Goal: Task Accomplishment & Management: Manage account settings

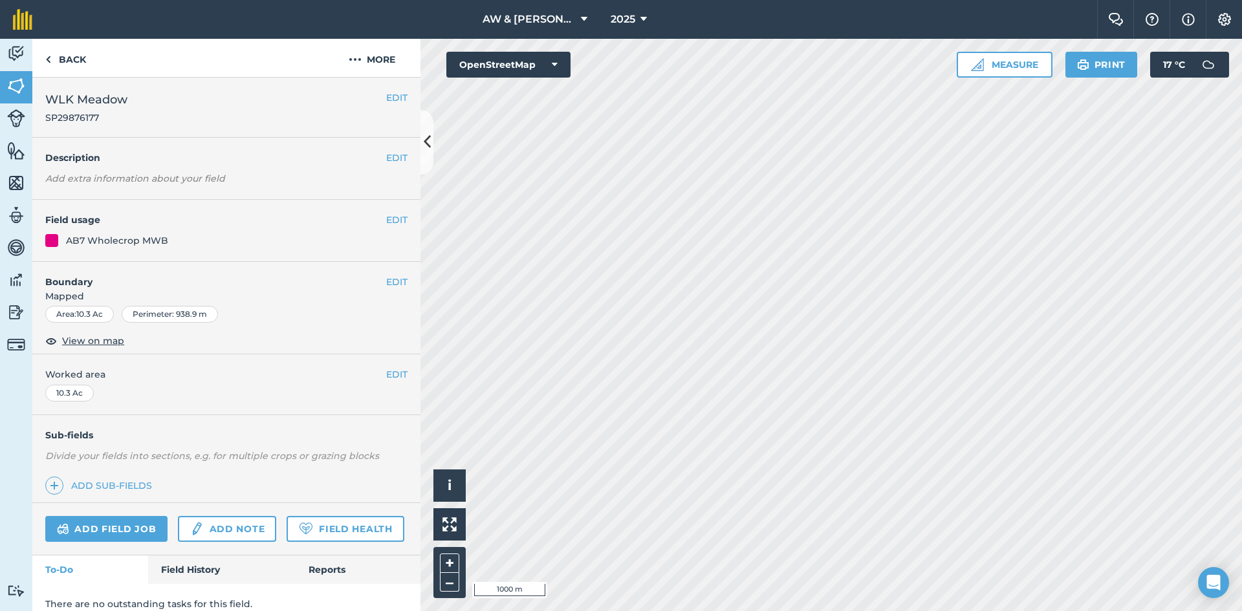
click at [666, 22] on nav "AW & [PERSON_NAME] & Son 2025" at bounding box center [571, 19] width 1052 height 39
click at [643, 20] on icon at bounding box center [643, 20] width 6 height 16
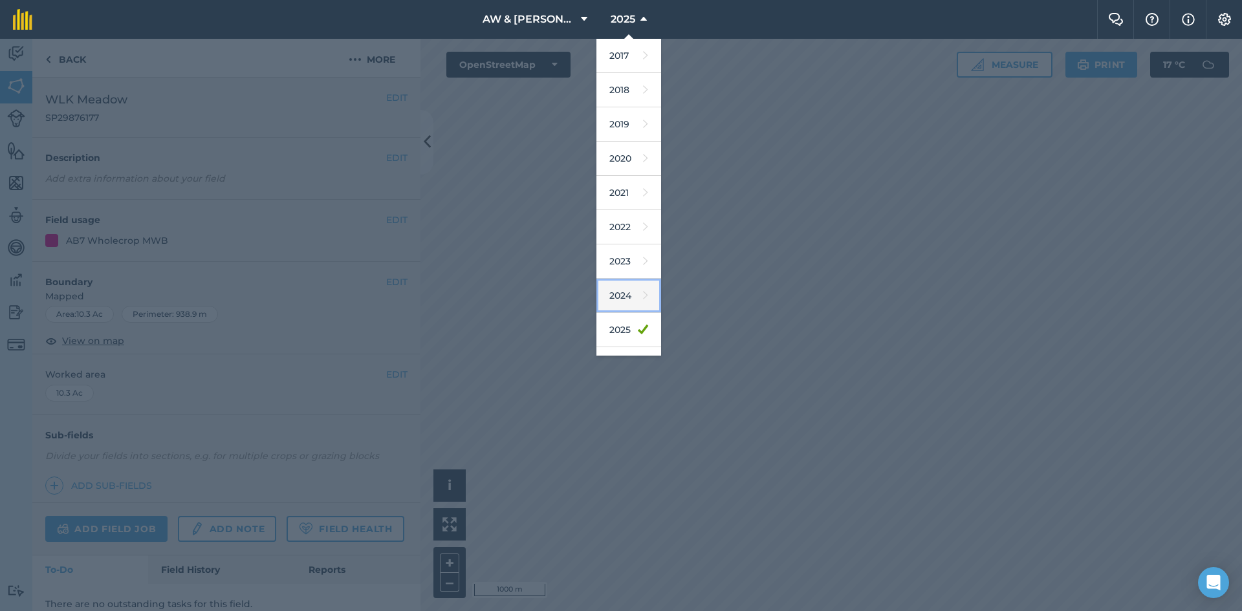
click at [622, 303] on link "2024" at bounding box center [628, 296] width 65 height 34
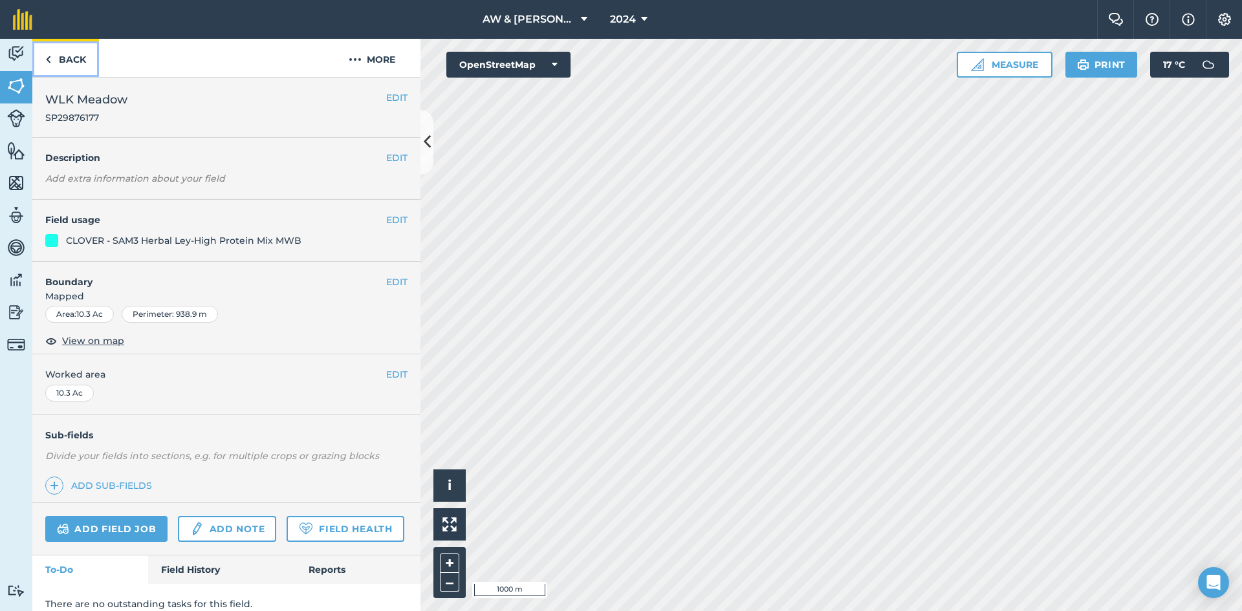
click at [56, 41] on link "Back" at bounding box center [65, 58] width 67 height 38
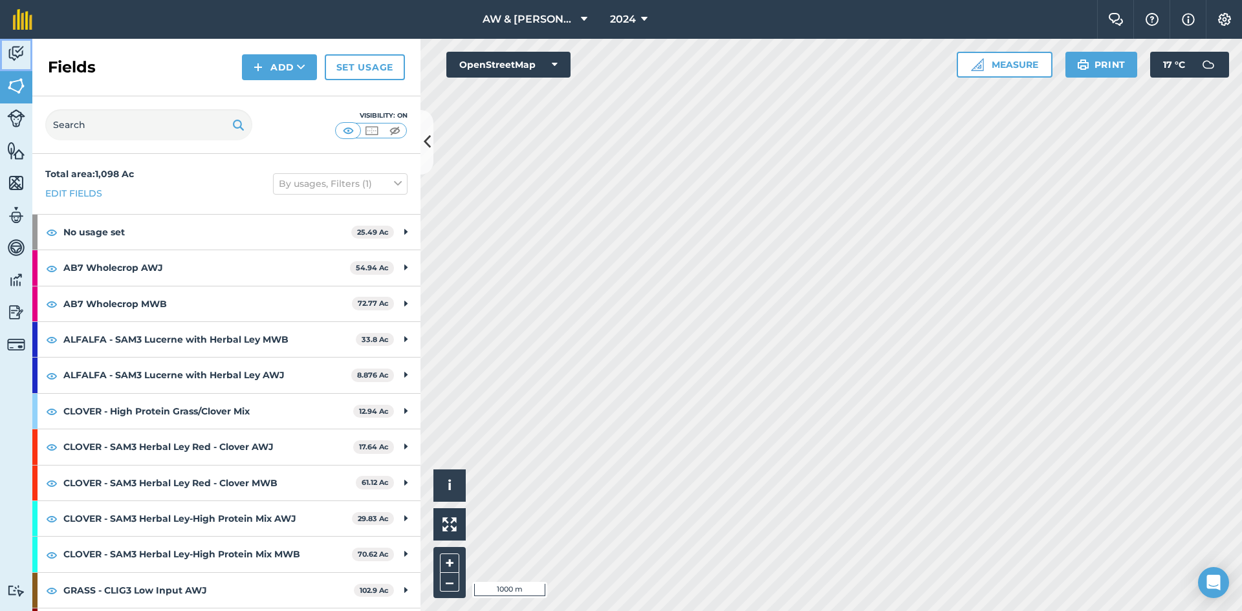
click at [21, 55] on img at bounding box center [16, 53] width 18 height 19
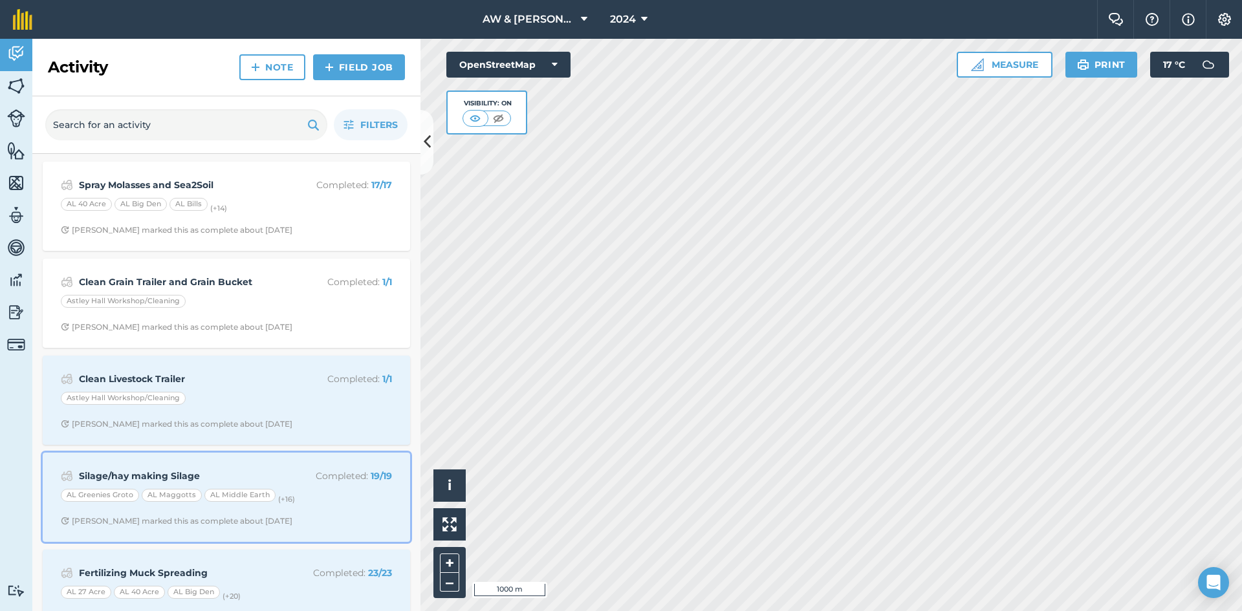
click at [284, 506] on div "Silage/hay making Silage Completed : 19 / 19 AL Greenies Groto AL Maggotts AL M…" at bounding box center [226, 498] width 352 height 74
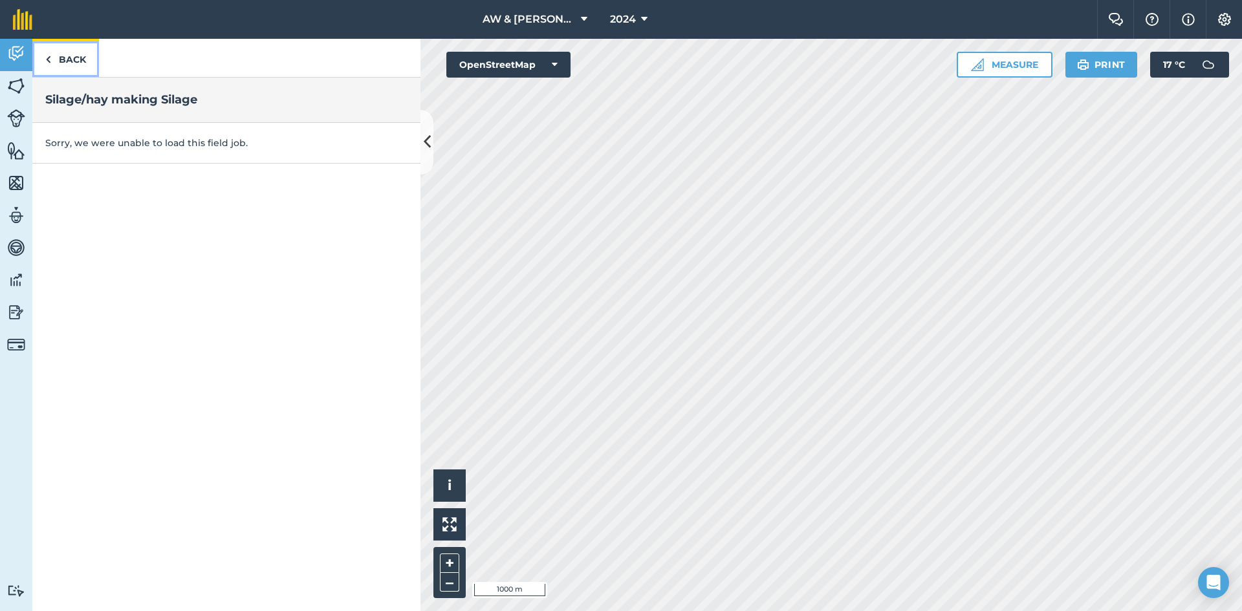
click at [50, 67] on img at bounding box center [48, 60] width 6 height 16
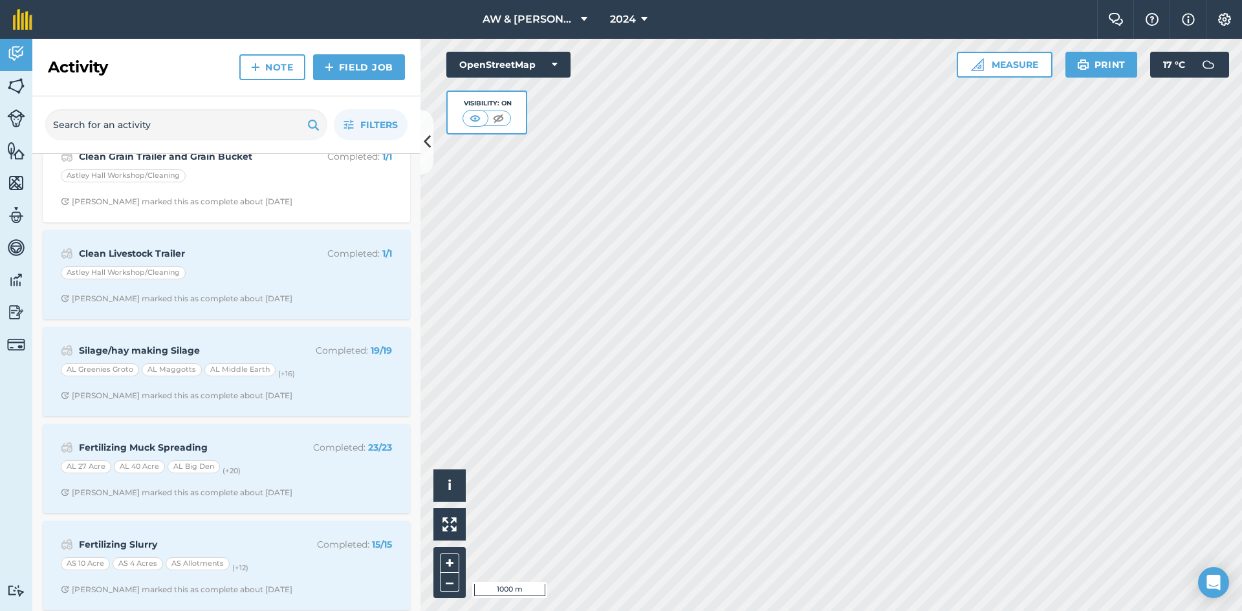
scroll to position [129, 0]
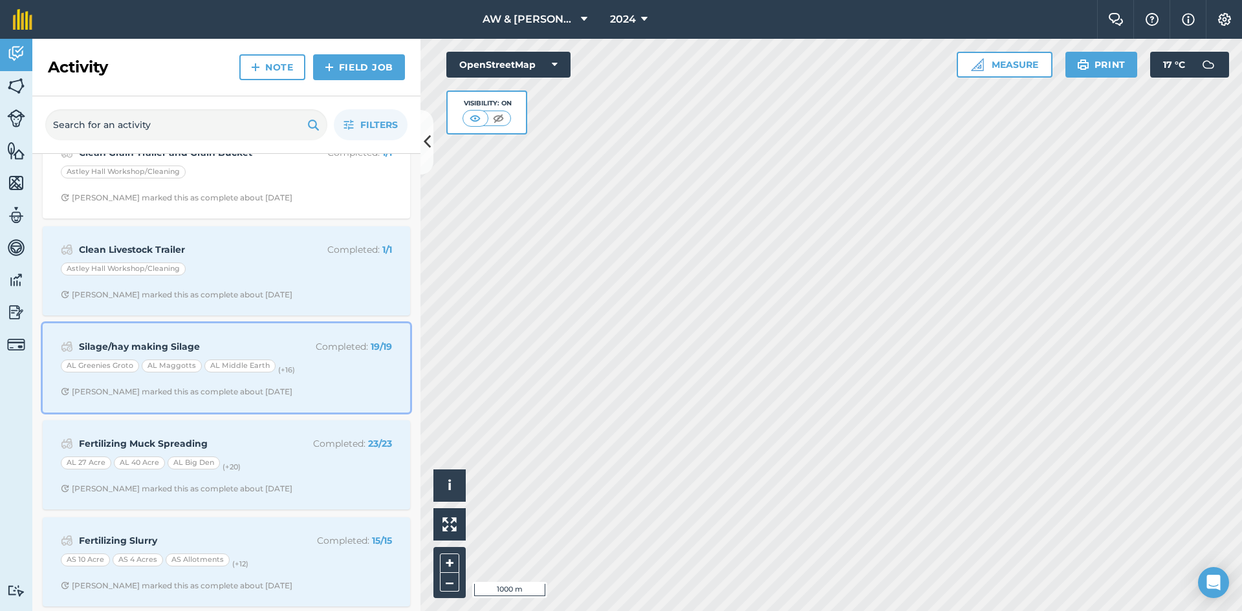
click at [157, 360] on div "AL Maggotts" at bounding box center [172, 366] width 60 height 13
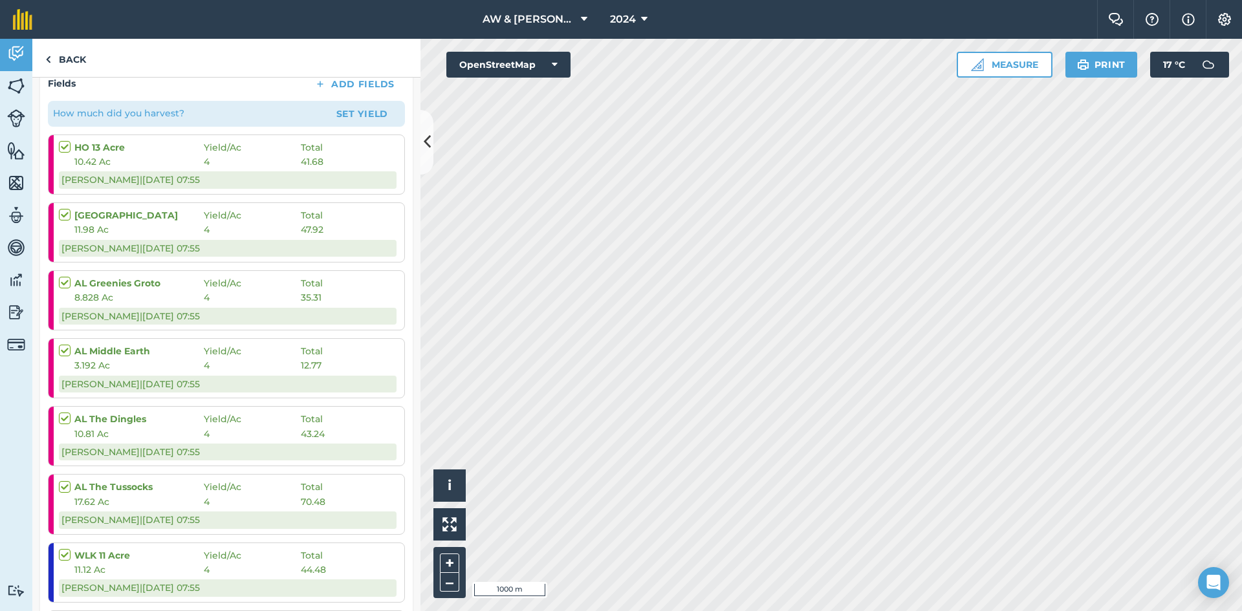
scroll to position [259, 0]
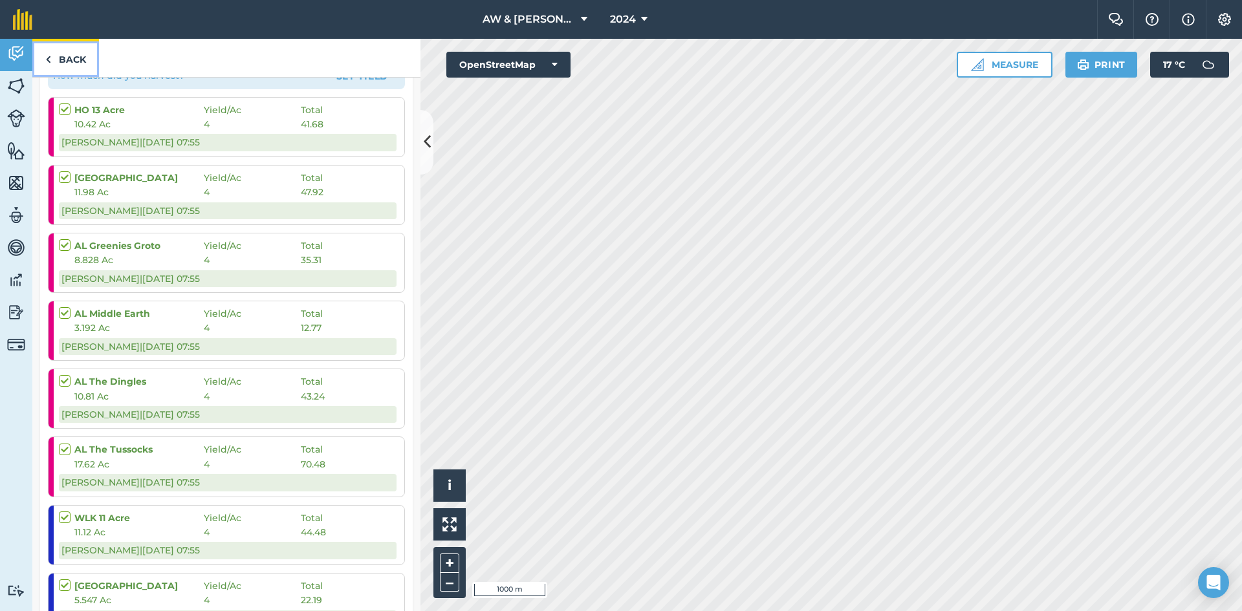
click at [63, 63] on link "Back" at bounding box center [65, 58] width 67 height 38
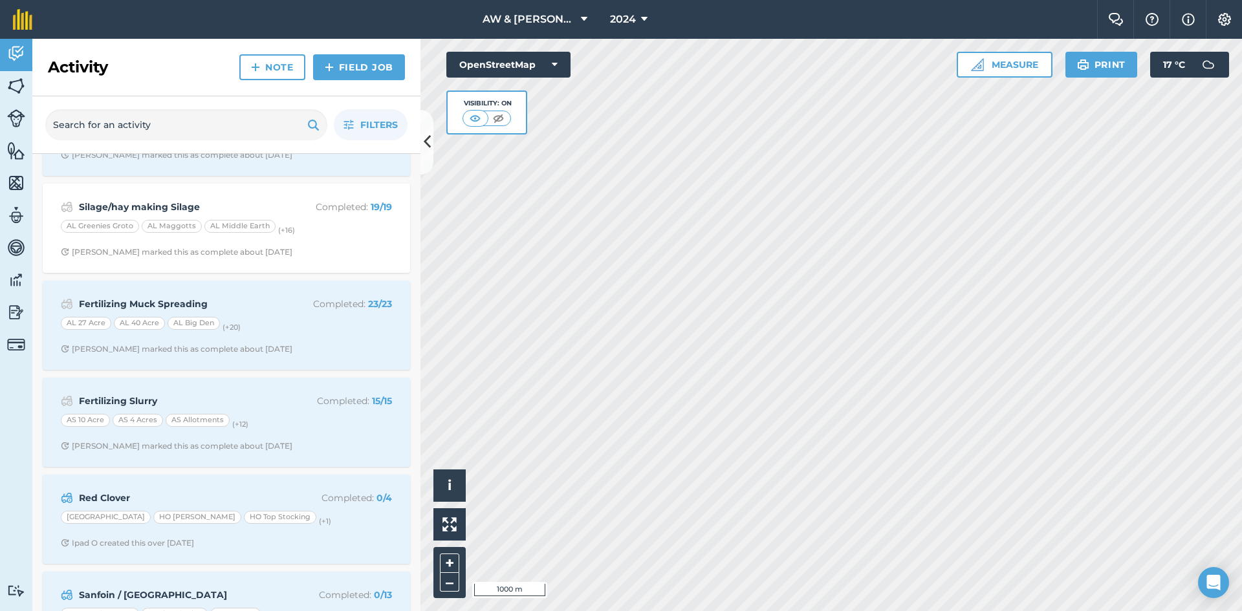
scroll to position [323, 0]
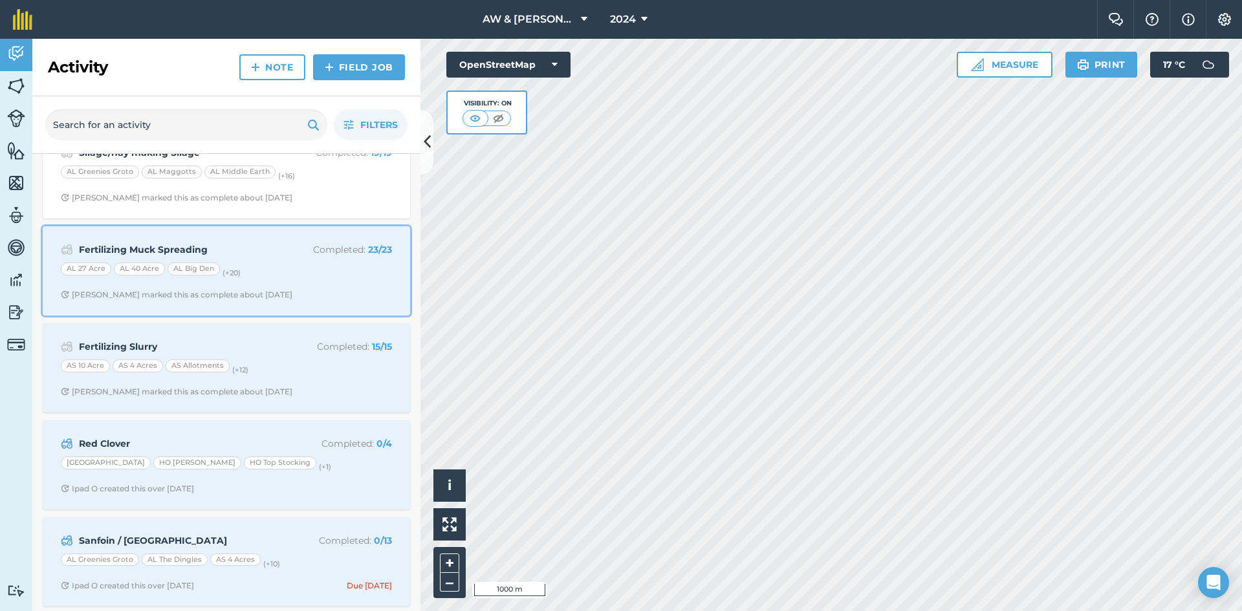
click at [275, 286] on div "Fertilizing Muck Spreading Completed : 23 / 23 AL 27 Acre AL 40 Acre AL Big Den…" at bounding box center [226, 271] width 352 height 74
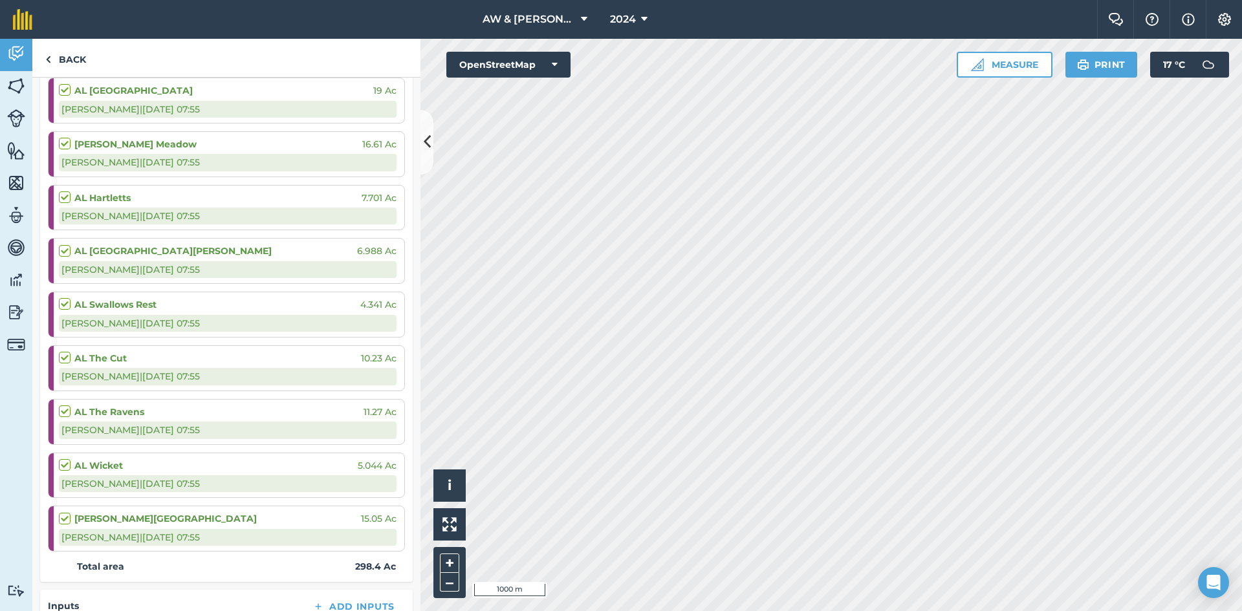
scroll to position [946, 0]
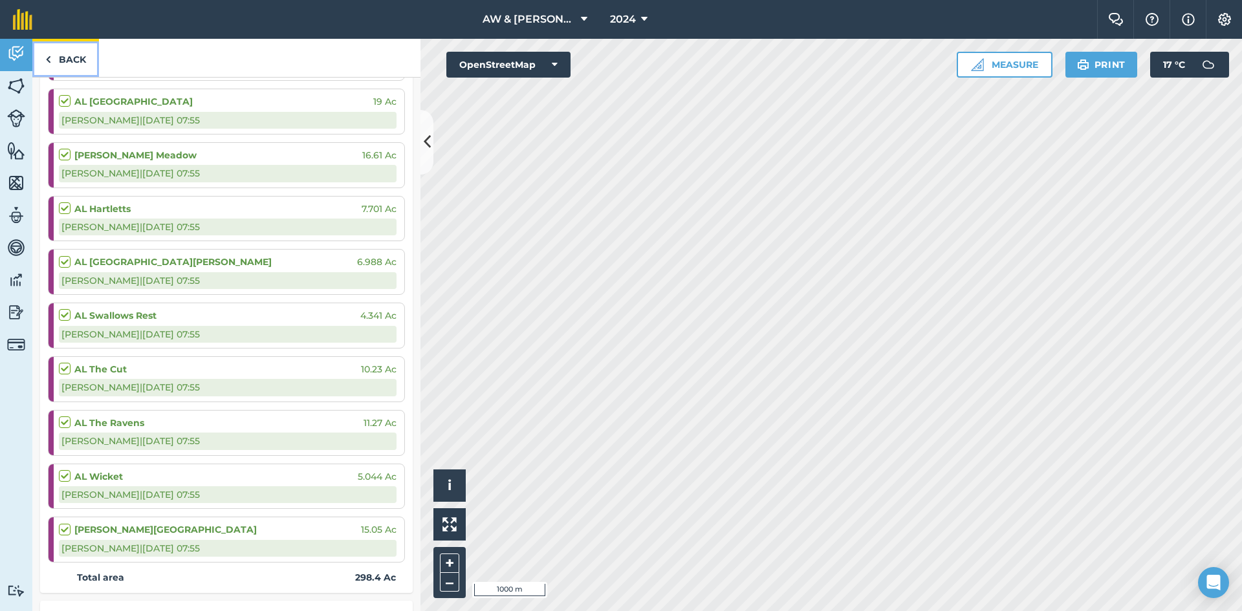
click at [77, 52] on link "Back" at bounding box center [65, 58] width 67 height 38
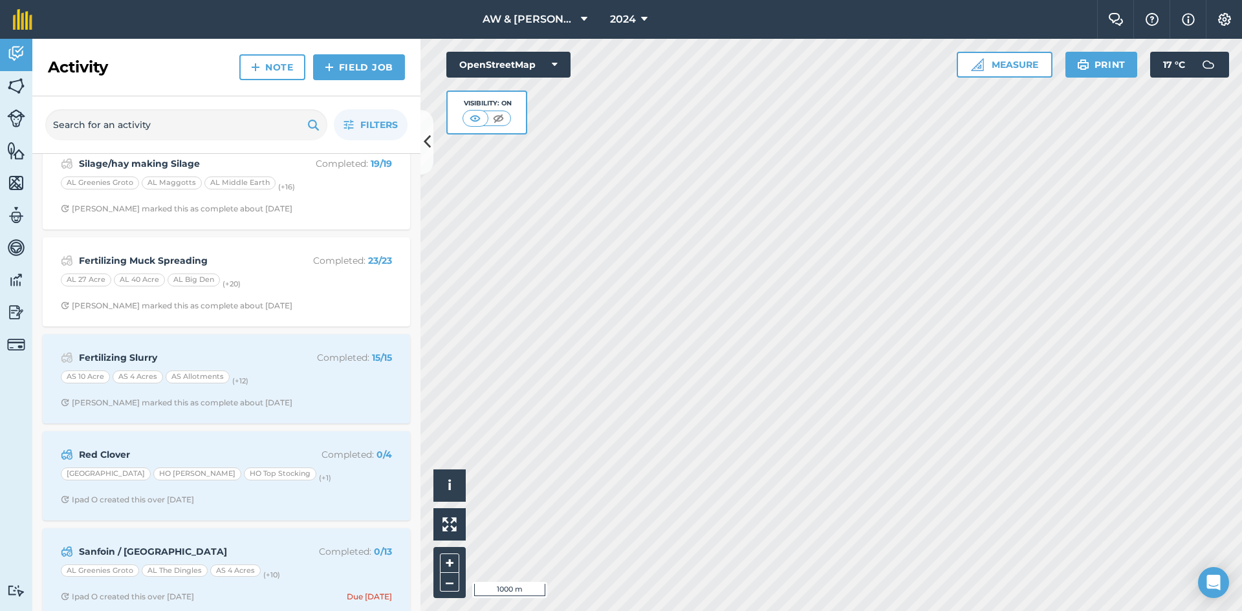
scroll to position [323, 0]
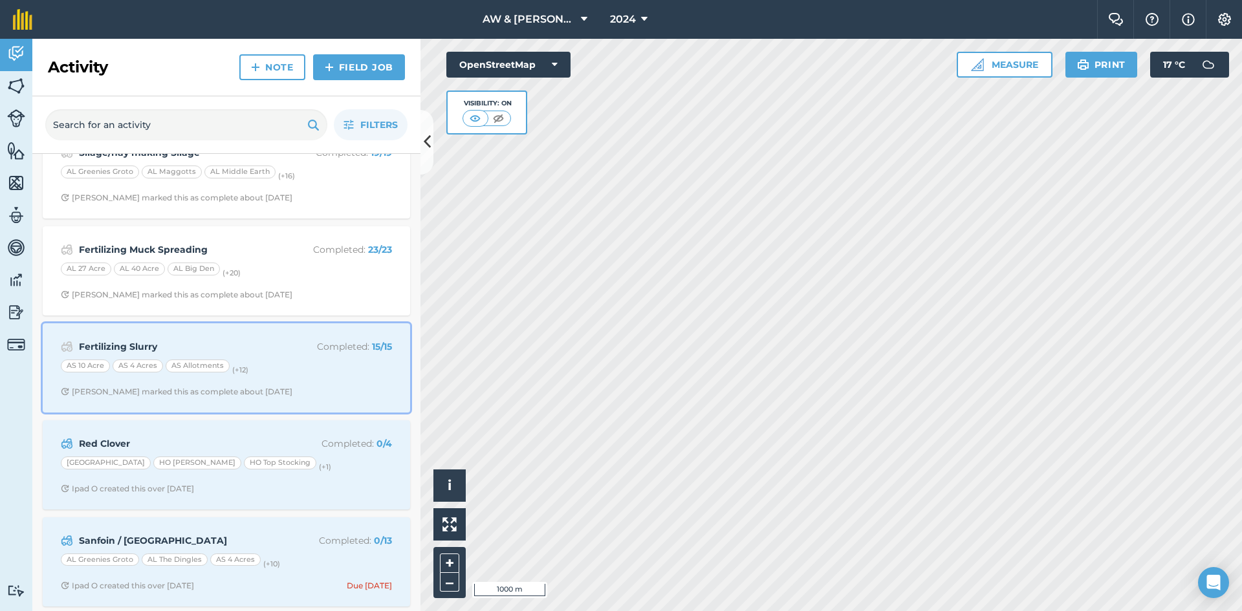
click at [261, 355] on div "Fertilizing Slurry Completed : 15 / 15 AS 10 Acre AS 4 Acres AS Allotments (+ 1…" at bounding box center [226, 368] width 352 height 74
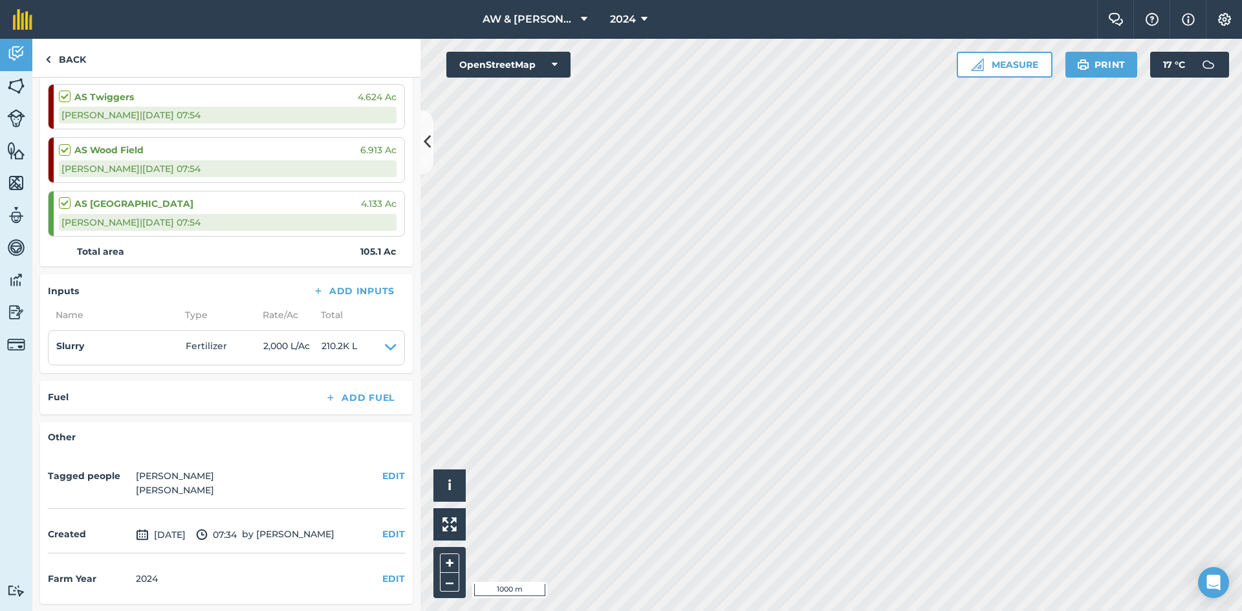
scroll to position [845, 0]
click at [60, 54] on link "Back" at bounding box center [65, 58] width 67 height 38
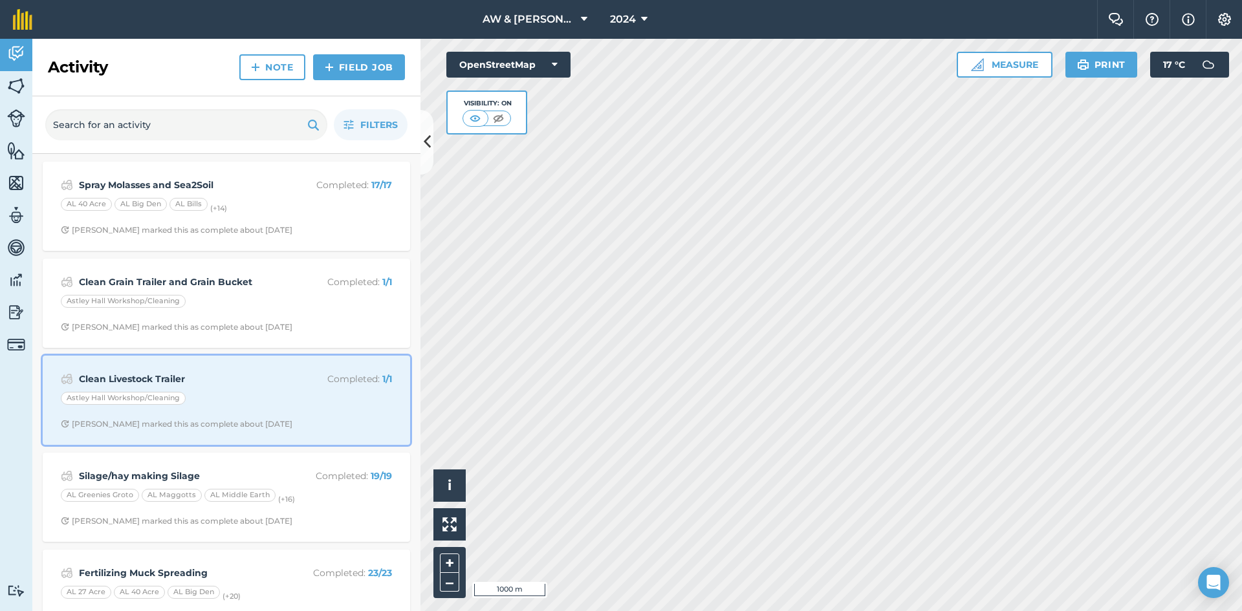
click at [248, 384] on strong "Clean Livestock Trailer" at bounding box center [181, 379] width 205 height 14
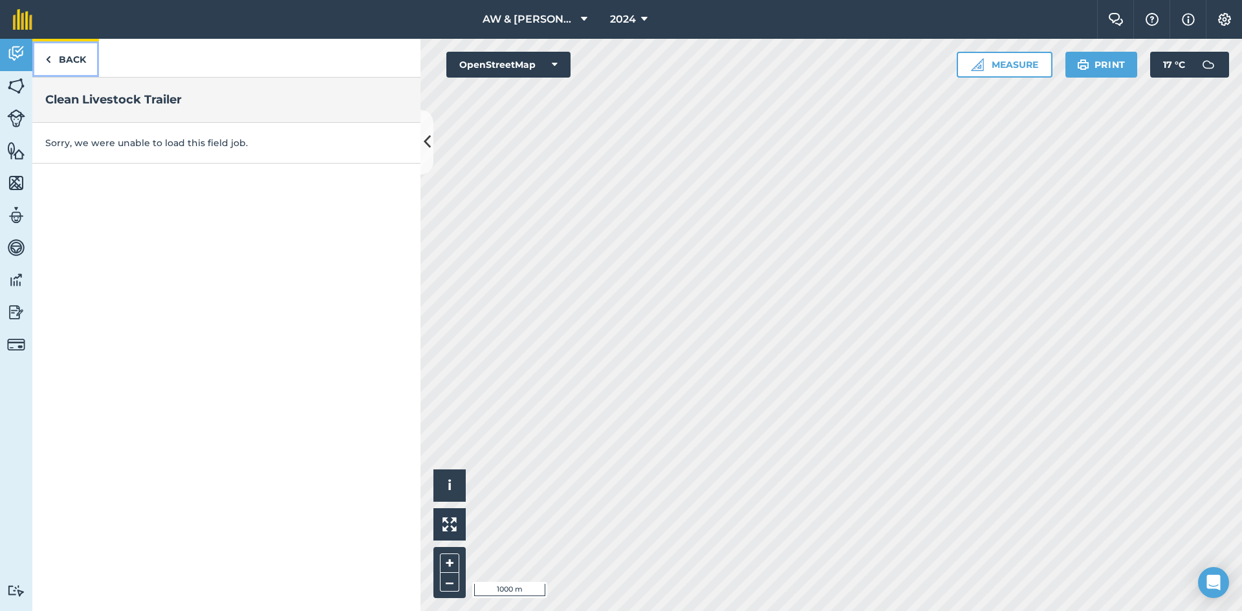
click at [62, 61] on link "Back" at bounding box center [65, 58] width 67 height 38
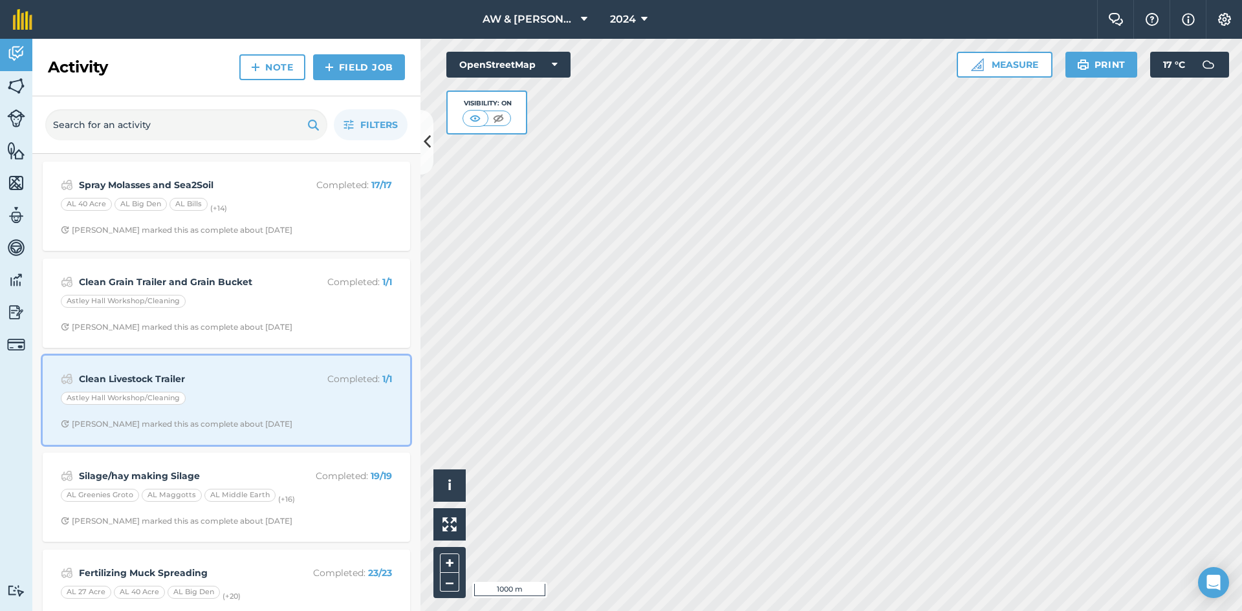
click at [226, 409] on div "Clean Livestock Trailer Completed : 1 / 1 Astley Hall Workshop/Cleaning Joe B m…" at bounding box center [226, 400] width 352 height 74
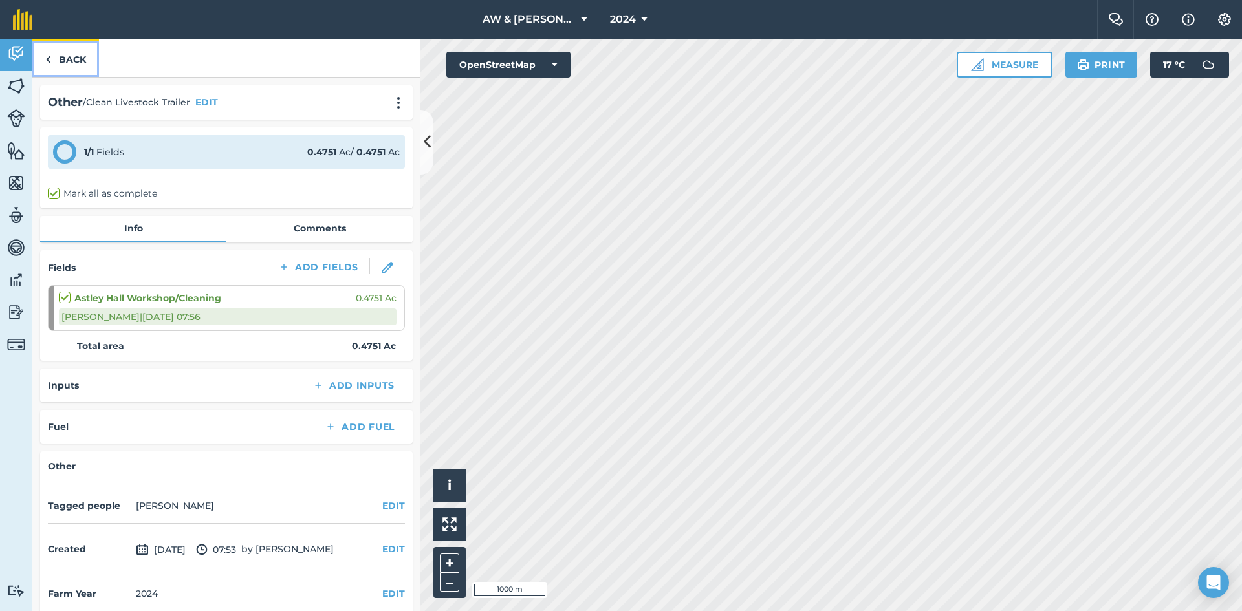
click at [47, 61] on img at bounding box center [48, 60] width 6 height 16
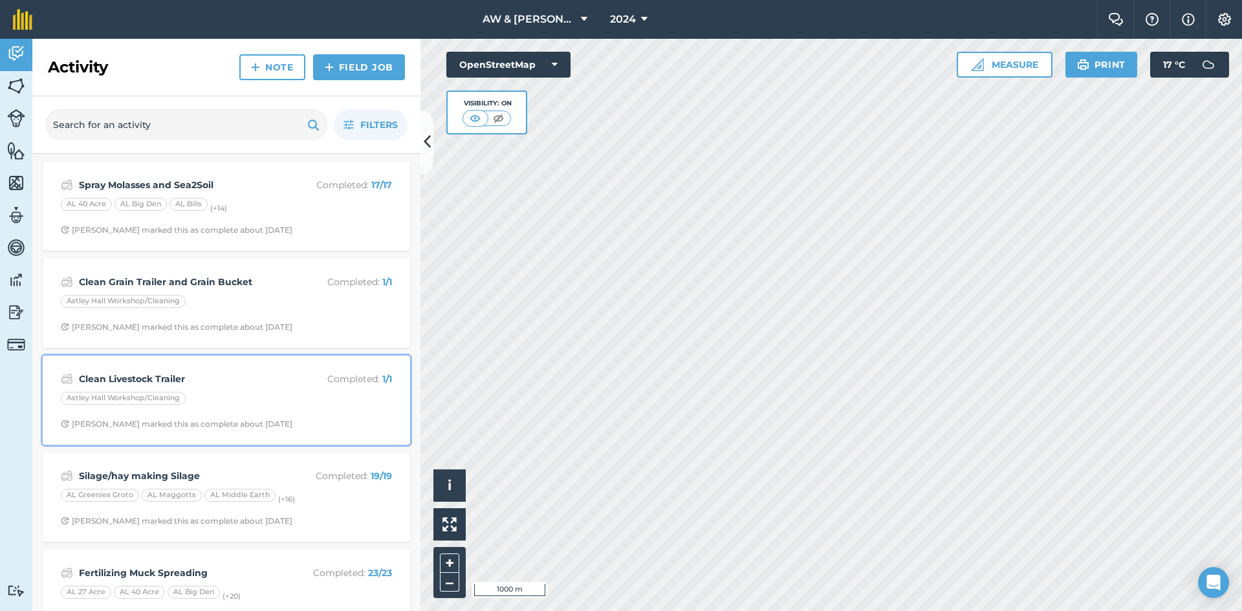
click at [227, 405] on div "Astley Hall Workshop/Cleaning" at bounding box center [226, 400] width 331 height 17
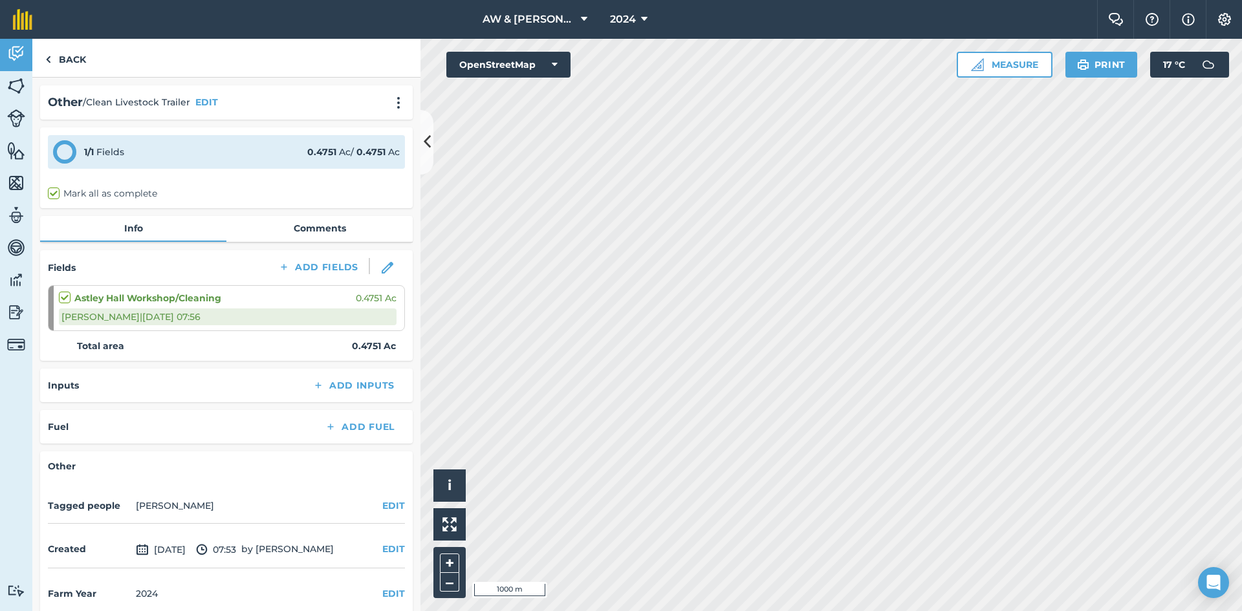
scroll to position [16, 0]
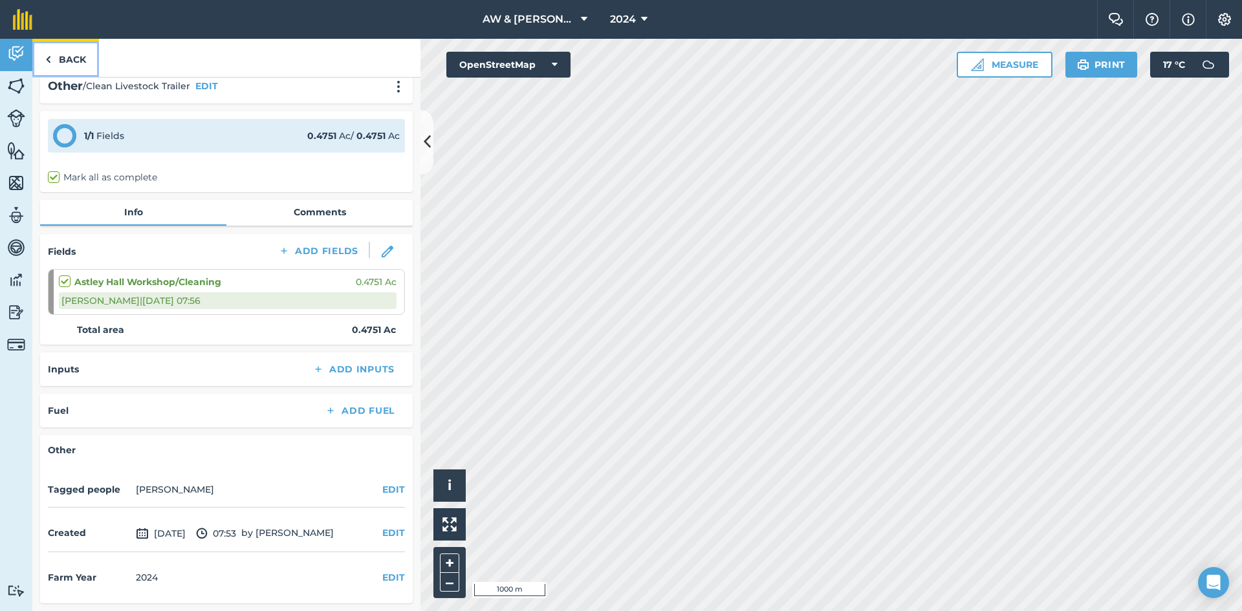
click at [56, 53] on link "Back" at bounding box center [65, 58] width 67 height 38
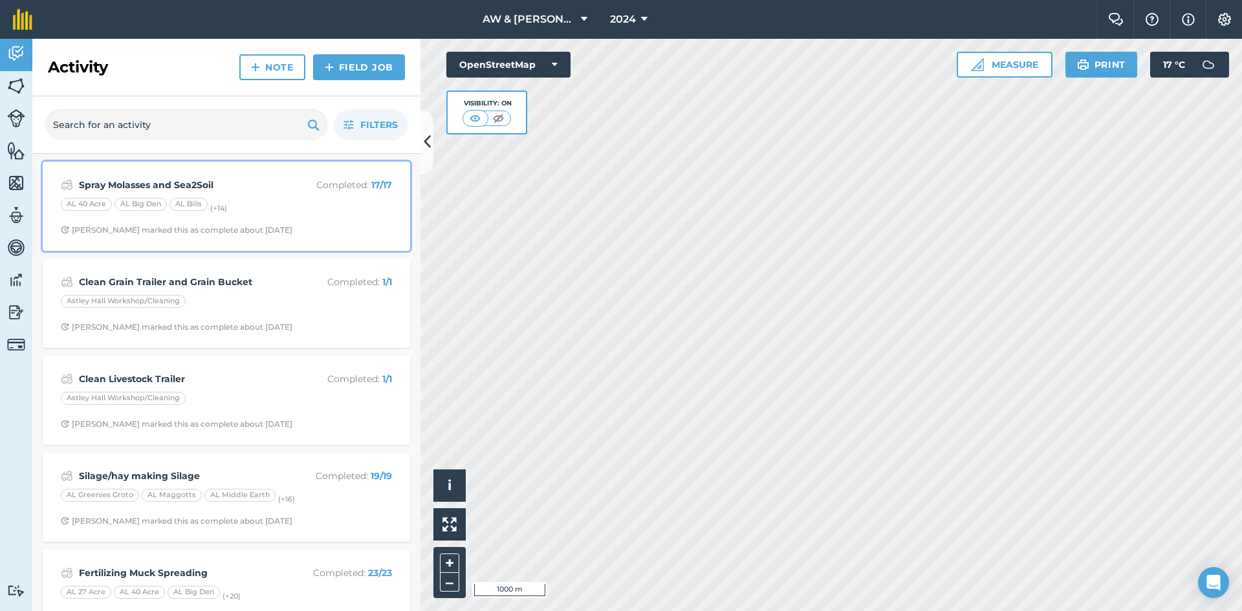
click at [276, 204] on div "AL 40 Acre AL Big Den AL Bills (+ 14 )" at bounding box center [226, 206] width 331 height 17
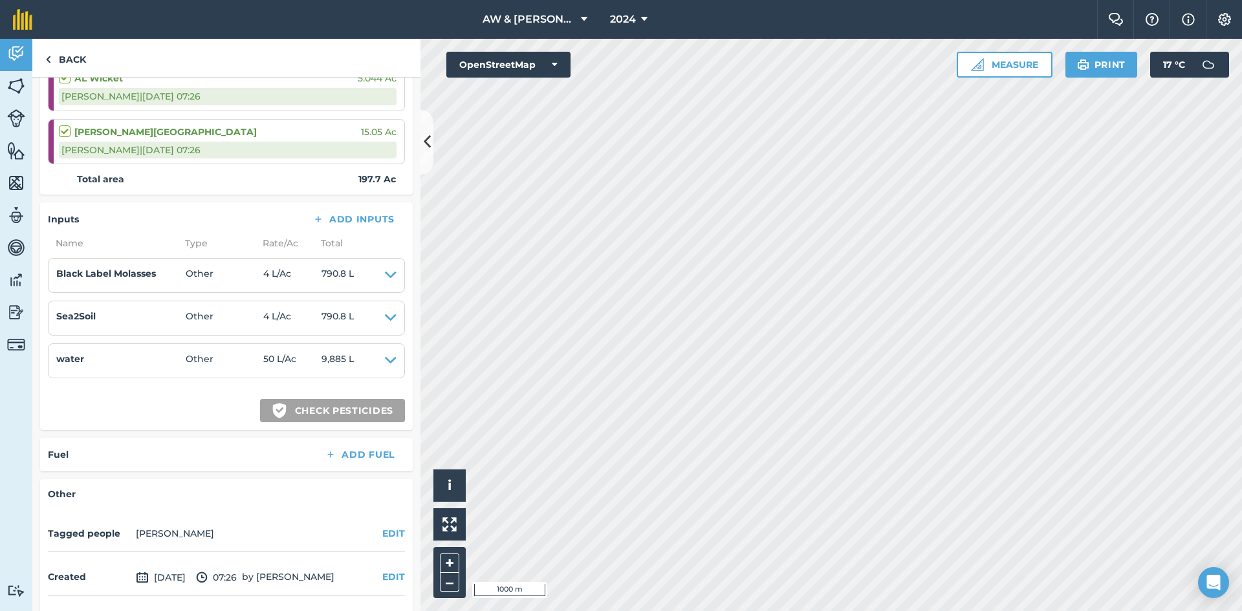
scroll to position [1067, 0]
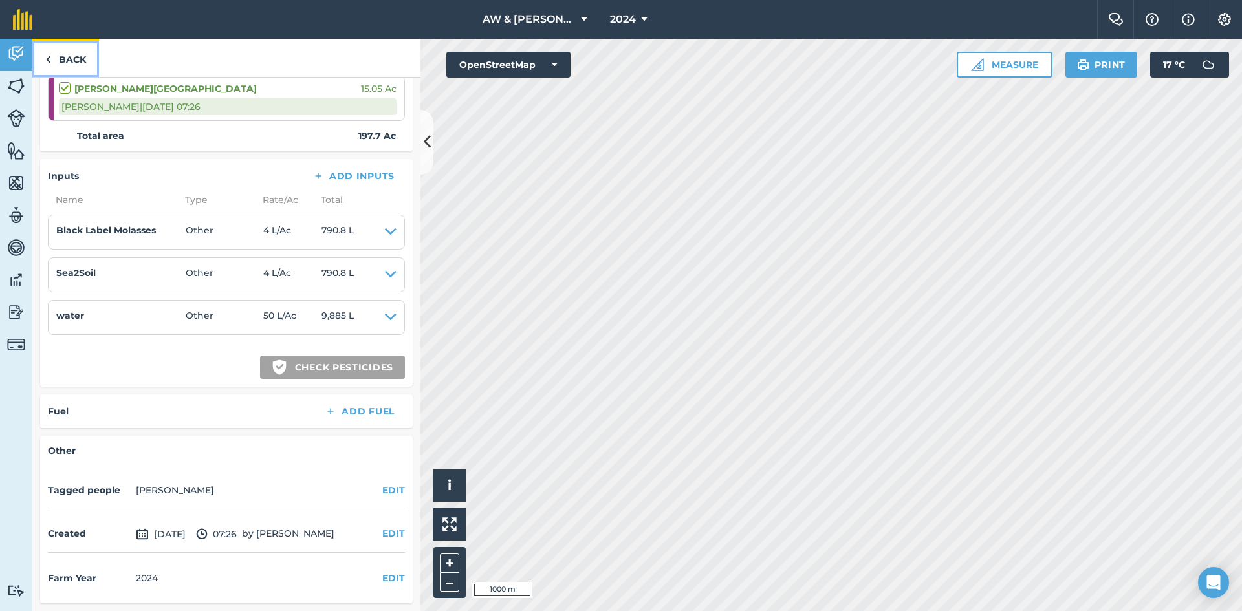
click at [52, 59] on link "Back" at bounding box center [65, 58] width 67 height 38
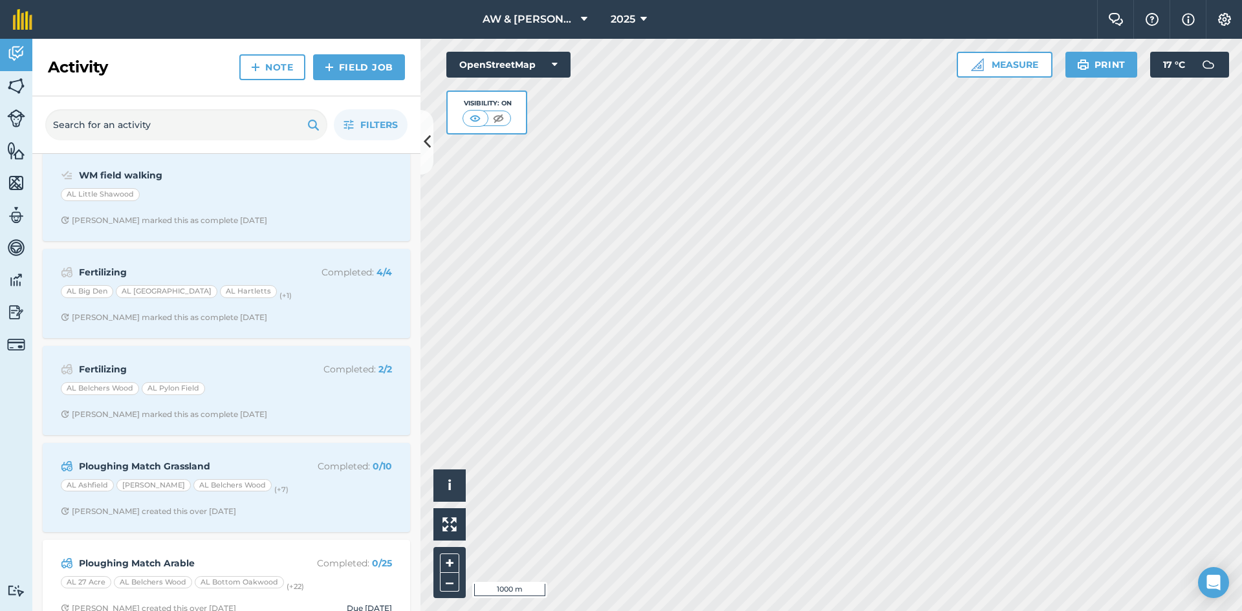
scroll to position [424, 0]
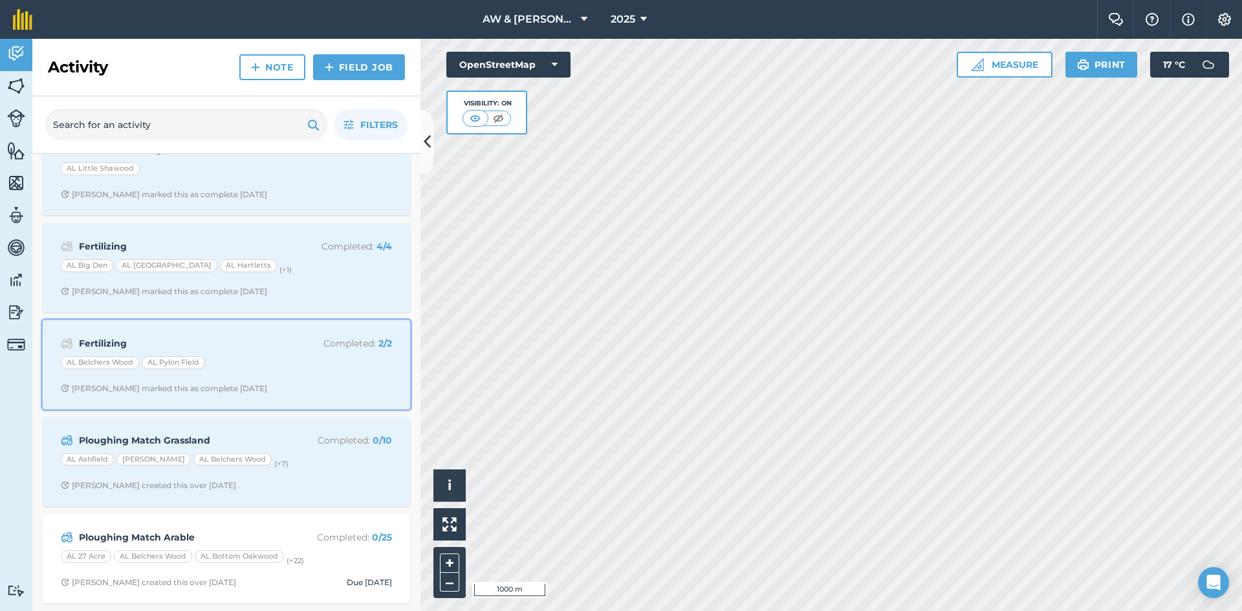
click at [298, 379] on div "Fertilizing Completed : 2 / 2 AL Belchers Wood AL Pylon Field [PERSON_NAME] mar…" at bounding box center [226, 365] width 352 height 74
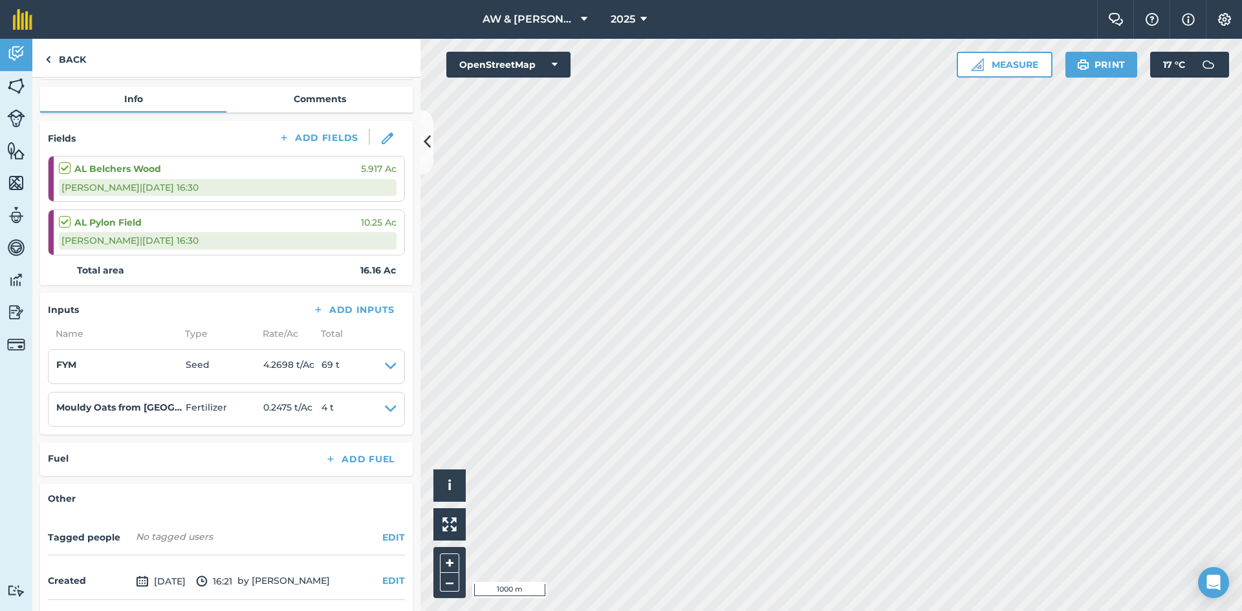
scroll to position [65, 0]
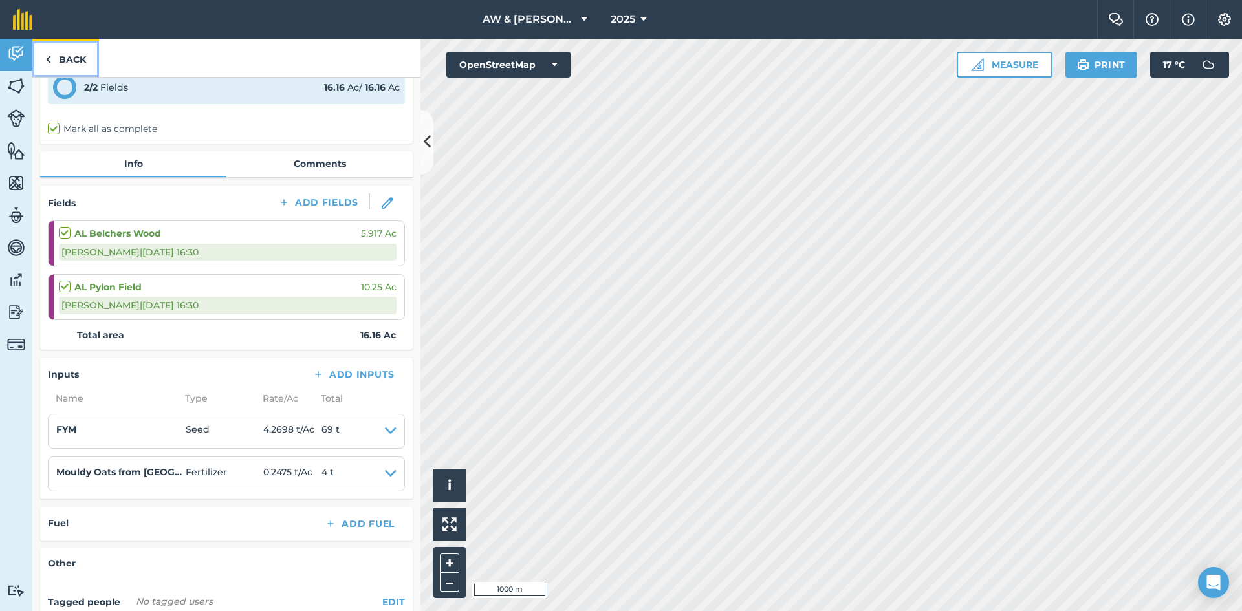
click at [62, 56] on link "Back" at bounding box center [65, 58] width 67 height 38
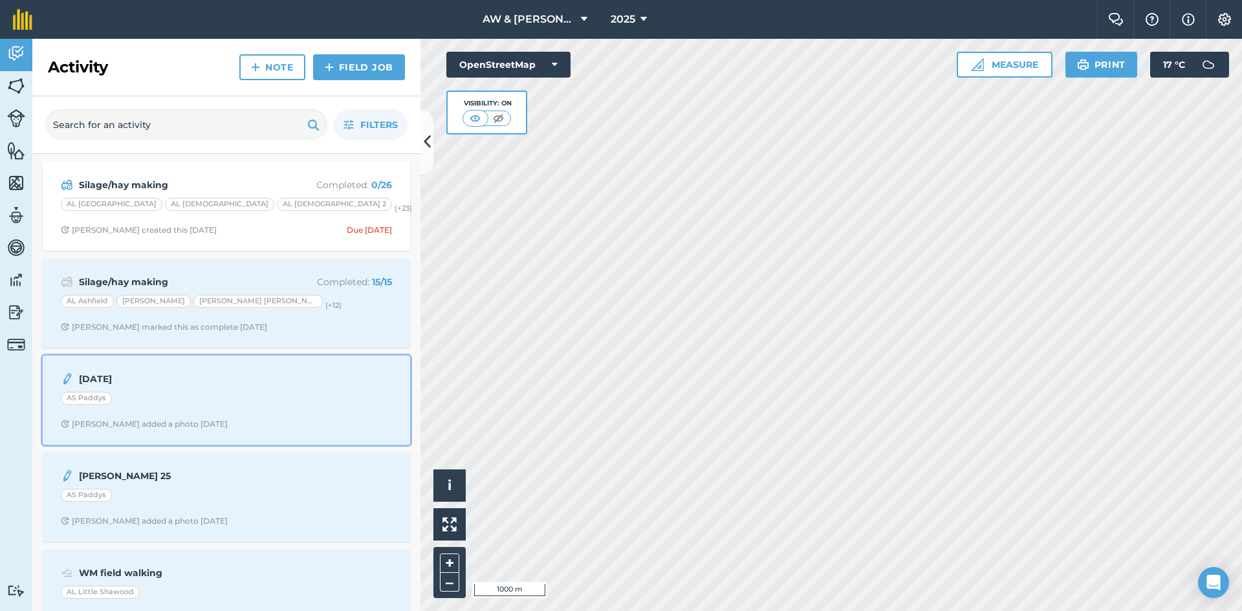
click at [249, 402] on div "AS Paddys" at bounding box center [226, 400] width 331 height 17
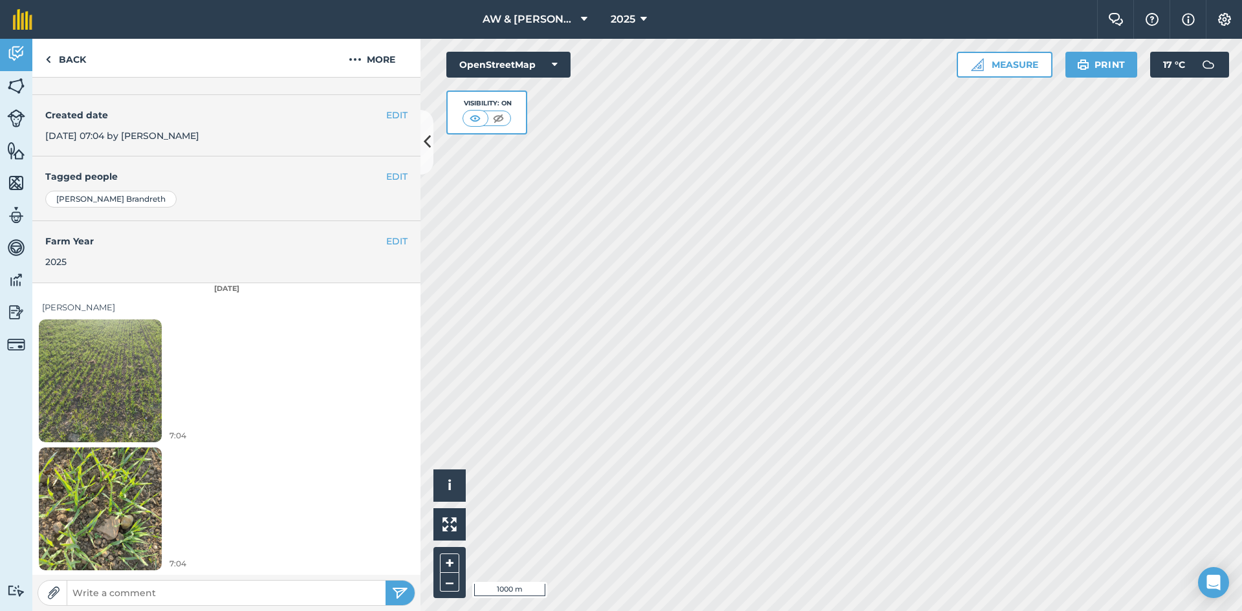
scroll to position [206, 0]
click at [56, 62] on link "Back" at bounding box center [65, 58] width 67 height 38
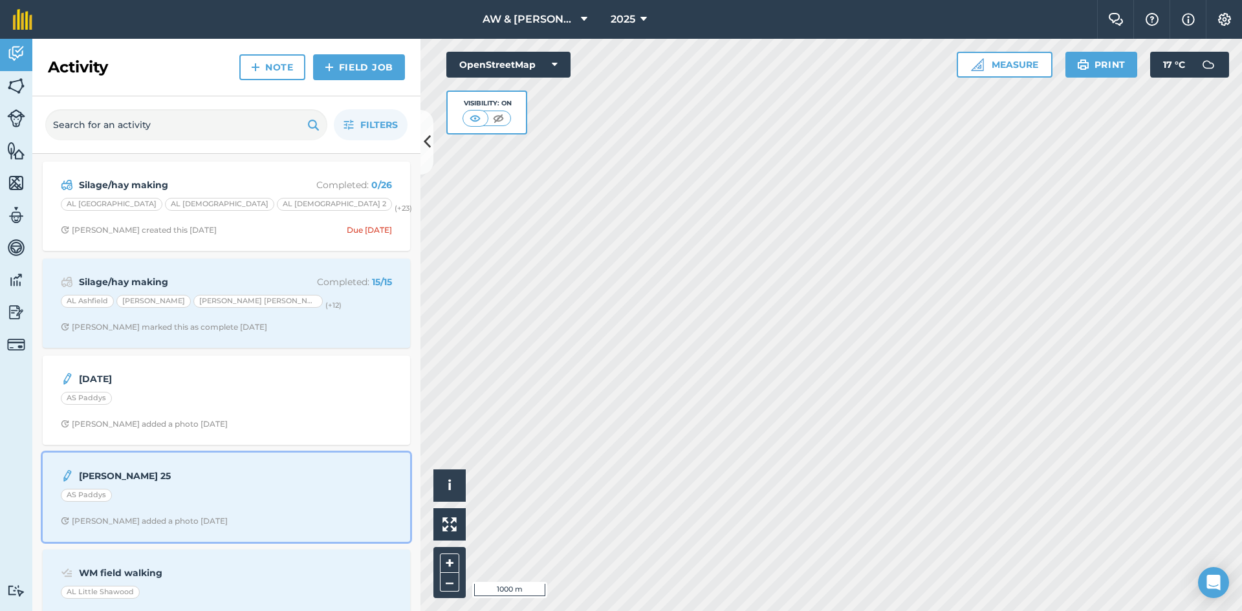
click at [288, 499] on div "AS Paddys" at bounding box center [226, 497] width 331 height 17
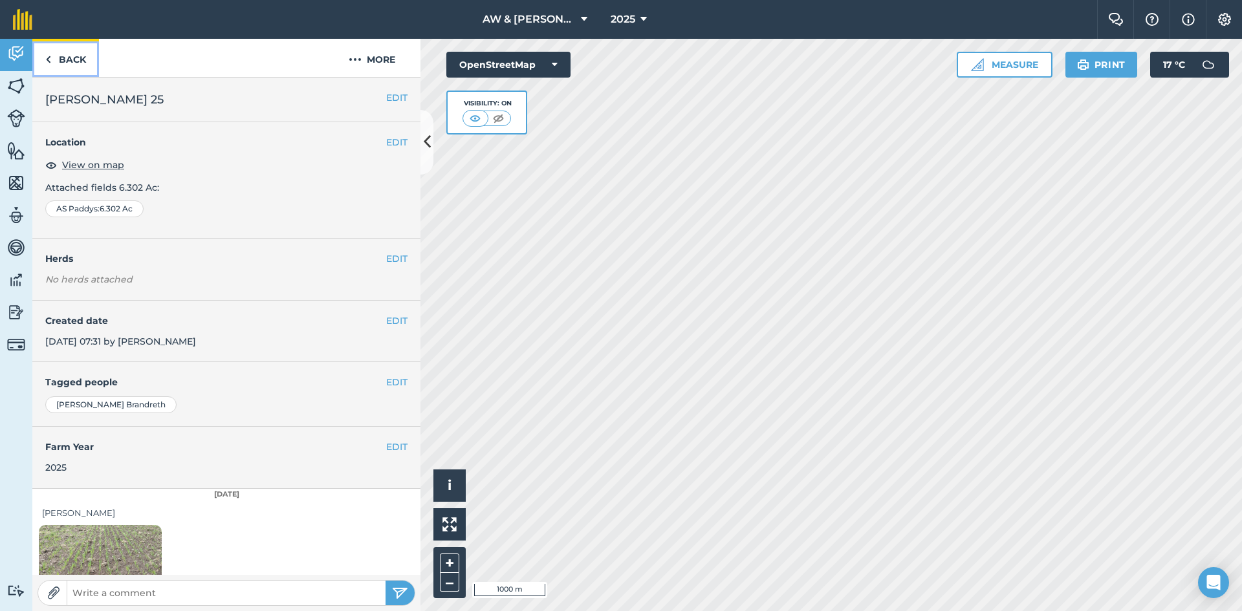
click at [64, 60] on link "Back" at bounding box center [65, 58] width 67 height 38
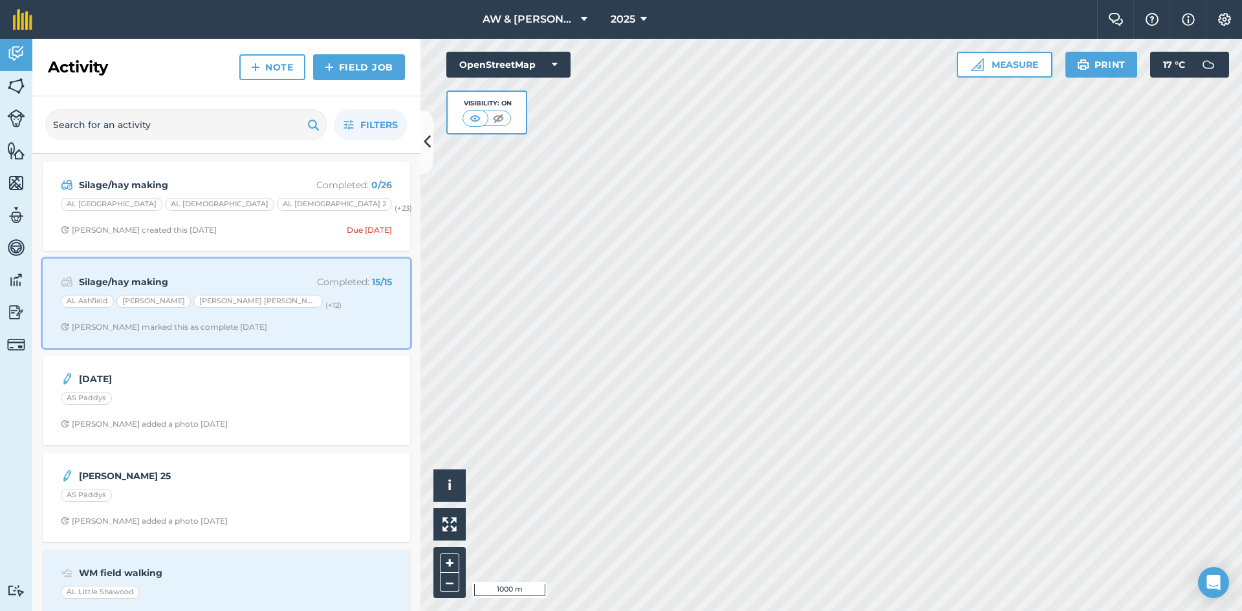
click at [280, 311] on div "AL Ashfield [PERSON_NAME] [PERSON_NAME] [PERSON_NAME] (+ 12 )" at bounding box center [226, 303] width 331 height 17
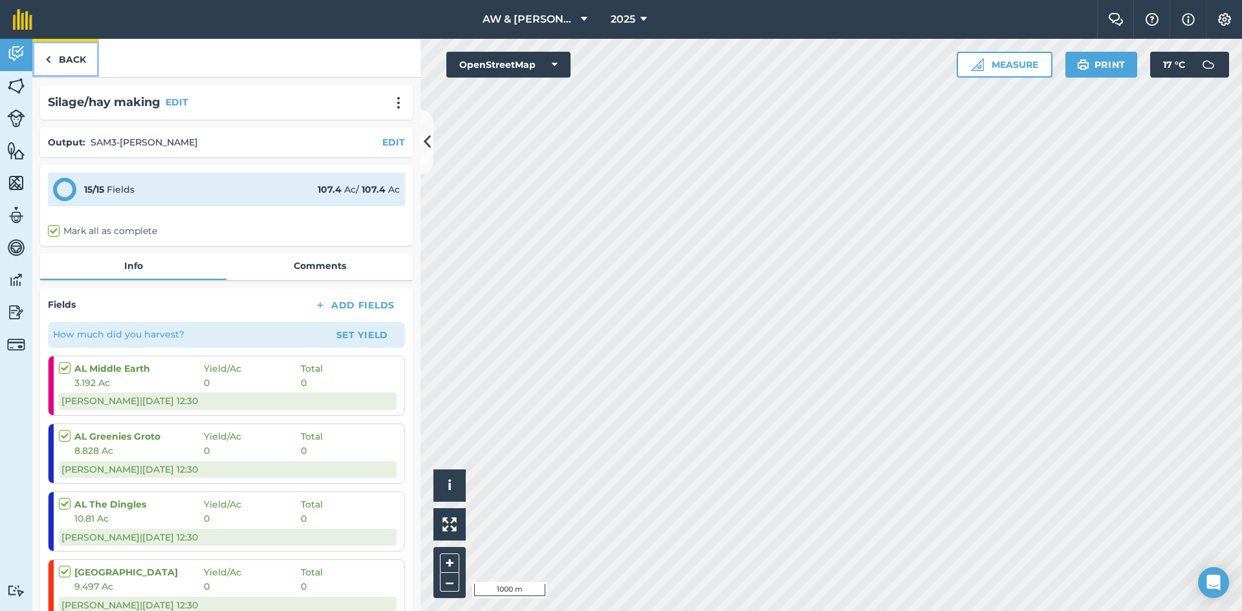
click at [52, 65] on link "Back" at bounding box center [65, 58] width 67 height 38
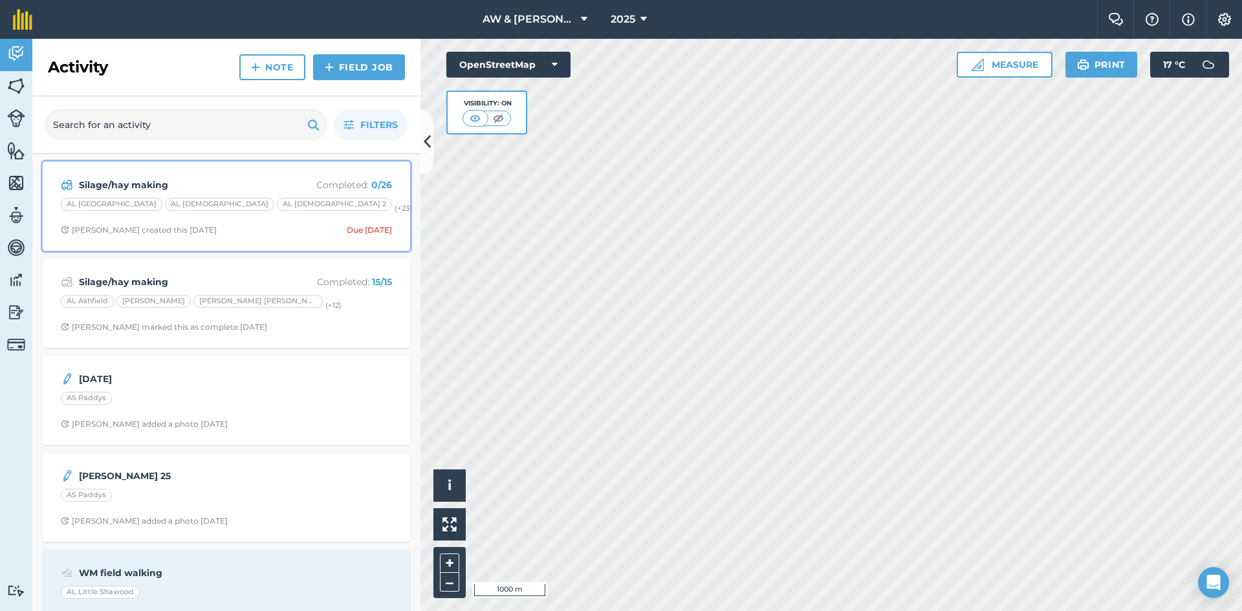
click at [292, 206] on div "[GEOGRAPHIC_DATA][DEMOGRAPHIC_DATA][DEMOGRAPHIC_DATA] 2 (+ 23 )" at bounding box center [226, 206] width 331 height 17
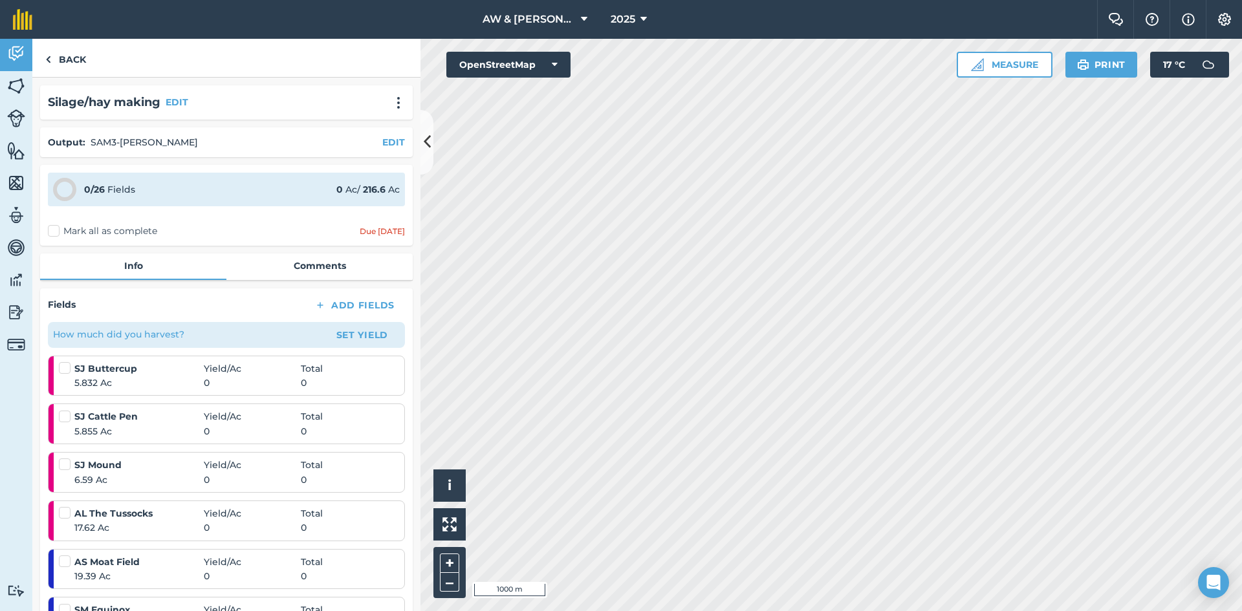
click at [49, 233] on label "Mark all as complete" at bounding box center [102, 231] width 109 height 14
click at [49, 233] on input "Mark all as complete" at bounding box center [52, 228] width 8 height 8
checkbox input "false"
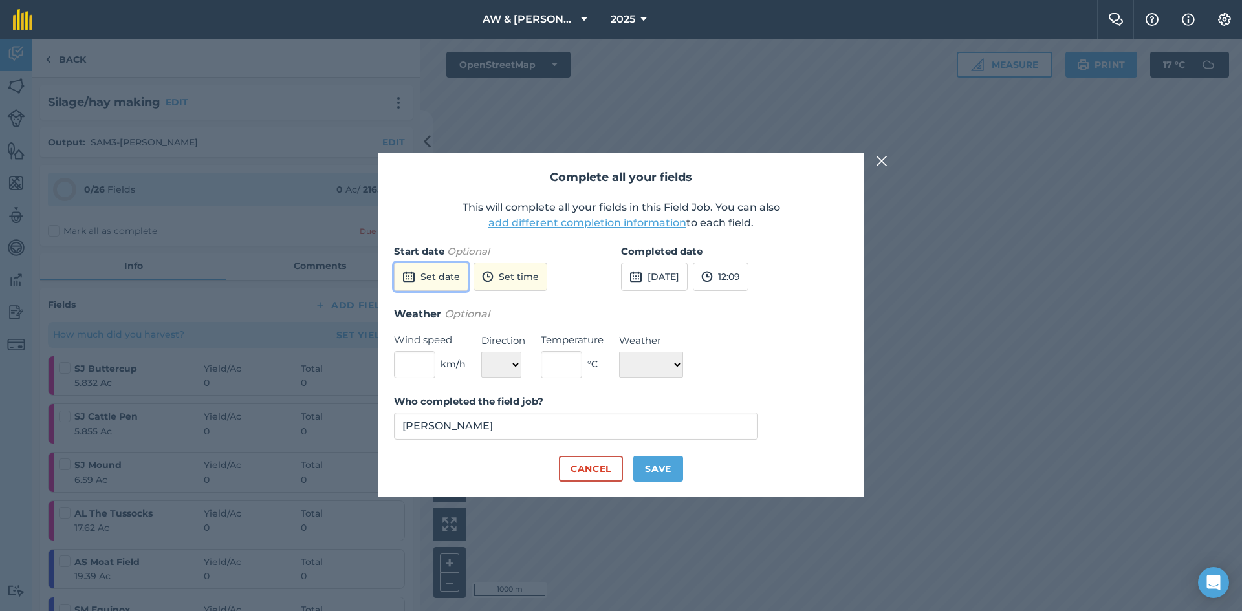
click at [446, 278] on button "Set date" at bounding box center [431, 277] width 74 height 28
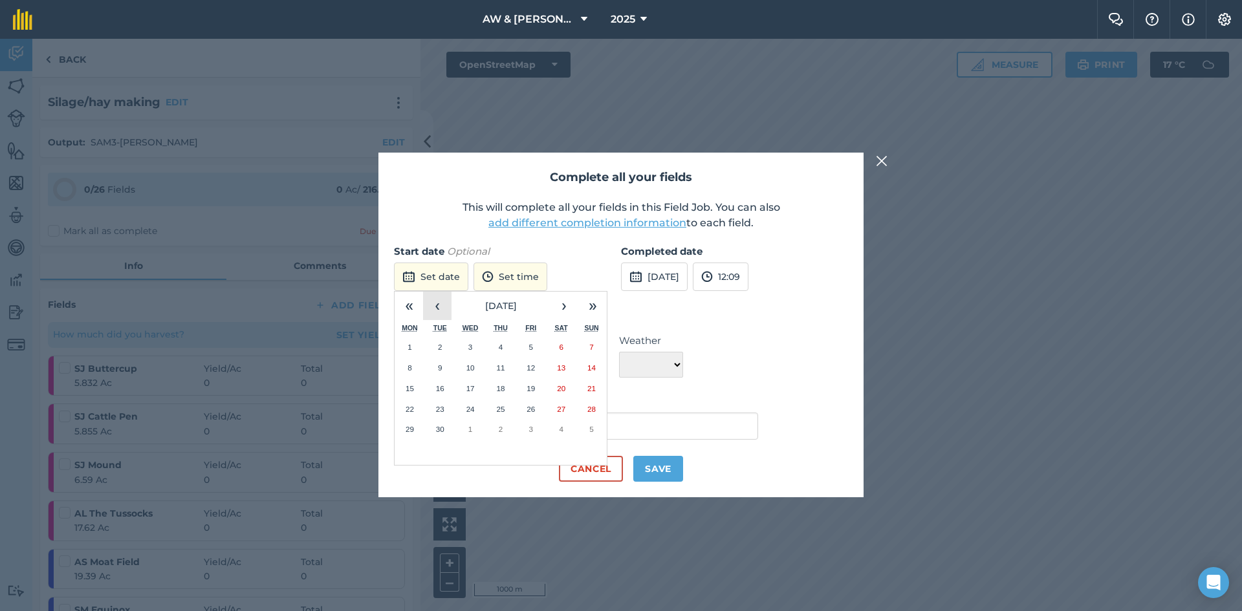
click at [440, 309] on button "‹" at bounding box center [437, 306] width 28 height 28
click at [439, 310] on button "‹" at bounding box center [437, 306] width 28 height 28
click at [493, 450] on button "3" at bounding box center [501, 450] width 30 height 21
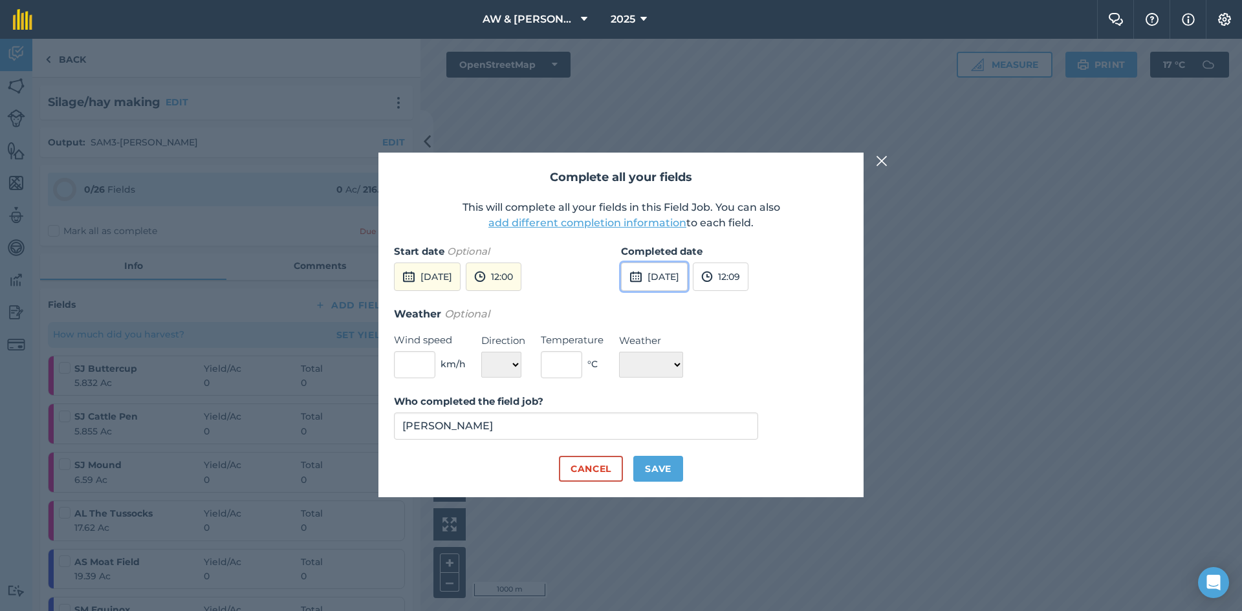
click at [688, 283] on button "[DATE]" at bounding box center [654, 277] width 67 height 28
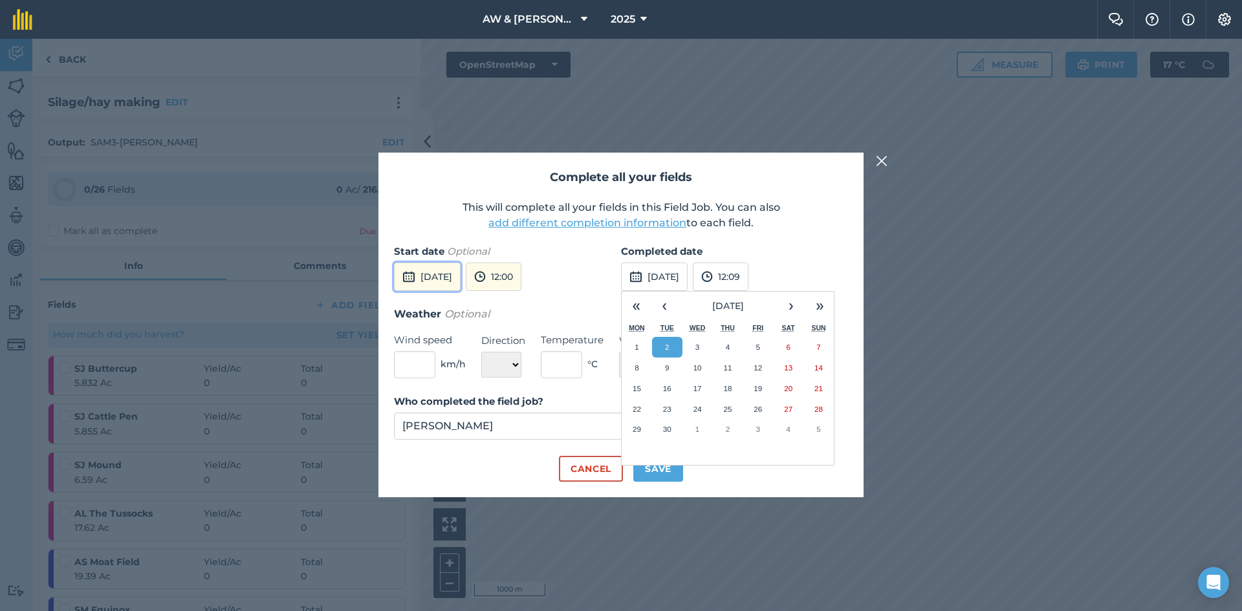
click at [461, 280] on button "[DATE]" at bounding box center [427, 277] width 67 height 28
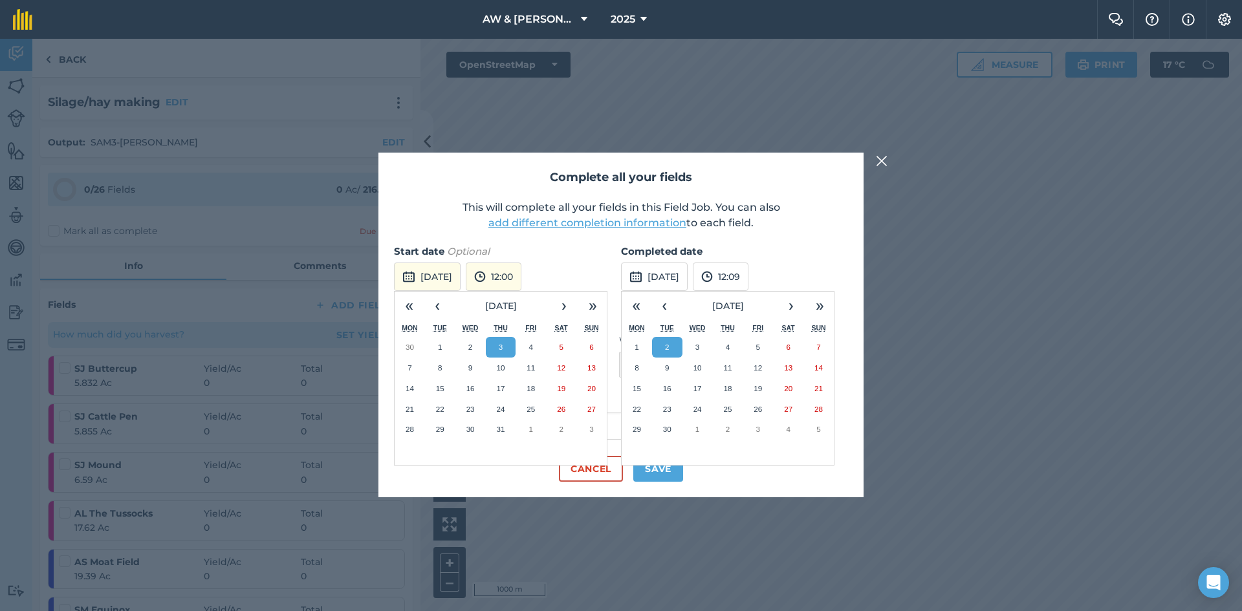
click at [562, 283] on div "Start date Optional [DATE] « ‹ [DATE] › » Mon Tue Wed Thu Fri Sat Sun 30 1 2 3 …" at bounding box center [507, 275] width 227 height 62
click at [442, 309] on button "‹" at bounding box center [437, 306] width 28 height 28
click at [537, 434] on button "27" at bounding box center [530, 429] width 30 height 21
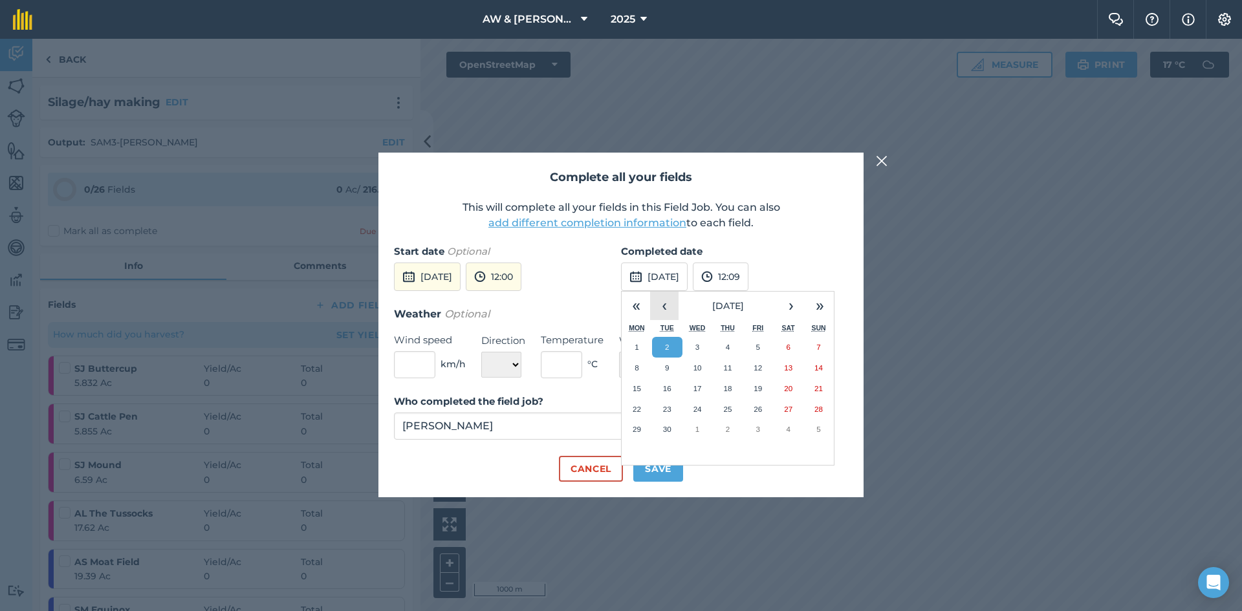
click at [671, 306] on button "‹" at bounding box center [664, 306] width 28 height 28
click at [719, 453] on button "3" at bounding box center [728, 450] width 30 height 21
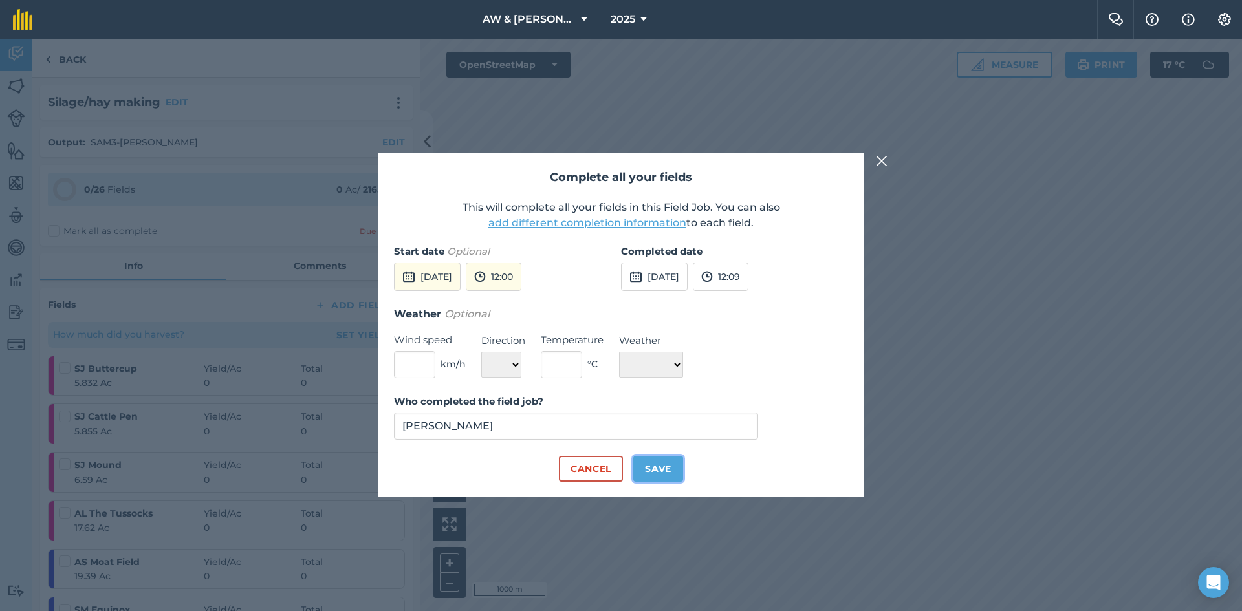
click at [655, 464] on button "Save" at bounding box center [658, 469] width 50 height 26
checkbox input "true"
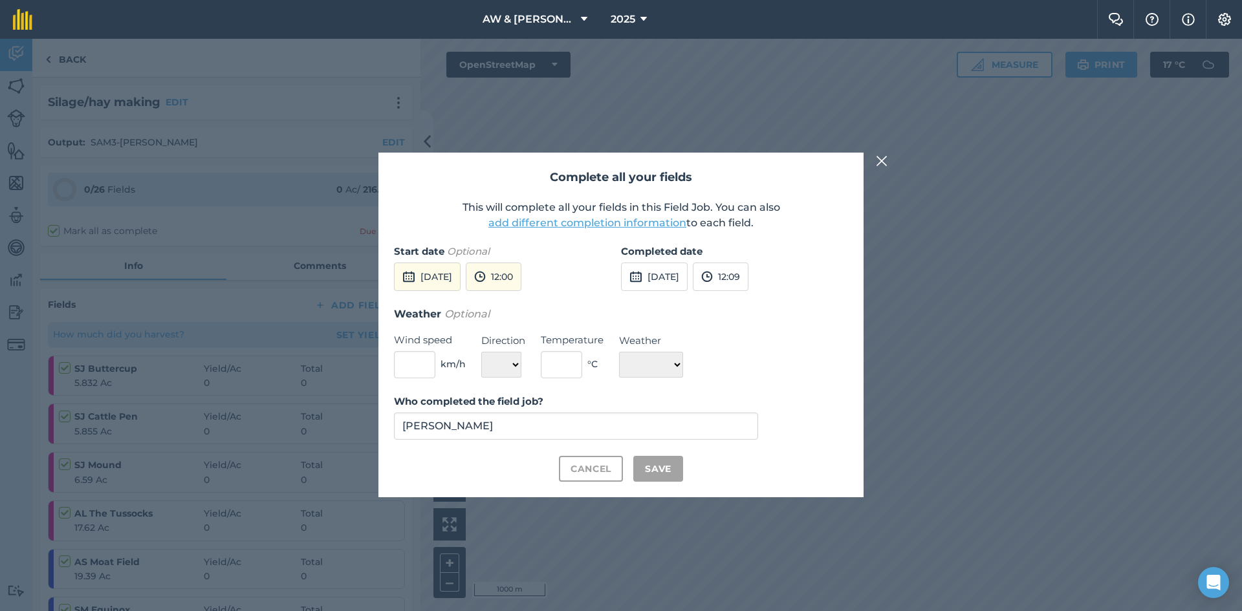
checkbox input "true"
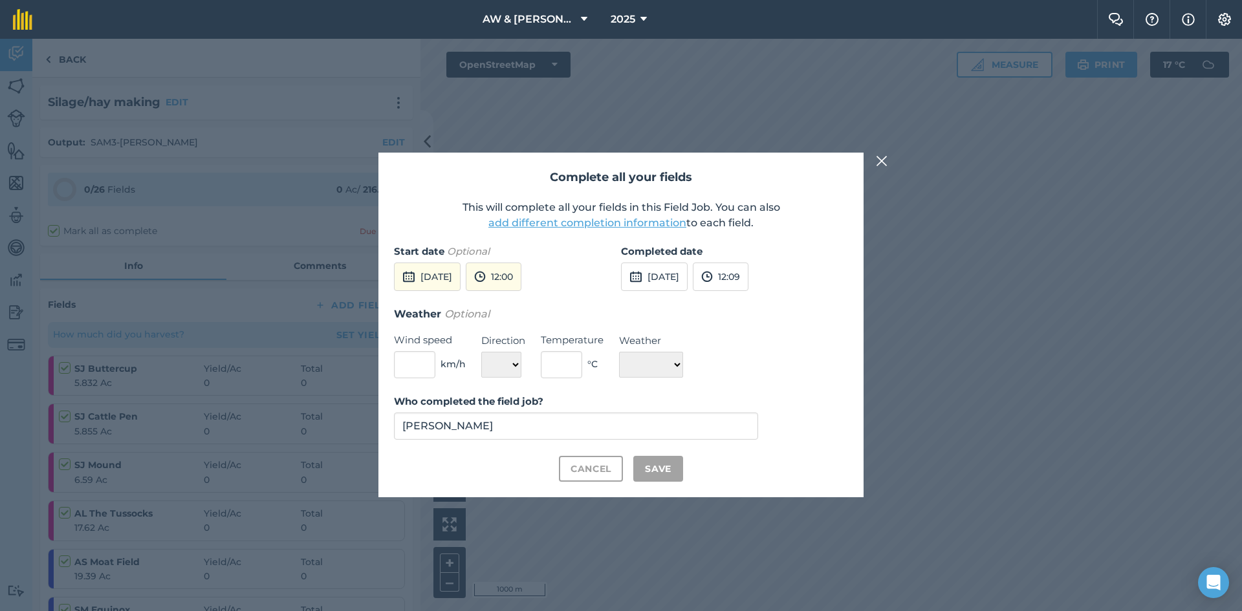
checkbox input "true"
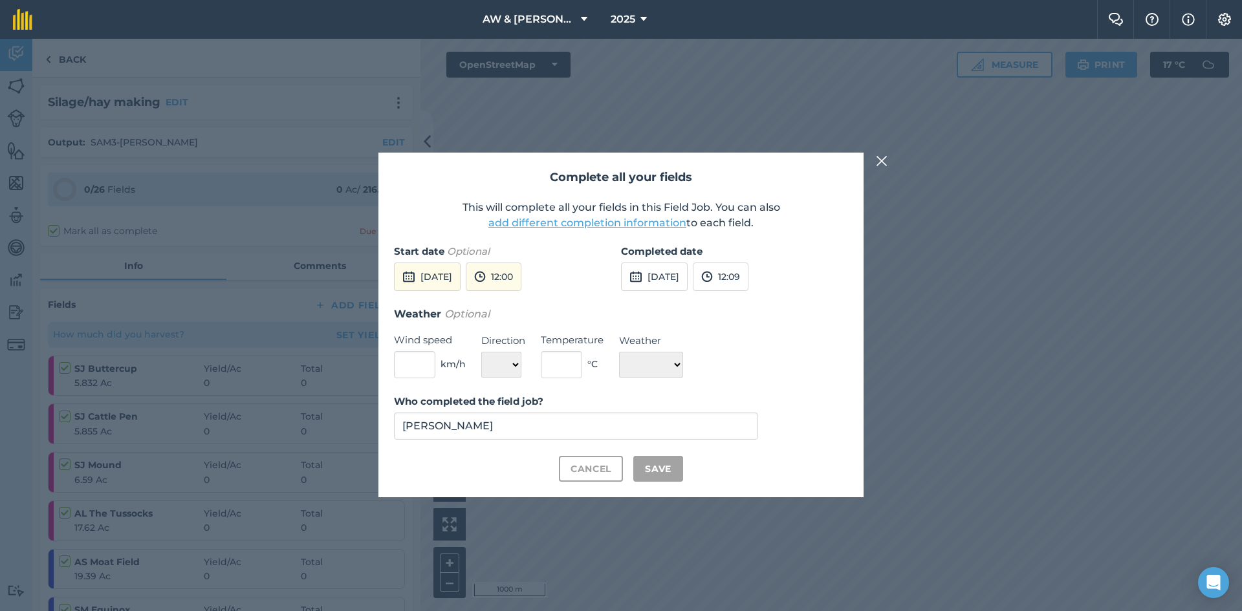
checkbox input "true"
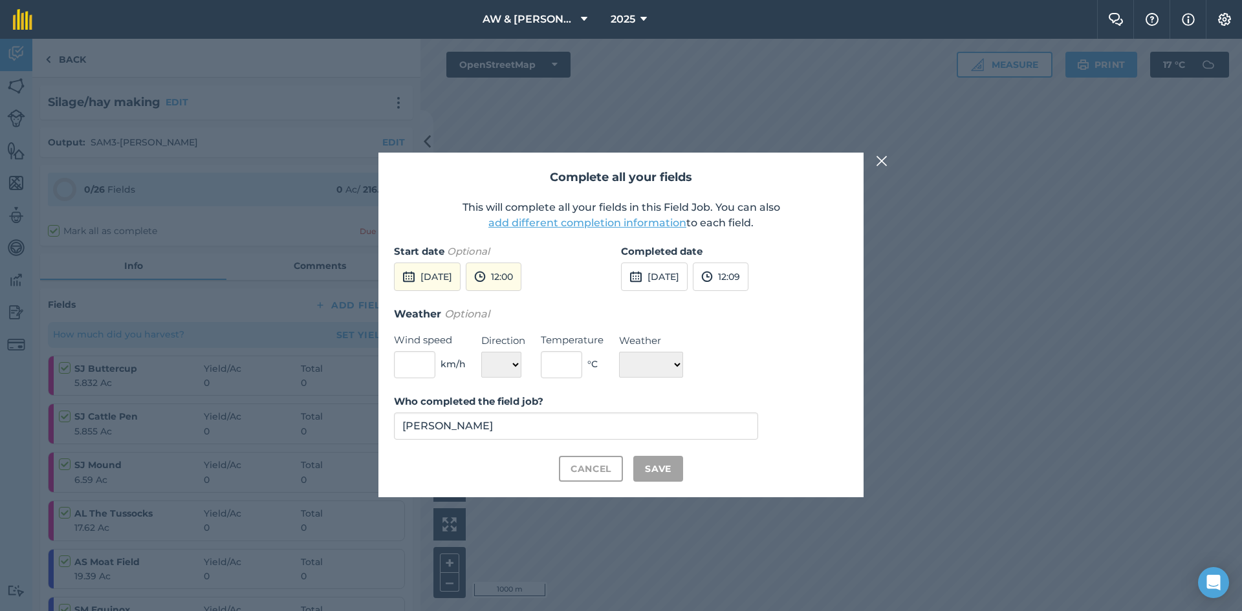
checkbox input "true"
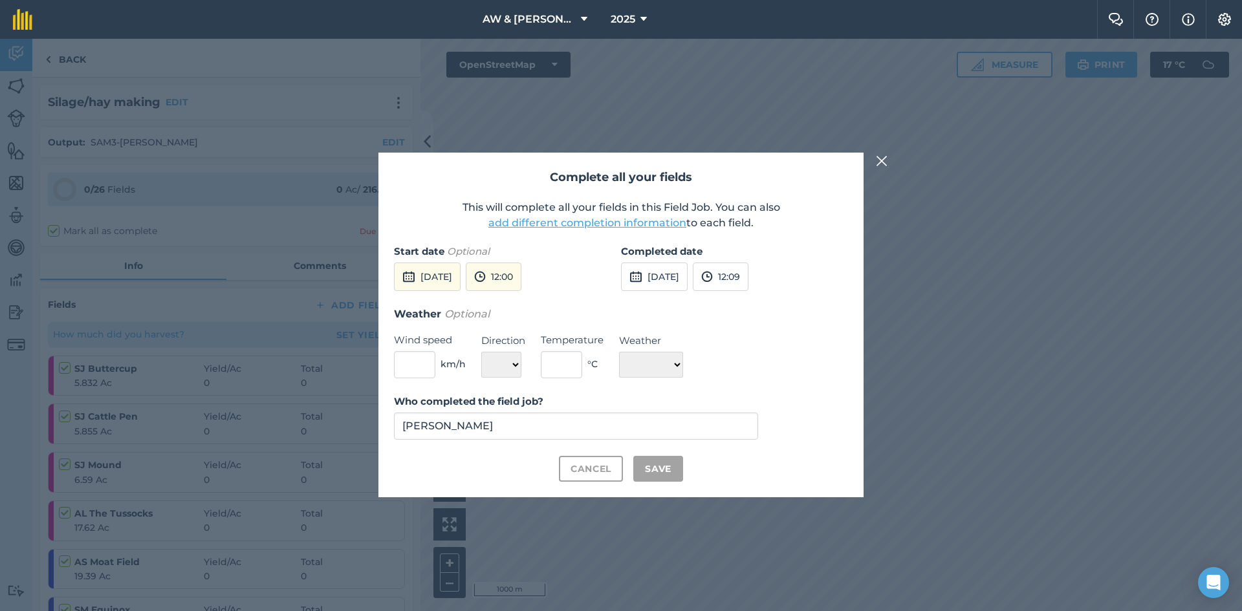
checkbox input "true"
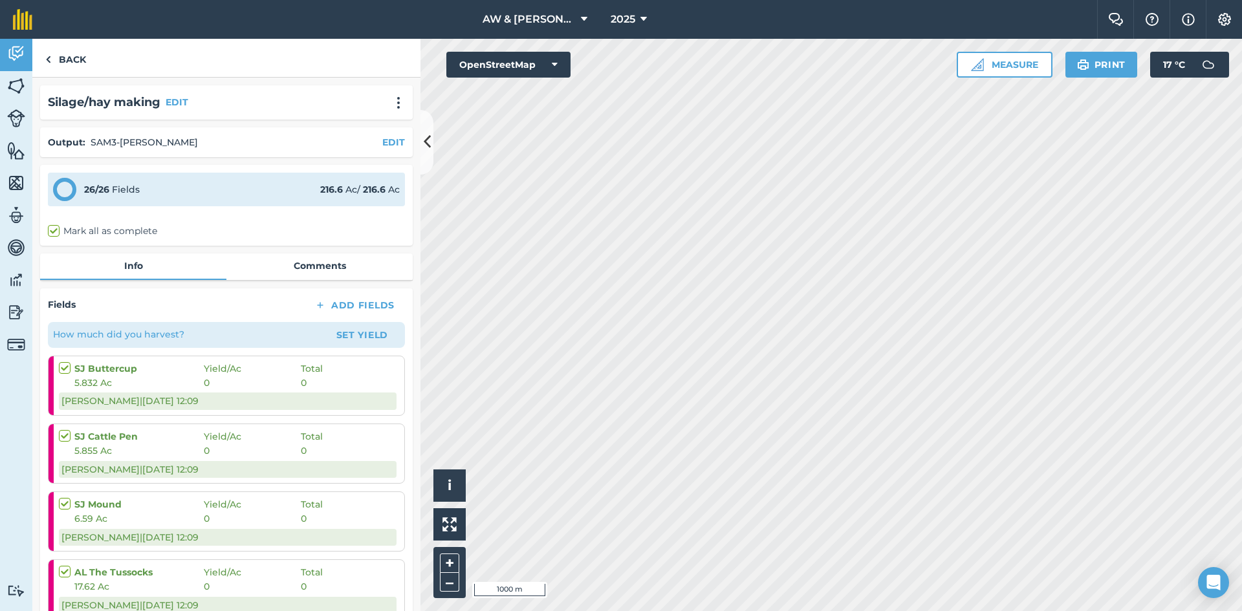
click at [232, 368] on span "Yield / Ac" at bounding box center [252, 369] width 97 height 14
click at [358, 334] on button "Set Yield" at bounding box center [362, 335] width 75 height 21
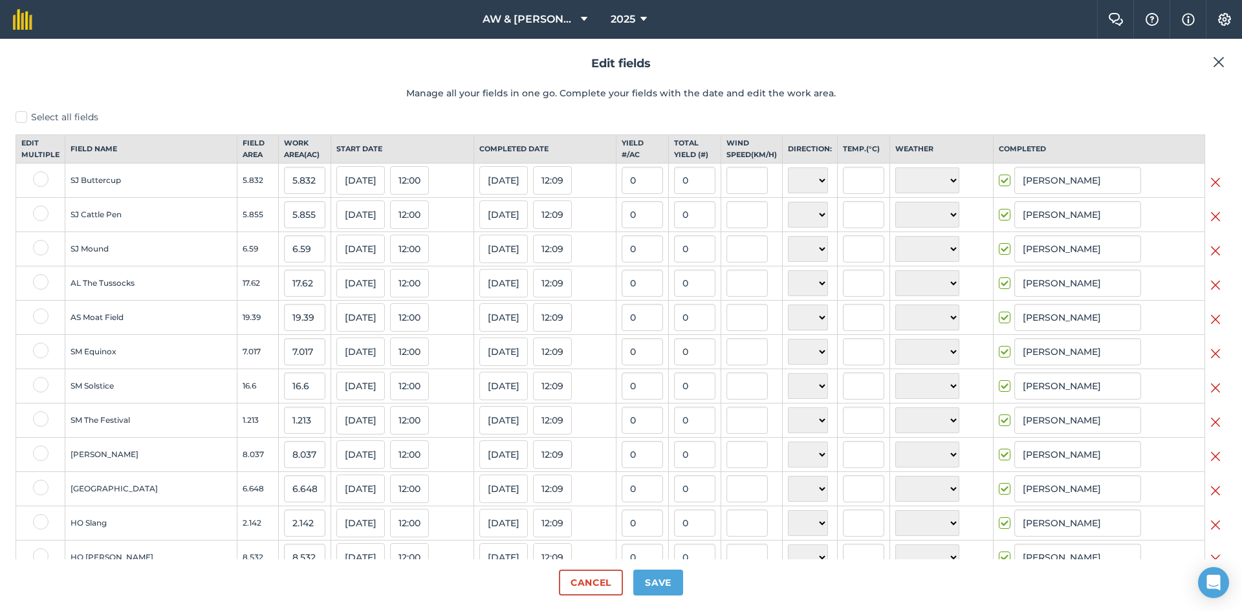
click at [38, 184] on label at bounding box center [41, 179] width 16 height 16
click at [38, 180] on input "checkbox" at bounding box center [37, 175] width 8 height 8
checkbox input "true"
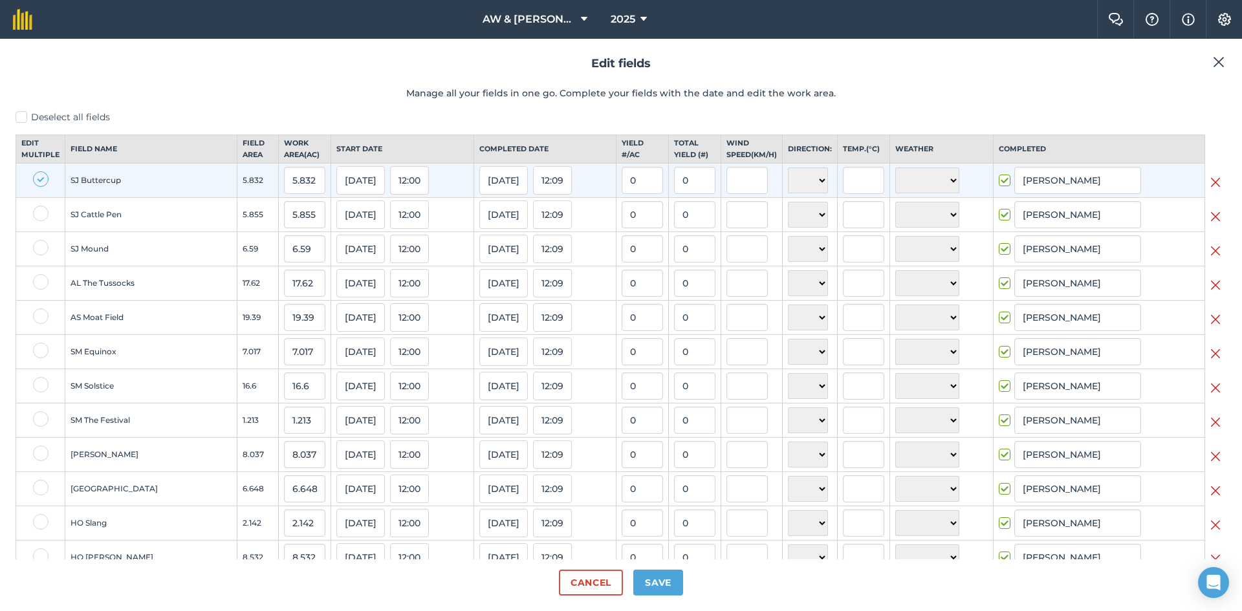
click at [41, 218] on label at bounding box center [41, 214] width 16 height 16
click at [41, 214] on input "checkbox" at bounding box center [37, 210] width 8 height 8
checkbox input "true"
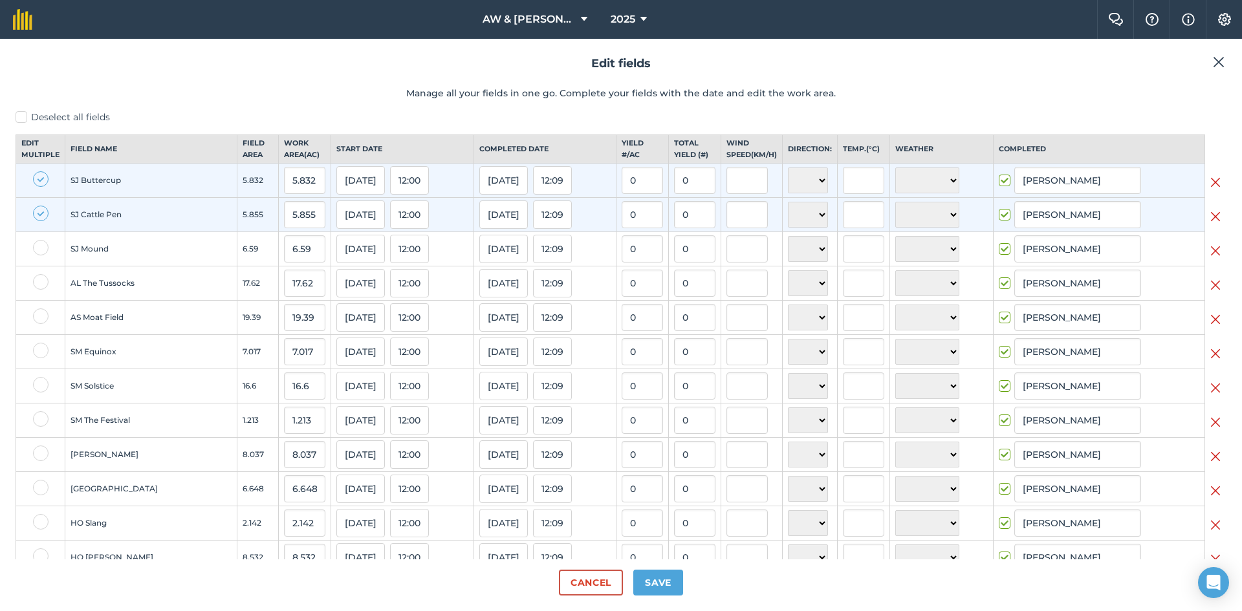
drag, startPoint x: 44, startPoint y: 186, endPoint x: 46, endPoint y: 204, distance: 18.2
click at [44, 185] on label at bounding box center [41, 179] width 16 height 16
click at [41, 180] on input "checkbox" at bounding box center [37, 175] width 8 height 8
checkbox input "false"
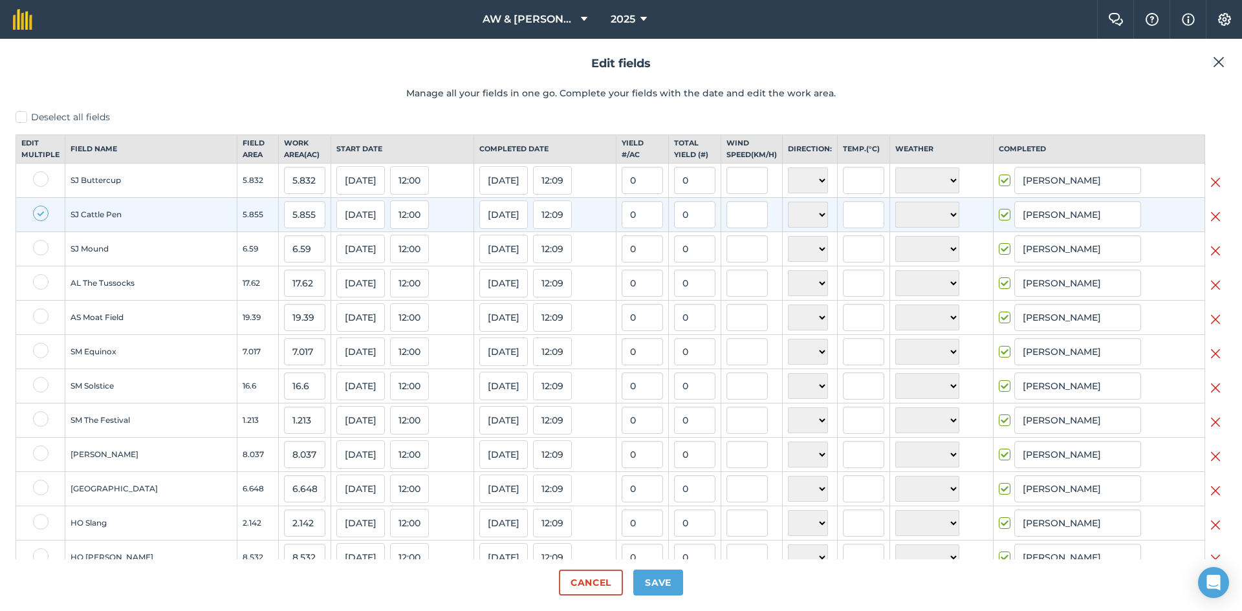
click at [38, 221] on label at bounding box center [41, 214] width 16 height 16
click at [38, 214] on input "checkbox" at bounding box center [37, 210] width 8 height 8
checkbox input "false"
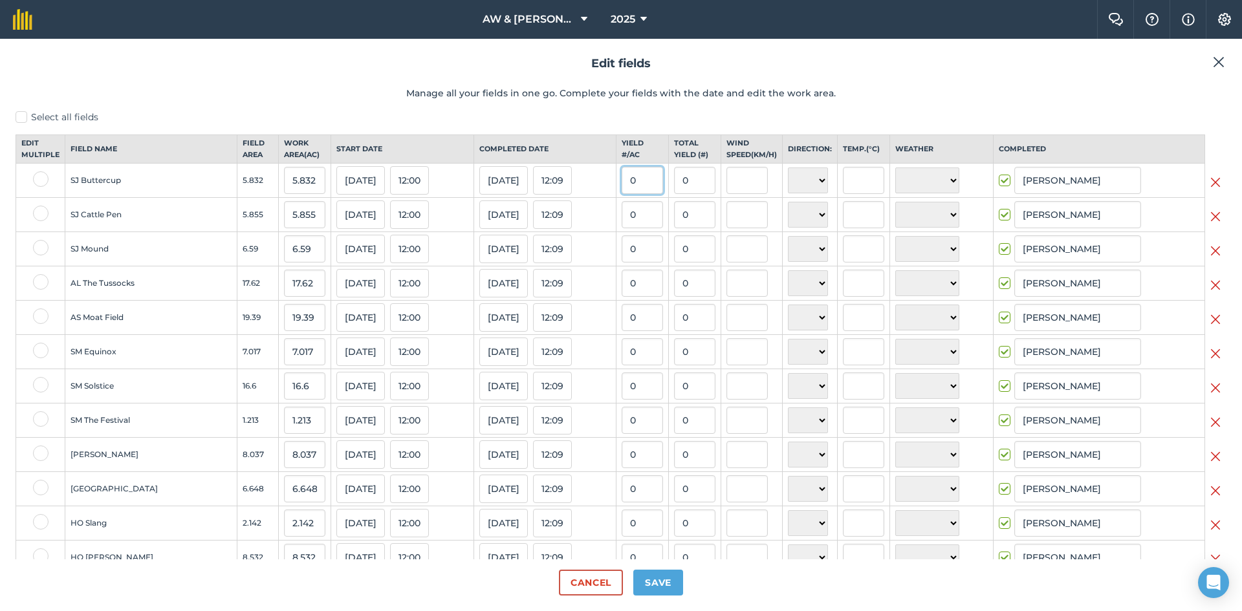
click at [626, 194] on input "0" at bounding box center [642, 180] width 41 height 27
type input "1"
type input "5.832"
click at [629, 221] on input "0" at bounding box center [642, 214] width 41 height 27
type input "1"
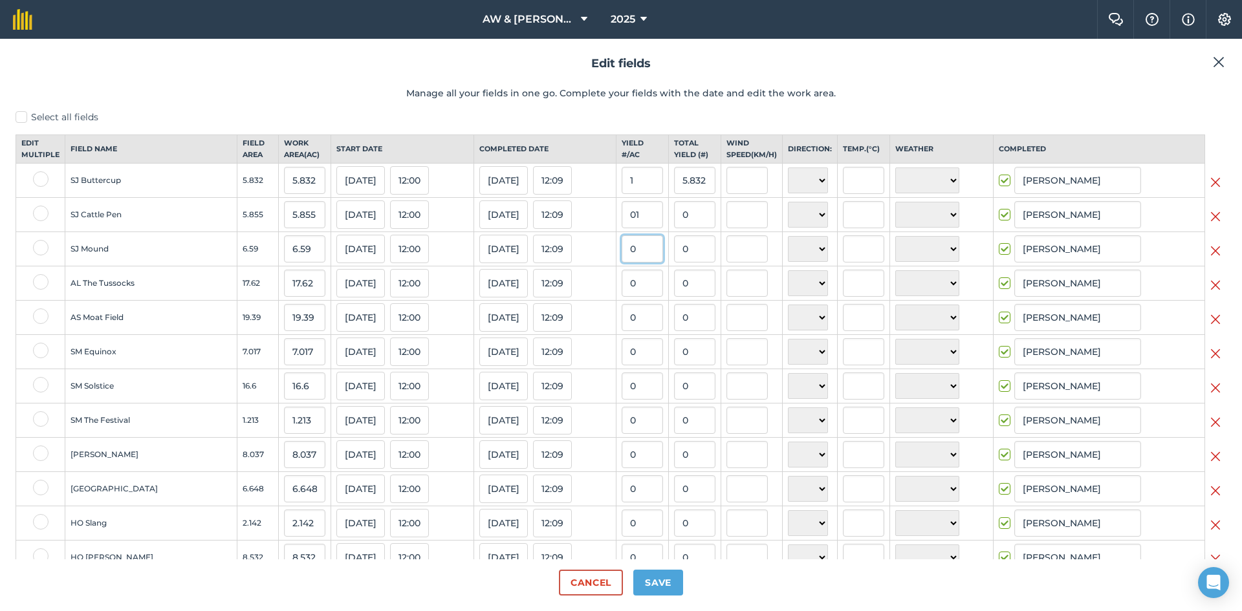
type input "5.855"
click at [627, 263] on input "0" at bounding box center [642, 248] width 41 height 27
type input "1"
type input "6.59"
click at [622, 296] on input "0" at bounding box center [642, 283] width 41 height 27
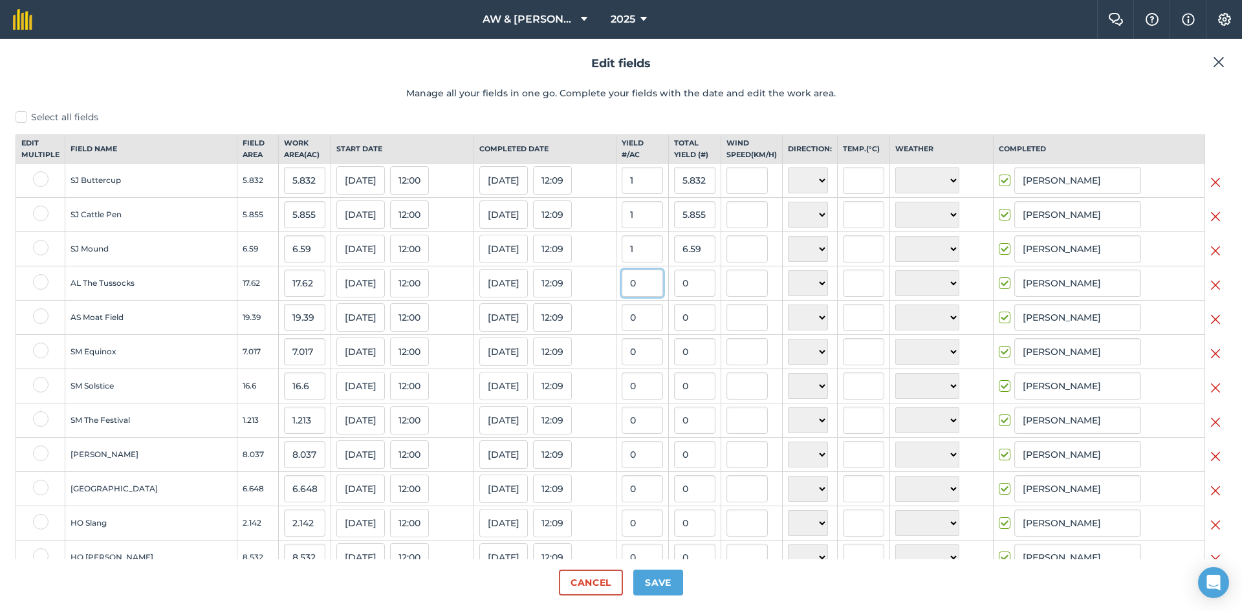
type input "-1"
type input "-17.62"
type input "0"
type input "1"
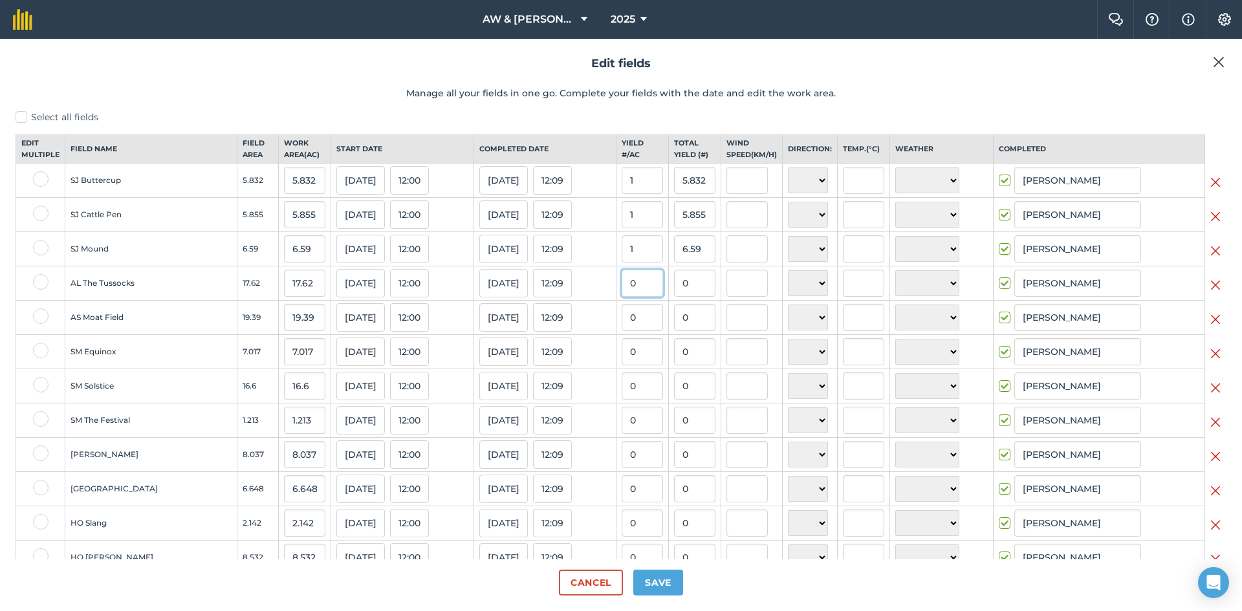
type input "17.62"
type input "1"
click at [622, 326] on input "0" at bounding box center [642, 317] width 41 height 27
type input "-1"
type input "-19.39"
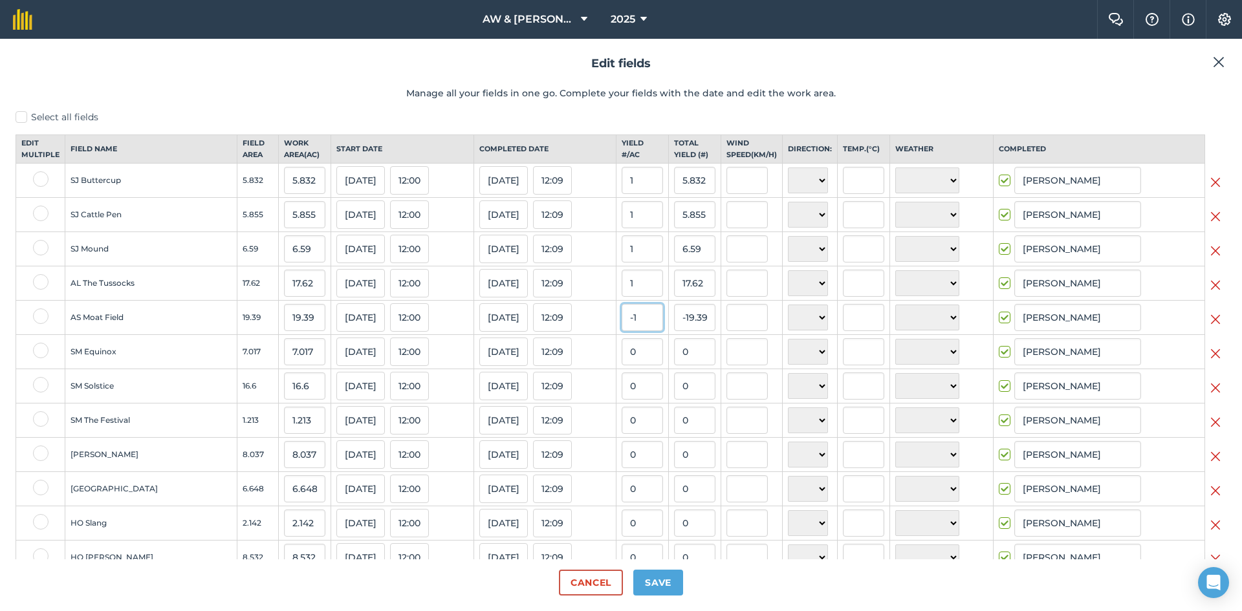
type input "0"
type input "1"
type input "19.39"
click at [622, 365] on input "0" at bounding box center [642, 351] width 41 height 27
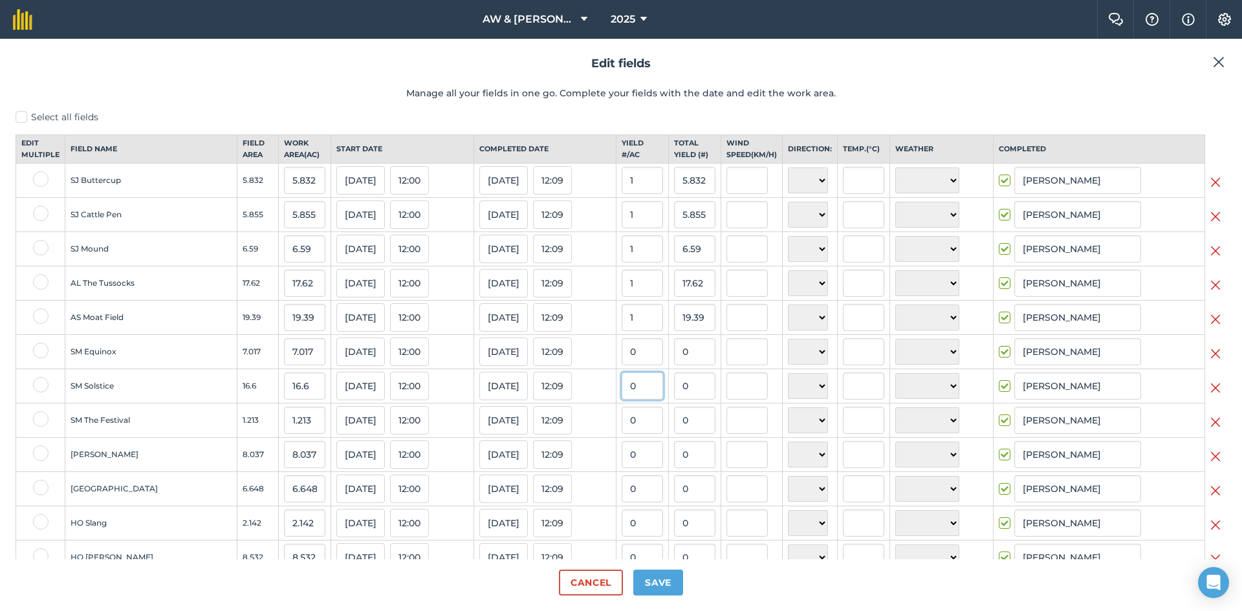
click at [622, 400] on input "0" at bounding box center [642, 386] width 41 height 27
type input "1"
type input "16.6"
click at [624, 365] on input "0" at bounding box center [642, 351] width 41 height 27
type input "1"
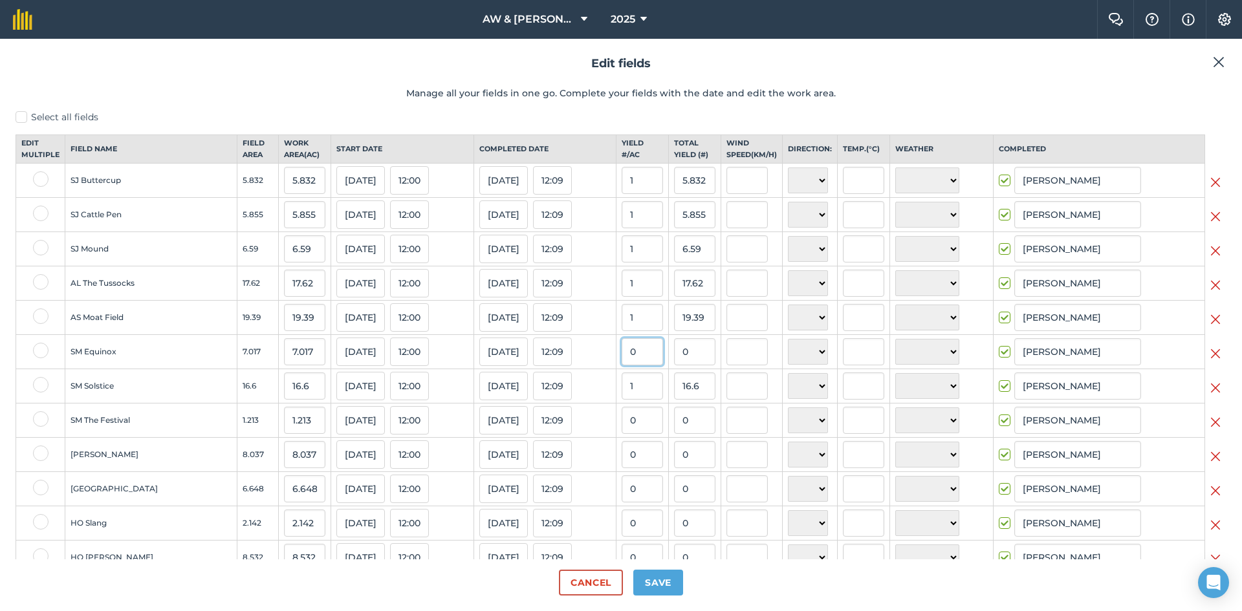
type input "7.017"
click at [622, 434] on input "0" at bounding box center [642, 420] width 41 height 27
type input "1"
type input "1.213"
click at [622, 468] on input "0" at bounding box center [642, 454] width 41 height 27
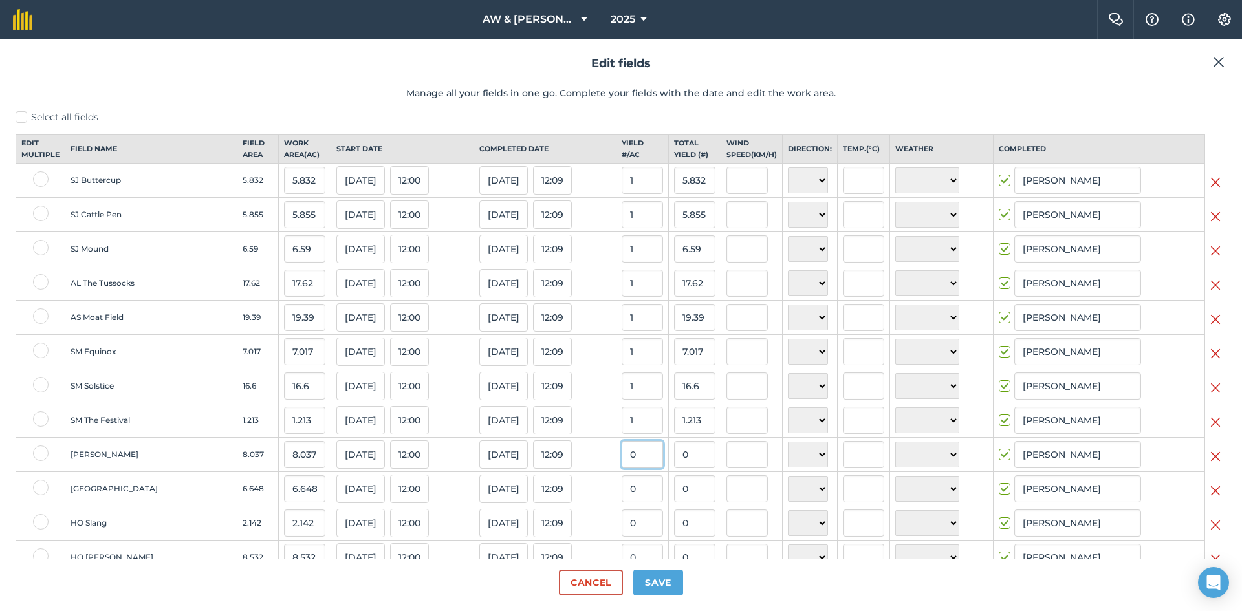
type input "1"
type input "8.037"
click at [622, 503] on input "0" at bounding box center [642, 488] width 41 height 27
type input "1"
type input "6.648"
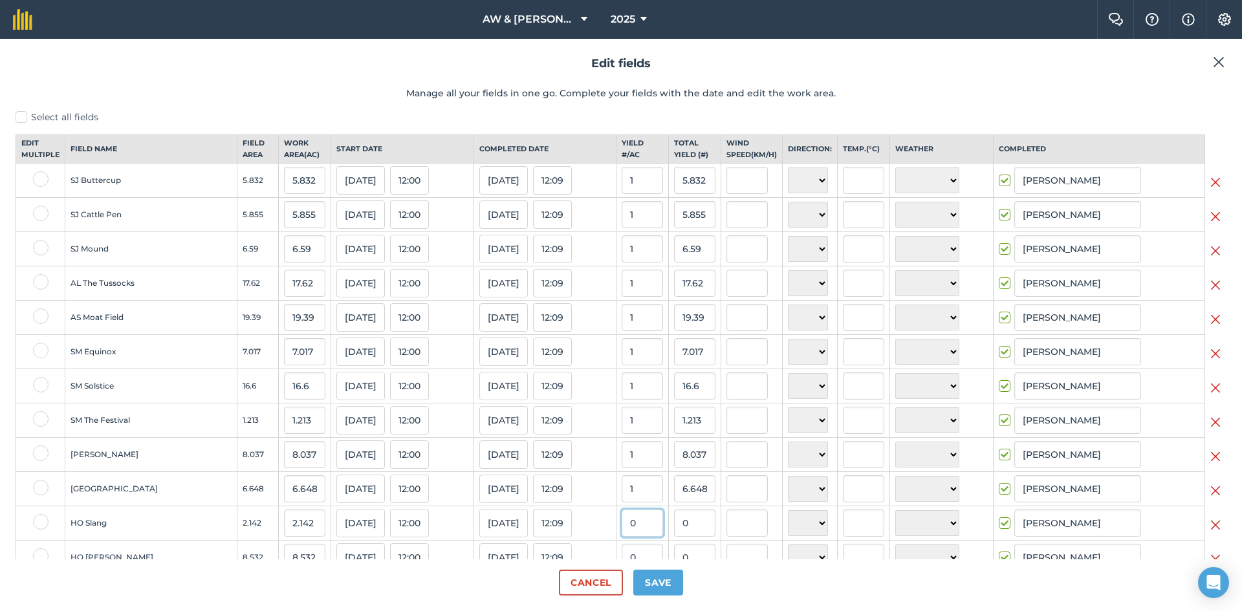
click at [622, 537] on input "0" at bounding box center [642, 523] width 41 height 27
type input "1"
type input "2.142"
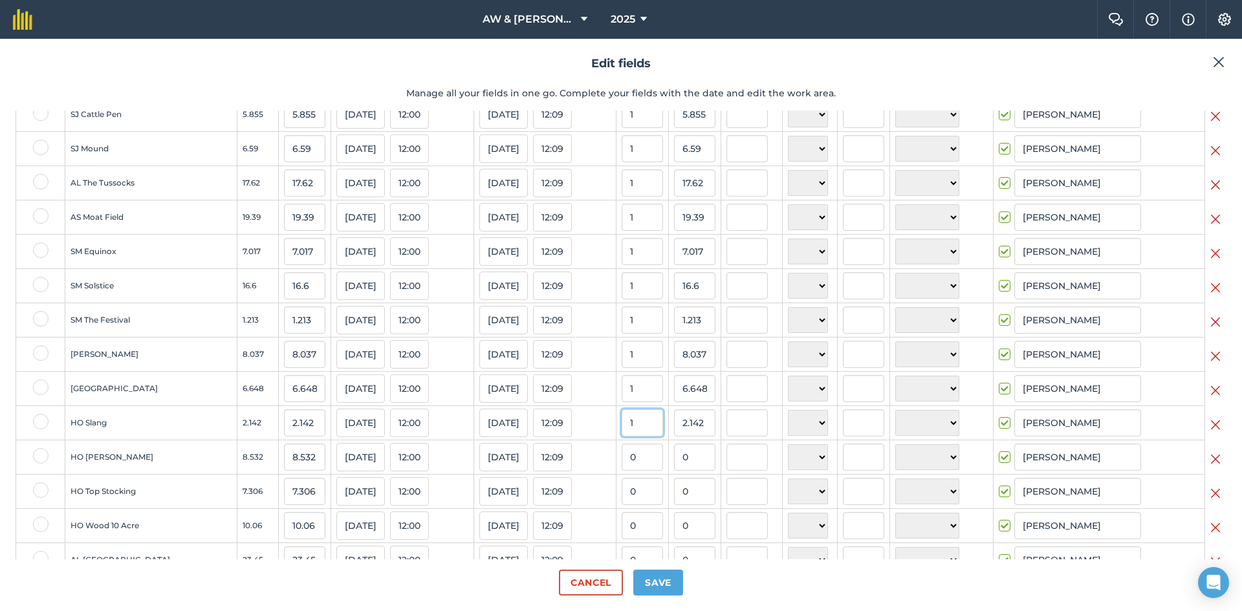
scroll to position [129, 0]
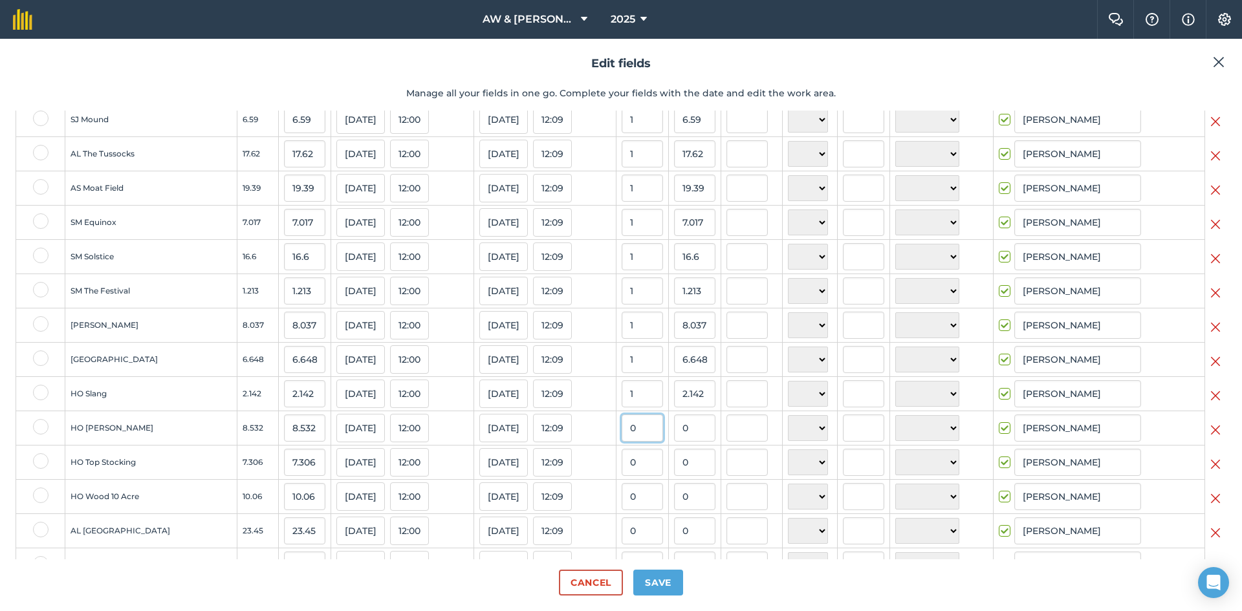
click at [625, 442] on input "0" at bounding box center [642, 428] width 41 height 27
type input "1"
type input "8.532"
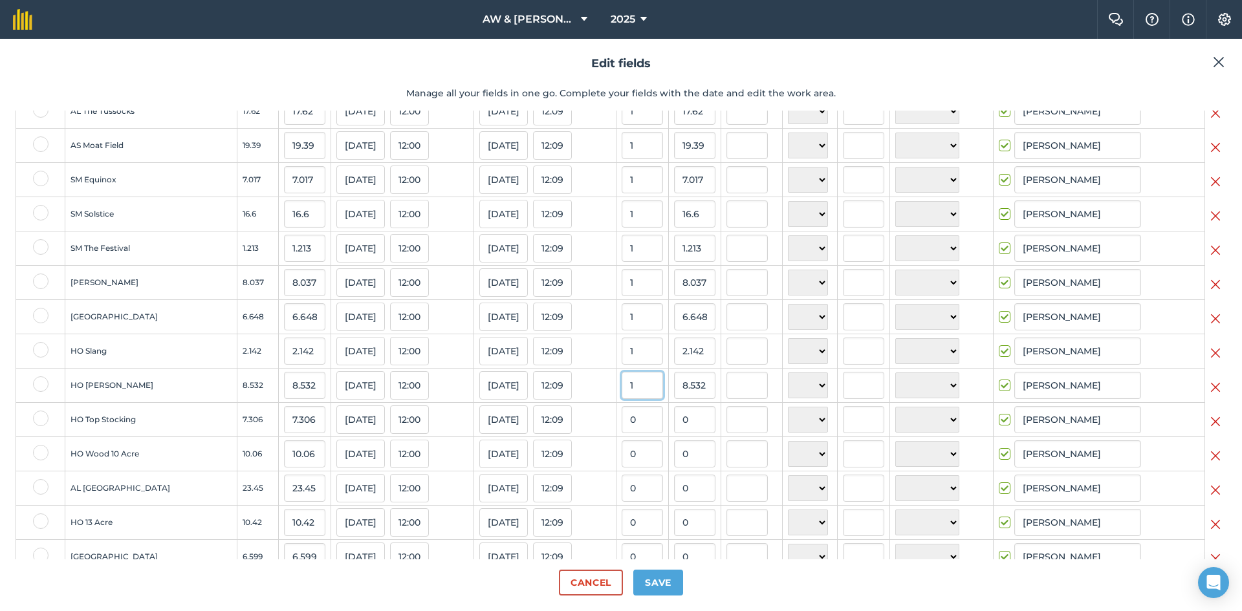
scroll to position [194, 0]
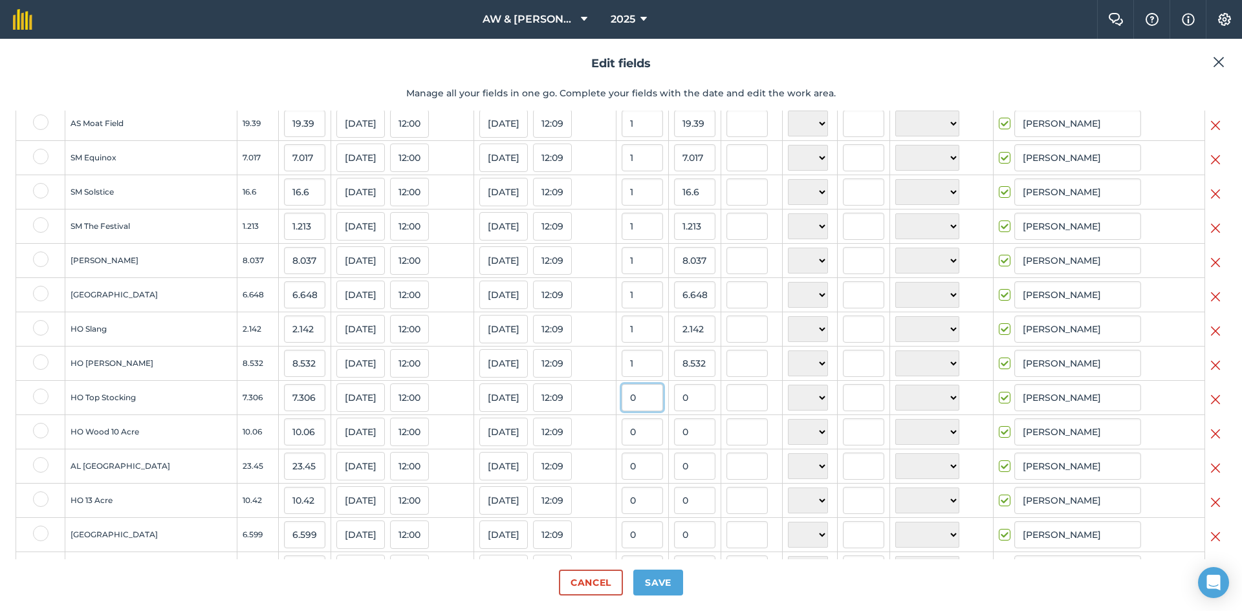
click at [623, 407] on input "0" at bounding box center [642, 397] width 41 height 27
type input "1"
type input "7.306"
click at [622, 446] on input "0" at bounding box center [642, 431] width 41 height 27
type input "1"
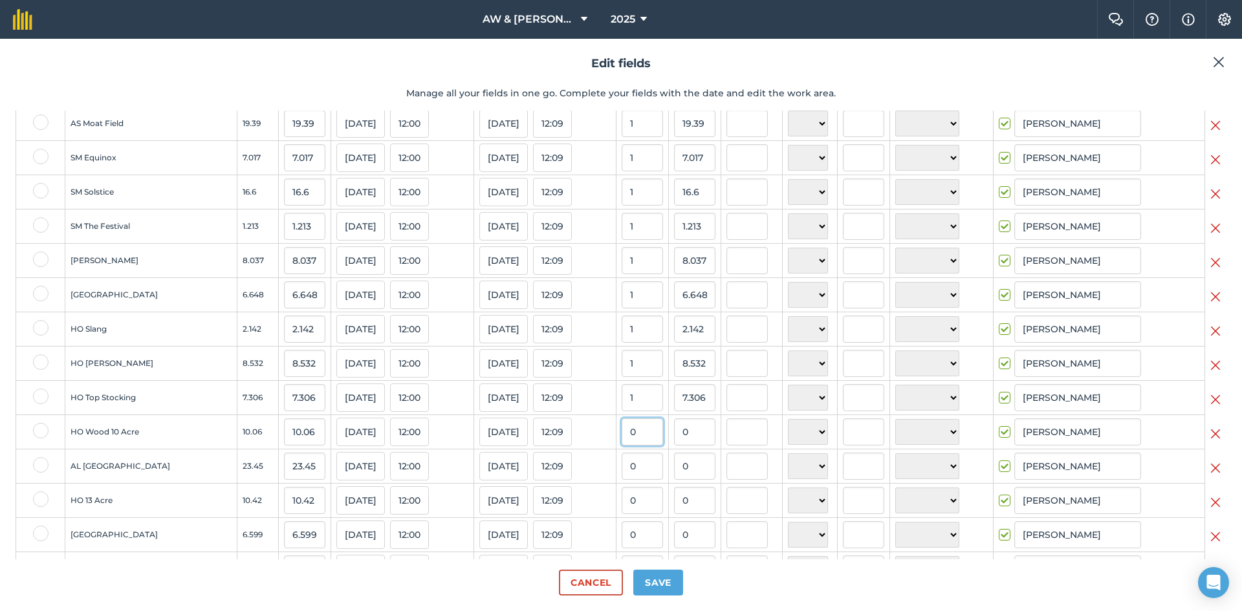
type input "10.06"
click at [622, 480] on input "0" at bounding box center [642, 466] width 41 height 27
type input "1"
type input "23.45"
click at [622, 514] on input "0" at bounding box center [642, 500] width 41 height 27
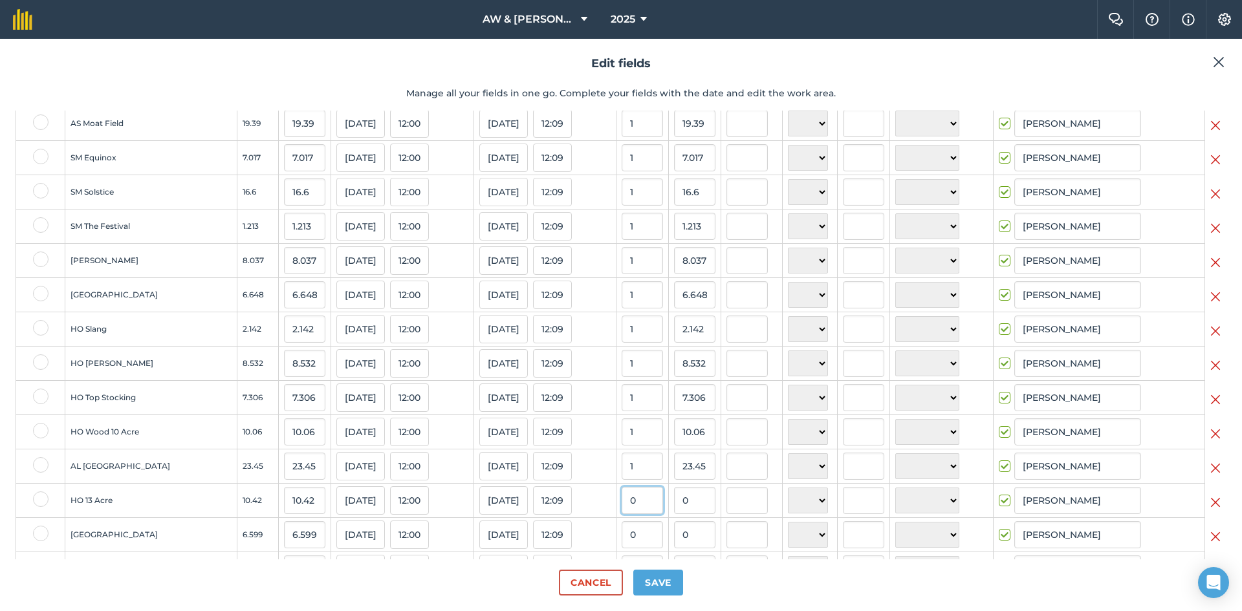
type input "1"
type input "10.42"
click at [622, 548] on input "0" at bounding box center [642, 534] width 41 height 27
type input "1"
type input "6.599"
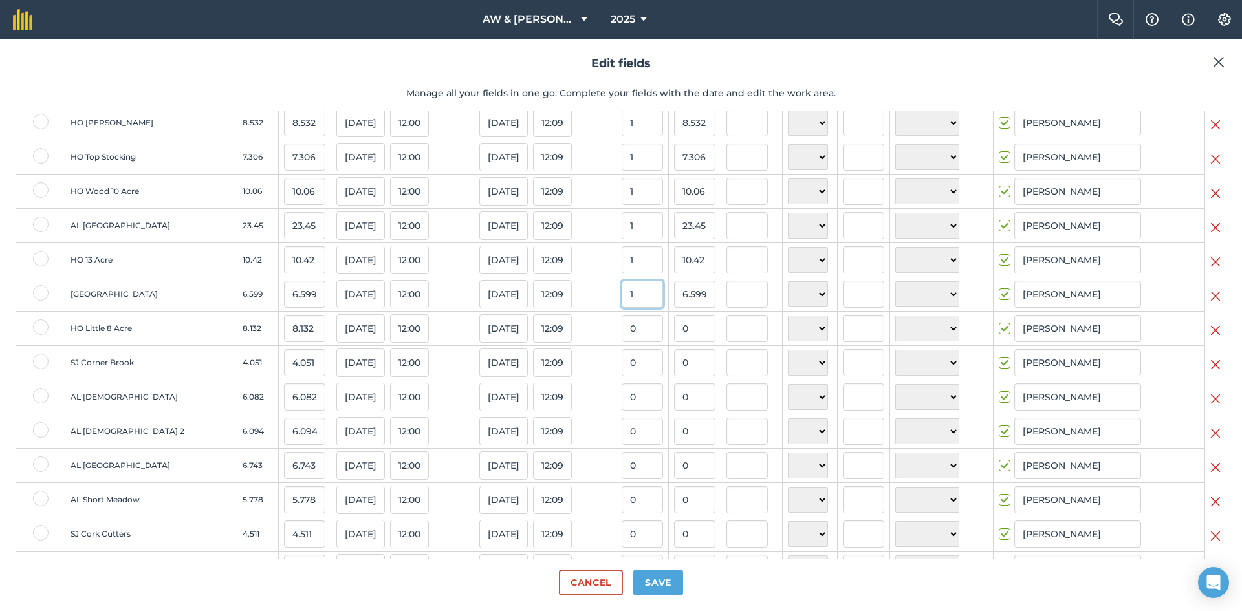
scroll to position [453, 0]
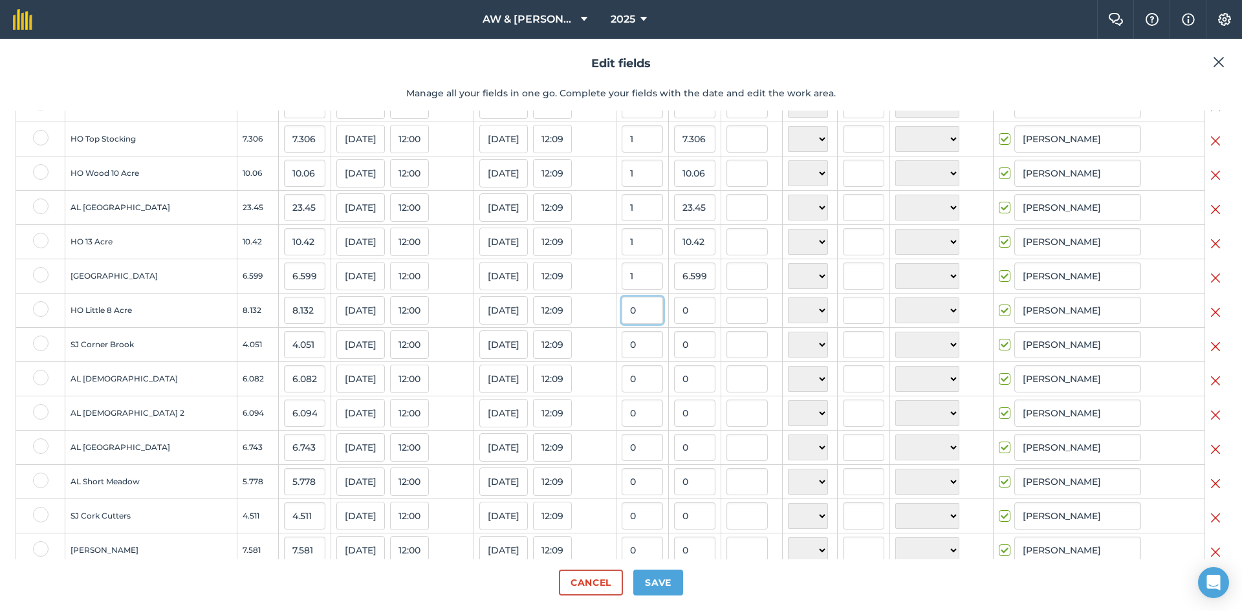
click at [623, 324] on input "0" at bounding box center [642, 310] width 41 height 27
type input "1"
type input "8.132"
click at [622, 358] on input "0" at bounding box center [642, 344] width 41 height 27
type input "1"
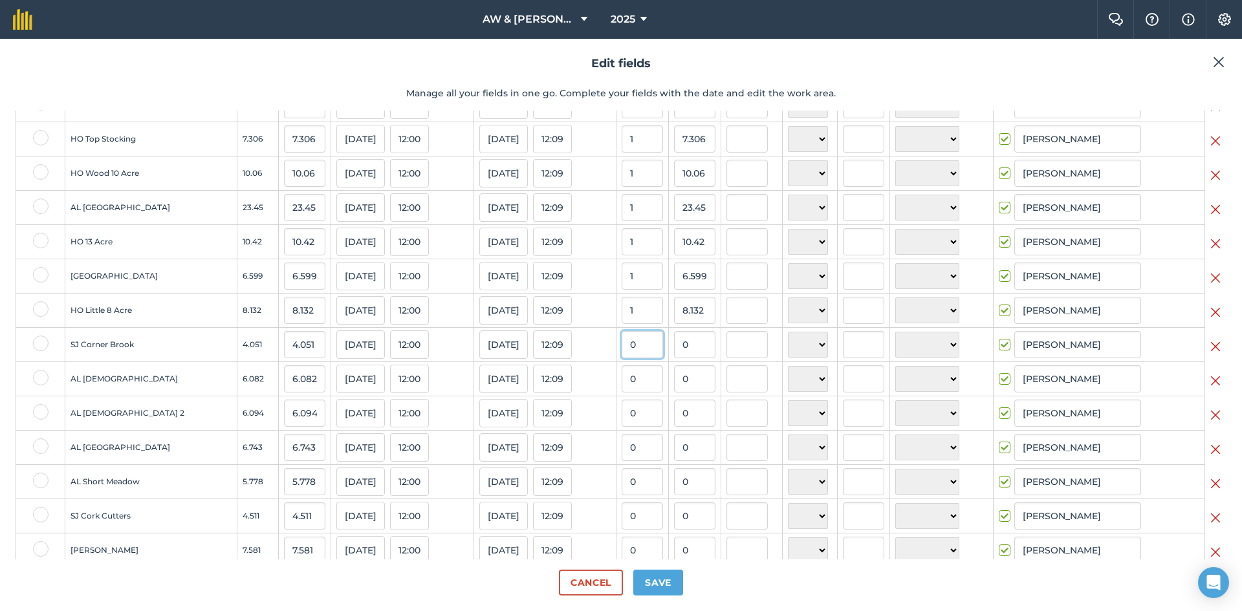
type input "4.051"
click at [622, 393] on input "0" at bounding box center [642, 378] width 41 height 27
type input "1"
type input "6.082"
click at [622, 422] on input "0" at bounding box center [642, 413] width 41 height 27
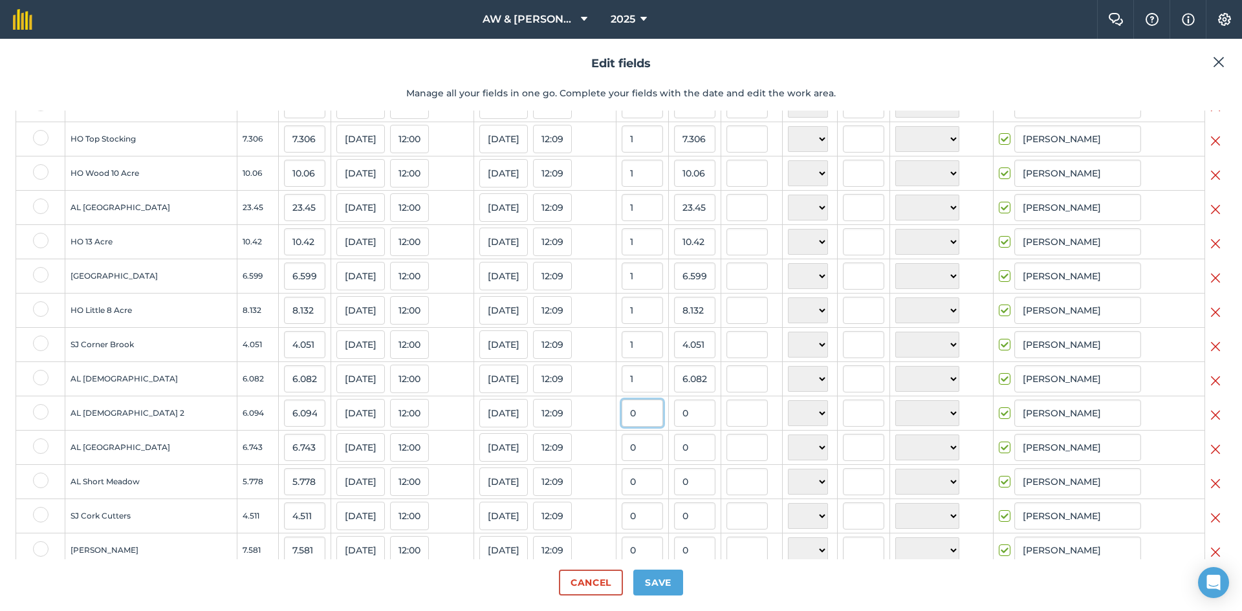
type input "1"
type input "6.094"
click at [621, 465] on td "0" at bounding box center [642, 448] width 52 height 34
click at [622, 461] on input "0" at bounding box center [642, 447] width 41 height 27
type input "1"
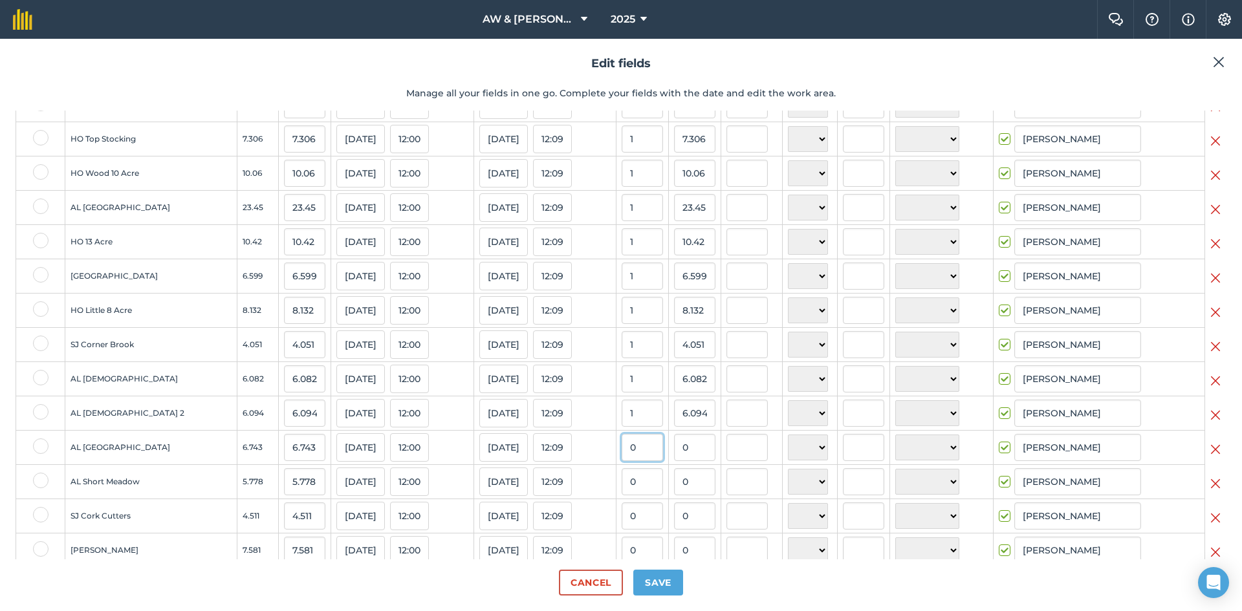
type input "6.743"
click at [622, 490] on input "0" at bounding box center [642, 481] width 41 height 27
type input "1"
type input "5.778"
click at [622, 517] on input "0" at bounding box center [642, 516] width 41 height 27
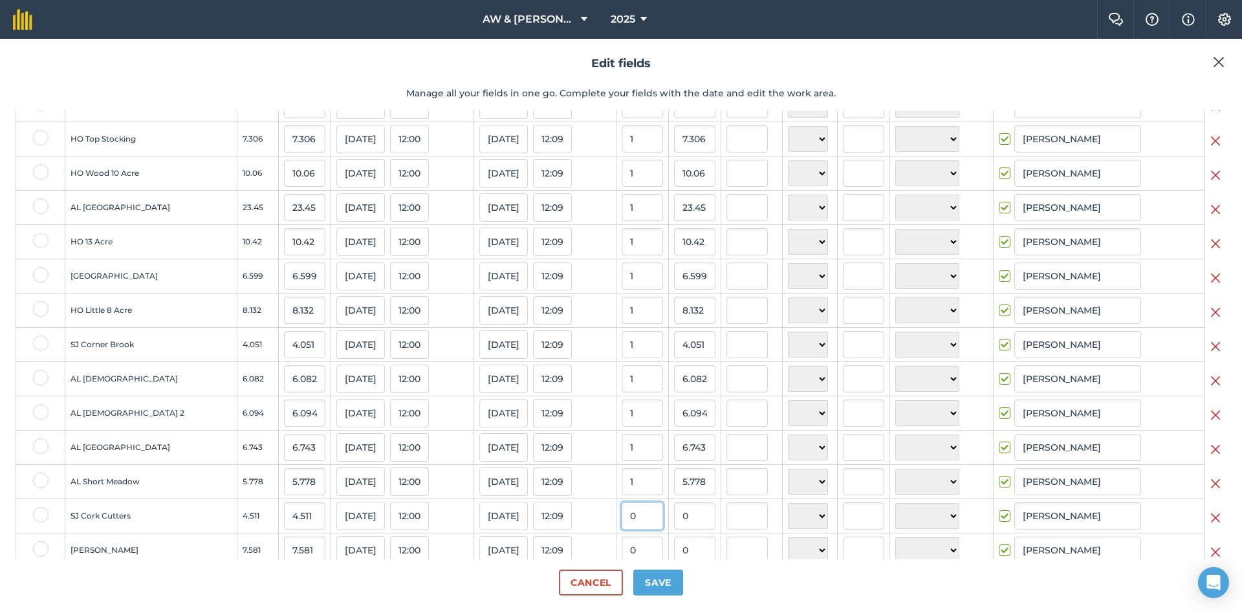
type input "1"
type input "4.511"
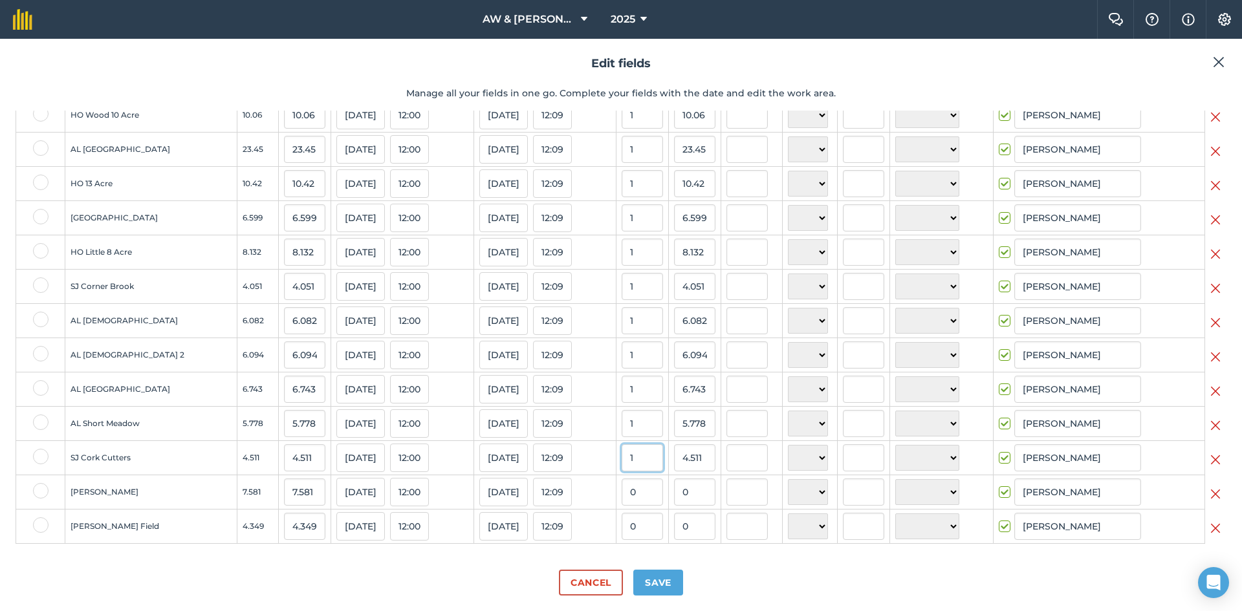
scroll to position [523, 0]
click at [622, 484] on input "0" at bounding box center [642, 492] width 41 height 27
type input "1"
type input "7.581"
click at [622, 517] on input "0" at bounding box center [642, 526] width 41 height 27
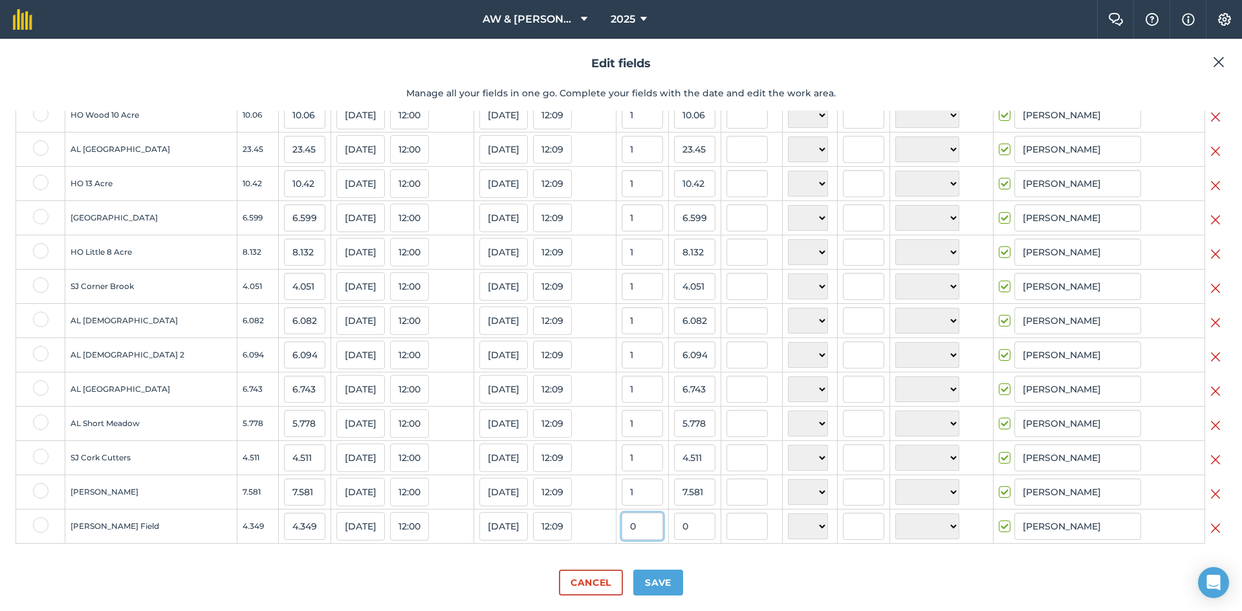
type input "1"
type input "4.349"
click at [649, 554] on div "Select all fields Edit multiple Field name Field Area Work area ( Ac ) Start da…" at bounding box center [621, 335] width 1211 height 449
click at [659, 580] on button "Save" at bounding box center [658, 583] width 50 height 26
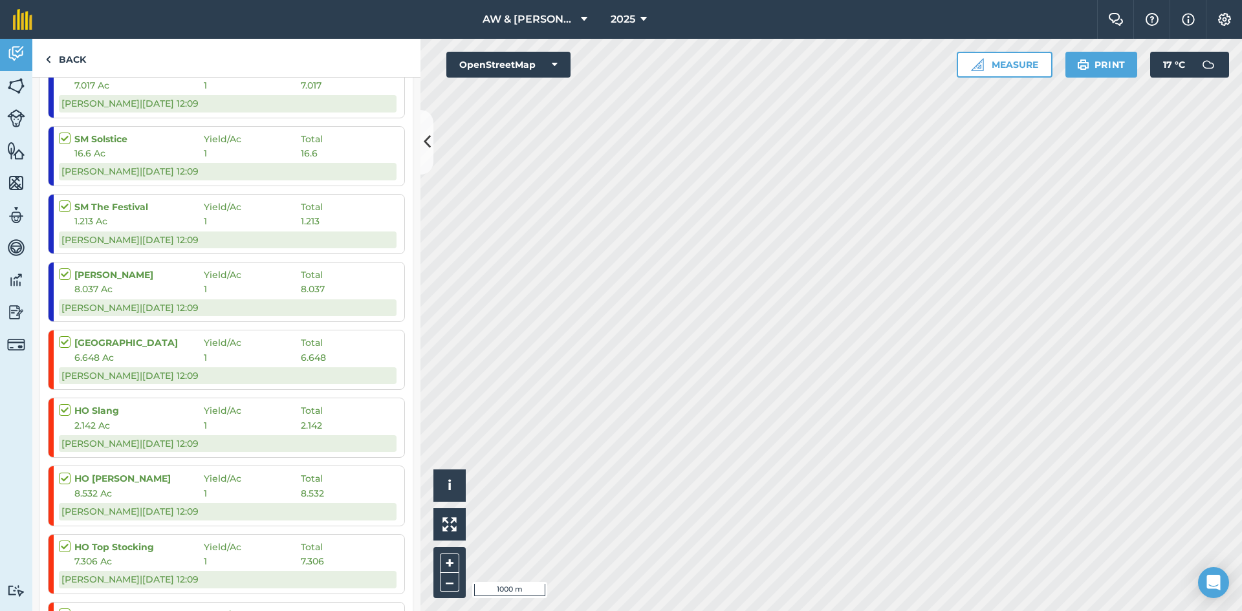
scroll to position [374, 0]
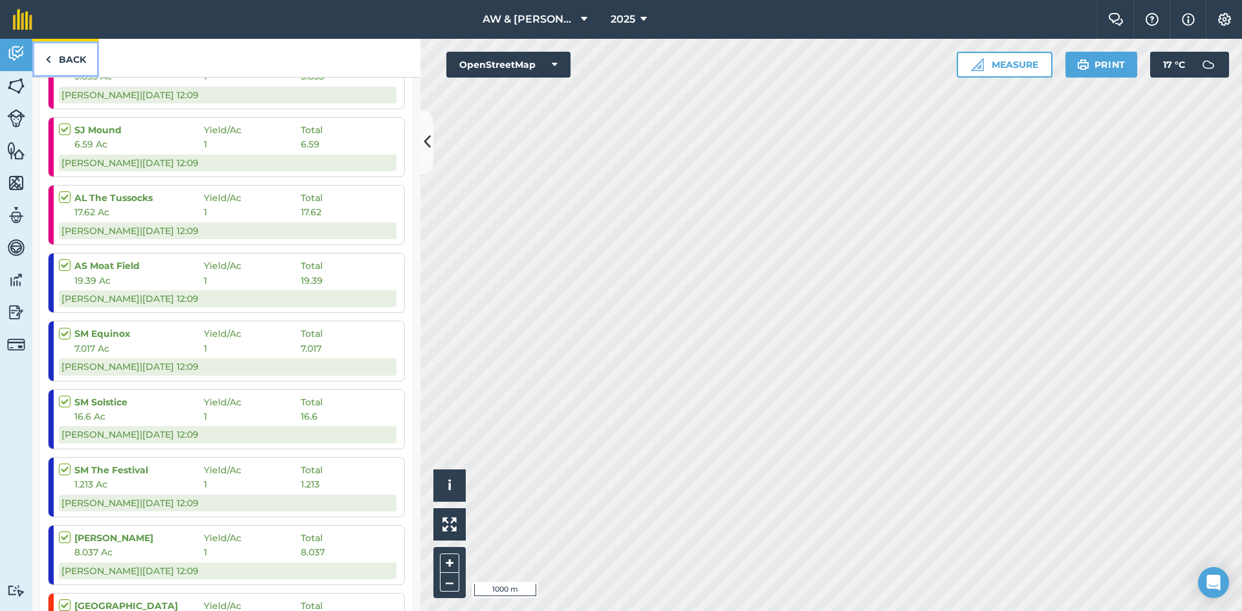
click at [42, 56] on link "Back" at bounding box center [65, 58] width 67 height 38
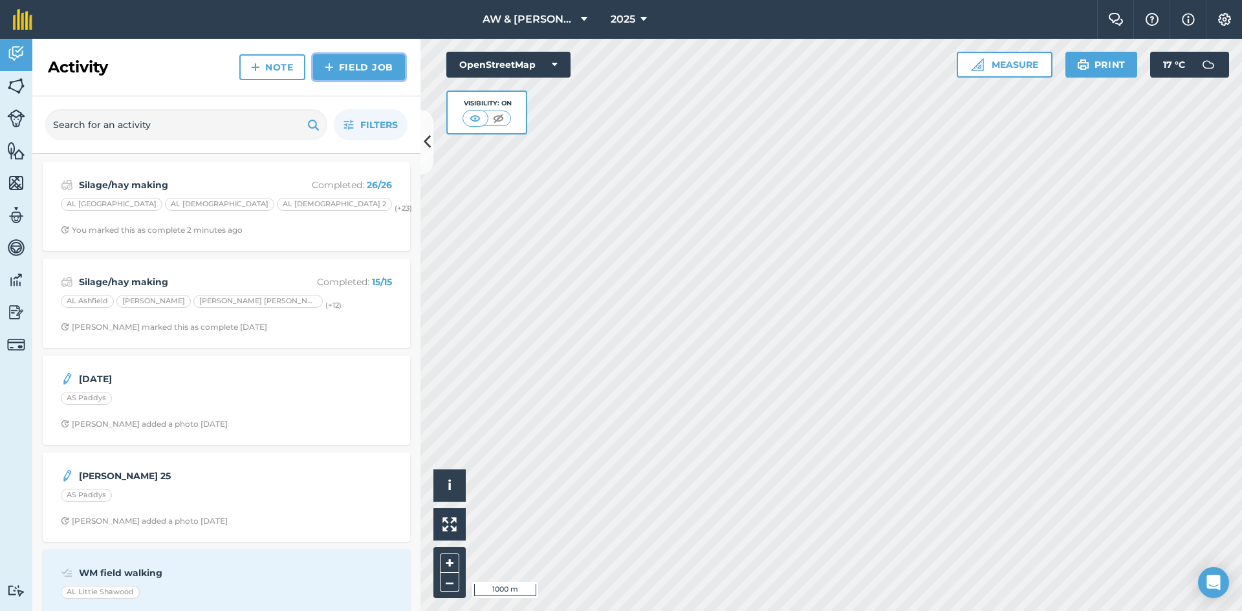
click at [363, 62] on link "Field Job" at bounding box center [359, 67] width 92 height 26
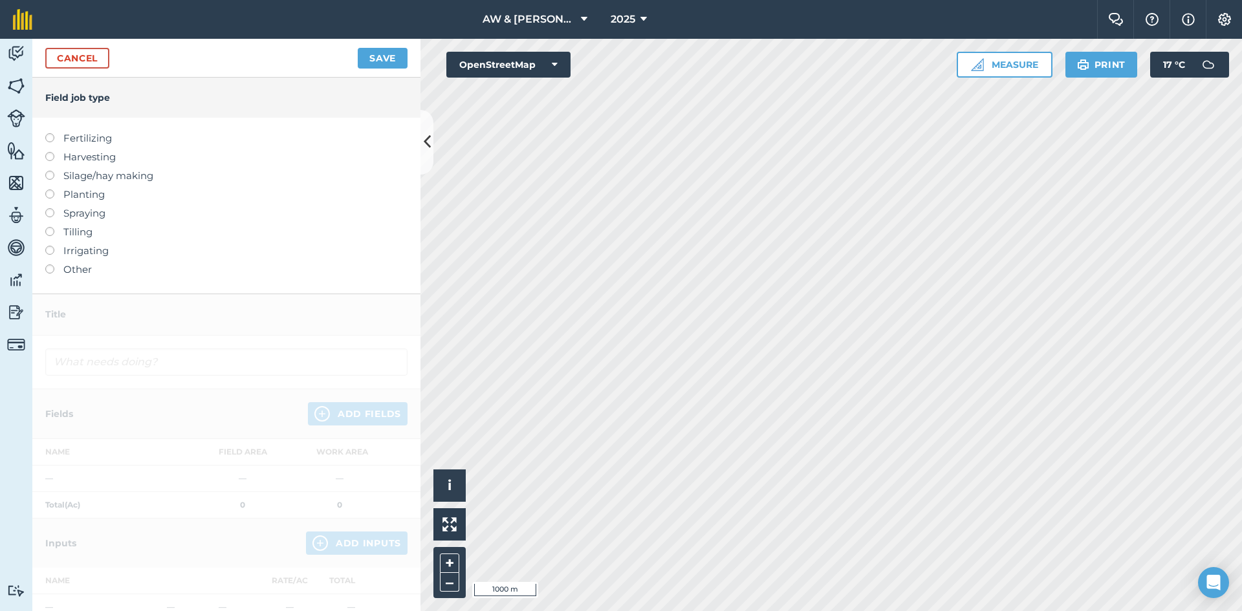
click at [76, 181] on label "Silage/hay making" at bounding box center [226, 176] width 362 height 16
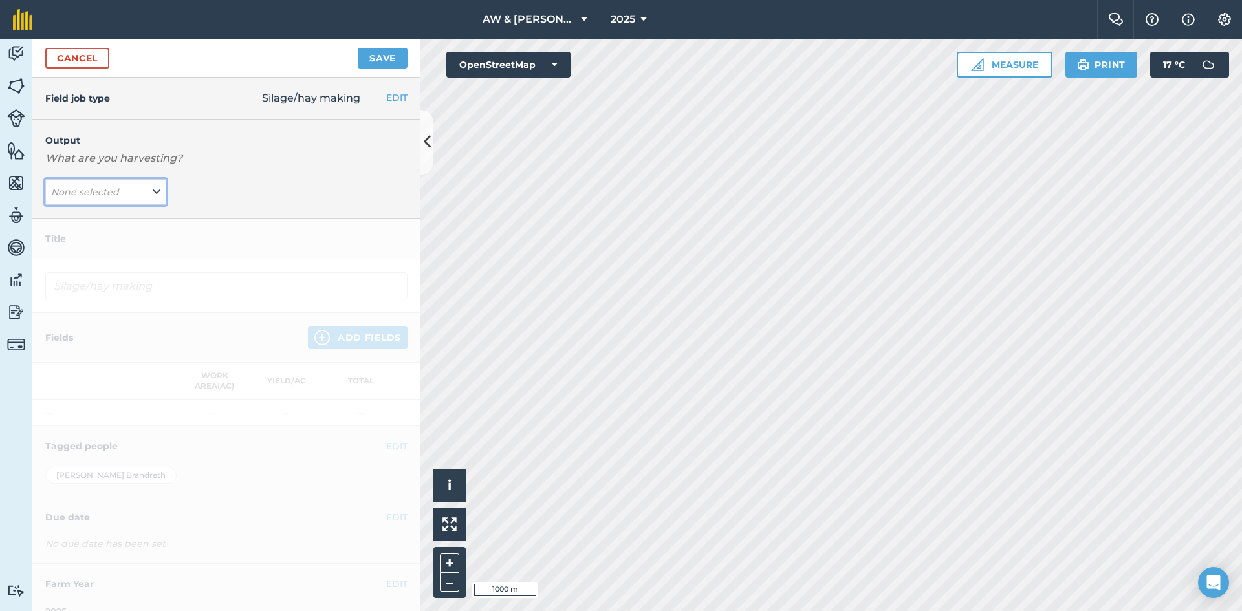
click at [153, 197] on icon at bounding box center [157, 192] width 8 height 14
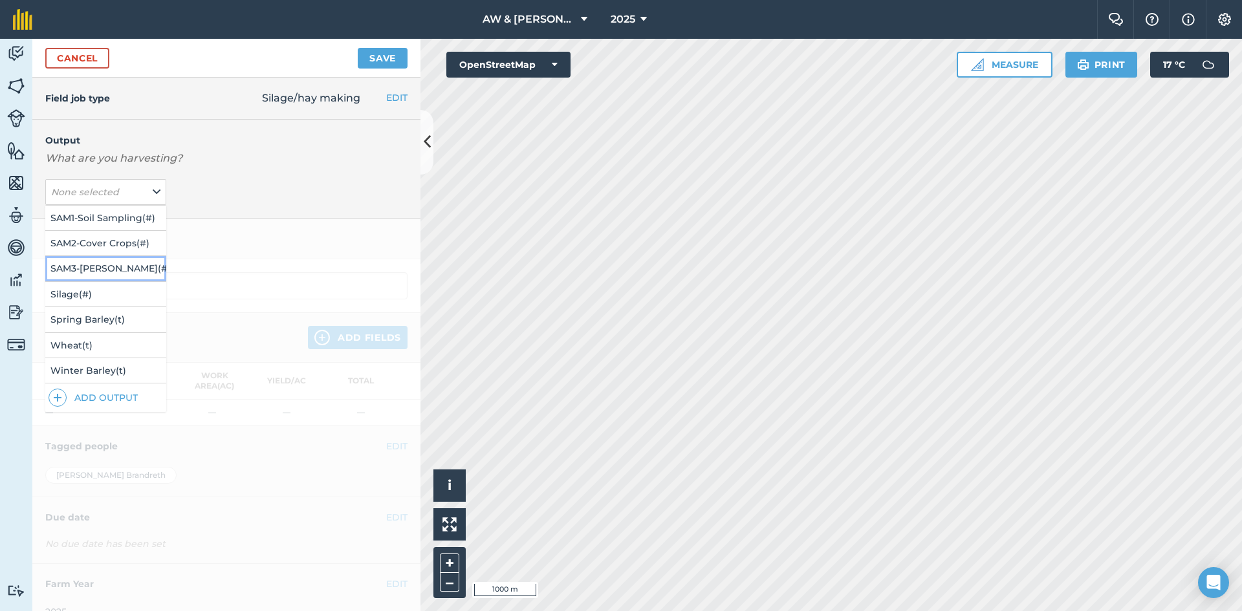
click at [98, 258] on button "SAM3-Herbal Ley ( # )" at bounding box center [105, 268] width 121 height 25
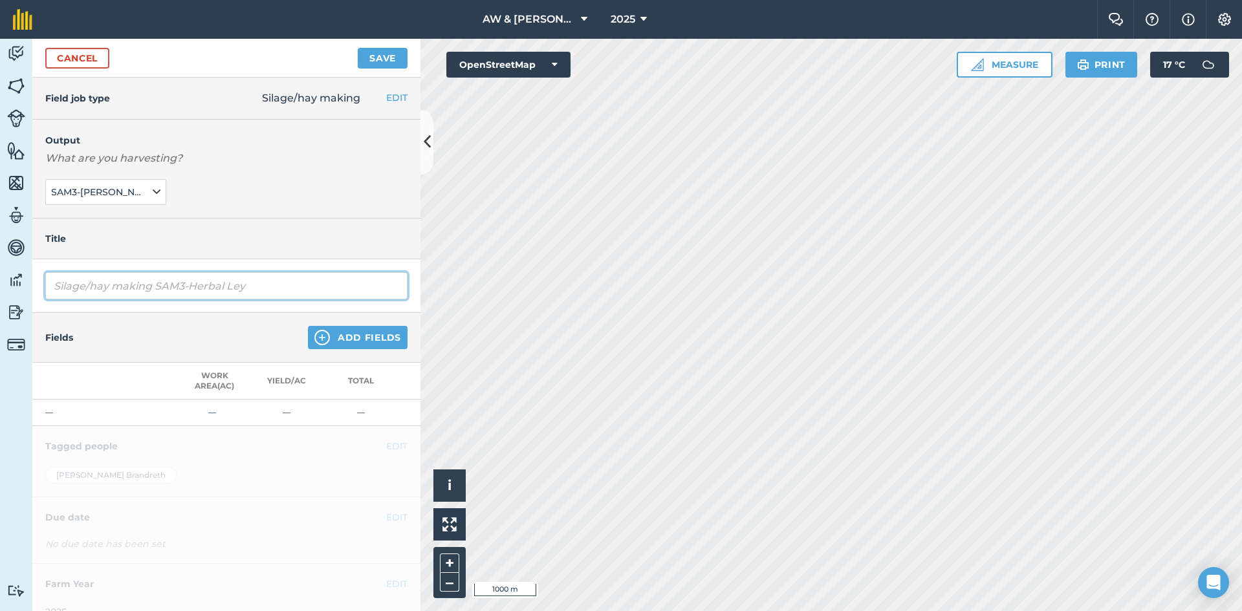
click at [157, 287] on input "Silage/hay making SAM3-Herbal Ley" at bounding box center [226, 285] width 362 height 27
type input "Silage/hay making SAM3-Herbal Ley 1st Cut"
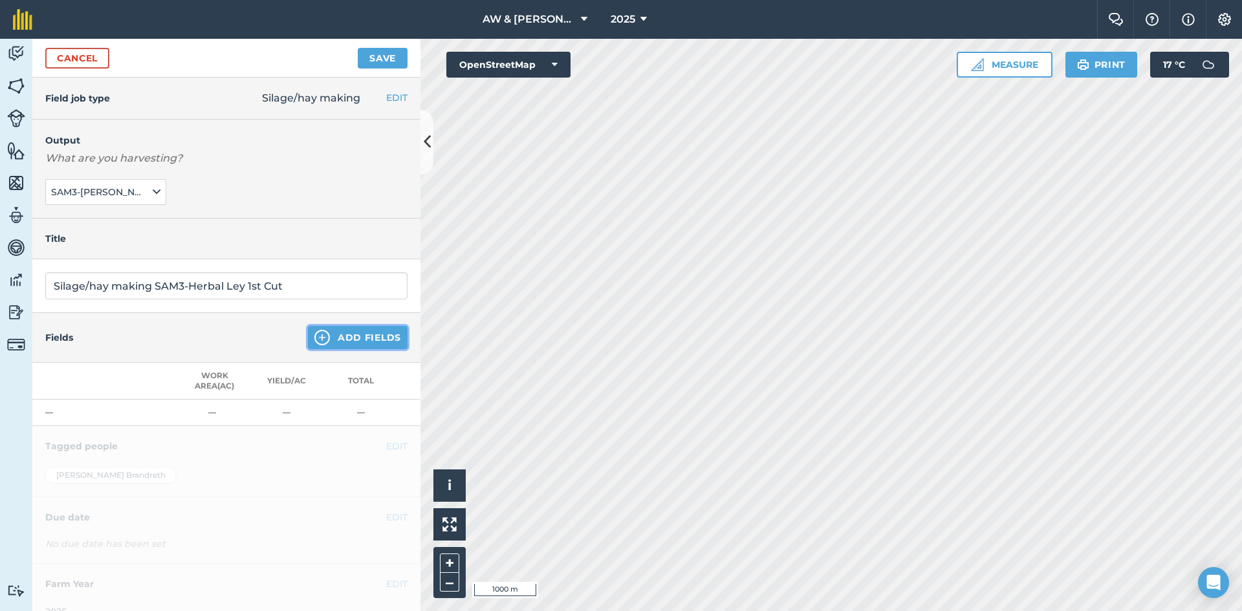
click at [330, 338] on button "Add Fields" at bounding box center [358, 337] width 100 height 23
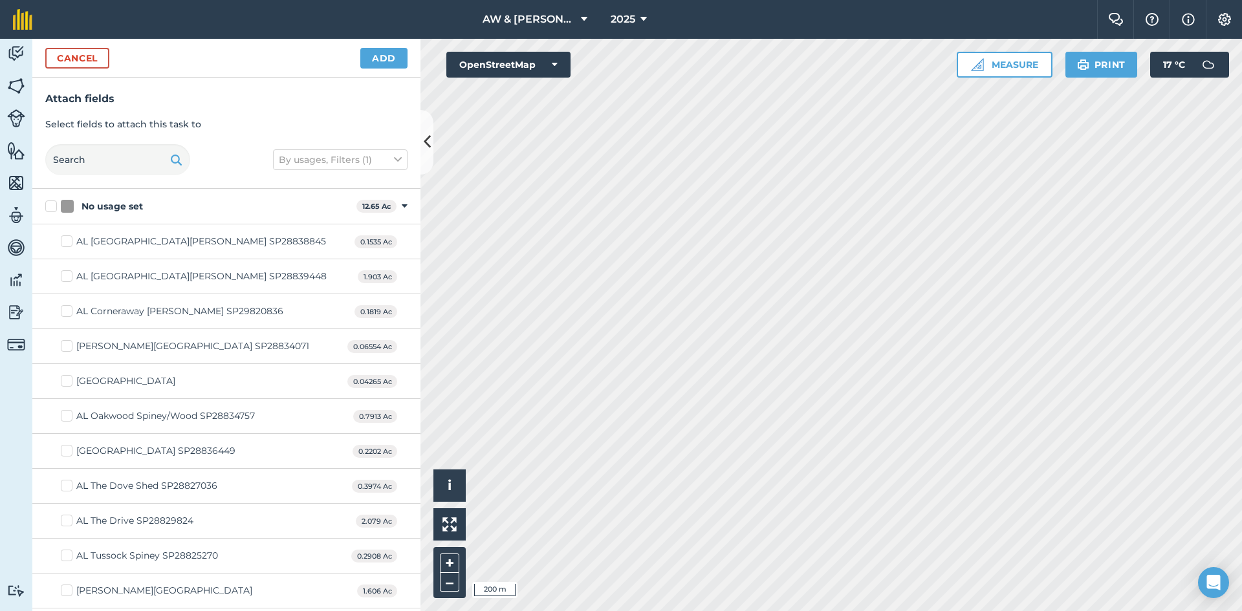
checkbox input "true"
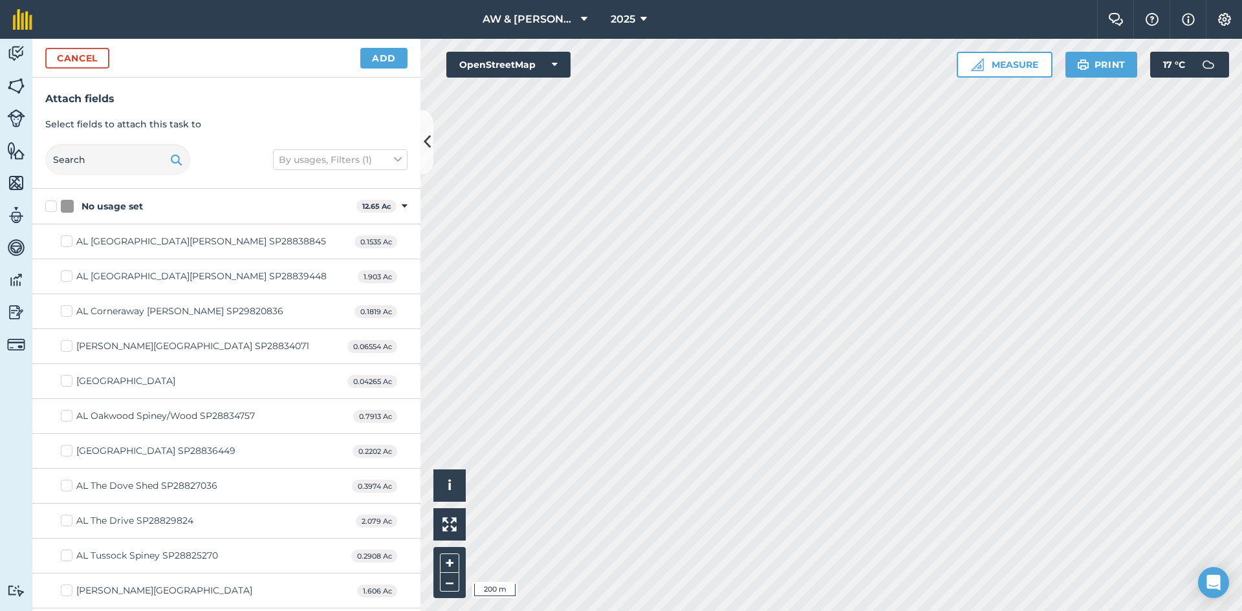
checkbox input "true"
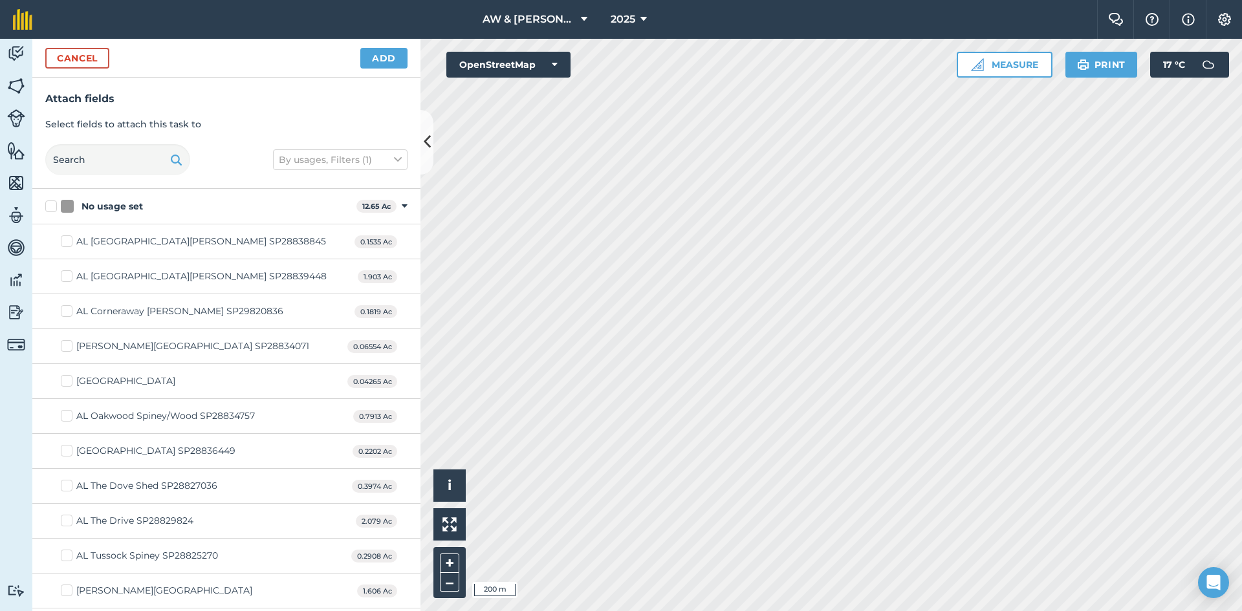
checkbox input "true"
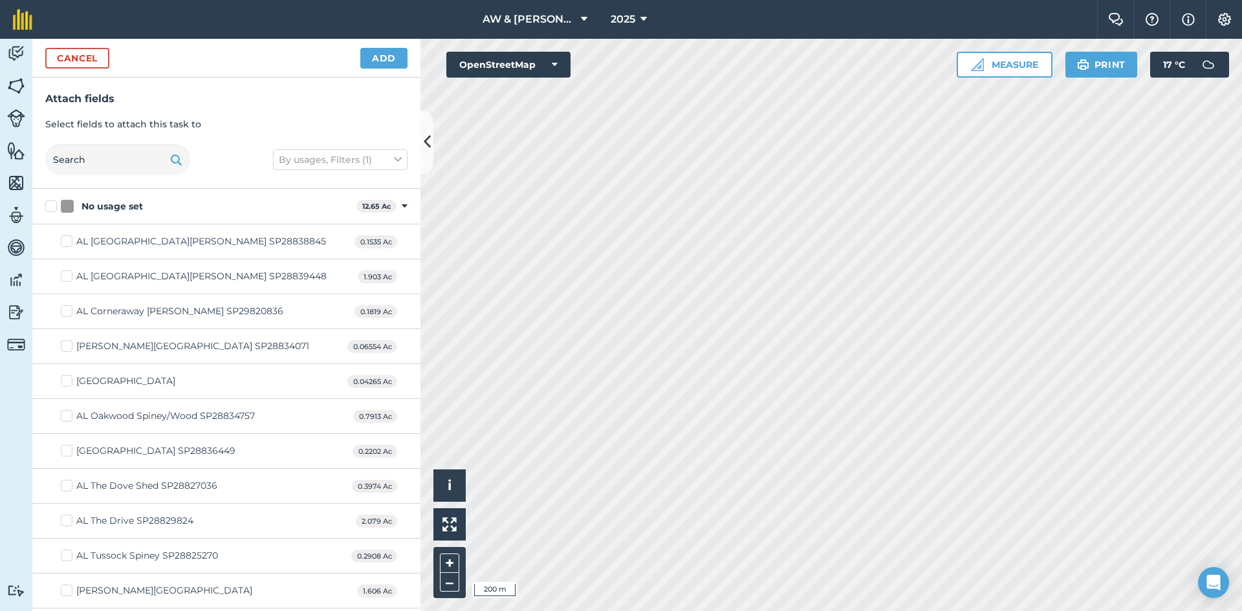
checkbox input "true"
click at [639, 611] on html "AW & J Brandreth & Son 2025 Farm Chat Help Info Settings AW & J Brandreth & Son…" at bounding box center [621, 305] width 1242 height 611
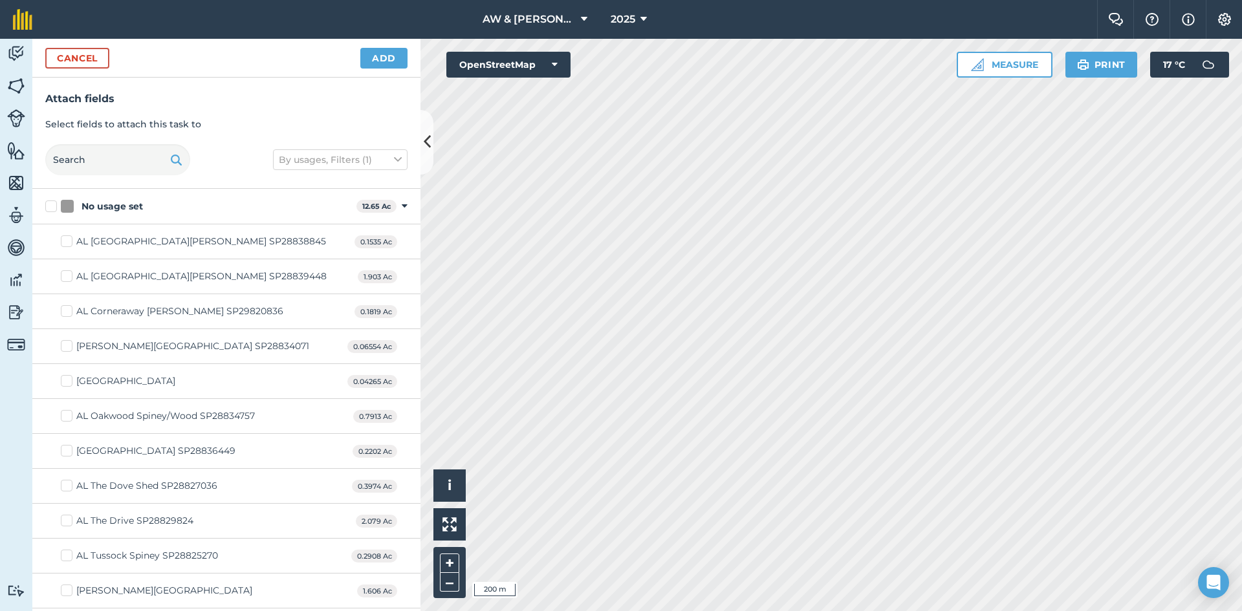
checkbox input "true"
checkbox input "false"
checkbox input "true"
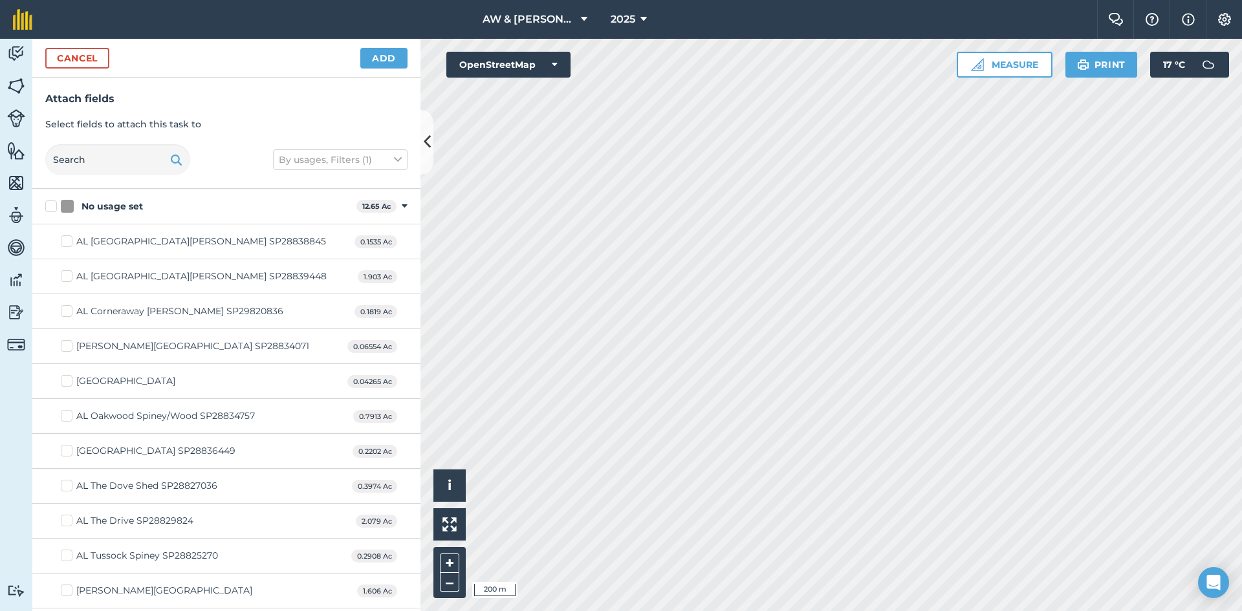
checkbox input "true"
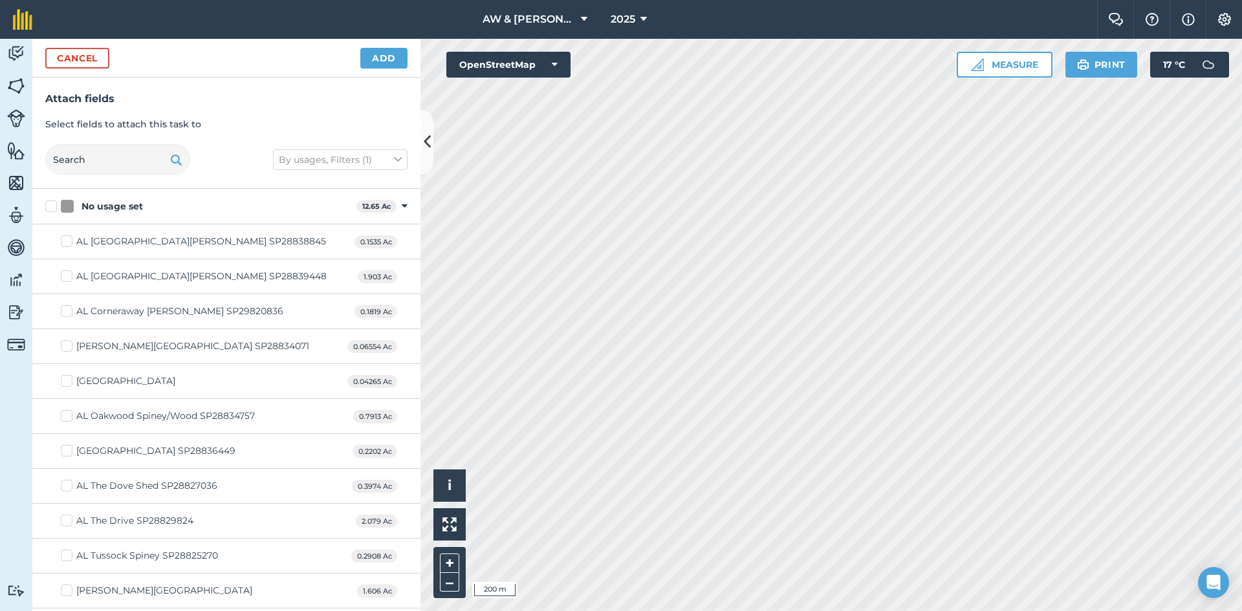
checkbox input "true"
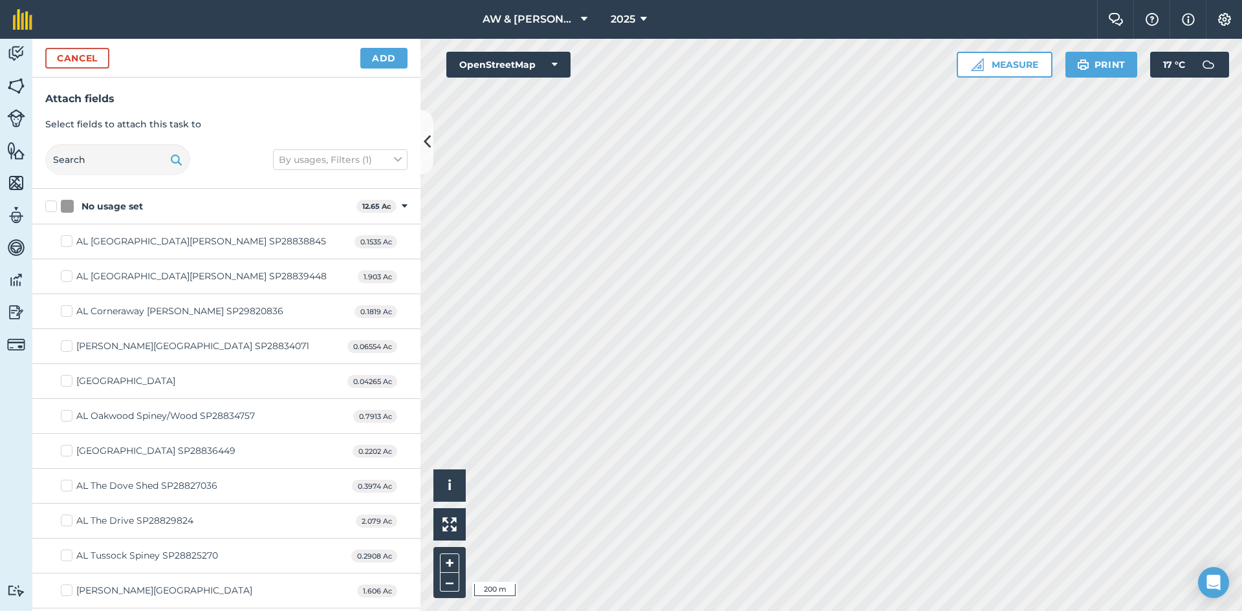
checkbox input "true"
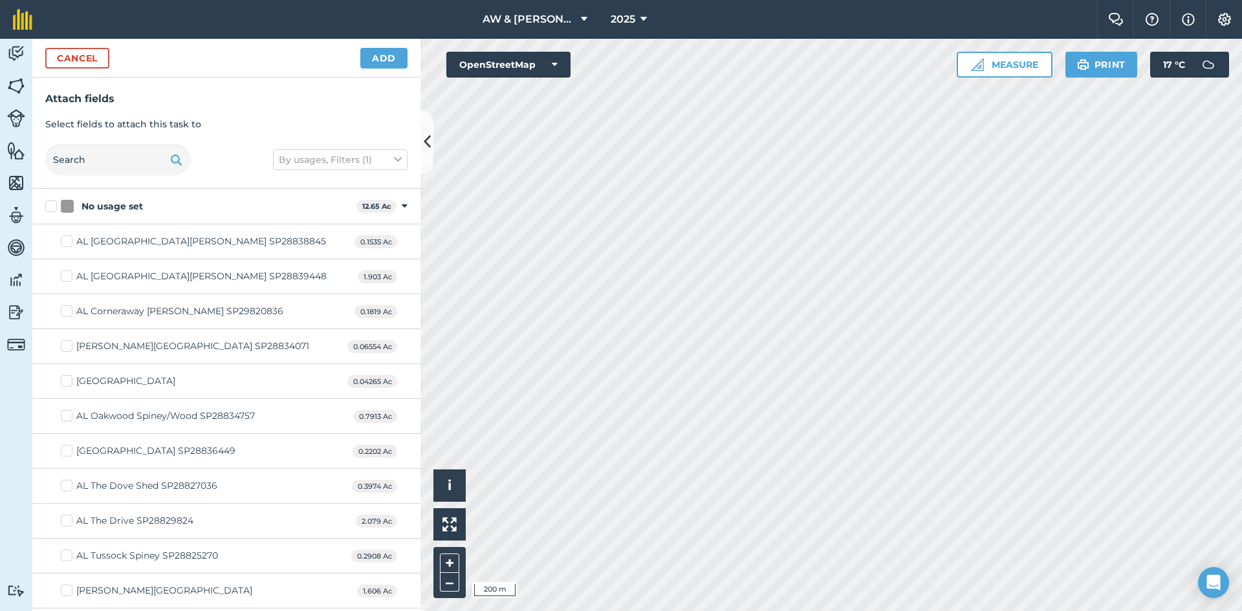
checkbox input "true"
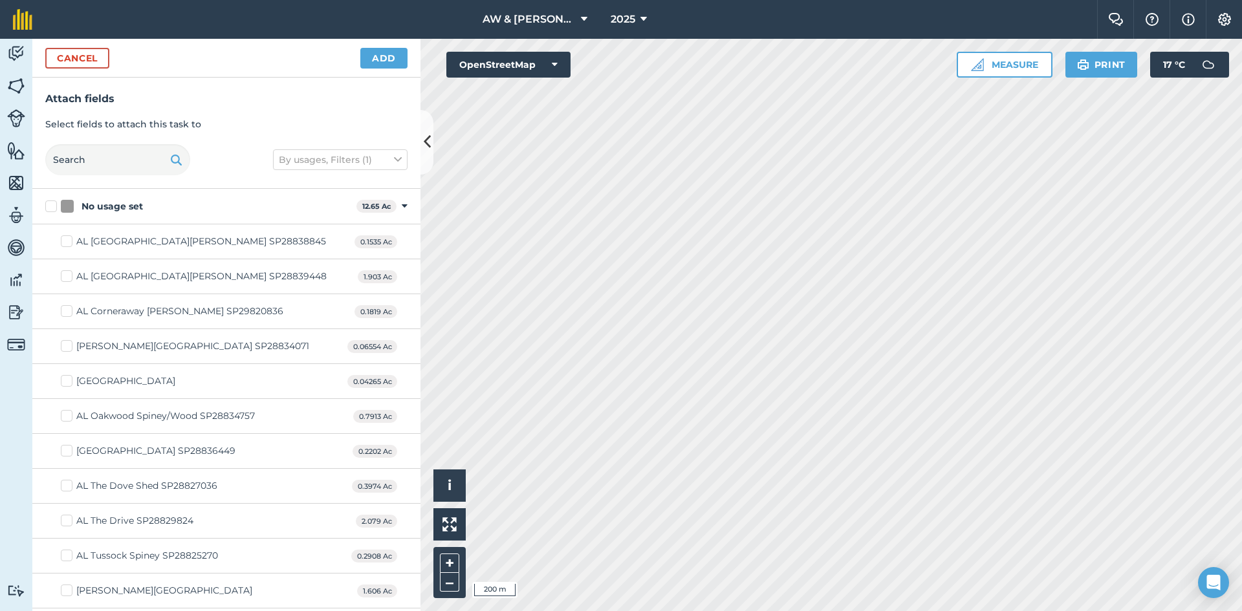
checkbox input "true"
checkbox input "false"
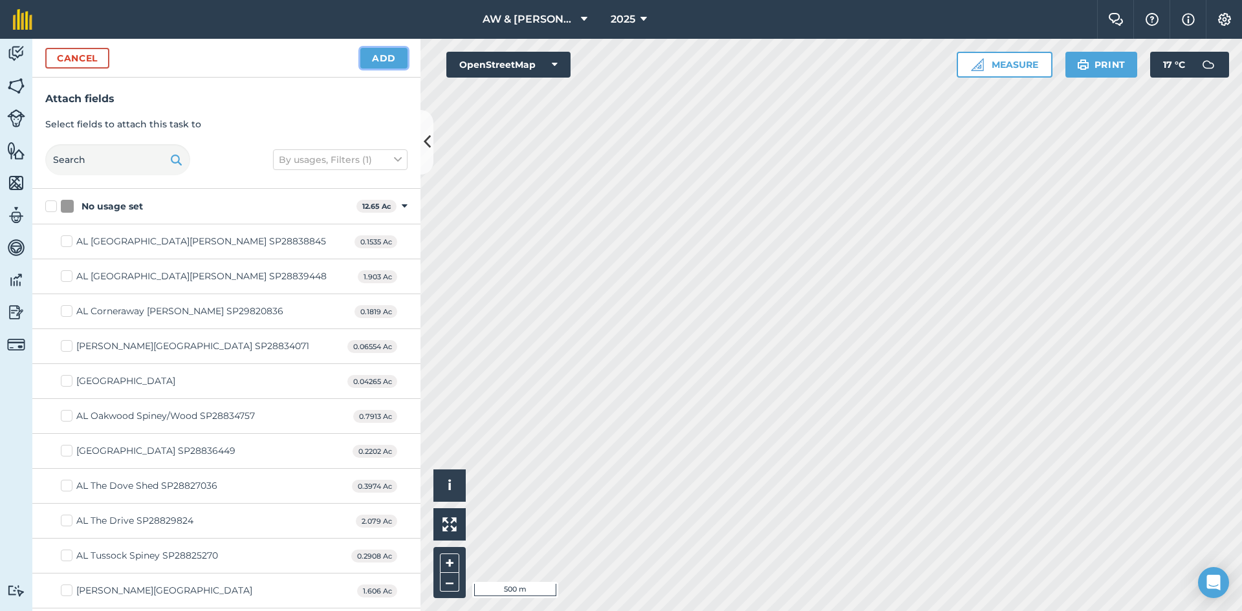
click at [385, 63] on button "Add" at bounding box center [383, 58] width 47 height 21
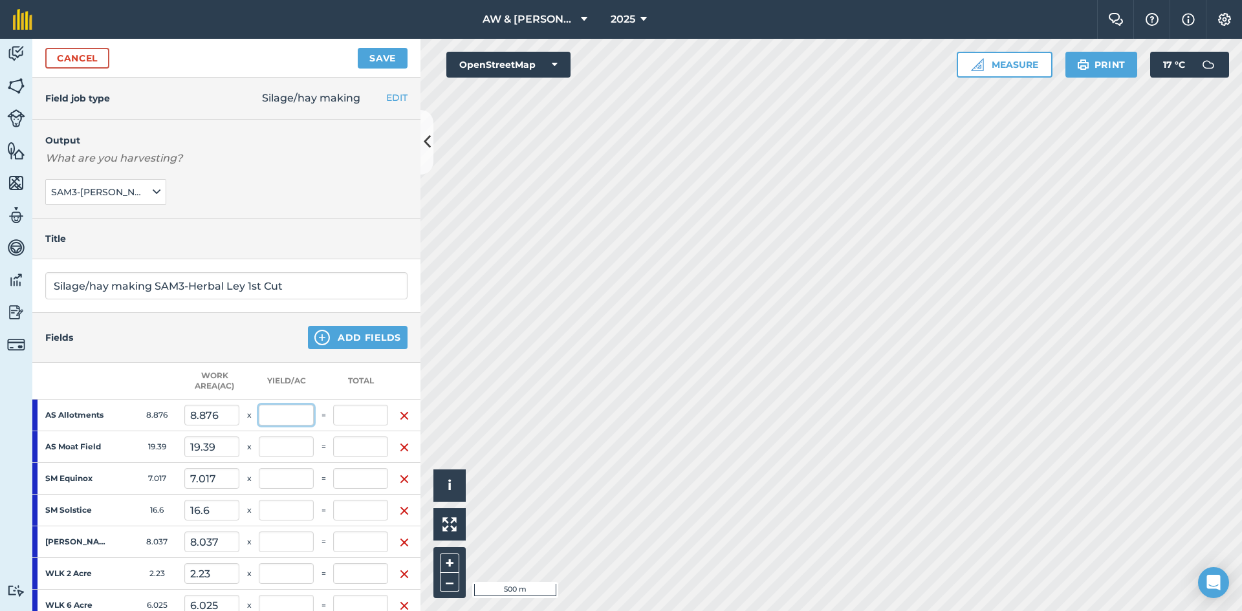
click at [290, 419] on input "text" at bounding box center [286, 415] width 55 height 21
type input "2"
type input "0.055"
type input "17.752"
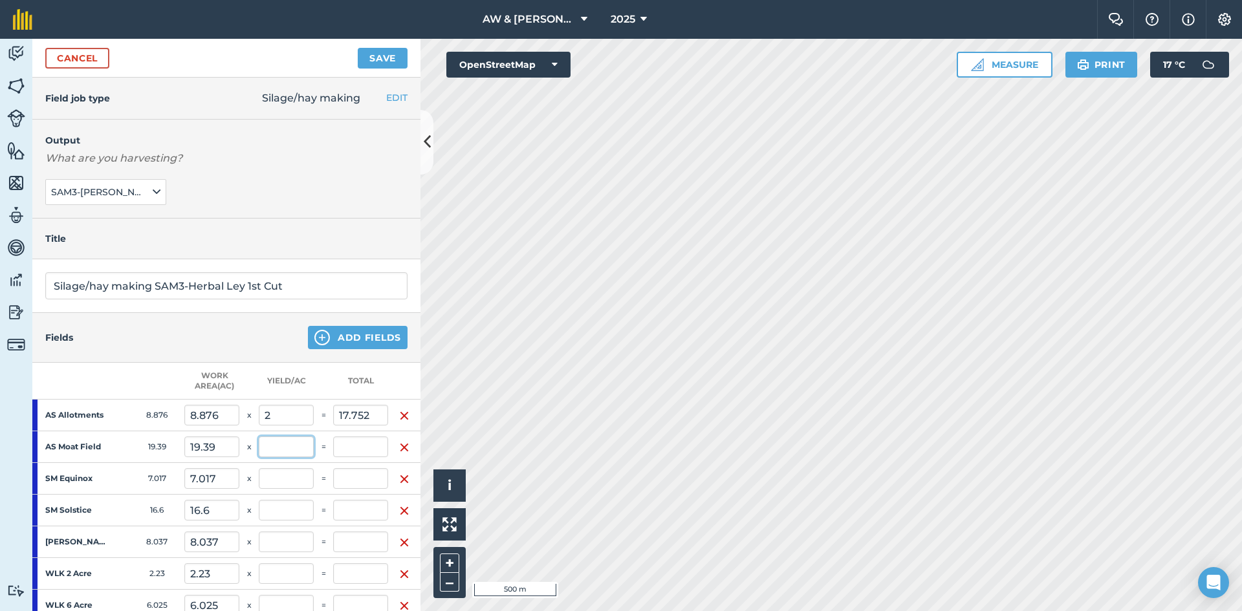
click at [307, 446] on input "text" at bounding box center [286, 447] width 55 height 21
type input "2"
type input "0.177"
type input "56.532"
type input "38.78"
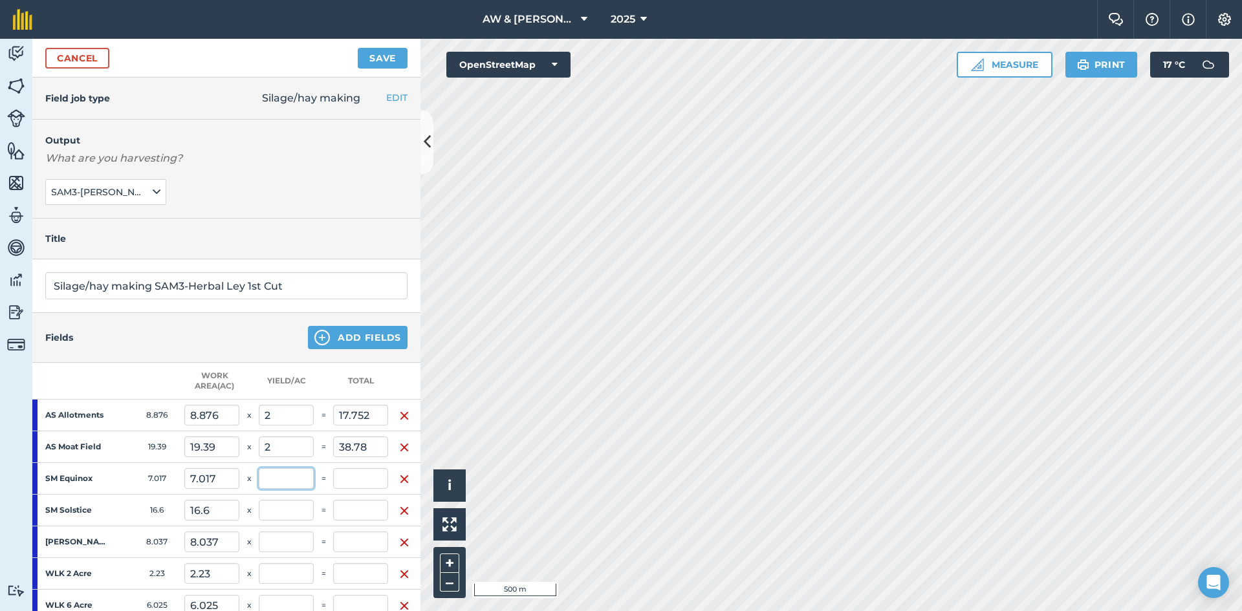
click at [294, 478] on input "text" at bounding box center [286, 478] width 55 height 21
type input "2"
type input "0.221"
type input "70.566"
type input "14.034"
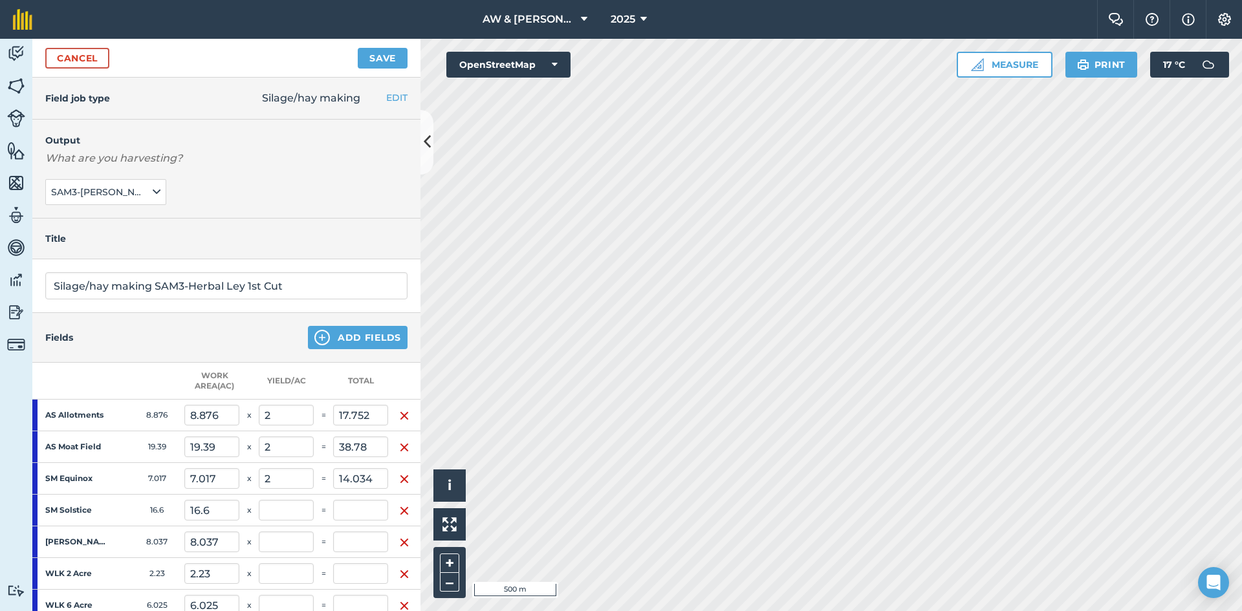
click at [294, 495] on td at bounding box center [286, 511] width 55 height 32
click at [290, 518] on input "text" at bounding box center [286, 510] width 55 height 21
type input "2"
click at [290, 542] on input "text" at bounding box center [286, 542] width 55 height 21
type input "0.324"
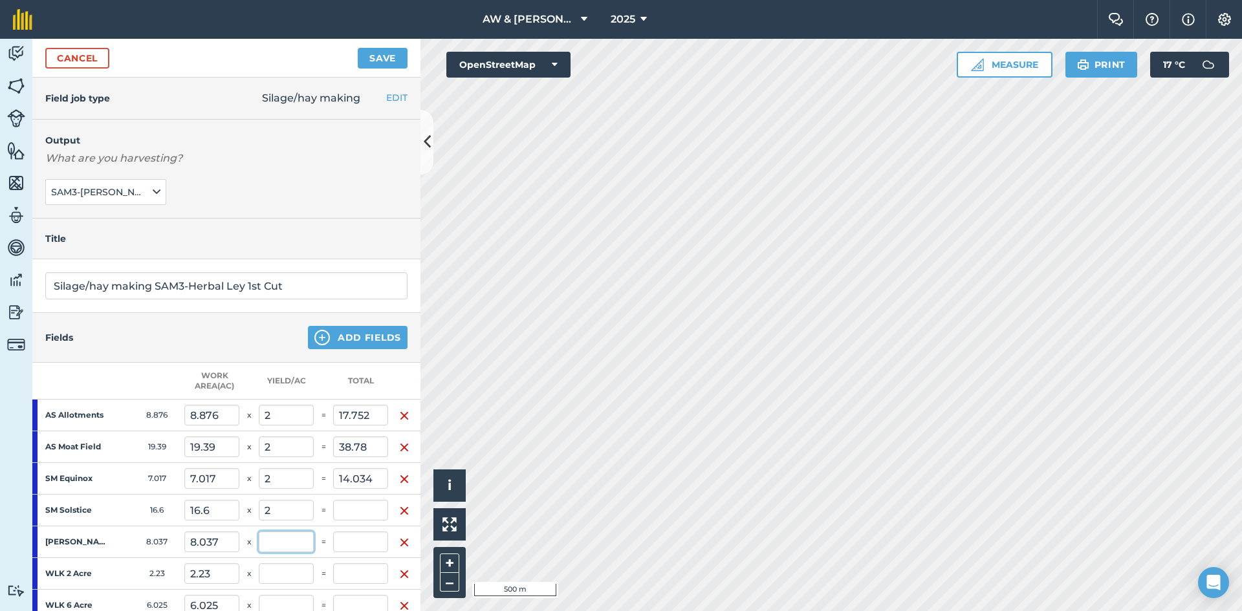
type input "103.766"
type input "33.2"
type input "2"
click at [284, 574] on input "text" at bounding box center [286, 573] width 55 height 21
type input "0.375"
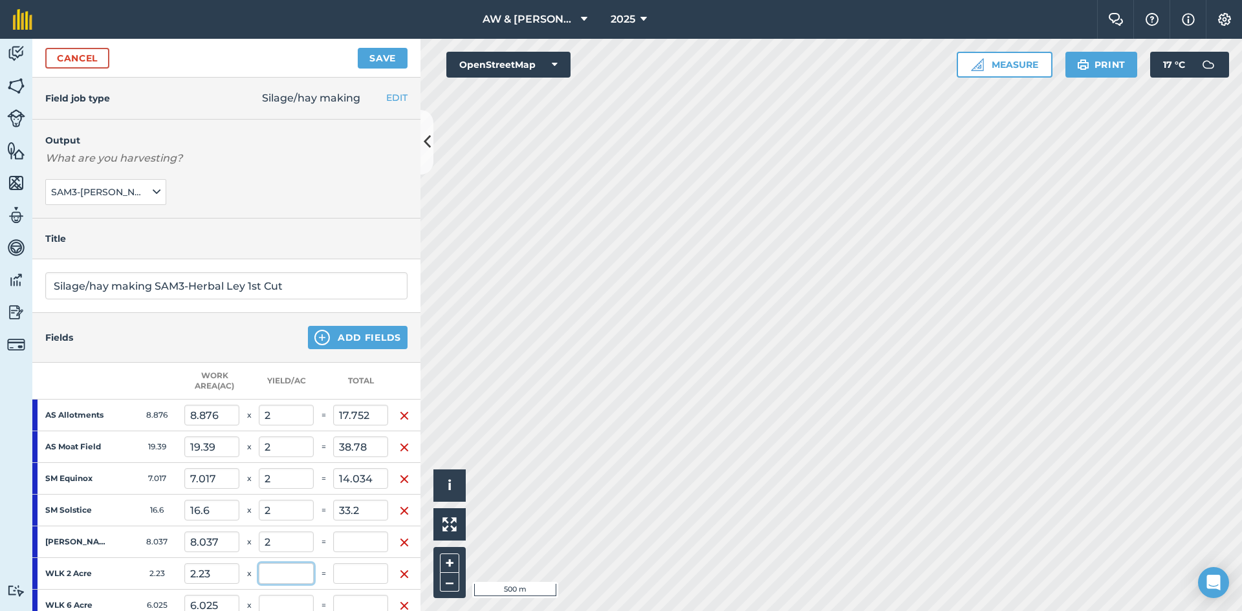
type input "119.84"
type input "16.074"
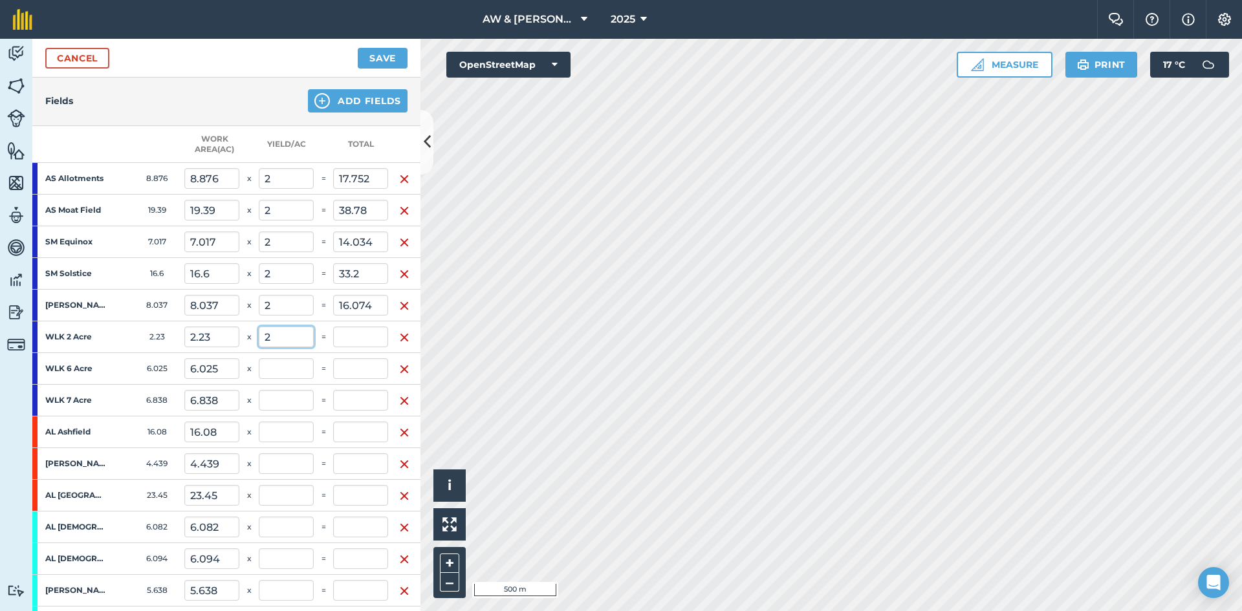
scroll to position [259, 0]
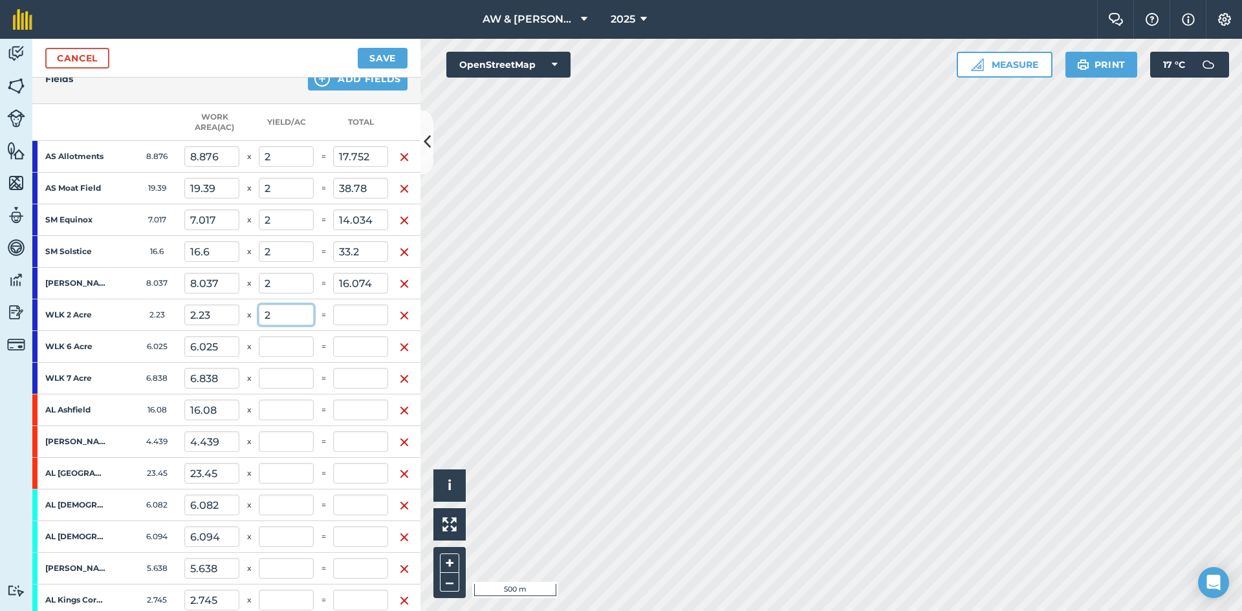
type input "2"
click at [303, 343] on input "text" at bounding box center [286, 346] width 55 height 21
type input "0.388"
type input "124.3"
type input "4.46"
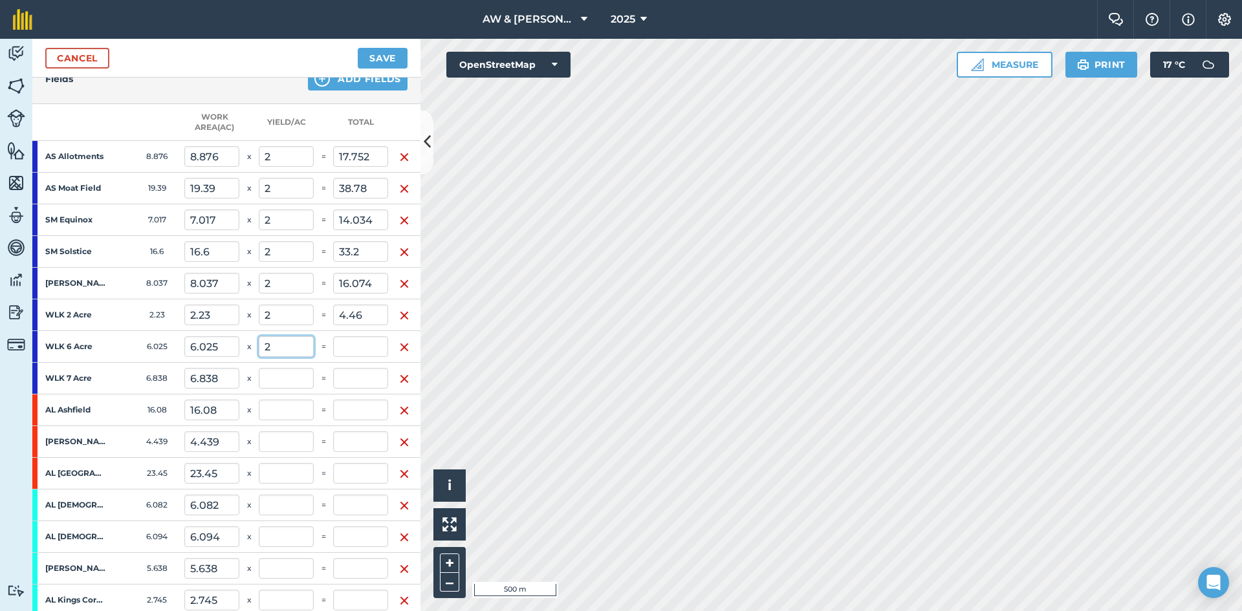
type input "2"
type input "0.426"
type input "136.35"
type input "12.05"
click at [303, 369] on input "text" at bounding box center [286, 378] width 55 height 21
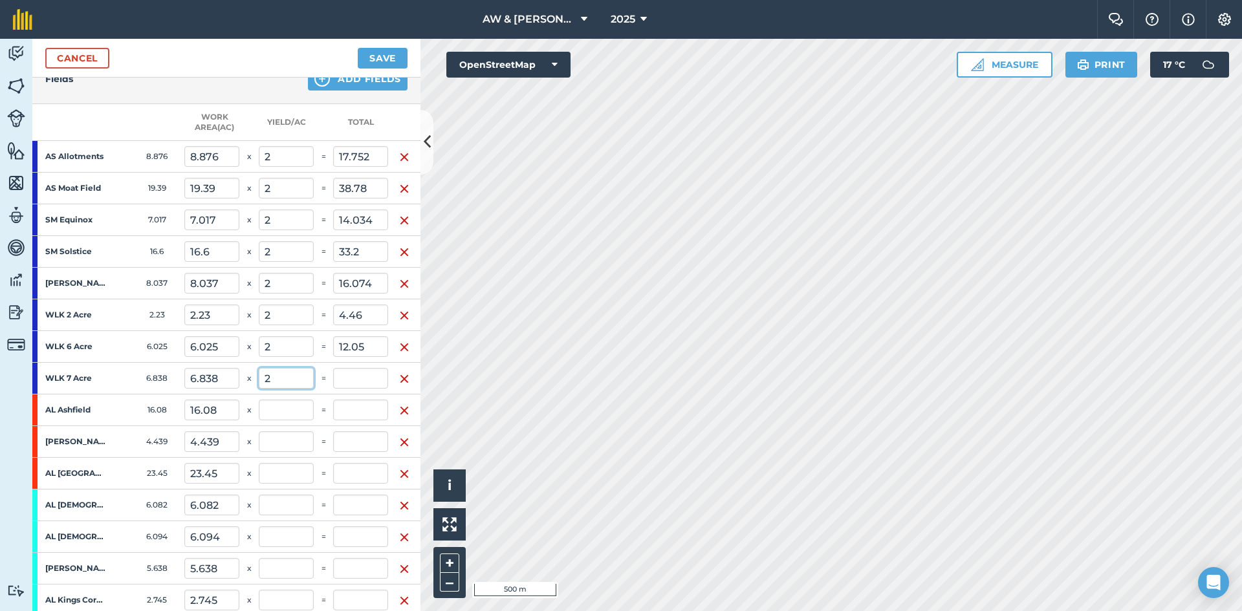
type input "2"
type input "0.469"
type input "150.026"
type input "13.676"
click at [285, 428] on td at bounding box center [286, 442] width 55 height 32
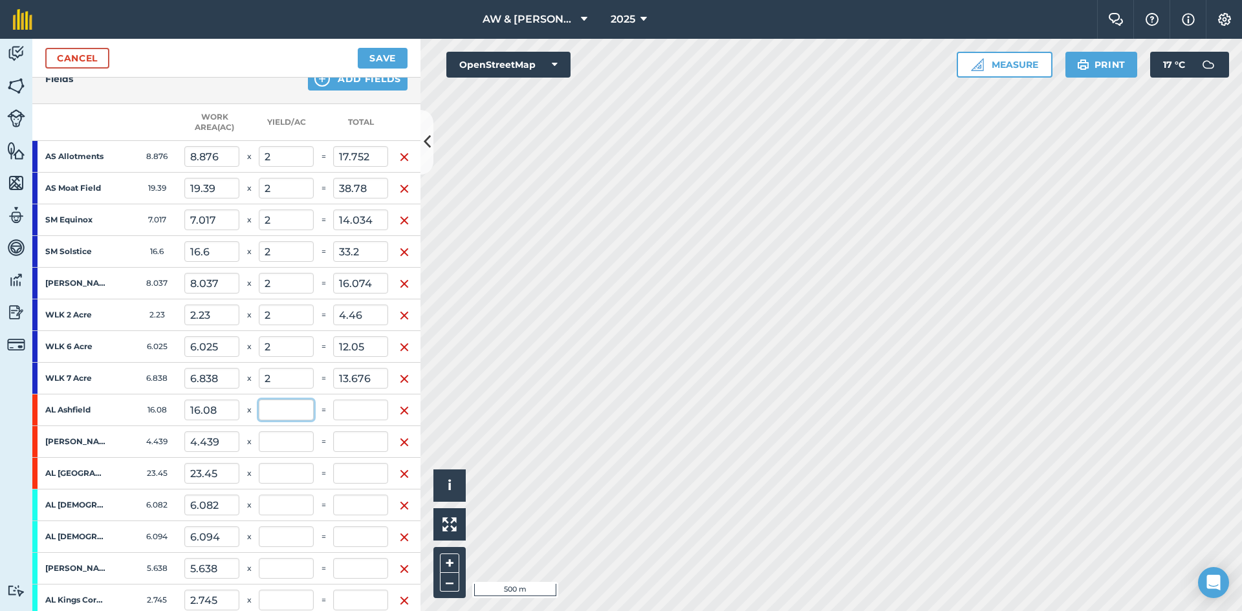
click at [288, 409] on input "text" at bounding box center [286, 410] width 55 height 21
type input "2"
click at [283, 440] on input "text" at bounding box center [286, 441] width 55 height 21
type input "0.569"
type input "182.186"
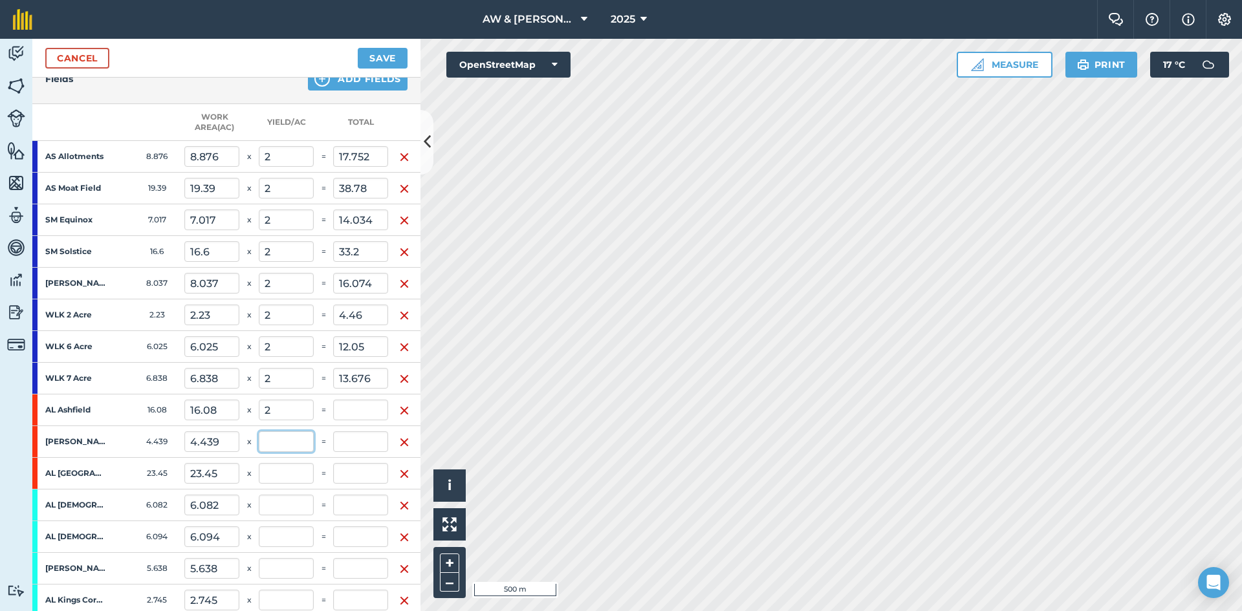
type input "32.16"
type input "2"
type input "0.597"
type input "191.064"
type input "8.878"
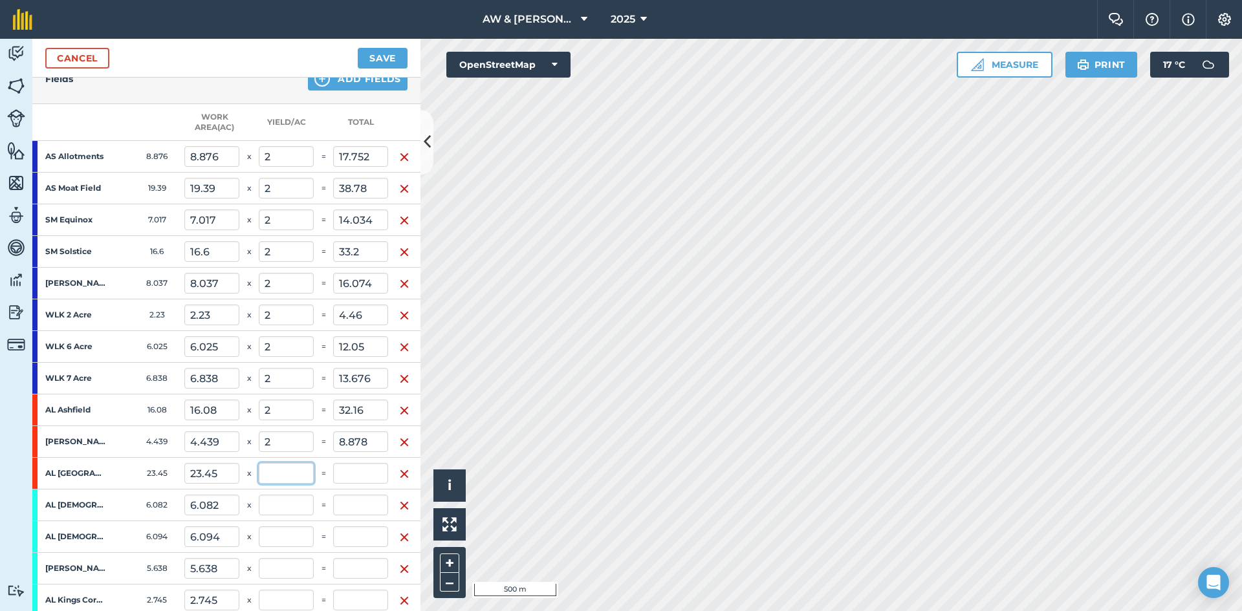
click at [283, 479] on input "text" at bounding box center [286, 473] width 55 height 21
type input "2"
type input "0.744"
type input "237.964"
type input "46.9"
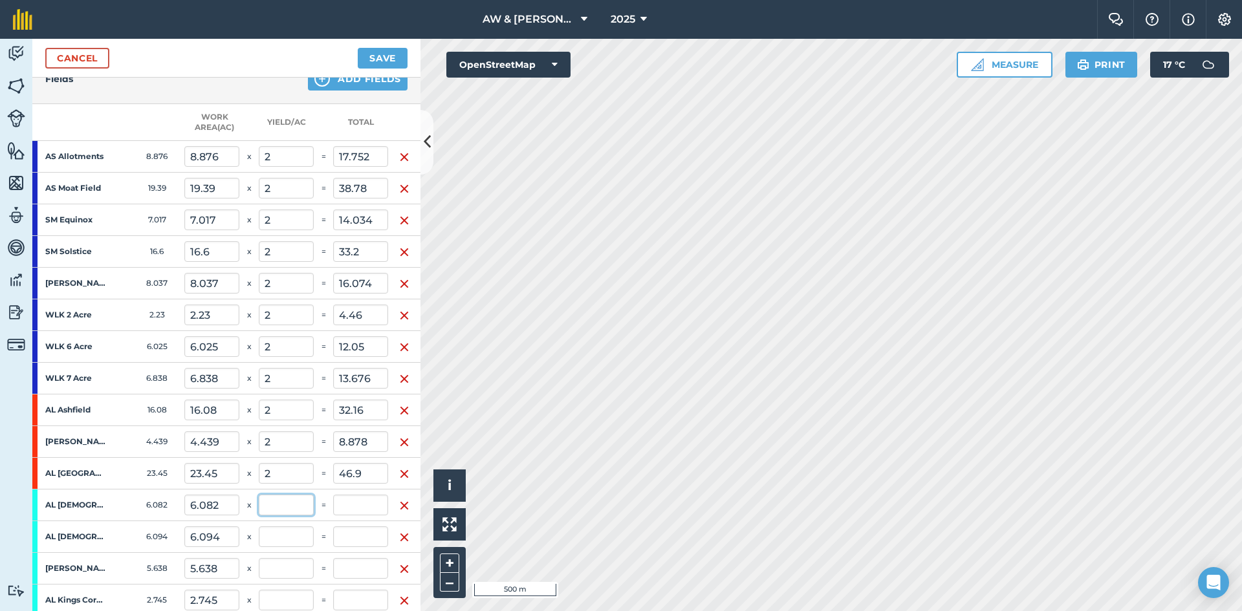
click at [283, 508] on input "text" at bounding box center [286, 505] width 55 height 21
type input "2"
click at [281, 529] on input "text" at bounding box center [286, 536] width 55 height 21
type input "0.782"
type input "250.128"
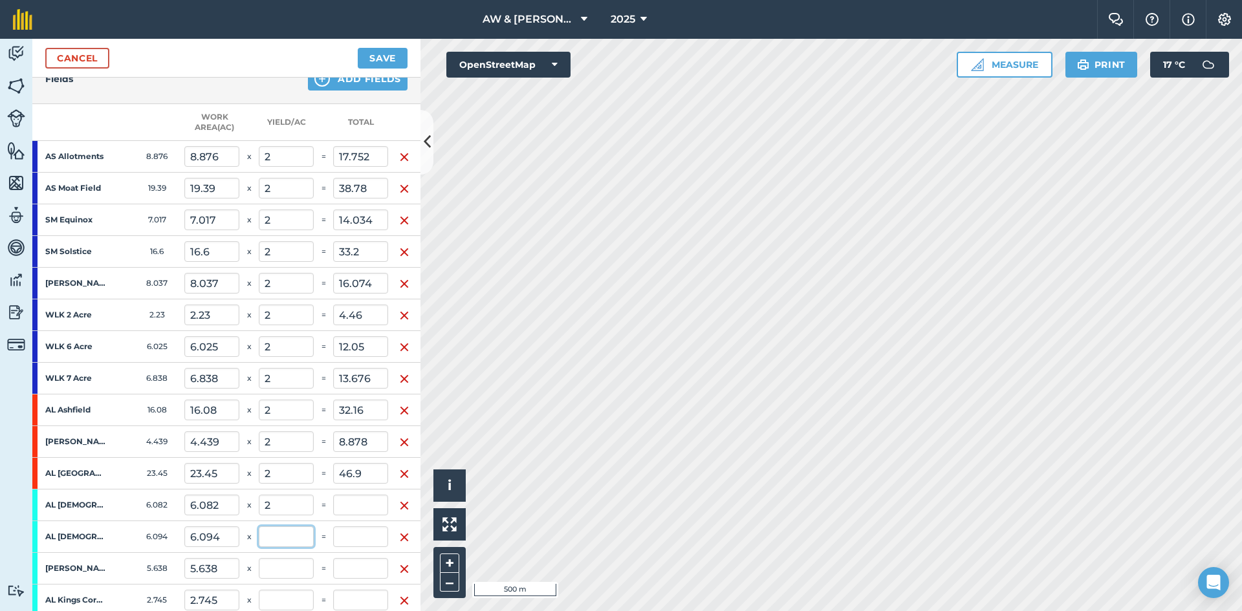
type input "12.164"
type input "2"
type input "12.188"
type input "0.82"
type input "262.316"
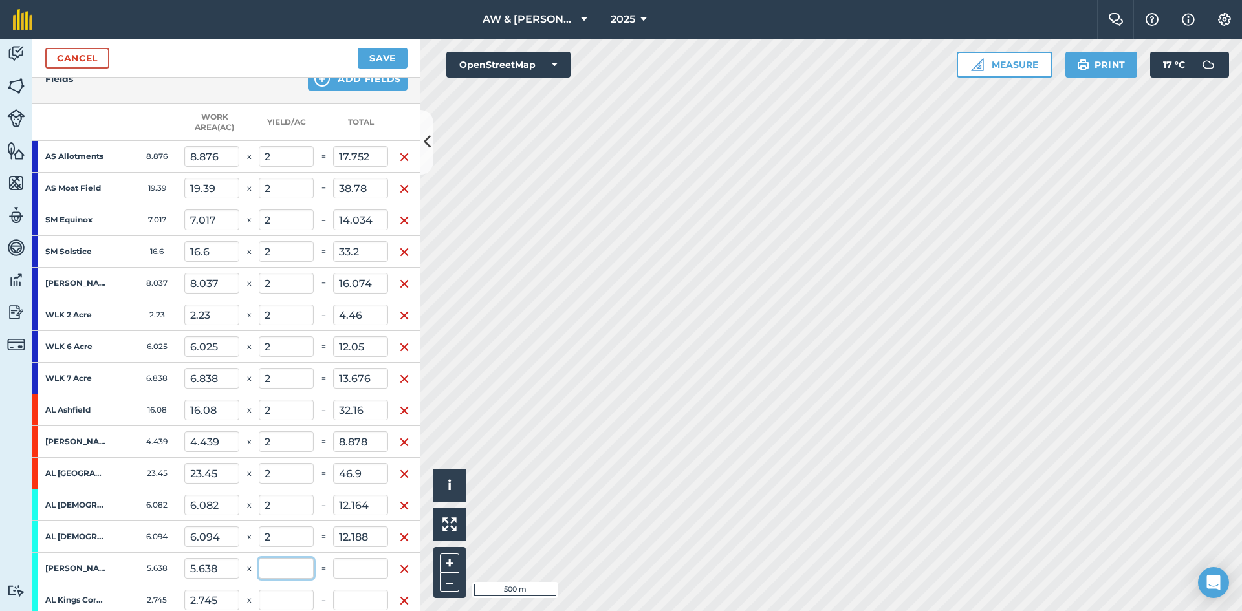
click at [269, 566] on input "text" at bounding box center [286, 568] width 55 height 21
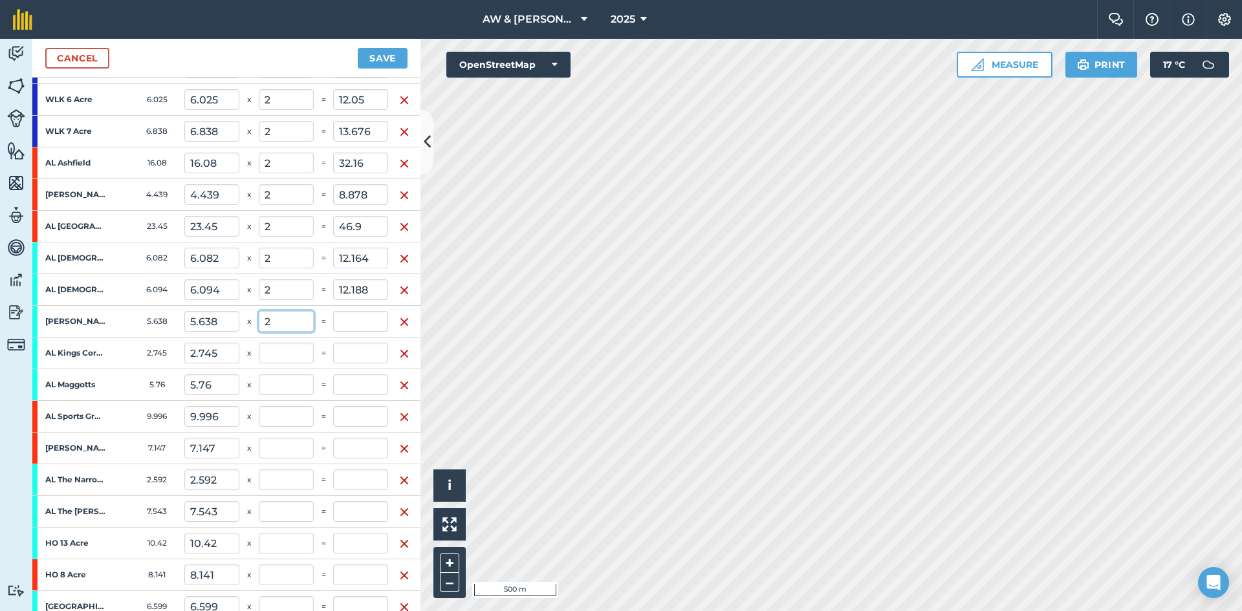
scroll to position [582, 0]
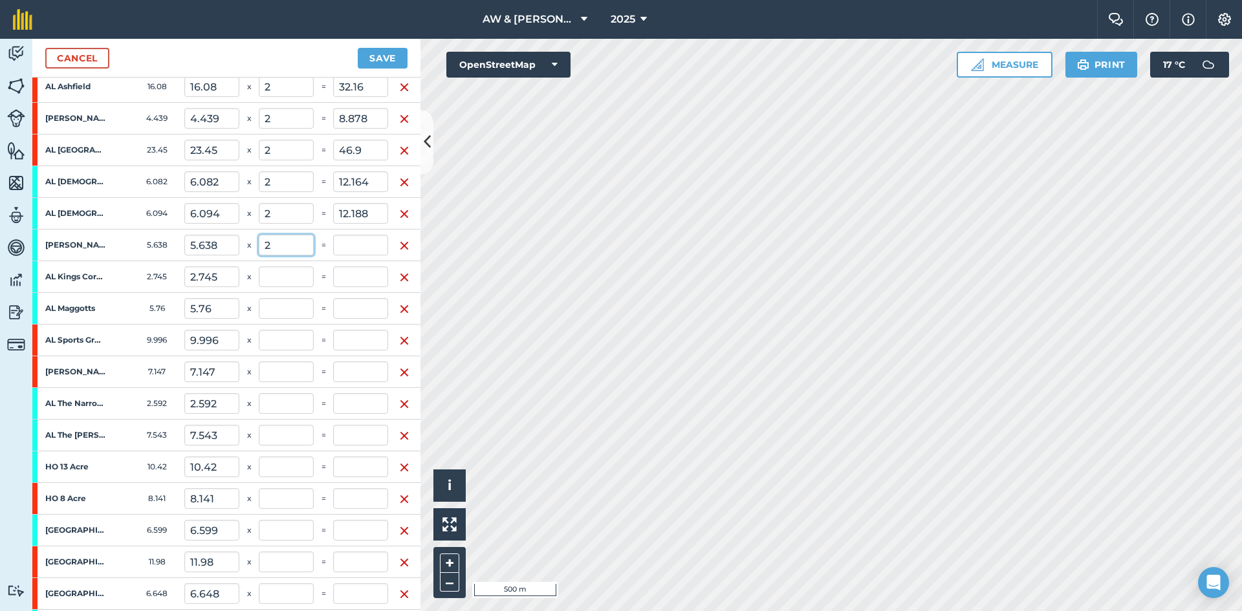
type input "2"
click at [305, 270] on input "text" at bounding box center [286, 276] width 55 height 21
type input "0.855"
type input "273.592"
type input "11.276"
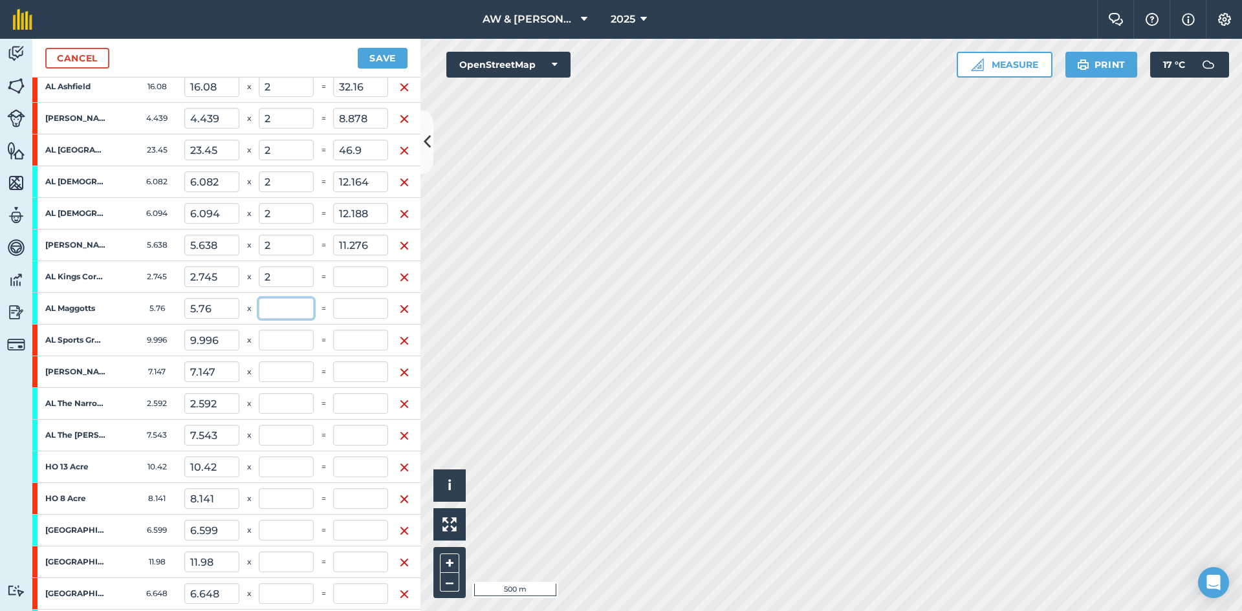
click at [291, 306] on input "text" at bounding box center [286, 308] width 55 height 21
click at [290, 339] on input "text" at bounding box center [286, 340] width 55 height 21
click at [293, 368] on input "text" at bounding box center [286, 372] width 55 height 21
click at [283, 408] on input "text" at bounding box center [286, 403] width 55 height 21
click at [283, 429] on input "text" at bounding box center [286, 435] width 55 height 21
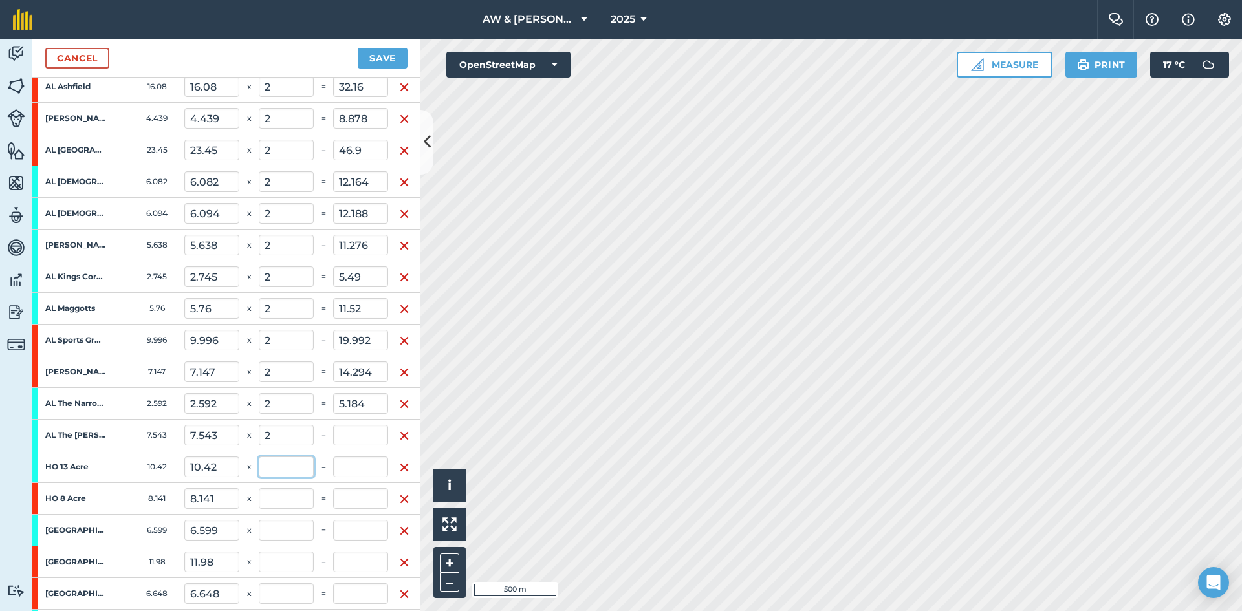
click at [296, 470] on input "text" at bounding box center [286, 467] width 55 height 21
click at [297, 495] on input "text" at bounding box center [286, 498] width 55 height 21
click at [294, 527] on input "text" at bounding box center [286, 530] width 55 height 21
click at [290, 559] on input "text" at bounding box center [286, 562] width 55 height 21
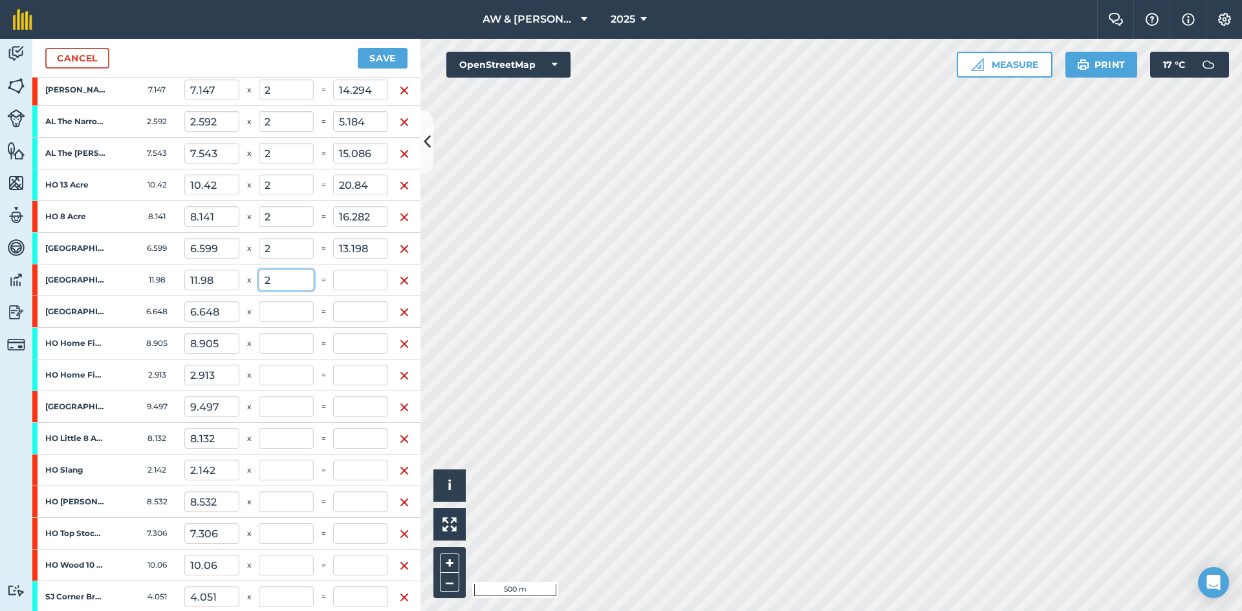
scroll to position [906, 0]
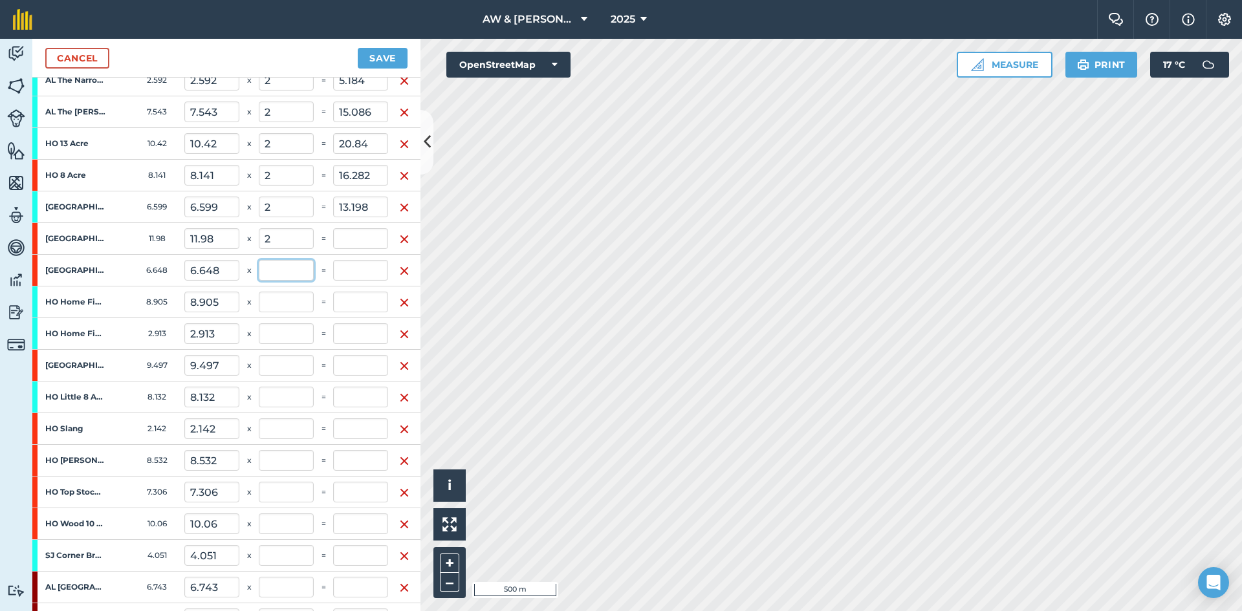
click at [277, 276] on input "text" at bounding box center [286, 270] width 55 height 21
click at [282, 296] on input "text" at bounding box center [286, 302] width 55 height 21
click at [298, 332] on input "text" at bounding box center [286, 333] width 55 height 21
click at [294, 367] on input "text" at bounding box center [286, 365] width 55 height 21
click at [294, 394] on input "text" at bounding box center [286, 397] width 55 height 21
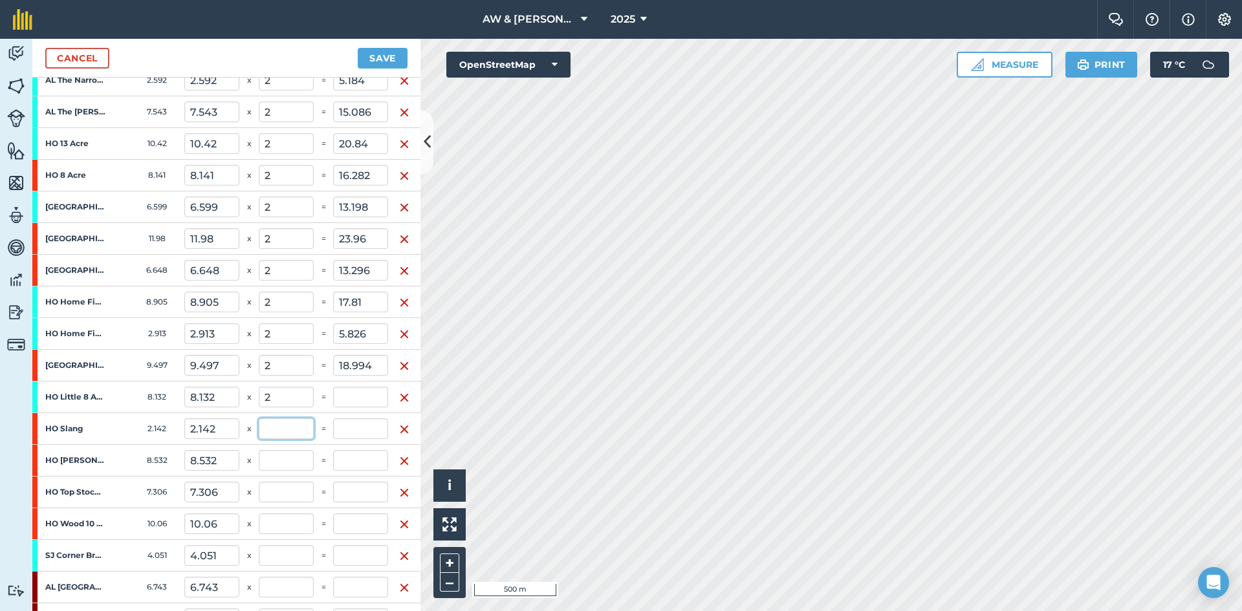
click at [294, 425] on input "text" at bounding box center [286, 428] width 55 height 21
click at [297, 457] on input "text" at bounding box center [286, 460] width 55 height 21
click at [295, 484] on input "text" at bounding box center [286, 492] width 55 height 21
click at [299, 521] on input "text" at bounding box center [286, 524] width 55 height 21
click at [298, 552] on input "text" at bounding box center [286, 555] width 55 height 21
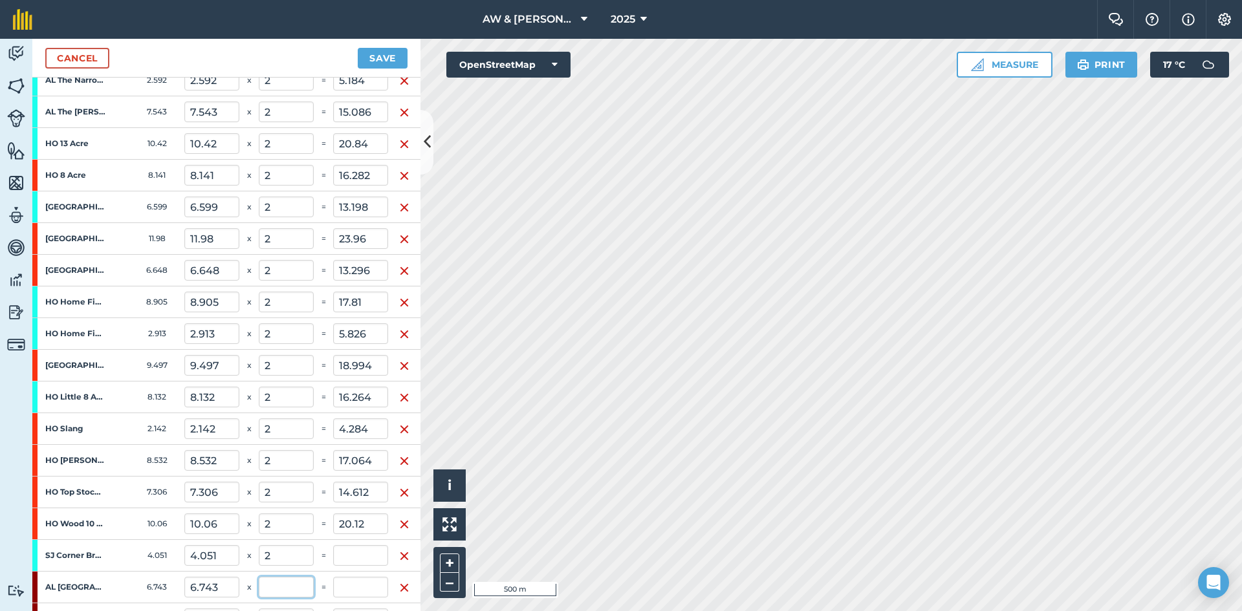
click at [291, 580] on input "text" at bounding box center [286, 587] width 55 height 21
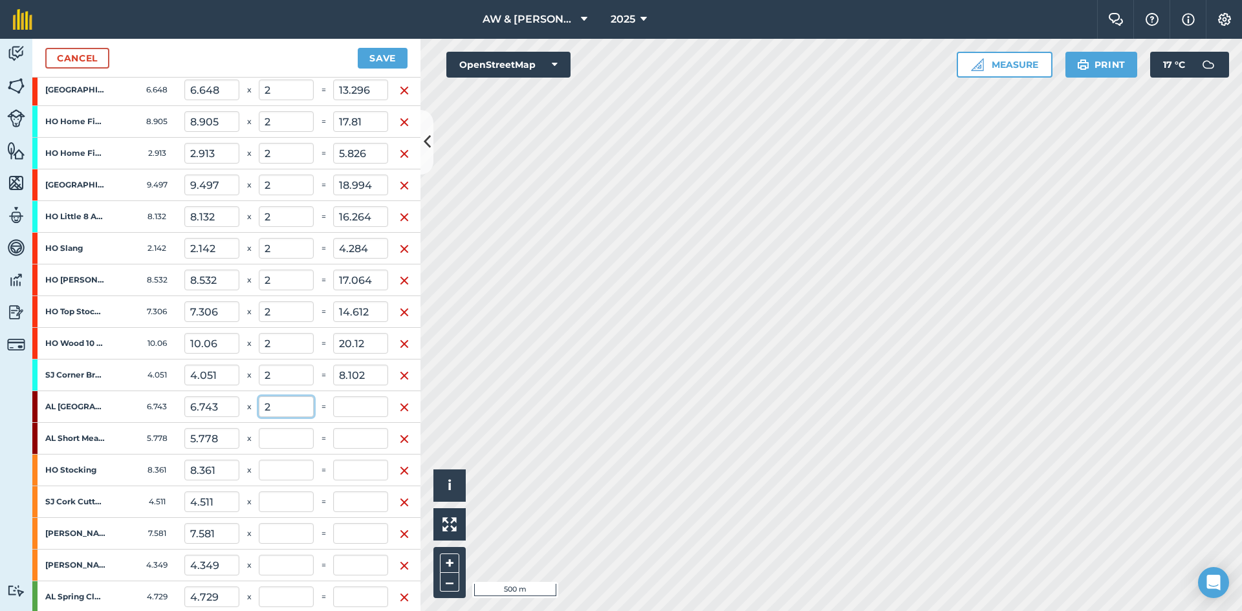
scroll to position [1164, 0]
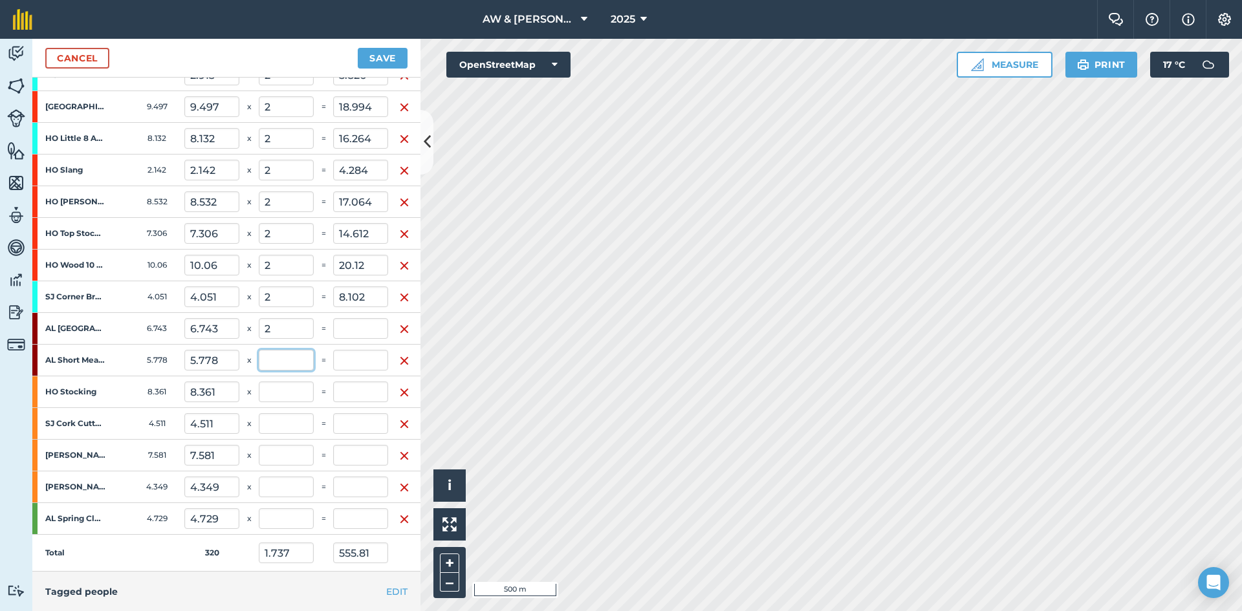
click at [287, 367] on input "text" at bounding box center [286, 360] width 55 height 21
click at [283, 394] on input "text" at bounding box center [286, 392] width 55 height 21
click at [283, 428] on input "text" at bounding box center [286, 423] width 55 height 21
click at [287, 457] on input "text" at bounding box center [286, 455] width 55 height 21
click at [283, 483] on input "text" at bounding box center [286, 487] width 55 height 21
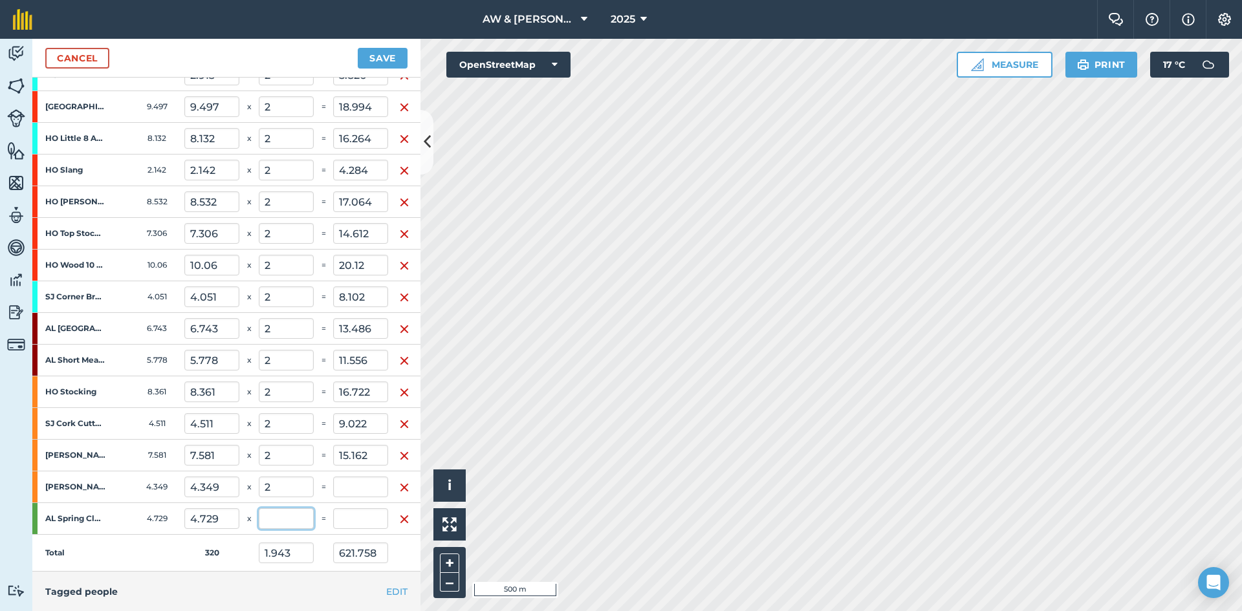
click at [288, 512] on input "text" at bounding box center [286, 518] width 55 height 21
click at [222, 576] on div "EDIT Tagged people" at bounding box center [226, 592] width 388 height 40
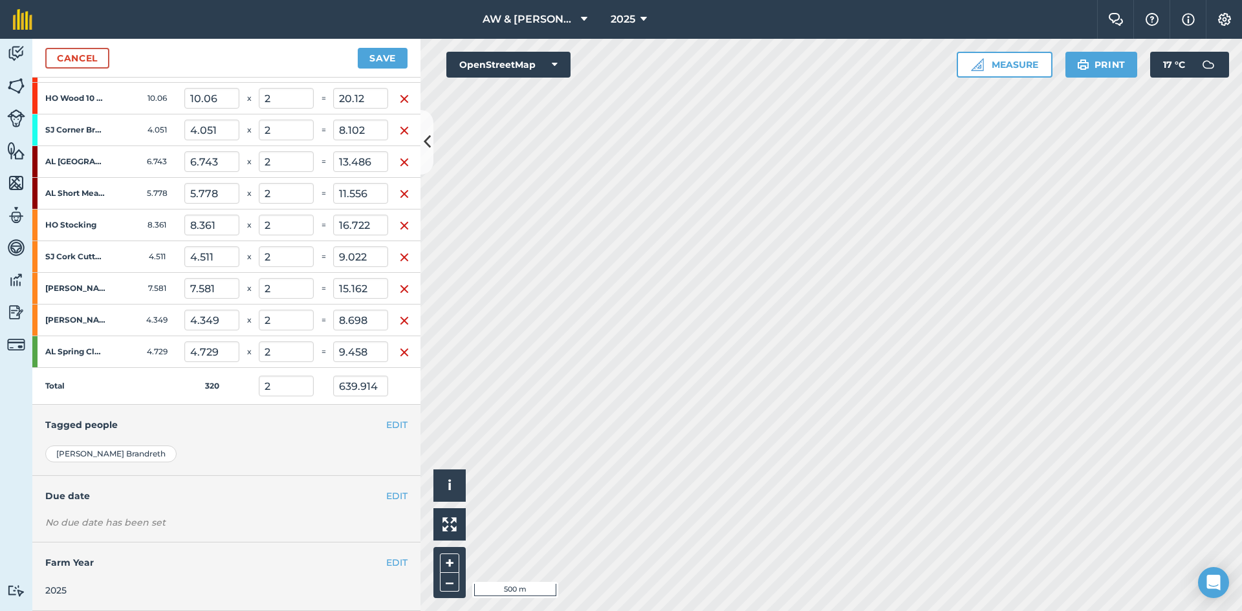
scroll to position [1341, 0]
click at [389, 489] on button "EDIT" at bounding box center [396, 496] width 21 height 14
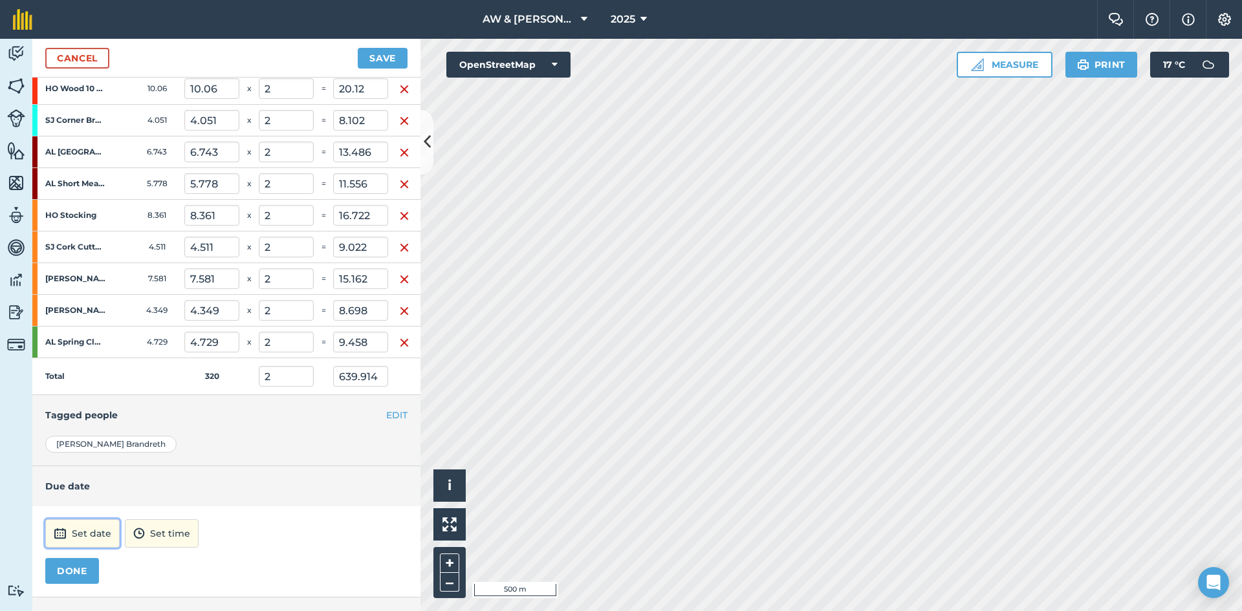
click at [88, 530] on button "Set date" at bounding box center [82, 533] width 74 height 28
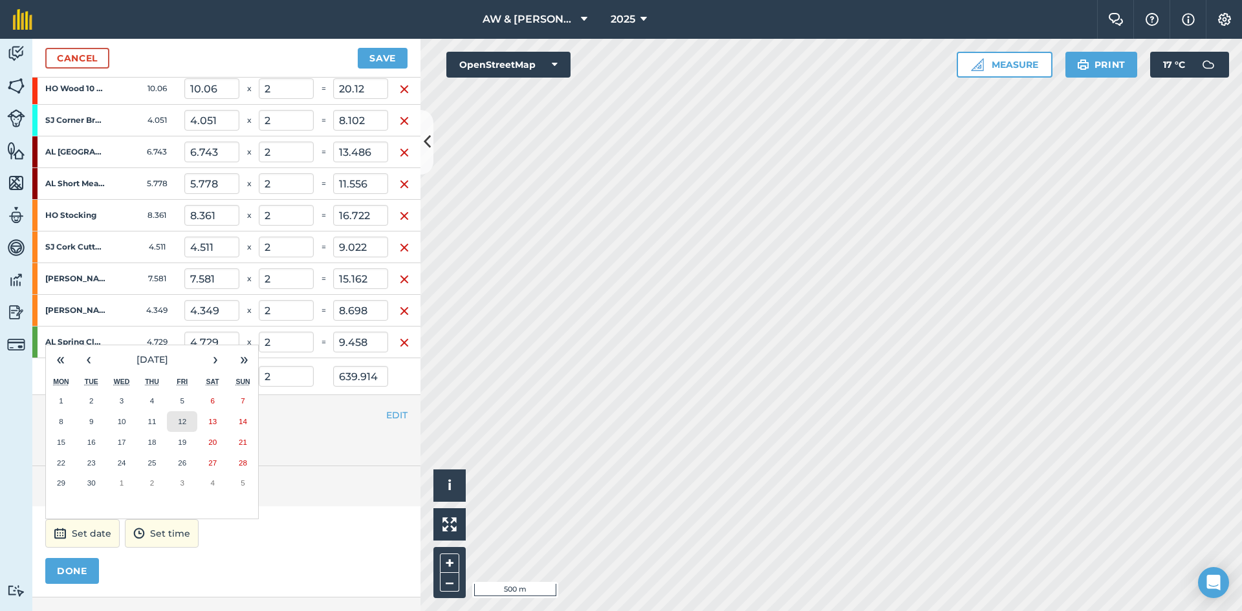
click at [178, 424] on abbr "12" at bounding box center [182, 421] width 8 height 8
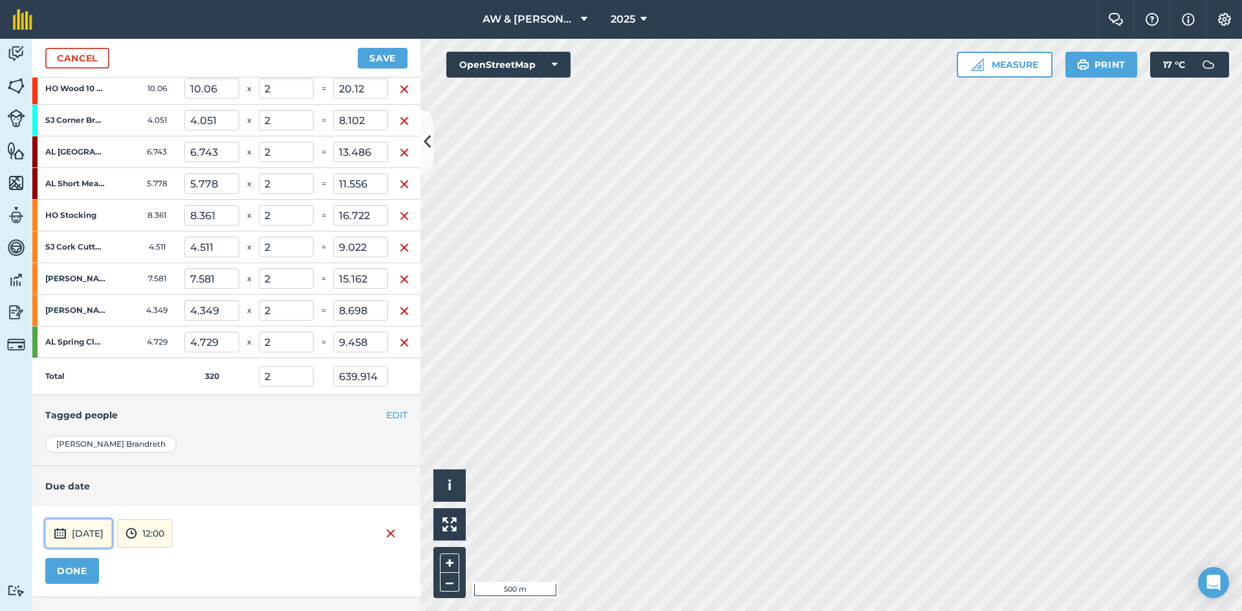
click at [112, 533] on button "[DATE]" at bounding box center [78, 533] width 67 height 28
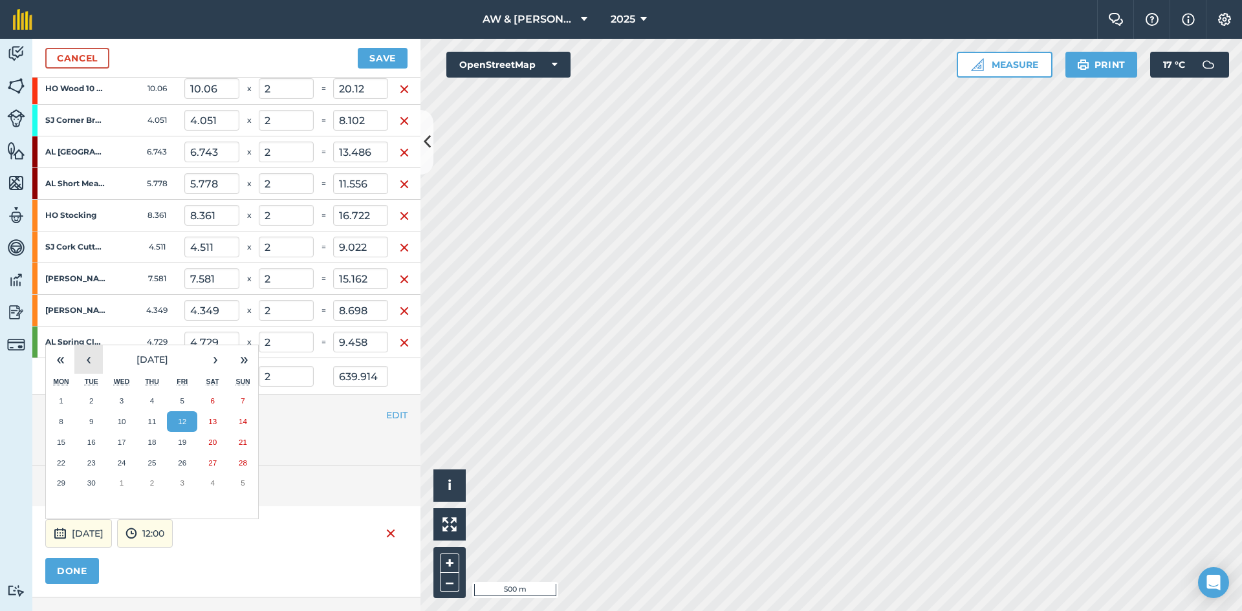
click at [81, 362] on button "‹" at bounding box center [88, 359] width 28 height 28
click at [100, 446] on button "13" at bounding box center [91, 442] width 30 height 21
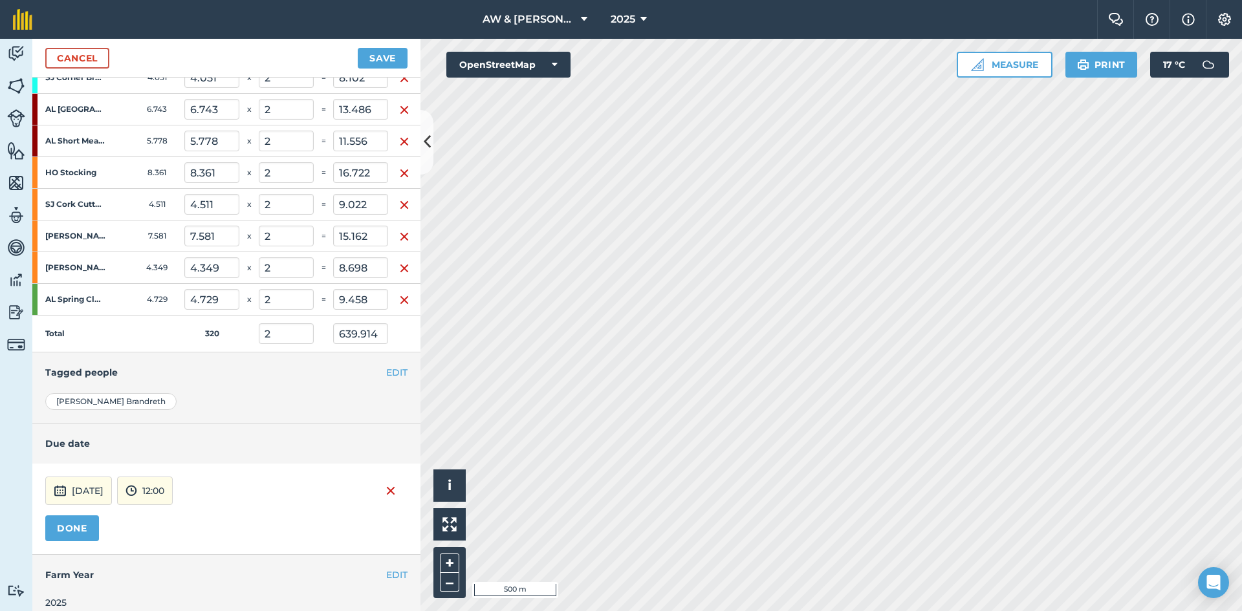
scroll to position [1405, 0]
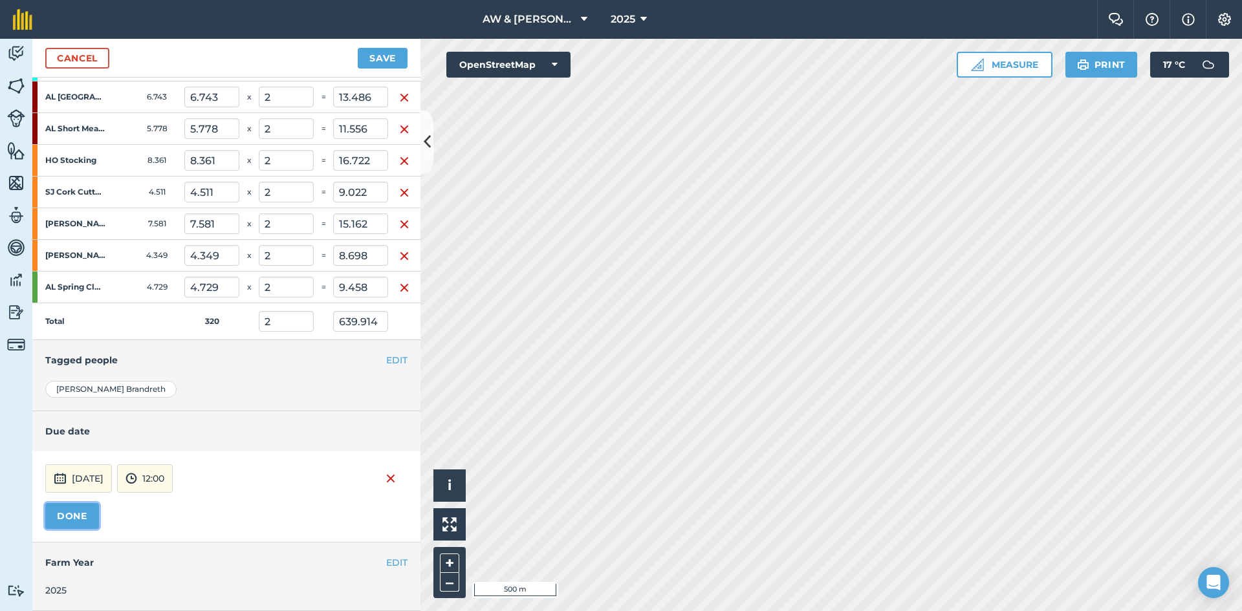
click at [79, 506] on button "DONE" at bounding box center [72, 516] width 54 height 26
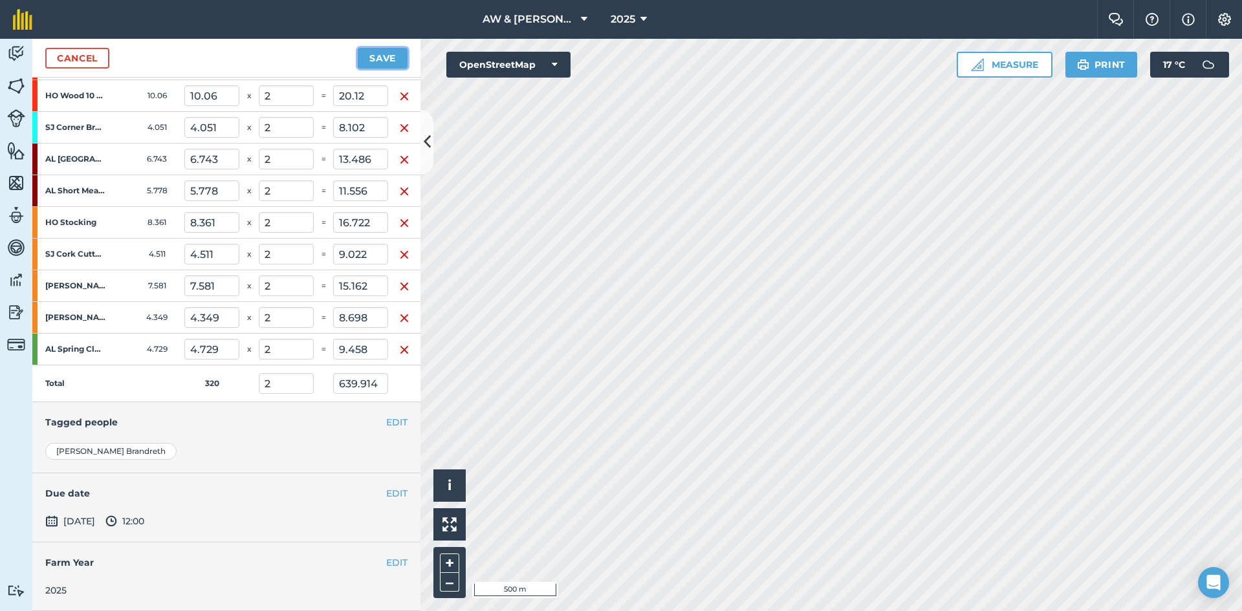
click at [386, 57] on button "Save" at bounding box center [383, 58] width 50 height 21
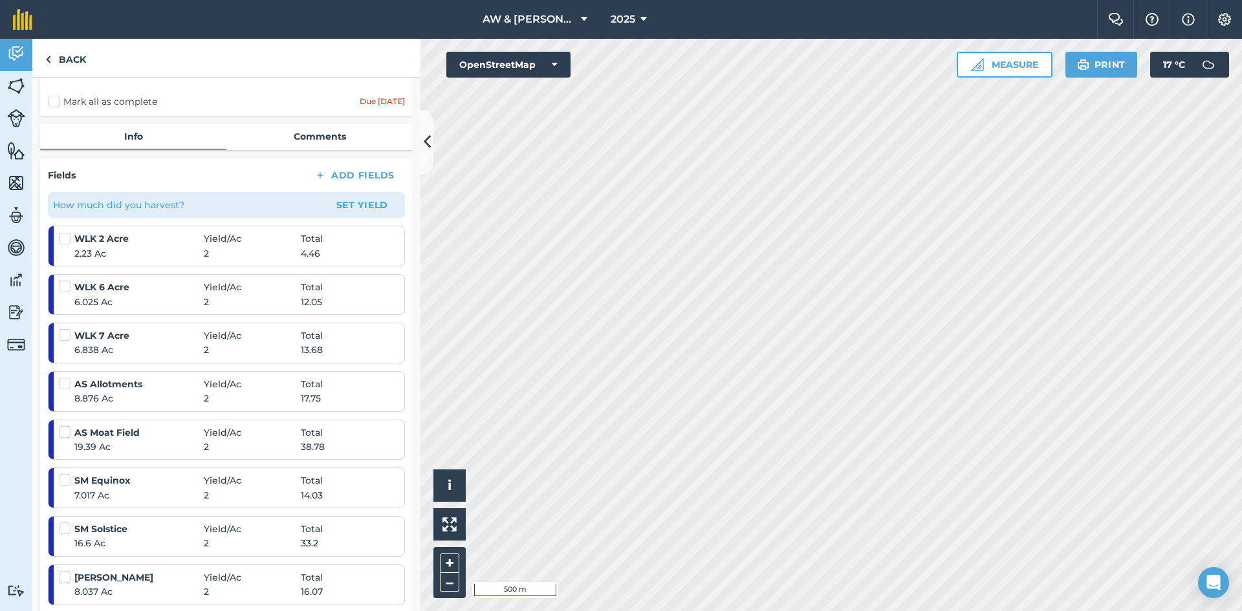
scroll to position [70, 0]
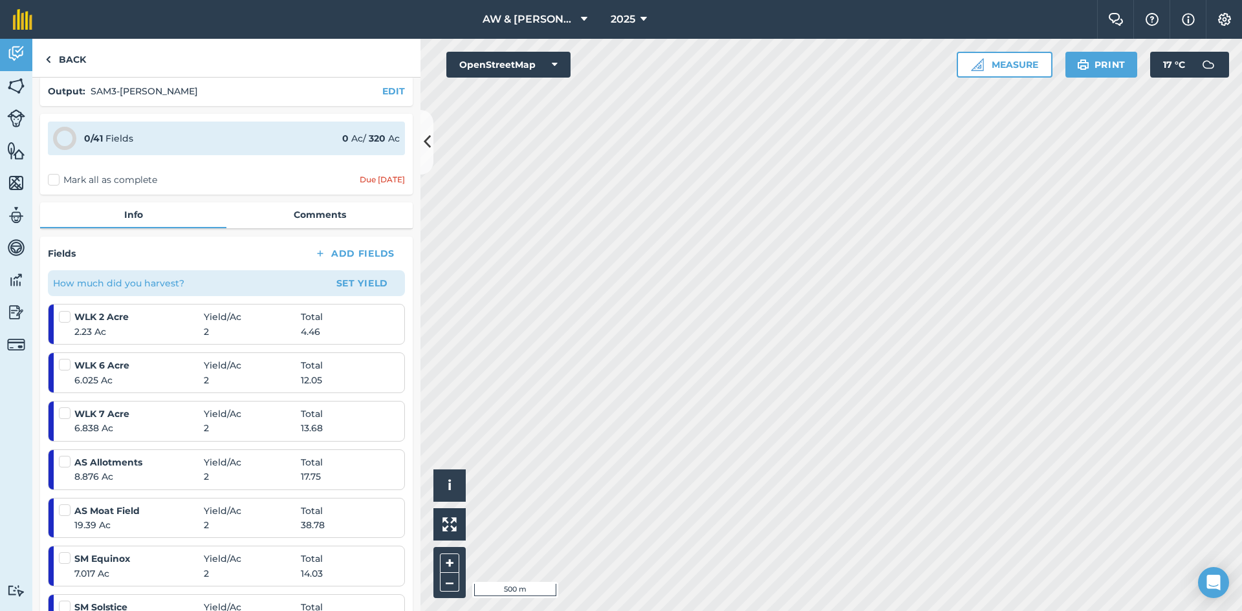
click at [52, 180] on label "Mark all as complete" at bounding box center [102, 180] width 109 height 14
click at [52, 243] on input "Mark all as complete" at bounding box center [52, 247] width 8 height 8
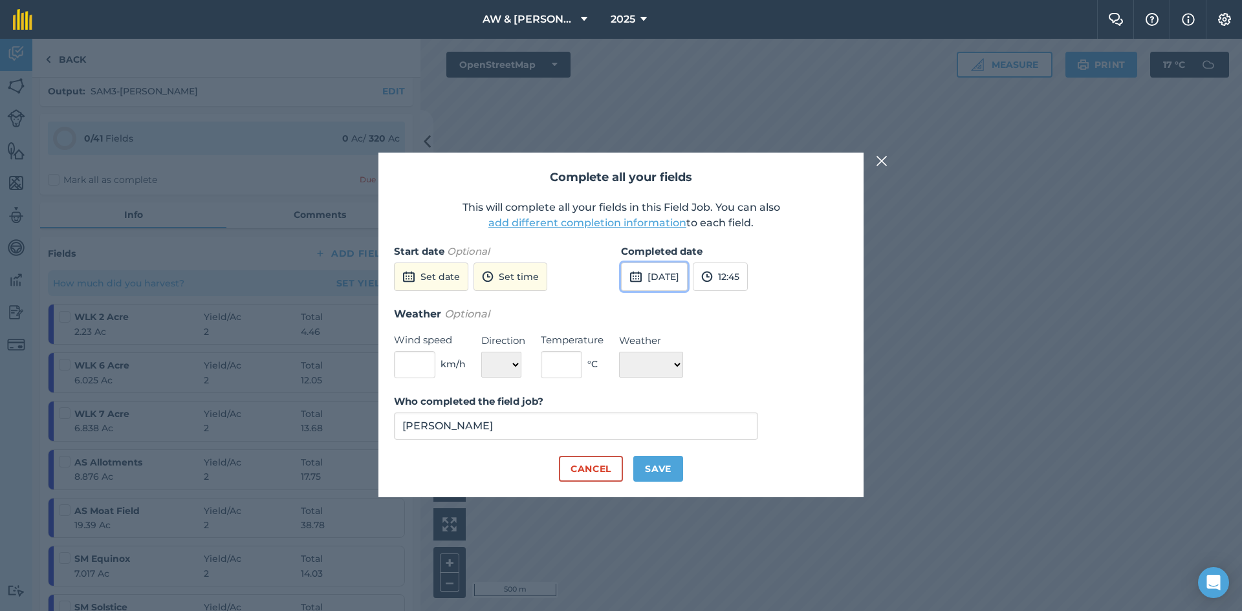
click at [665, 279] on button "[DATE]" at bounding box center [654, 277] width 67 height 28
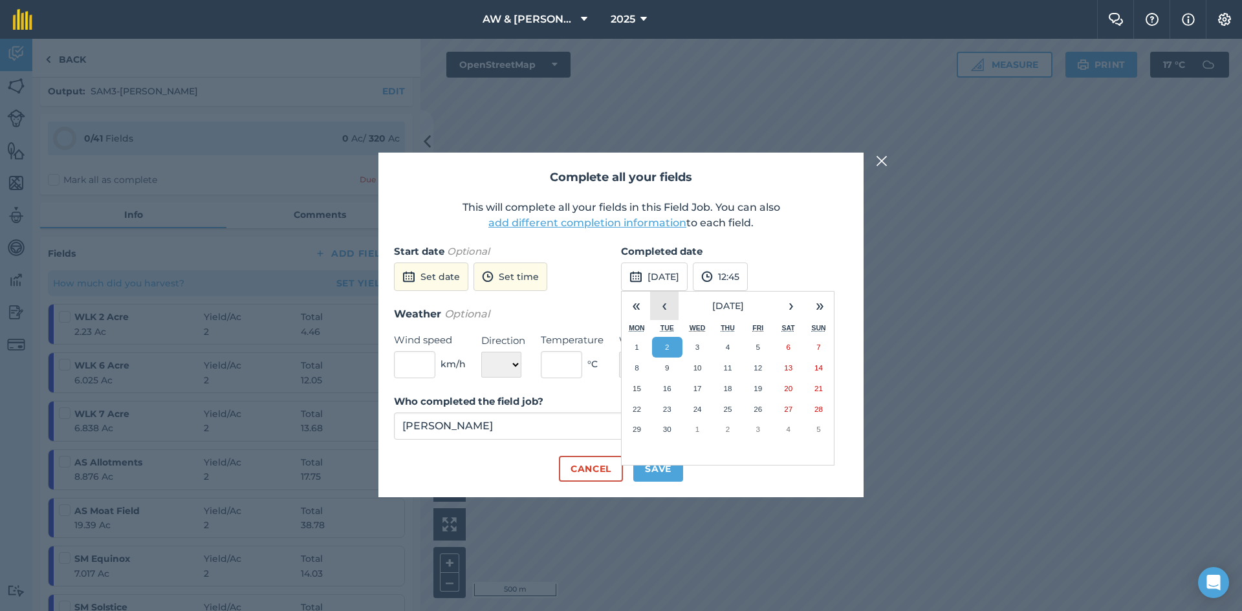
click at [661, 303] on button "‹" at bounding box center [664, 306] width 28 height 28
click at [695, 391] on abbr "14" at bounding box center [697, 388] width 8 height 8
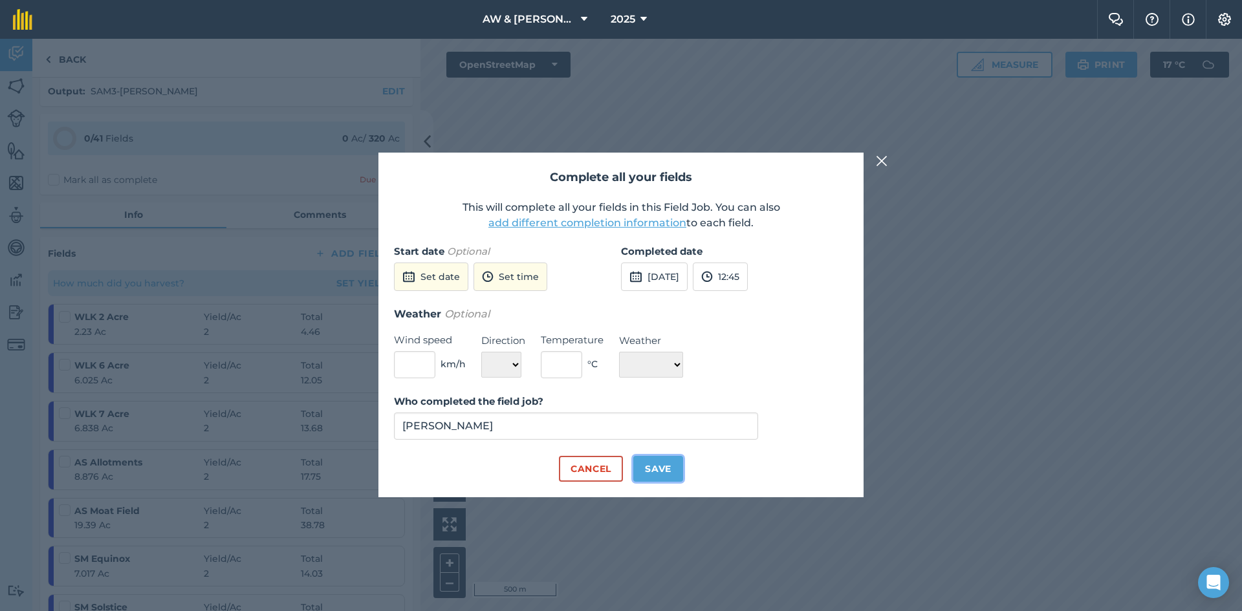
click at [647, 472] on button "Save" at bounding box center [658, 469] width 50 height 26
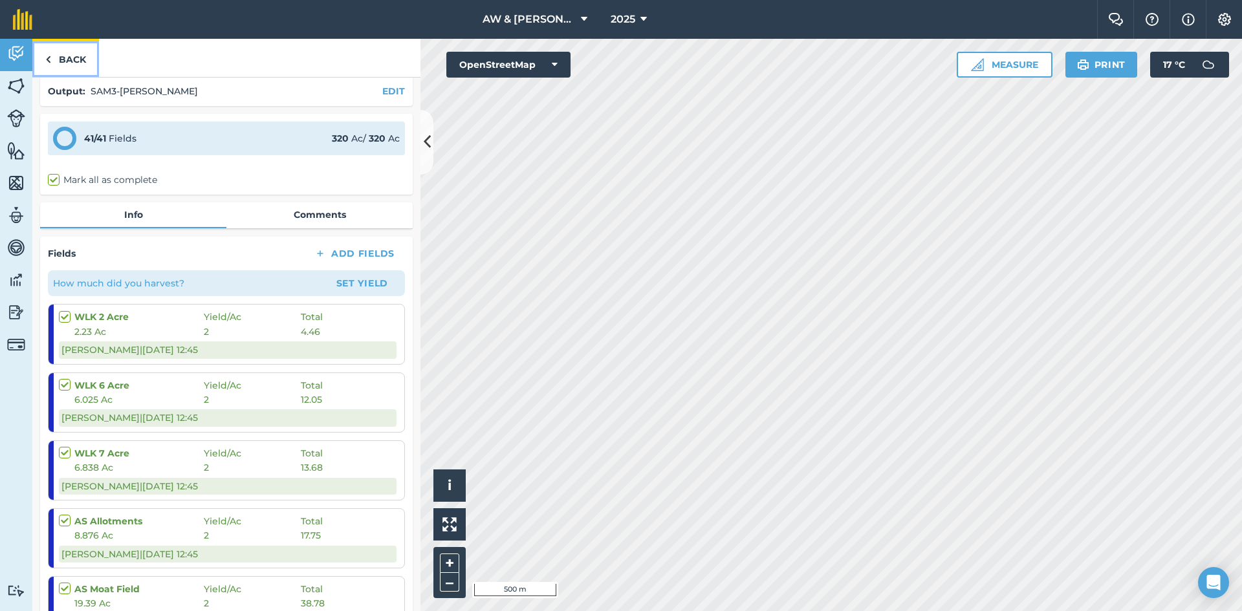
click at [56, 64] on link "Back" at bounding box center [65, 58] width 67 height 38
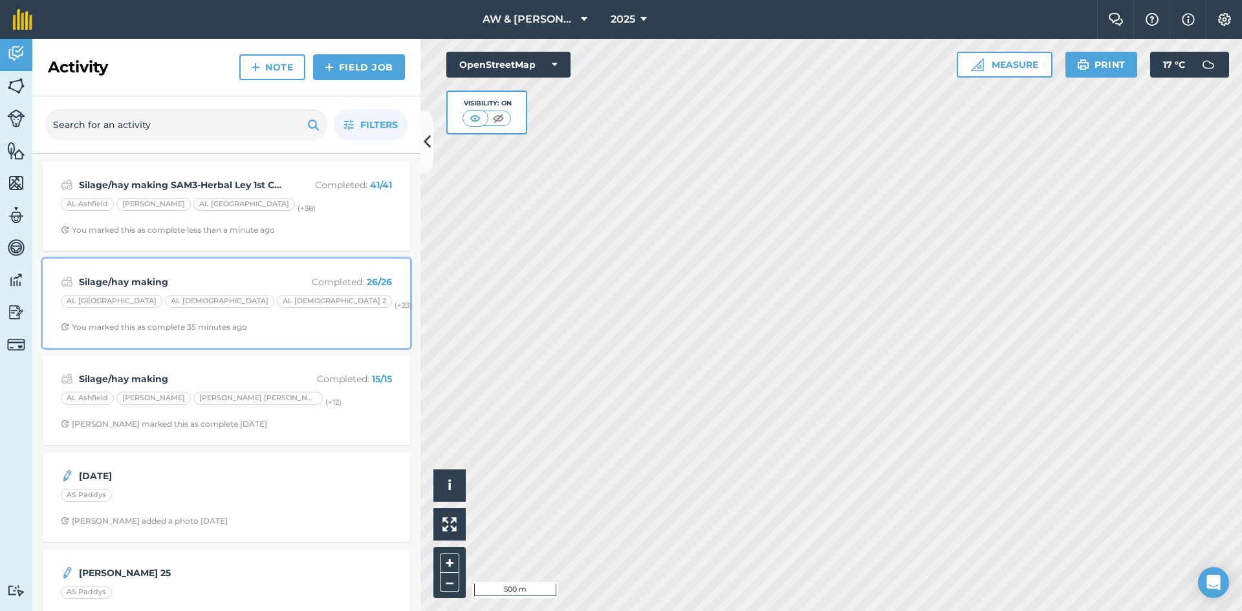
click at [281, 313] on div "Silage/hay making Completed : 26 / 26 [GEOGRAPHIC_DATA][DEMOGRAPHIC_DATA] 2 (+ …" at bounding box center [226, 303] width 352 height 74
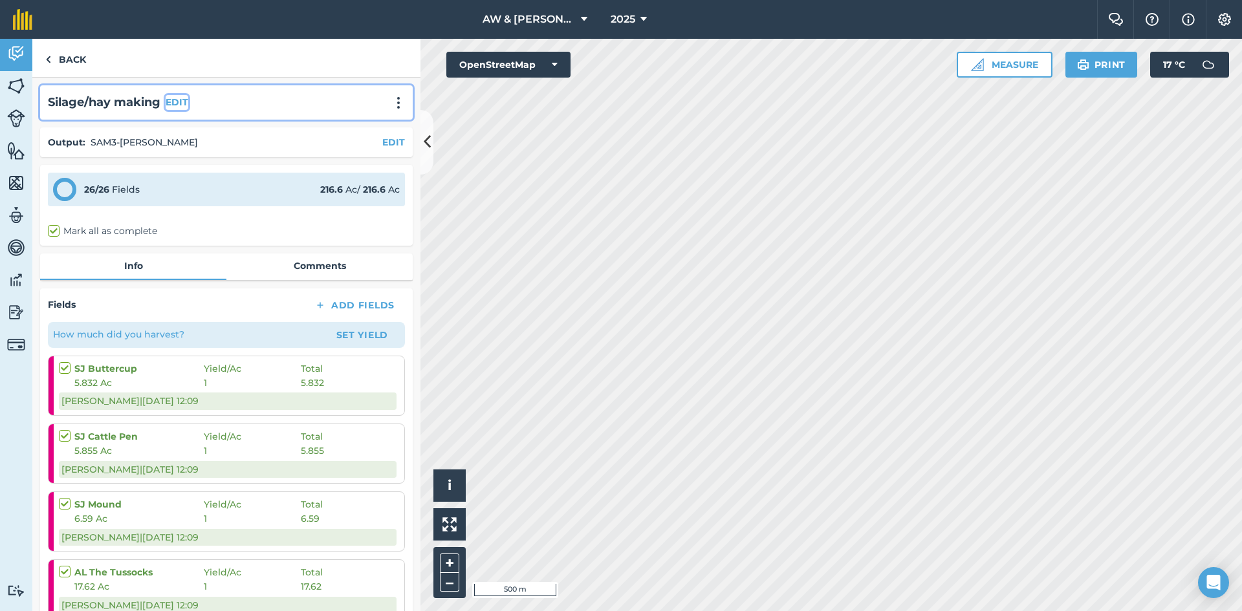
click at [180, 102] on button "EDIT" at bounding box center [177, 102] width 23 height 14
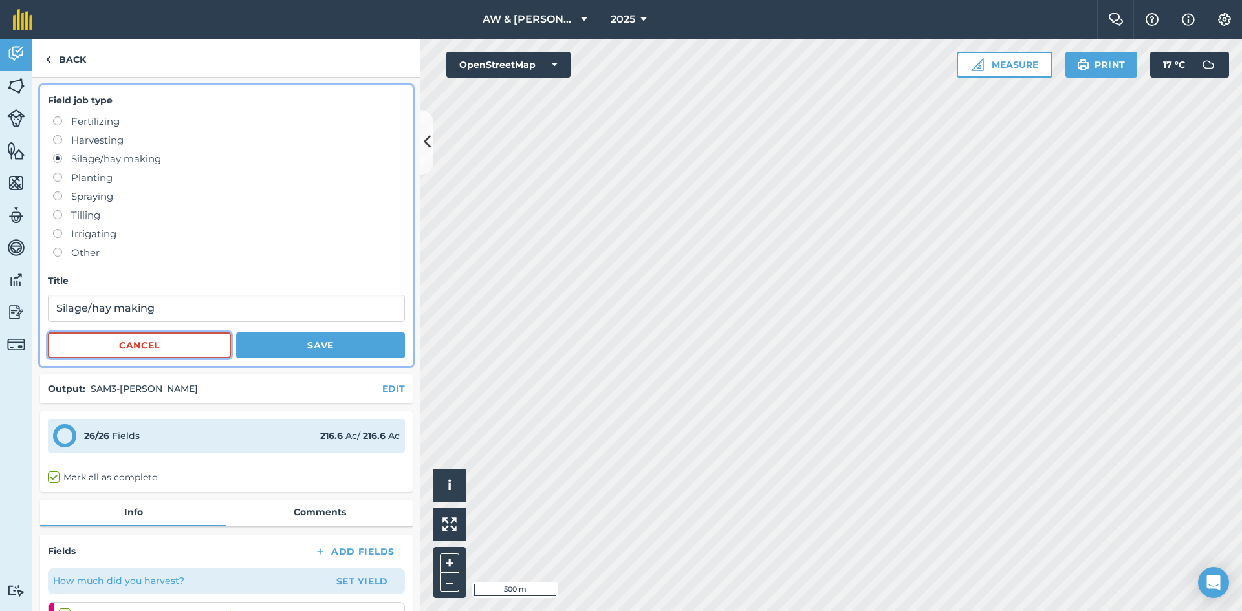
click at [180, 337] on button "Cancel" at bounding box center [139, 345] width 183 height 26
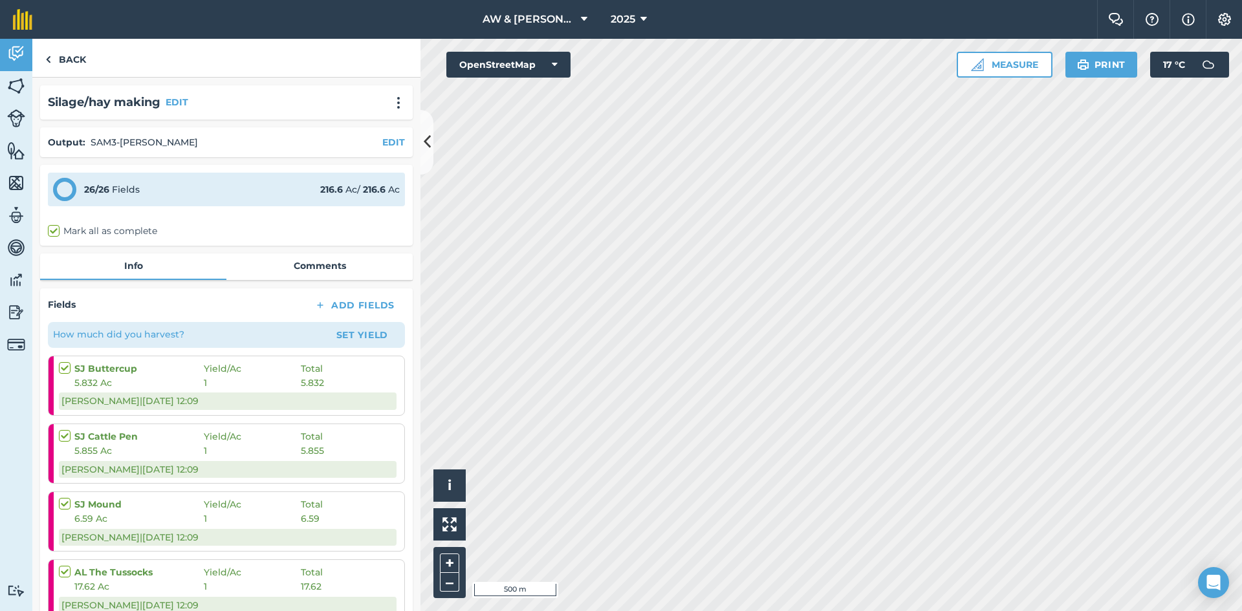
click at [384, 153] on div "Output : SAM3-Herbal Ley EDIT" at bounding box center [226, 142] width 373 height 30
click at [382, 142] on button "EDIT" at bounding box center [393, 142] width 23 height 14
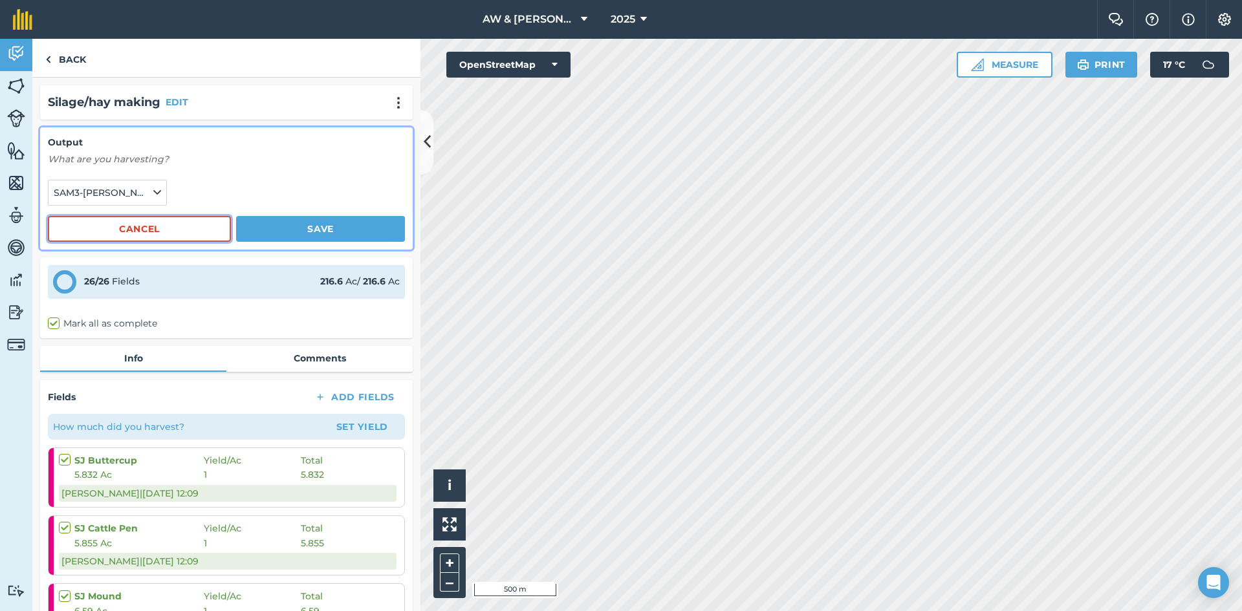
click at [175, 226] on button "Cancel" at bounding box center [139, 229] width 183 height 26
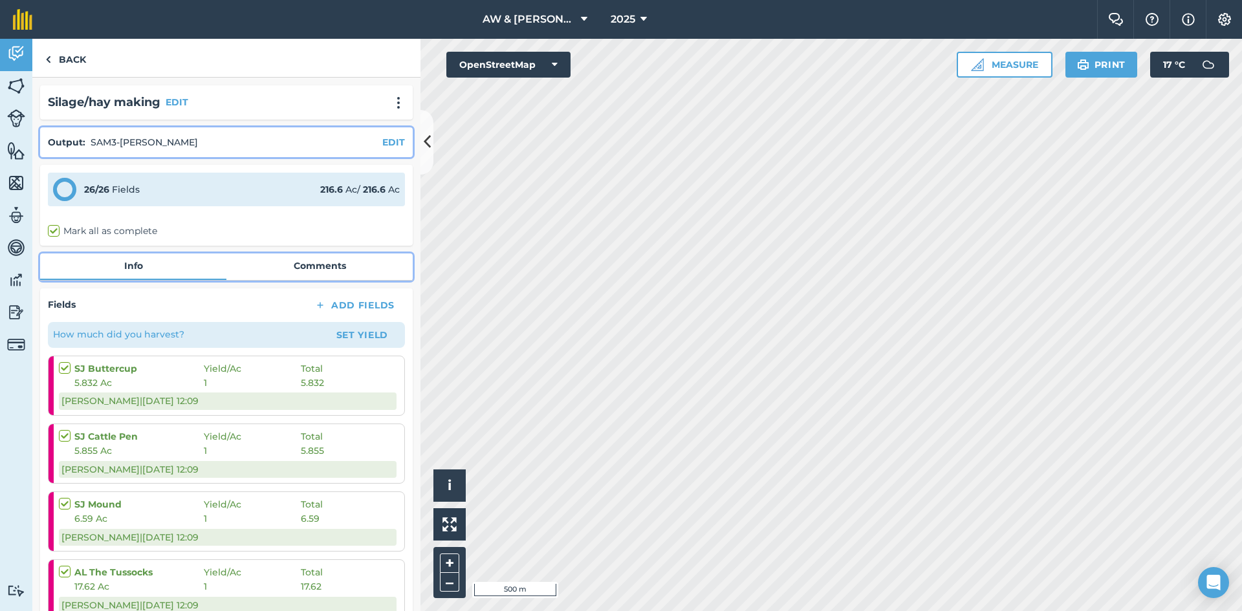
click at [298, 264] on link "Comments" at bounding box center [319, 266] width 186 height 25
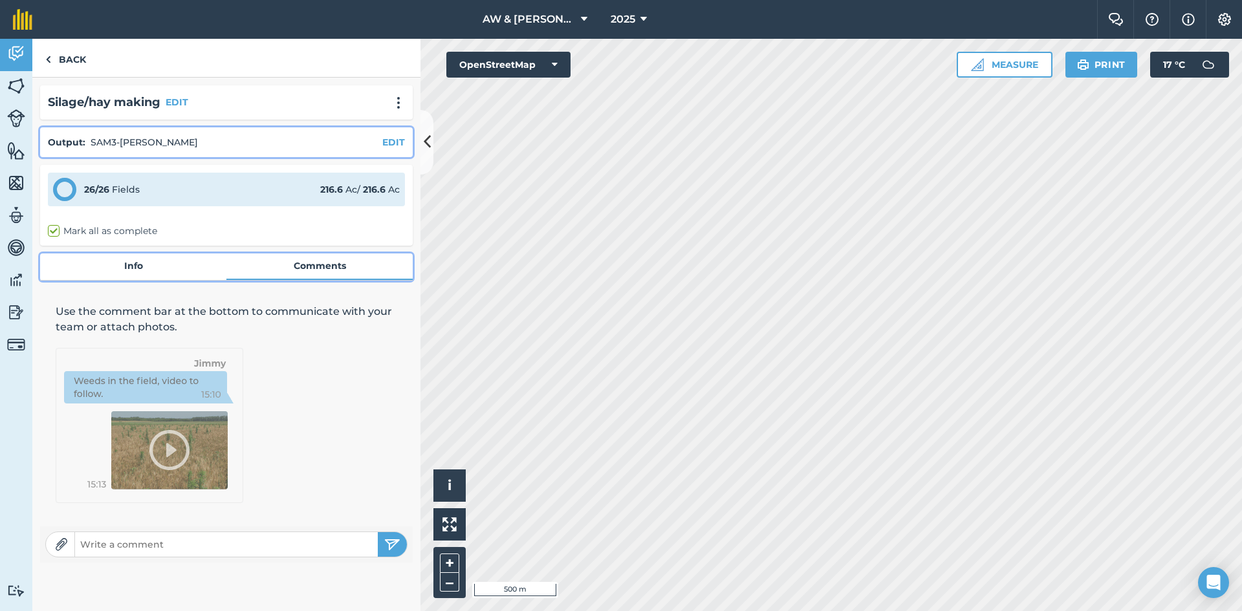
click at [143, 265] on link "Info" at bounding box center [133, 266] width 186 height 25
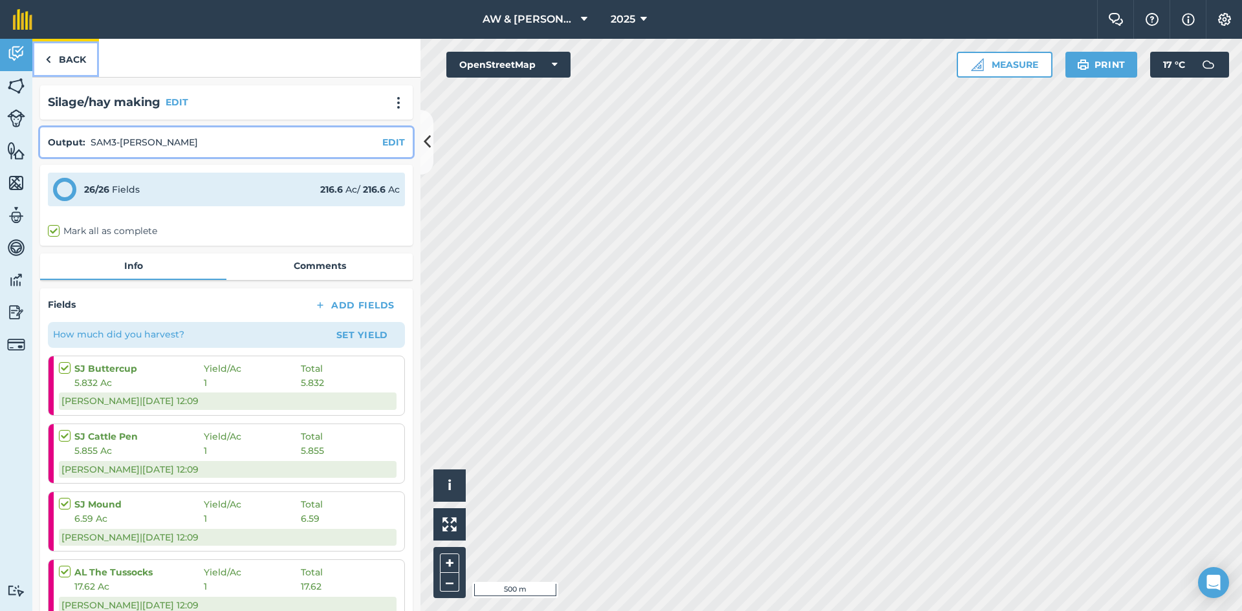
click at [51, 61] on link "Back" at bounding box center [65, 58] width 67 height 38
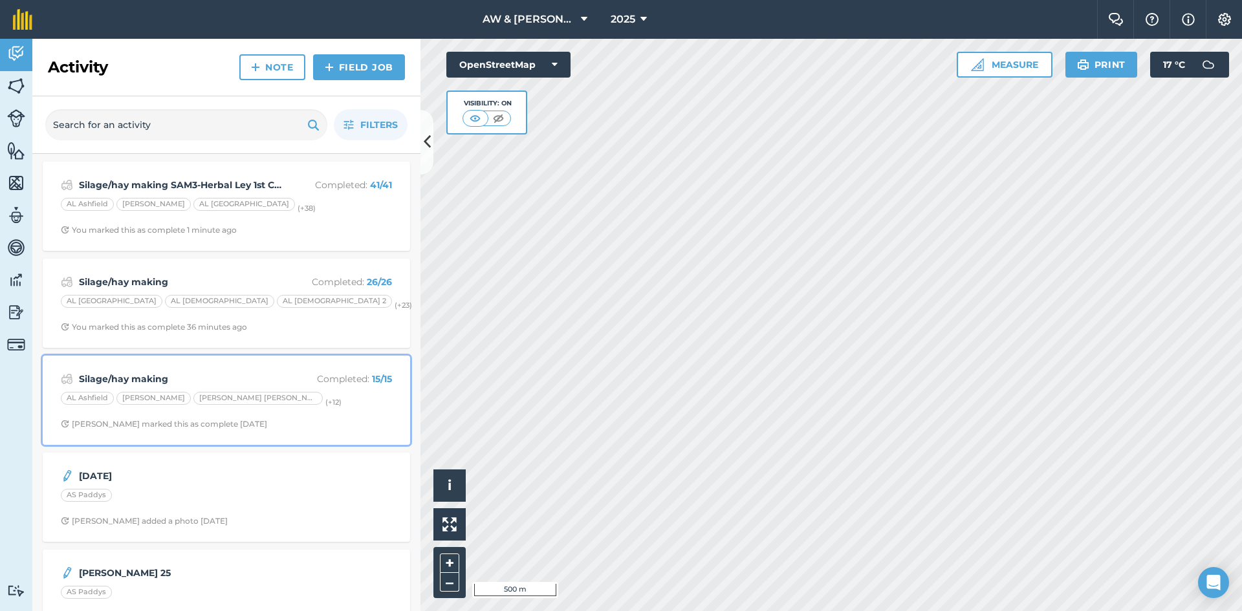
click at [316, 408] on div "AL Ashfield [PERSON_NAME] [PERSON_NAME] [PERSON_NAME] (+ 12 )" at bounding box center [226, 400] width 331 height 17
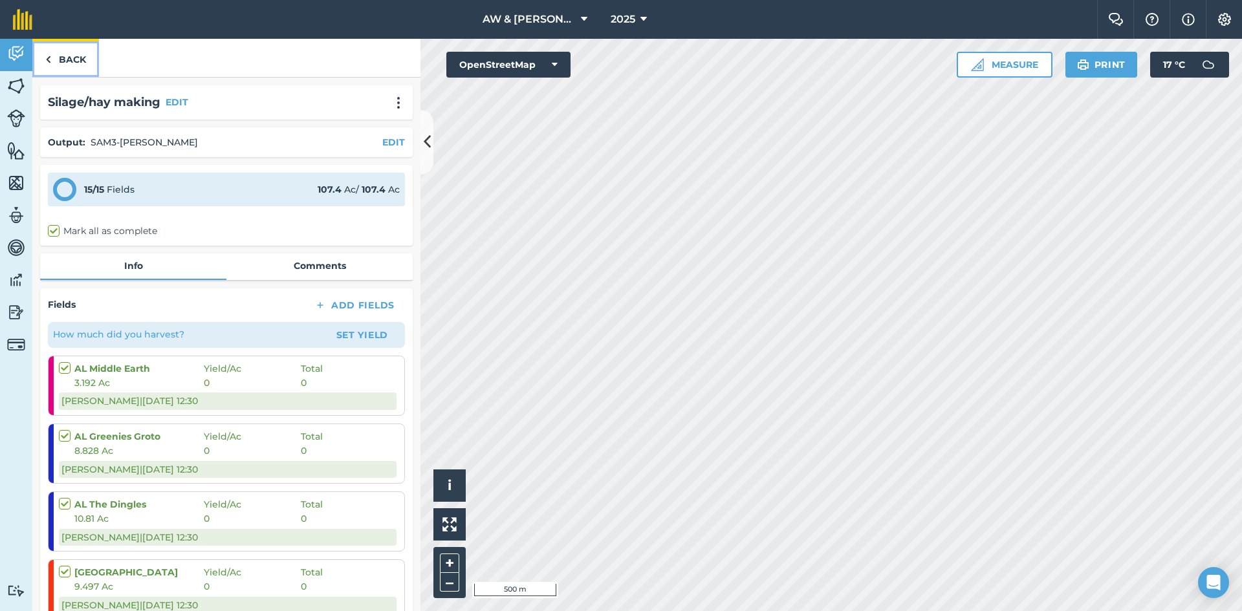
click at [67, 64] on link "Back" at bounding box center [65, 58] width 67 height 38
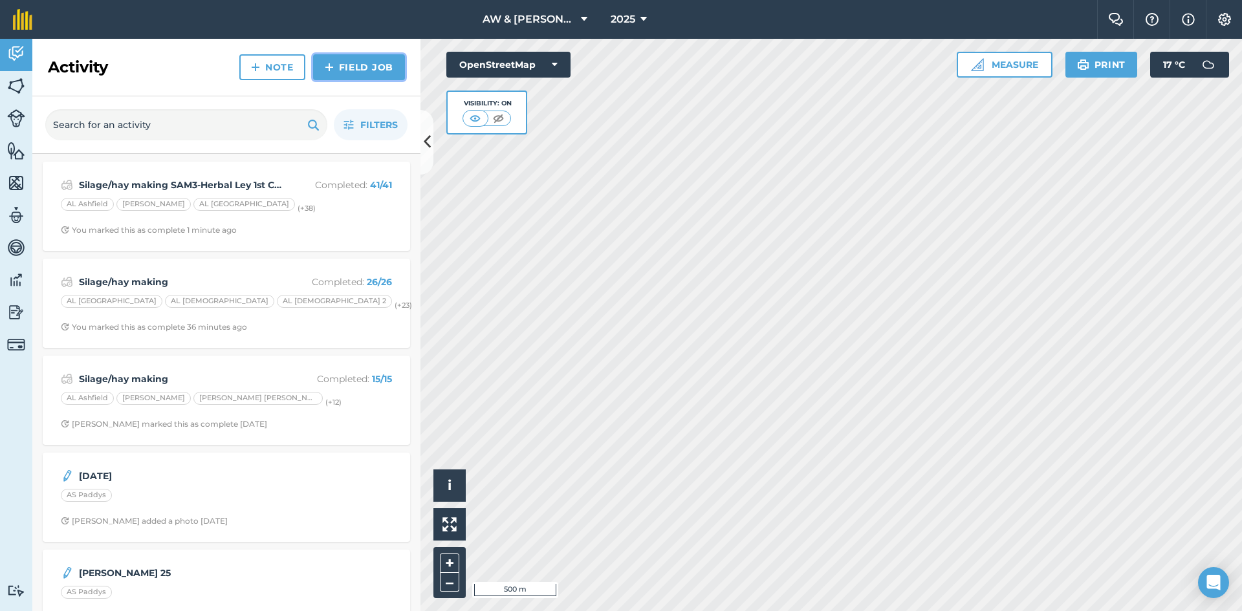
click at [326, 74] on img at bounding box center [329, 68] width 9 height 16
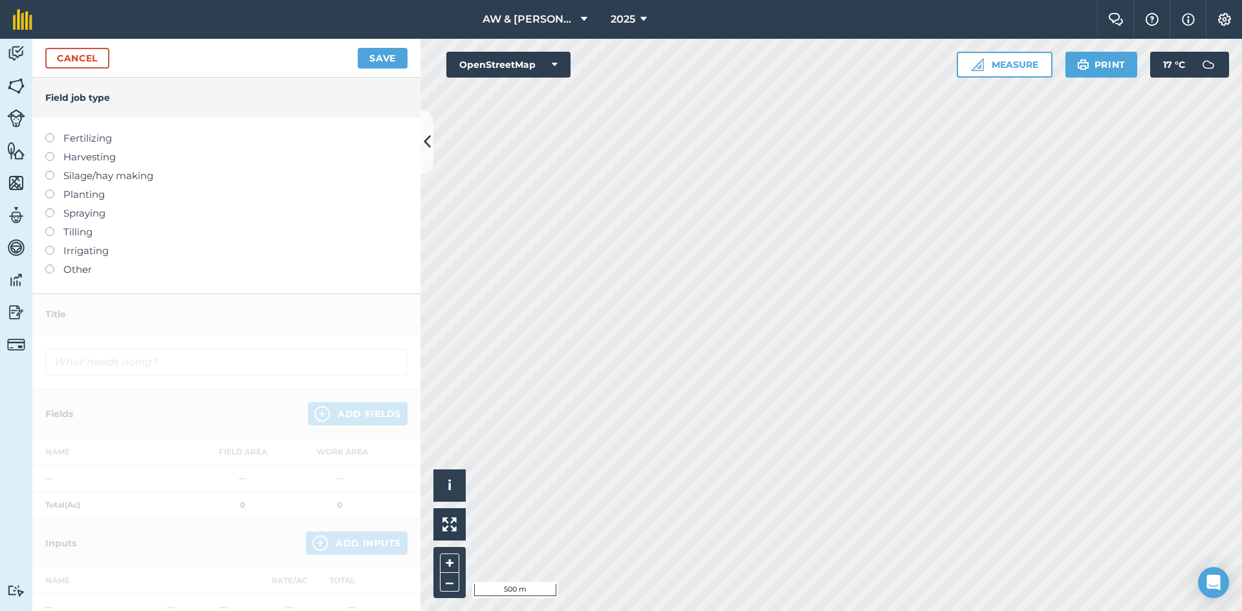
click at [51, 133] on label at bounding box center [54, 133] width 18 height 0
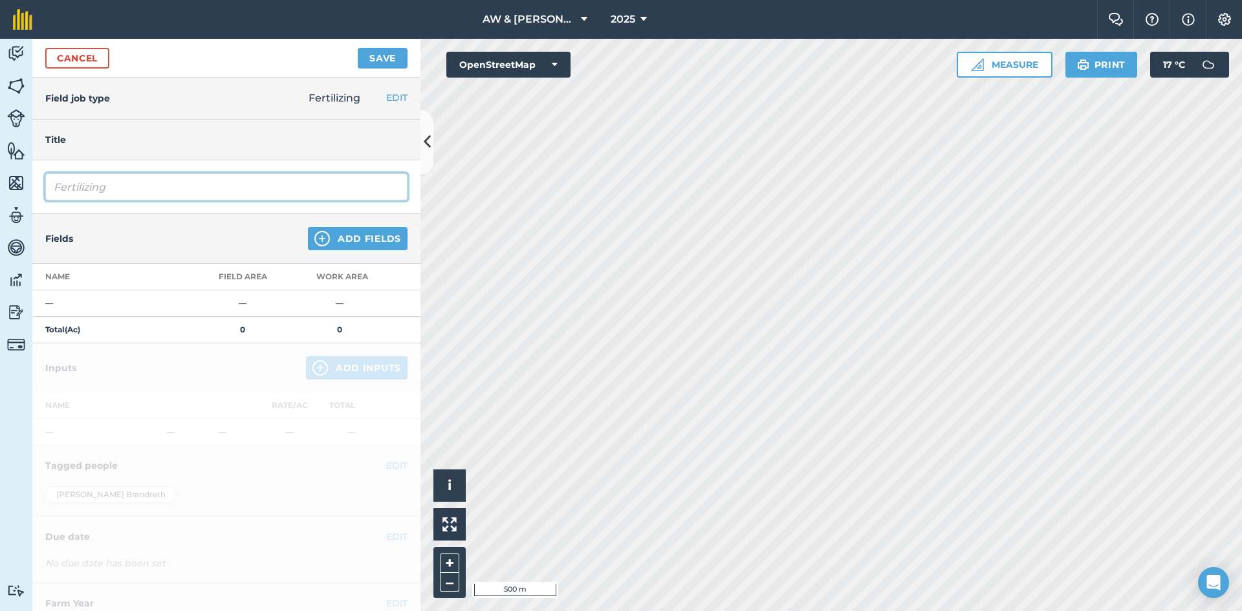
click at [94, 193] on input "Fertilizing" at bounding box center [226, 186] width 362 height 27
click at [112, 188] on input "Fertilizing" at bounding box center [226, 186] width 362 height 27
click at [196, 329] on td "0" at bounding box center [242, 330] width 97 height 27
click at [363, 244] on button "Add Fields" at bounding box center [358, 238] width 100 height 23
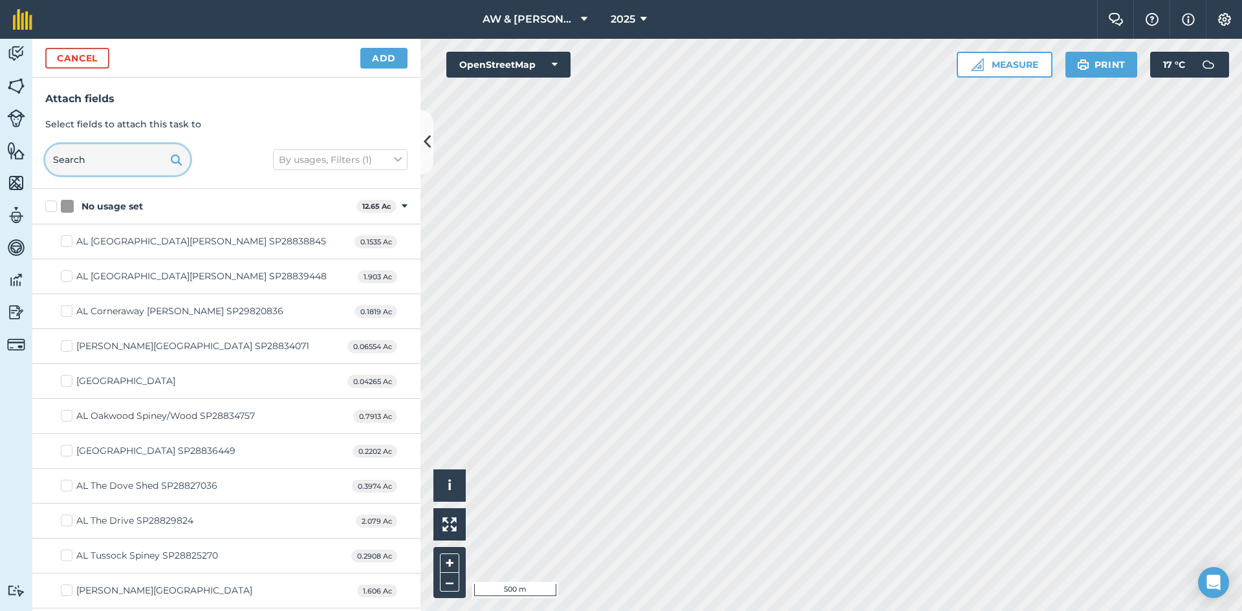
click at [143, 164] on input "text" at bounding box center [117, 159] width 145 height 31
click at [400, 58] on button "Add" at bounding box center [383, 58] width 47 height 21
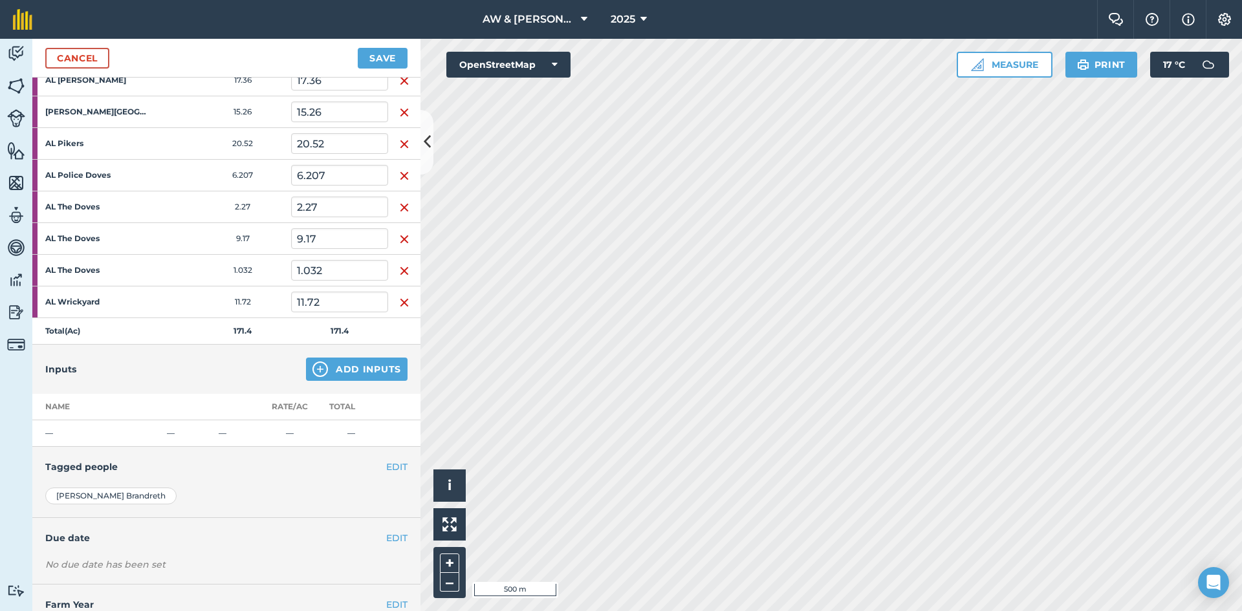
scroll to position [553, 0]
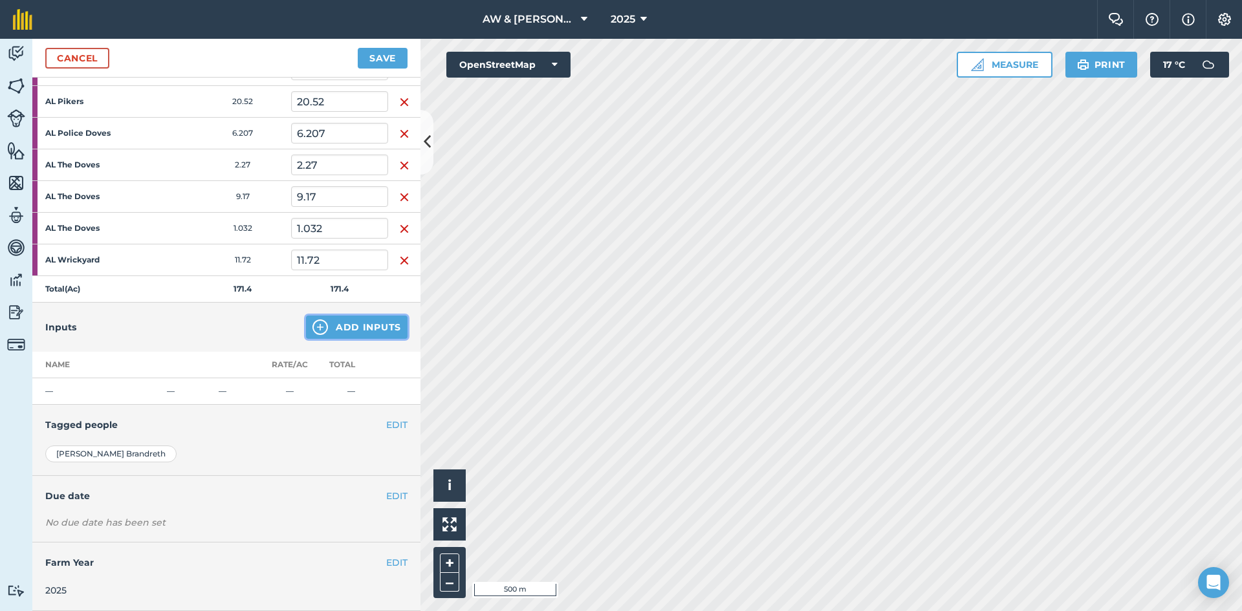
click at [354, 333] on button "Add Inputs" at bounding box center [357, 327] width 102 height 23
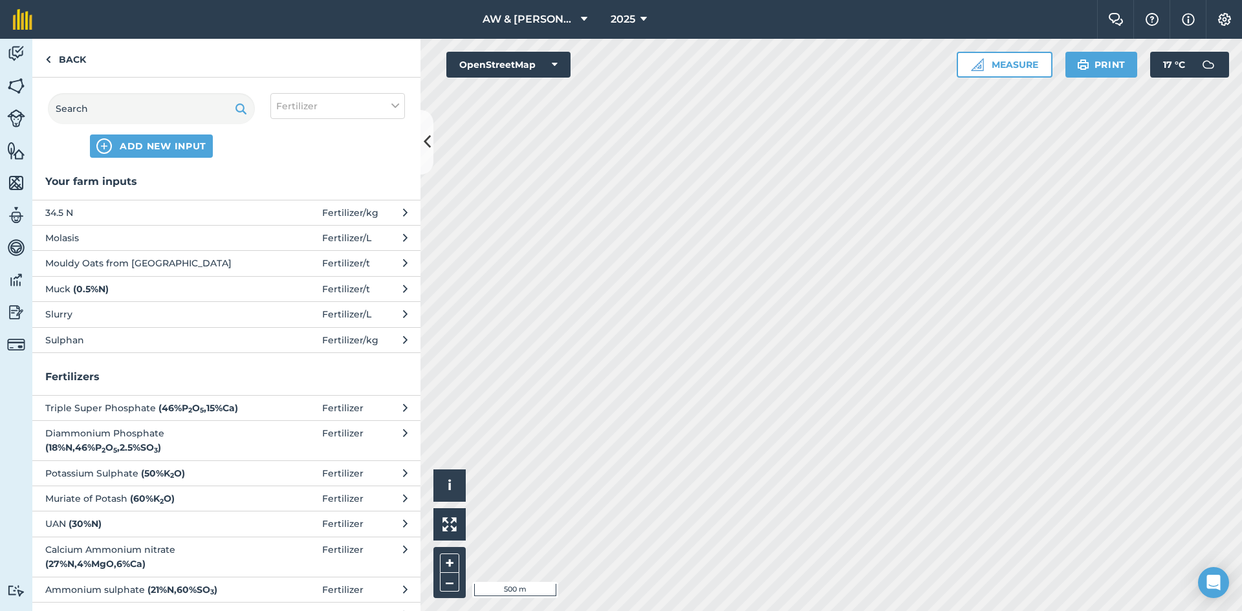
click at [153, 285] on span "Muck ( 0.5 % N )" at bounding box center [151, 289] width 212 height 14
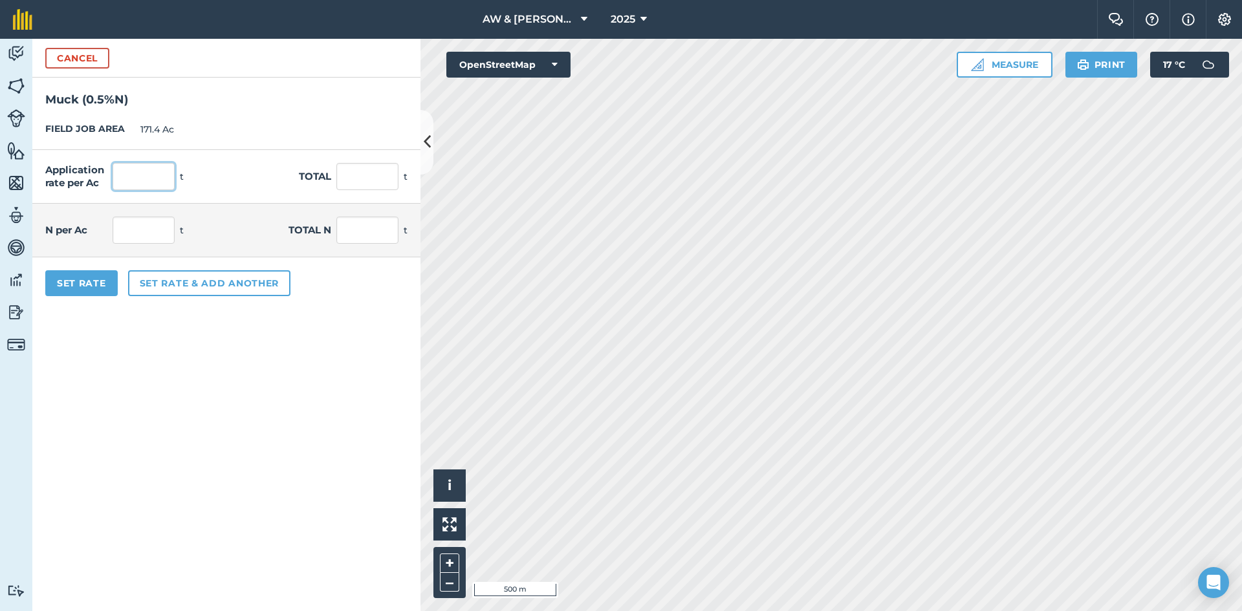
click at [167, 175] on input "text" at bounding box center [144, 176] width 62 height 27
click at [162, 508] on form "Cancel Muck ( 0.5 % N ) FIELD JOB AREA 171.4 Ac Application rate per Ac 3 t Tot…" at bounding box center [226, 325] width 388 height 572
click at [94, 287] on button "Set Rate" at bounding box center [81, 283] width 72 height 26
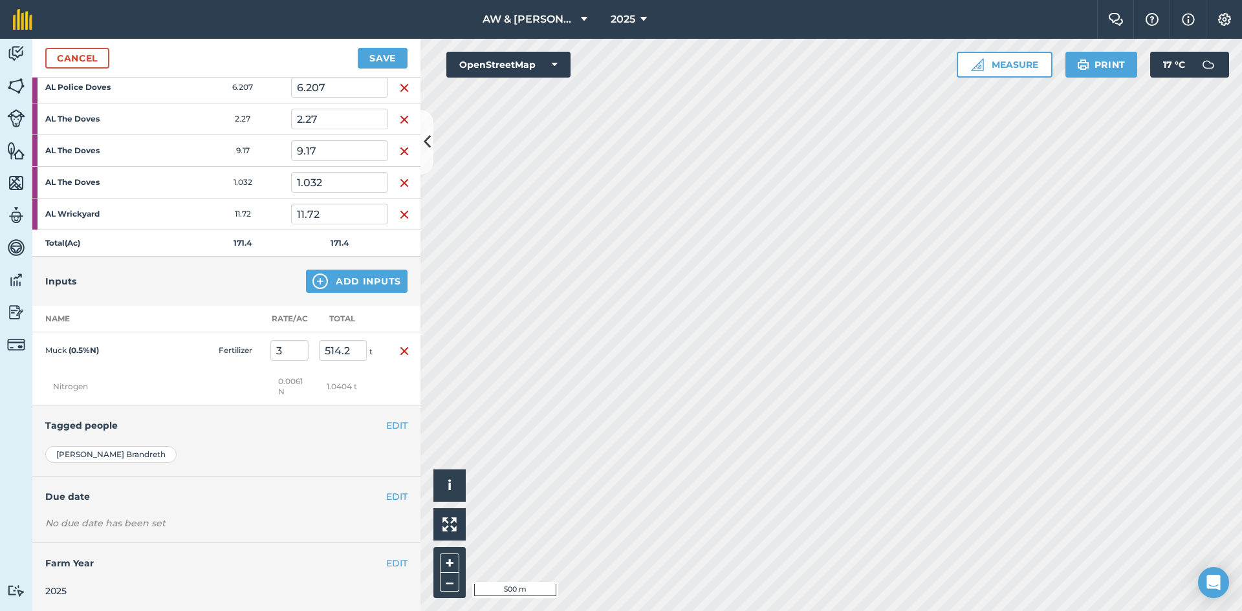
scroll to position [600, 0]
click at [375, 497] on h4 "Due date" at bounding box center [226, 496] width 362 height 14
click at [387, 494] on button "EDIT" at bounding box center [396, 496] width 21 height 14
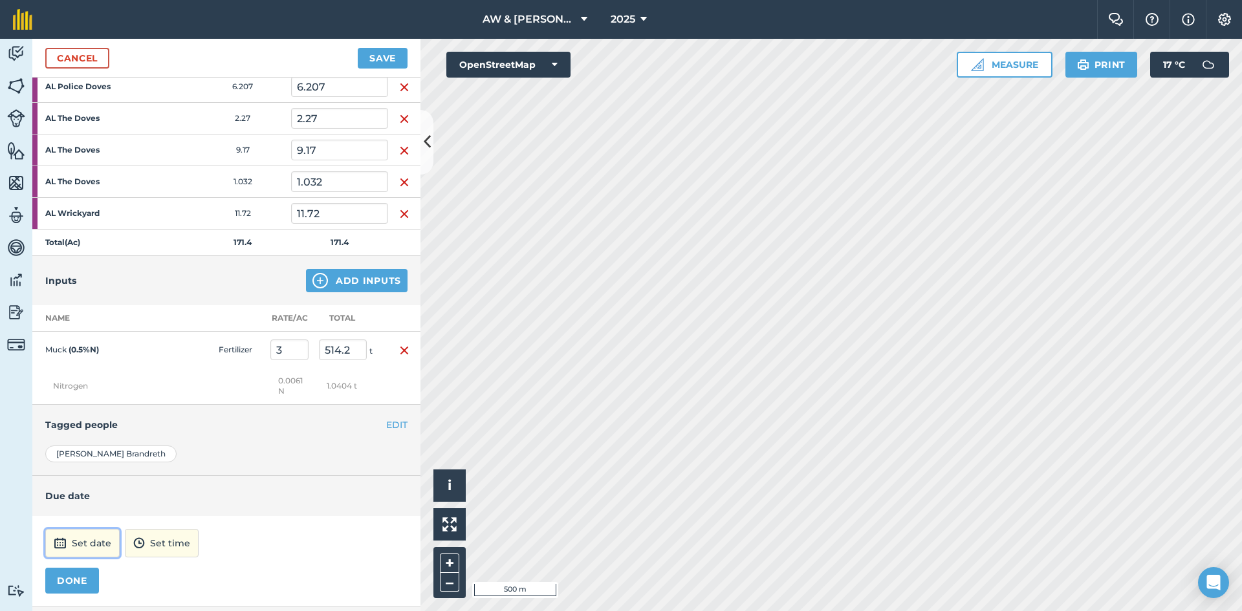
click at [109, 536] on button "Set date" at bounding box center [82, 543] width 74 height 28
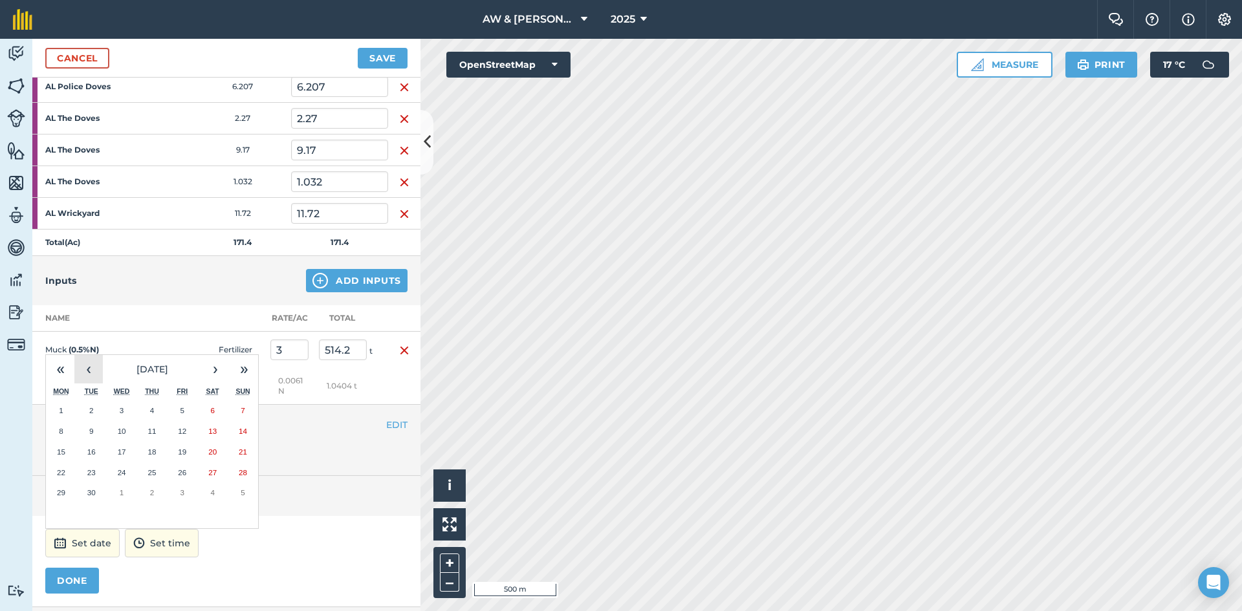
click at [93, 367] on button "‹" at bounding box center [88, 369] width 28 height 28
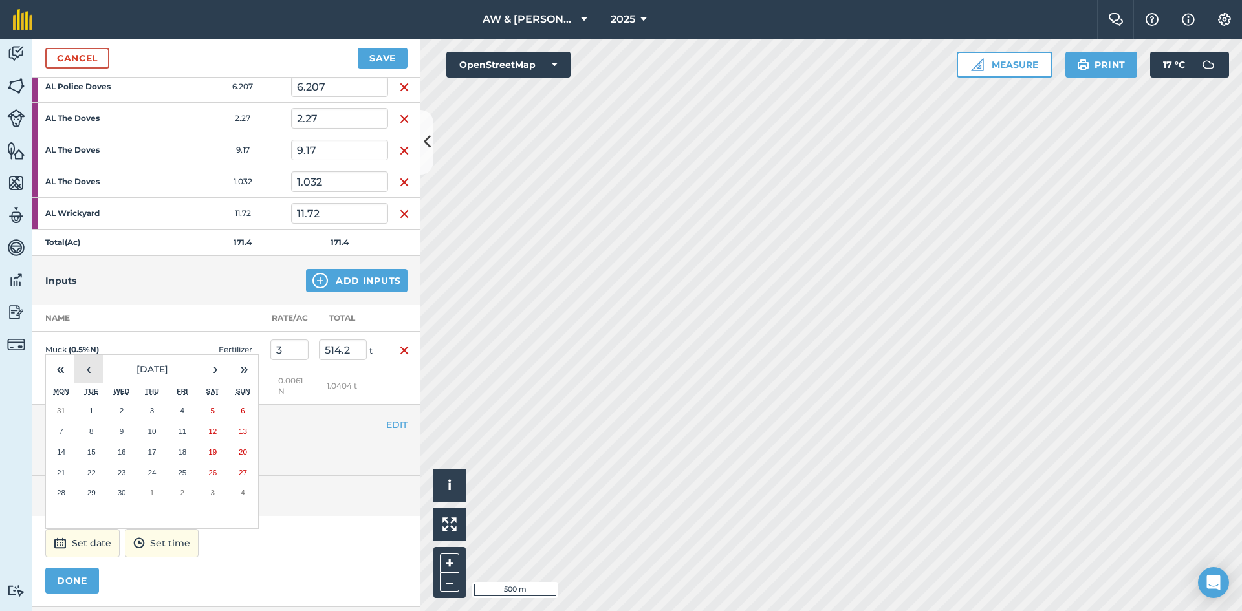
click at [93, 367] on button "‹" at bounding box center [88, 369] width 28 height 28
click at [118, 454] on abbr "12" at bounding box center [122, 452] width 8 height 8
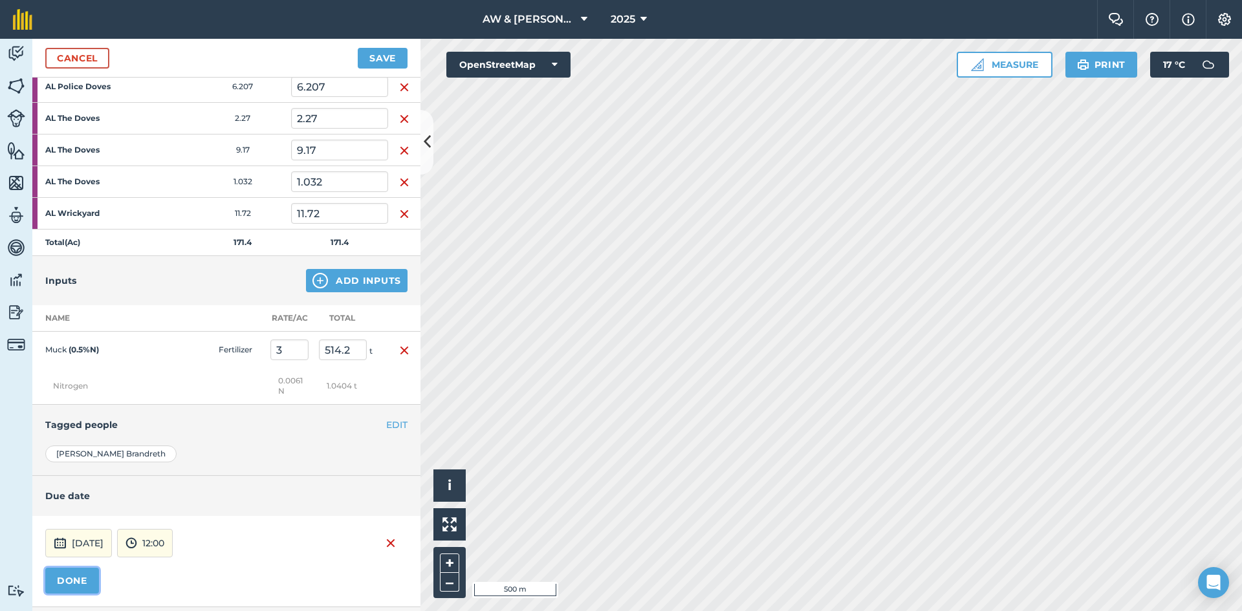
click at [81, 578] on button "DONE" at bounding box center [72, 581] width 54 height 26
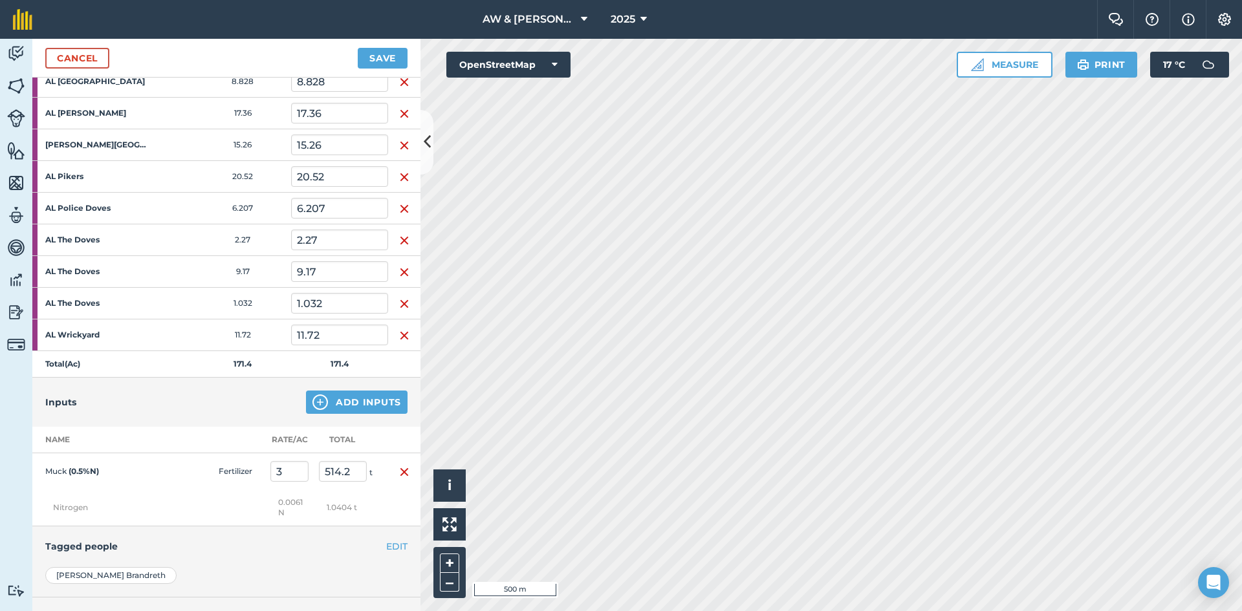
scroll to position [473, 0]
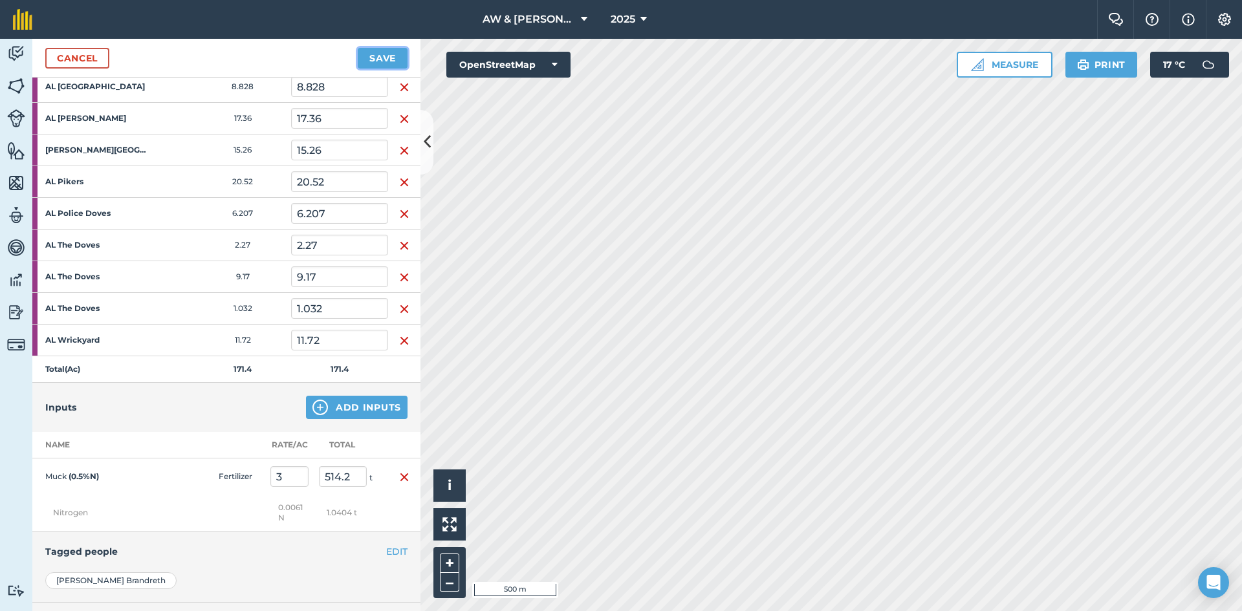
click at [368, 60] on button "Save" at bounding box center [383, 58] width 50 height 21
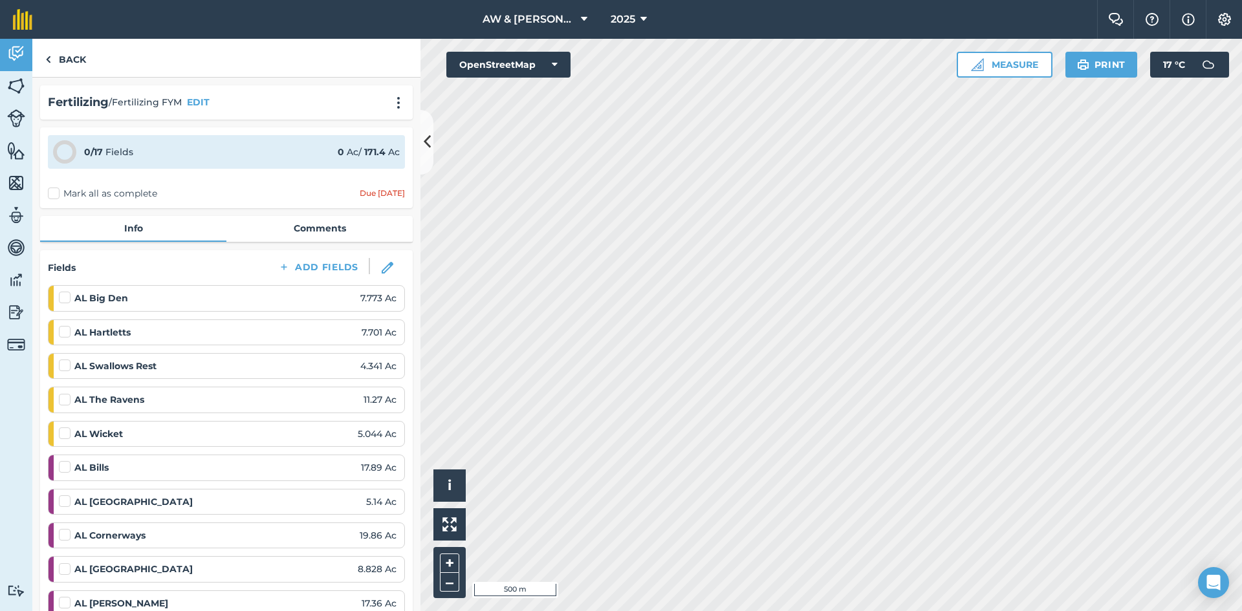
click at [79, 193] on label "Mark all as complete" at bounding box center [102, 194] width 109 height 14
click at [56, 193] on input "Mark all as complete" at bounding box center [52, 191] width 8 height 8
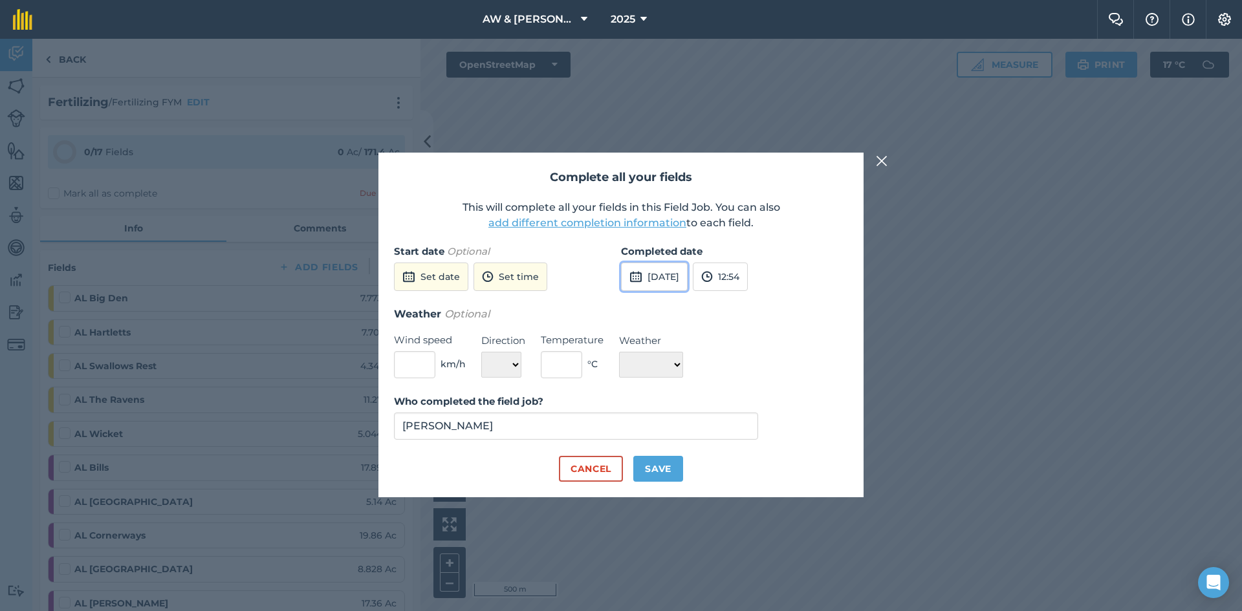
click at [646, 285] on button "[DATE]" at bounding box center [654, 277] width 67 height 28
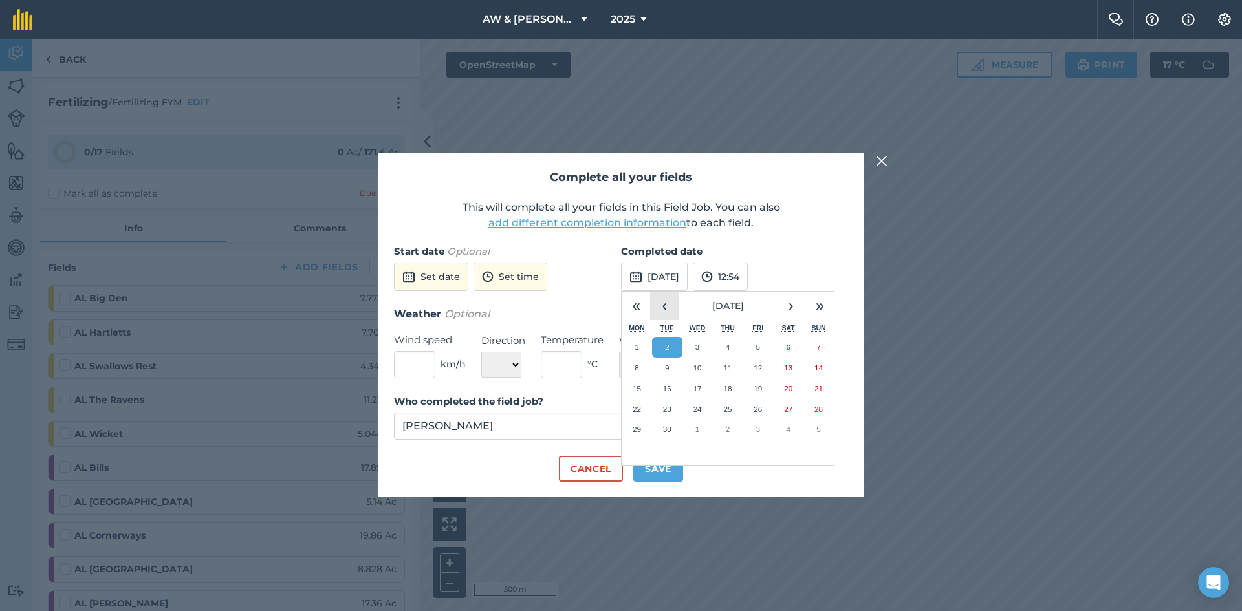
click at [658, 312] on button "‹" at bounding box center [664, 306] width 28 height 28
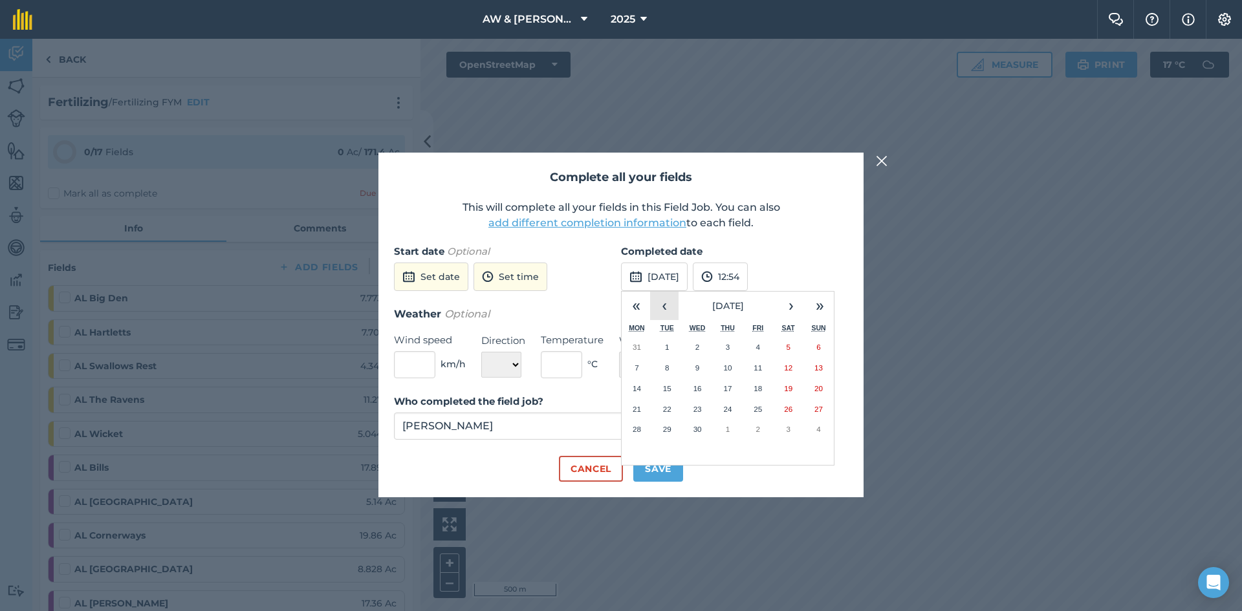
click at [660, 312] on button "‹" at bounding box center [664, 306] width 28 height 28
click at [760, 389] on abbr "14" at bounding box center [758, 388] width 8 height 8
click at [649, 469] on button "Save" at bounding box center [658, 469] width 50 height 26
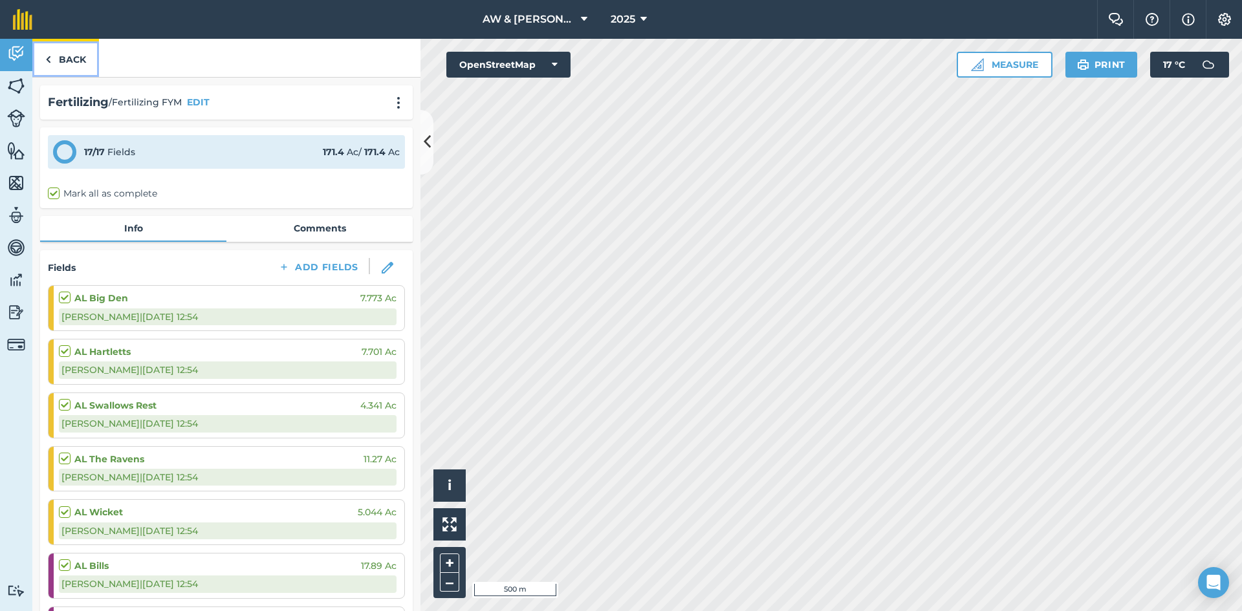
click at [63, 62] on link "Back" at bounding box center [65, 58] width 67 height 38
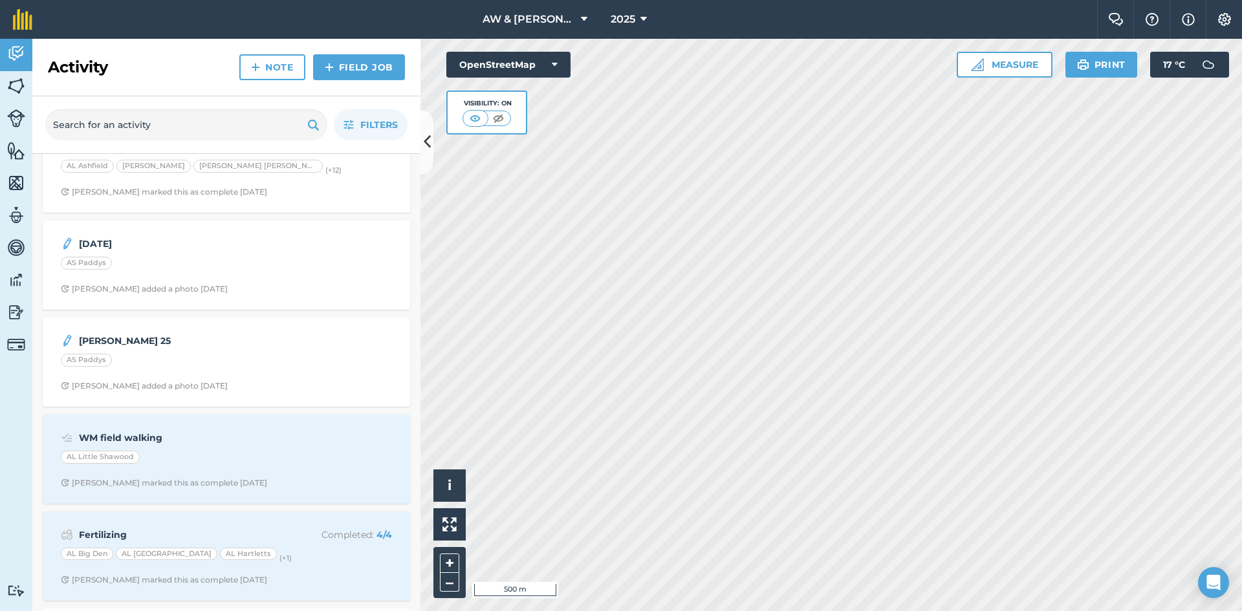
scroll to position [453, 0]
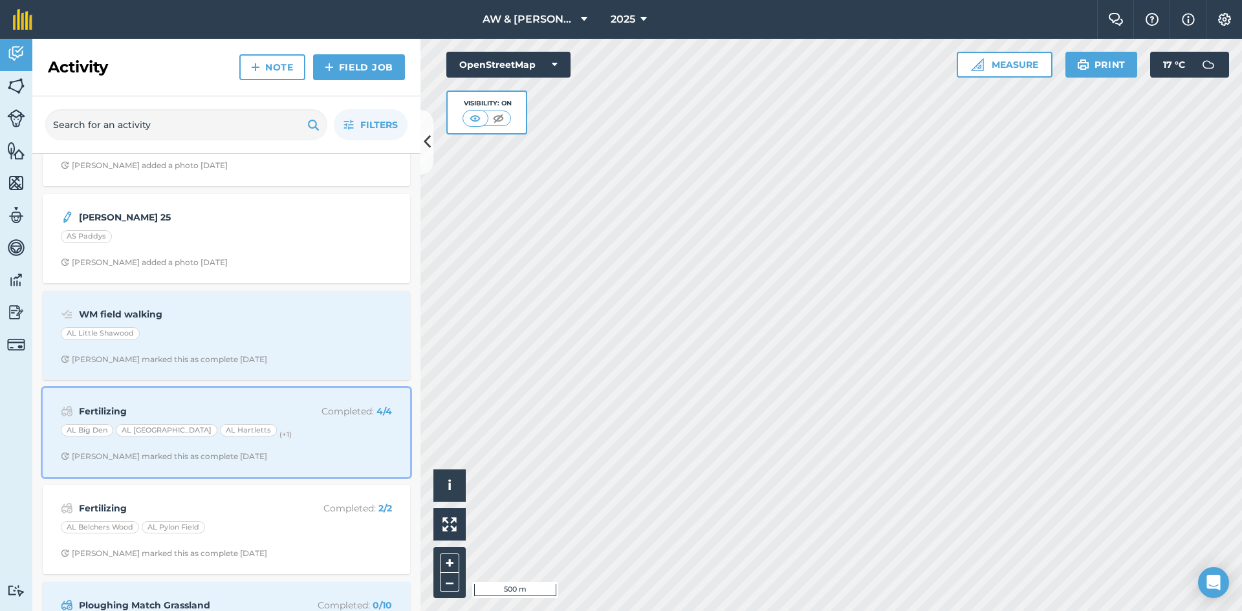
click at [298, 438] on div "AL Big Den AL Browns Lane AL Hartletts (+ 1 )" at bounding box center [226, 432] width 331 height 17
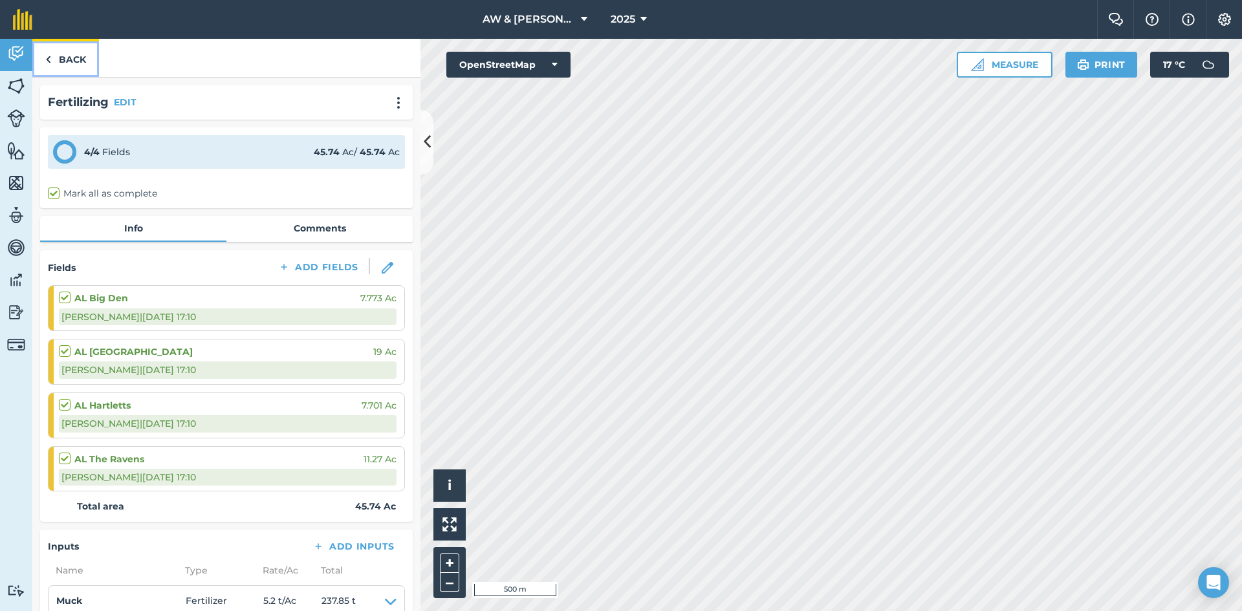
click at [60, 58] on link "Back" at bounding box center [65, 58] width 67 height 38
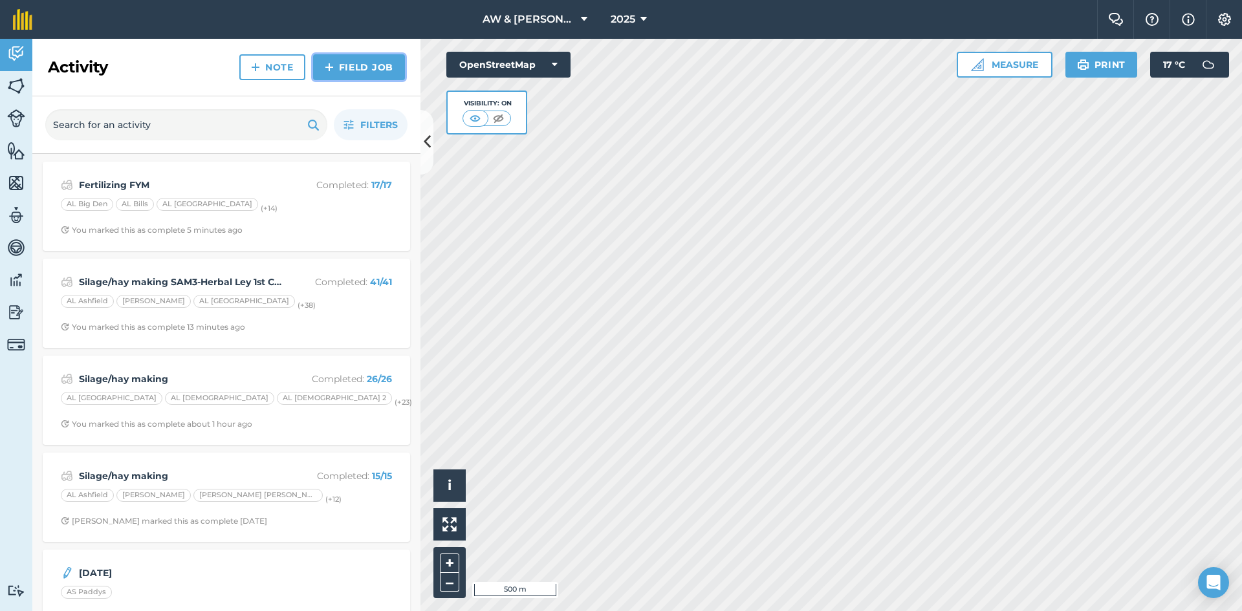
click at [342, 71] on link "Field Job" at bounding box center [359, 67] width 92 height 26
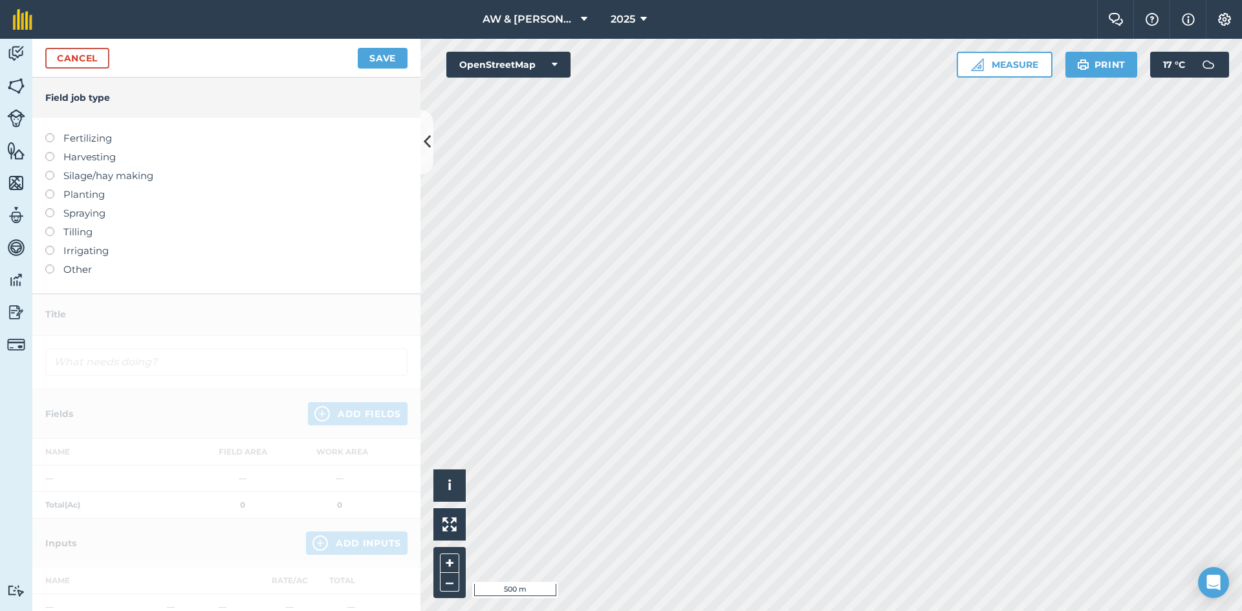
drag, startPoint x: 51, startPoint y: 140, endPoint x: 71, endPoint y: 152, distance: 23.5
click at [50, 133] on label at bounding box center [54, 133] width 18 height 0
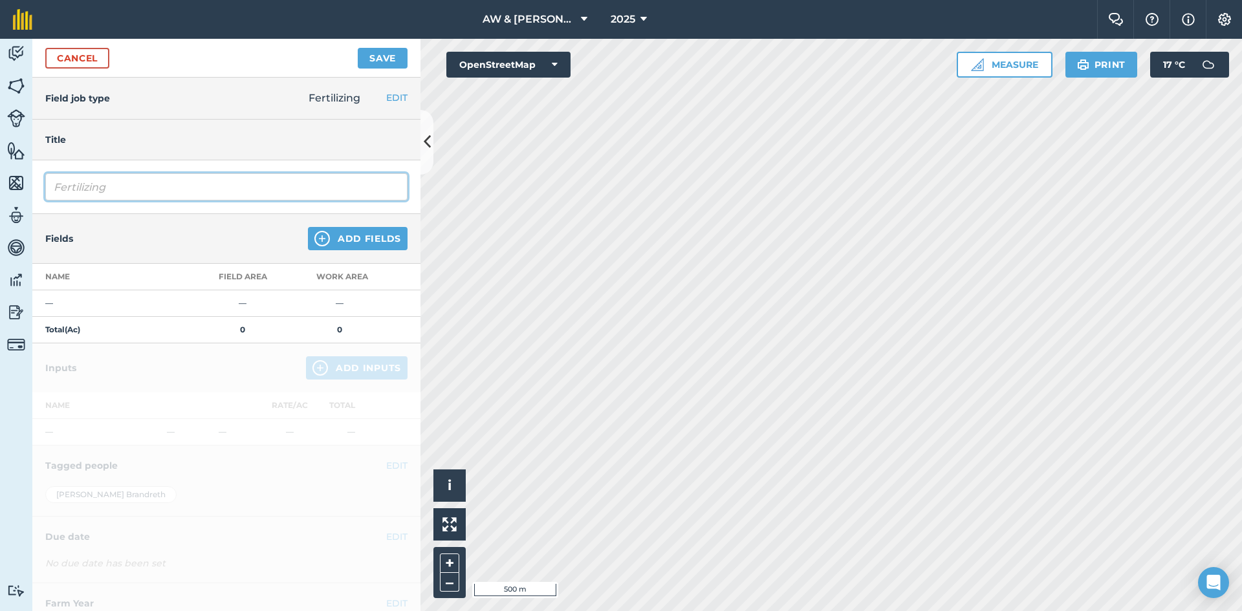
click at [190, 191] on input "Fertilizing" at bounding box center [226, 186] width 362 height 27
click at [345, 238] on button "Add Fields" at bounding box center [358, 238] width 100 height 23
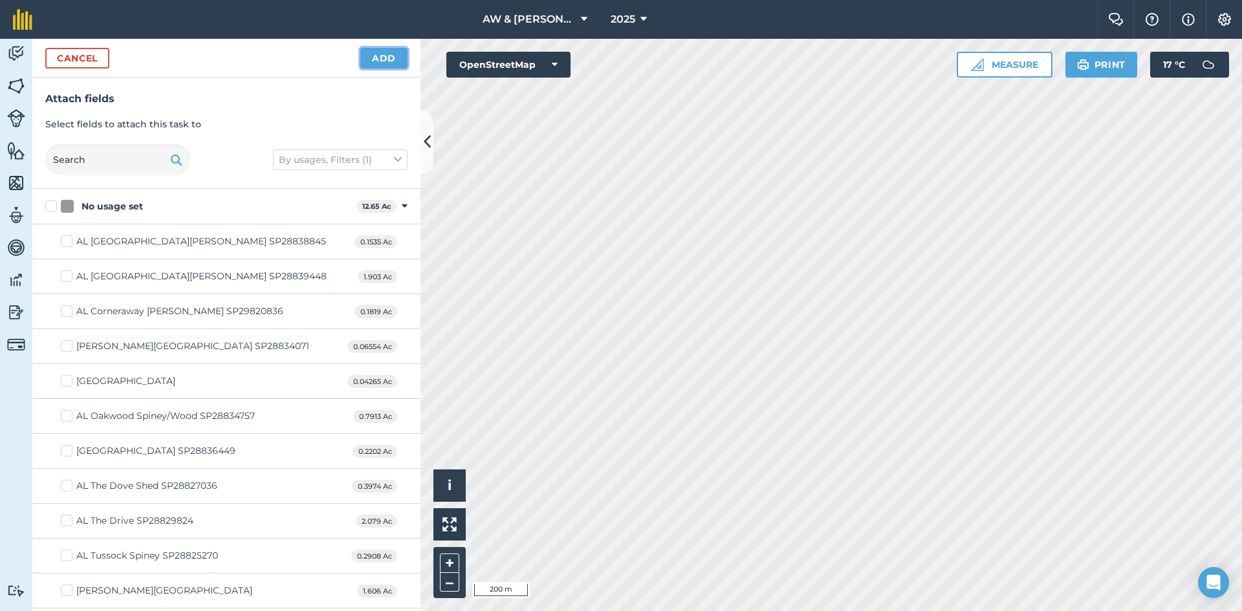
click at [382, 63] on button "Add" at bounding box center [383, 58] width 47 height 21
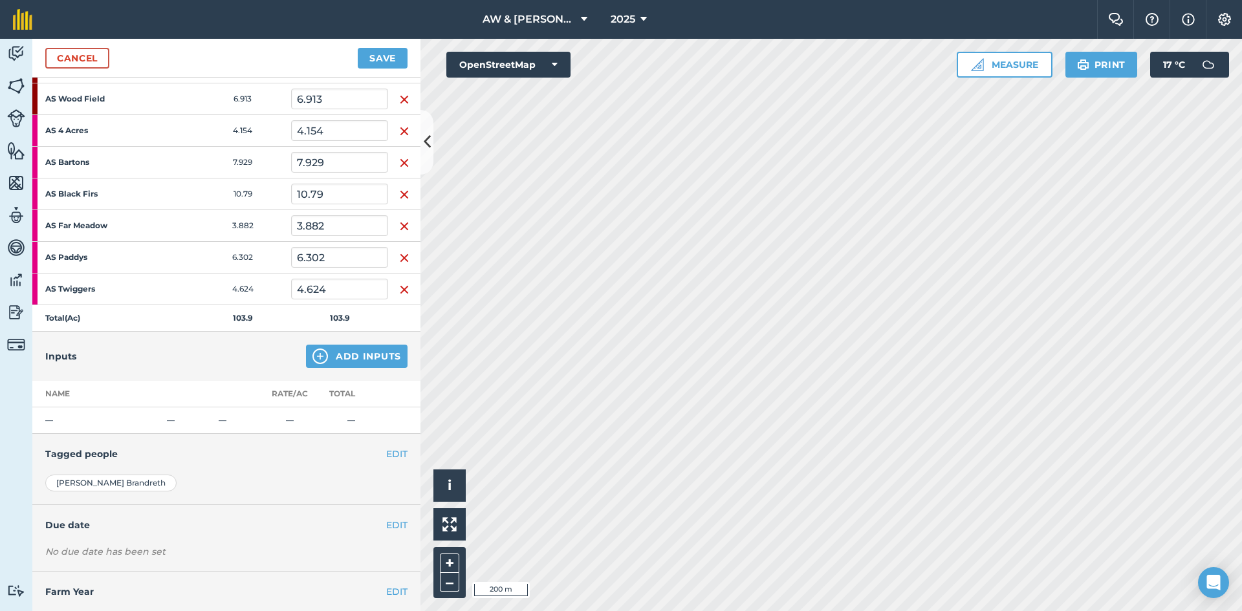
scroll to position [388, 0]
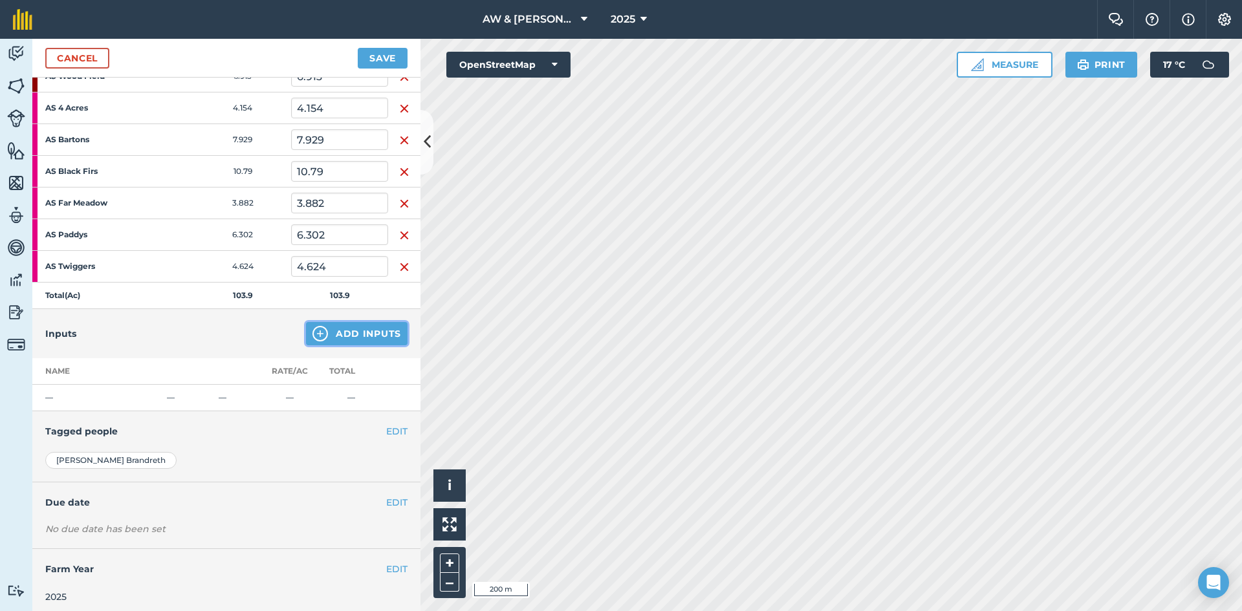
click at [363, 335] on button "Add Inputs" at bounding box center [357, 333] width 102 height 23
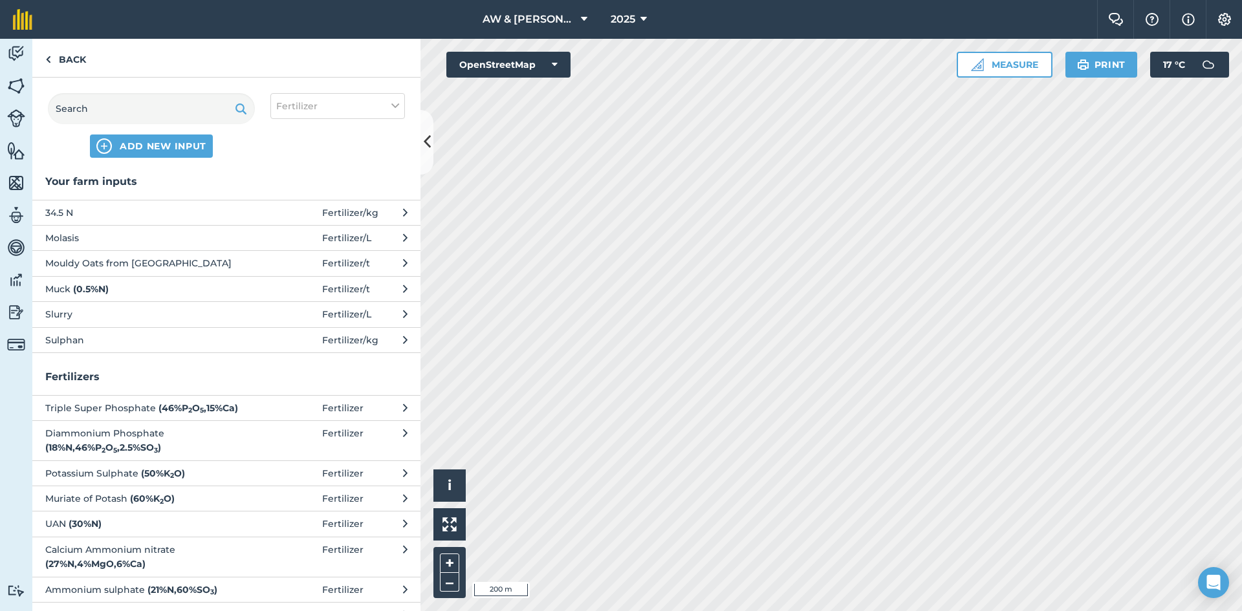
click at [80, 309] on span "Slurry" at bounding box center [151, 314] width 212 height 14
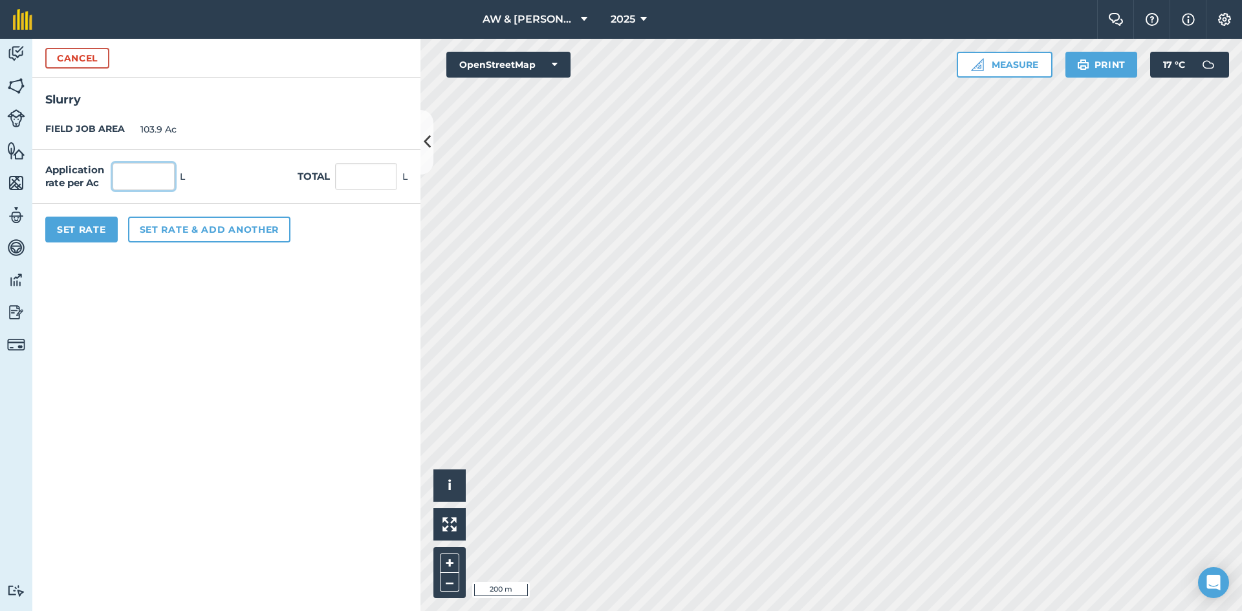
click at [118, 181] on input "text" at bounding box center [144, 176] width 62 height 27
click at [199, 457] on form "Cancel Slurry FIELD JOB AREA 103.9 Ac Application rate per Ac 2,000 L Total 207…" at bounding box center [226, 325] width 388 height 572
click at [94, 227] on button "Set Rate" at bounding box center [81, 230] width 72 height 26
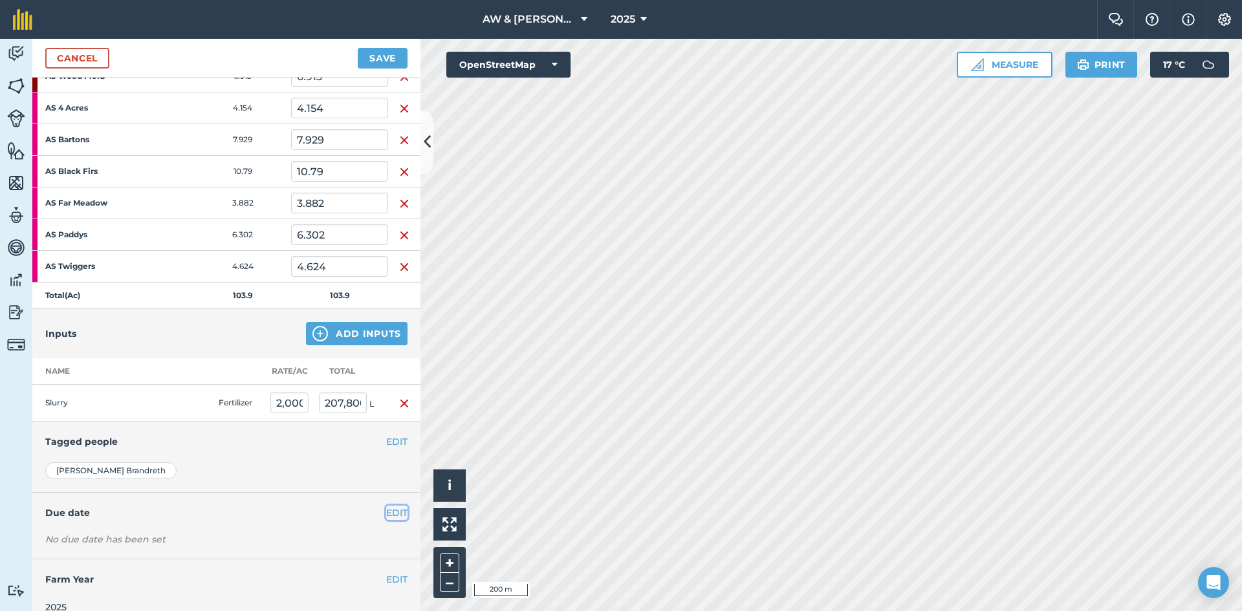
click at [386, 513] on button "EDIT" at bounding box center [396, 513] width 21 height 14
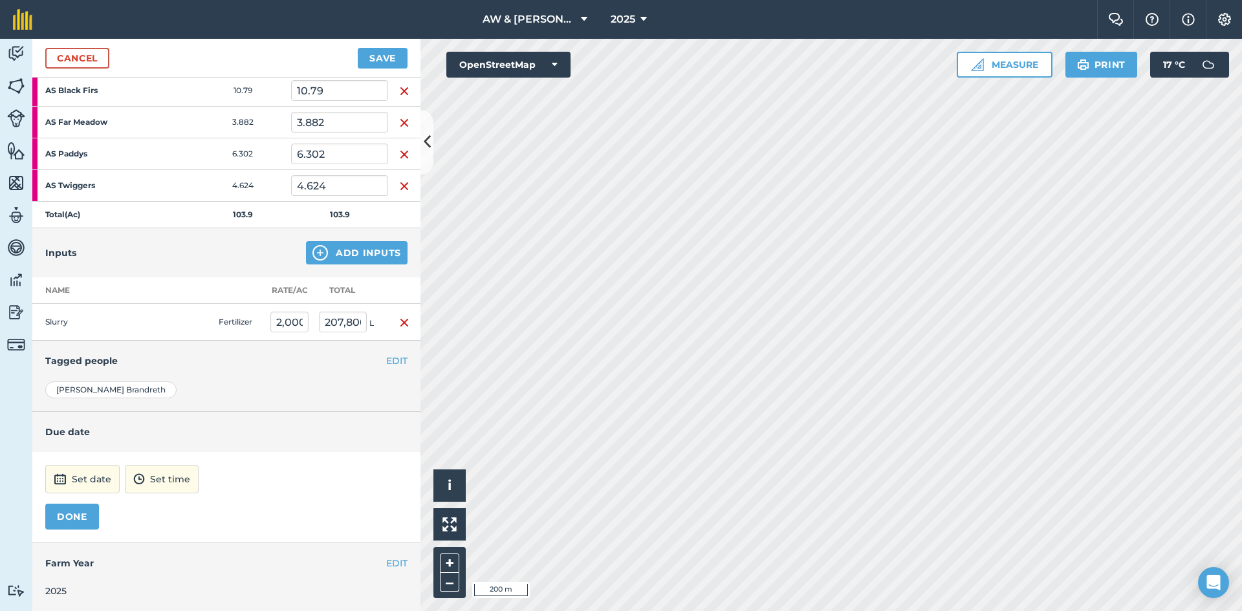
scroll to position [470, 0]
click at [174, 482] on button "Set time" at bounding box center [162, 478] width 74 height 28
click at [141, 486] on input "12:00" at bounding box center [156, 478] width 62 height 28
click at [87, 477] on button "Set date" at bounding box center [82, 478] width 74 height 28
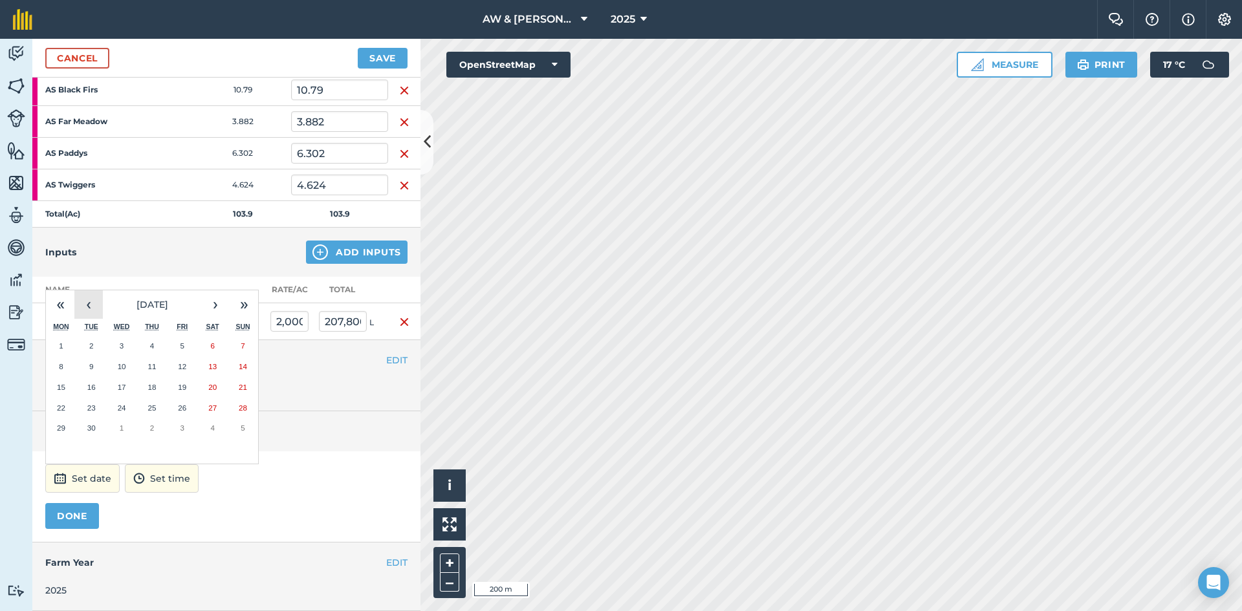
click at [89, 301] on button "‹" at bounding box center [88, 304] width 28 height 28
click at [90, 302] on button "‹" at bounding box center [88, 304] width 28 height 28
click at [91, 304] on button "‹" at bounding box center [88, 304] width 28 height 28
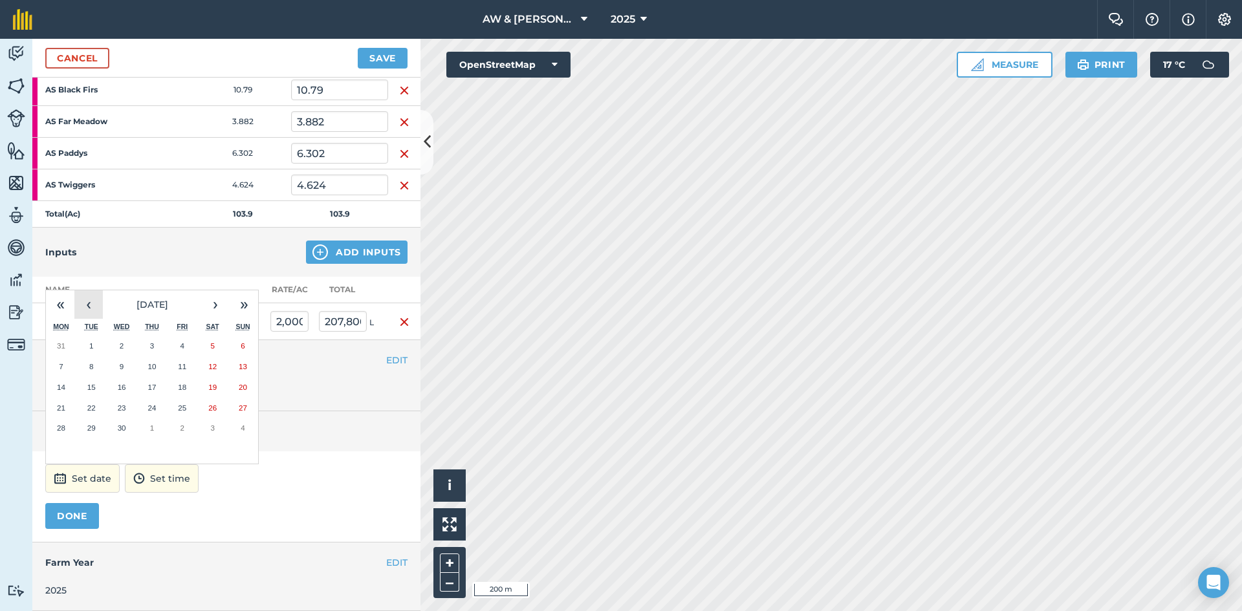
click at [91, 305] on button "‹" at bounding box center [88, 304] width 28 height 28
click at [210, 350] on button "1" at bounding box center [212, 346] width 30 height 21
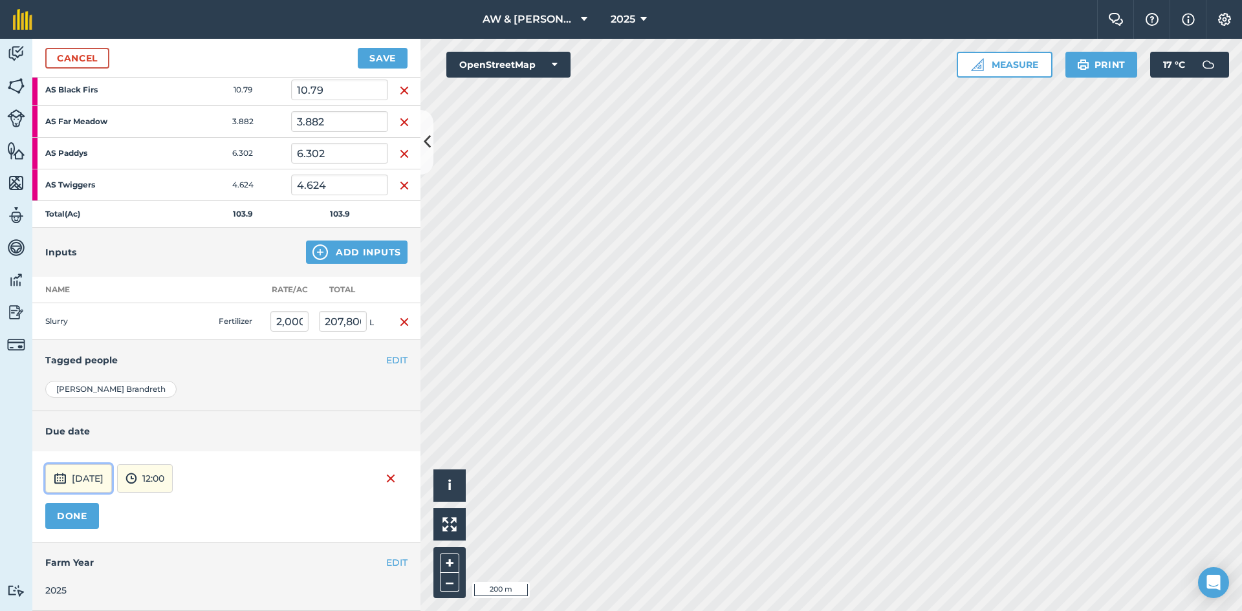
click at [92, 479] on button "[DATE]" at bounding box center [78, 478] width 67 height 28
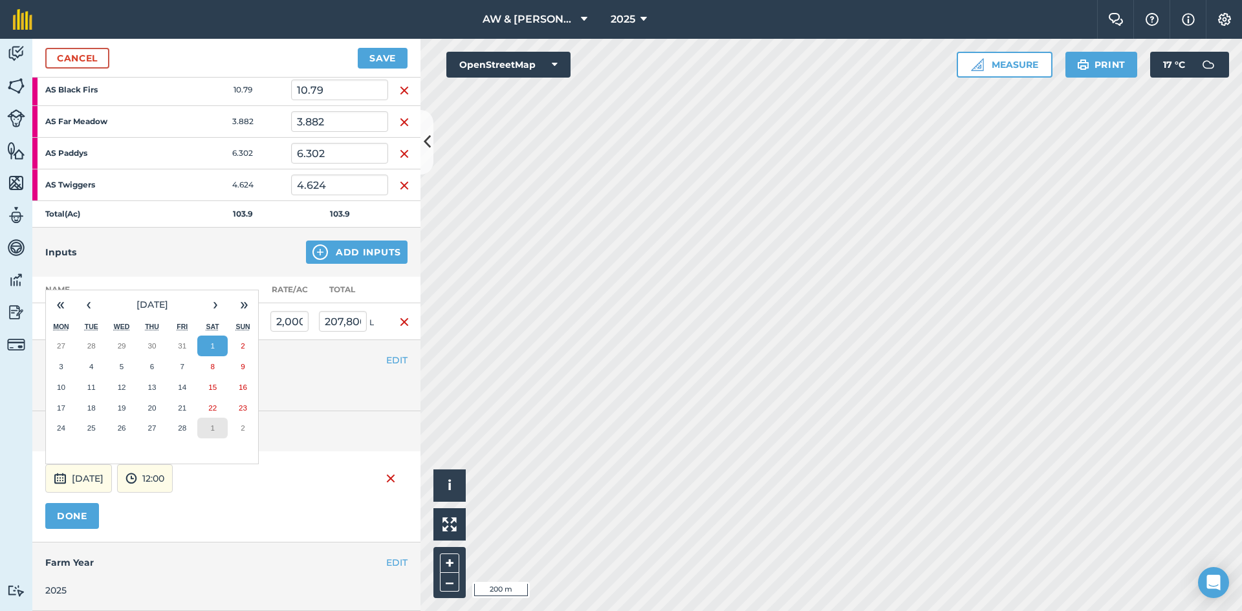
click at [210, 428] on button "1" at bounding box center [212, 428] width 30 height 21
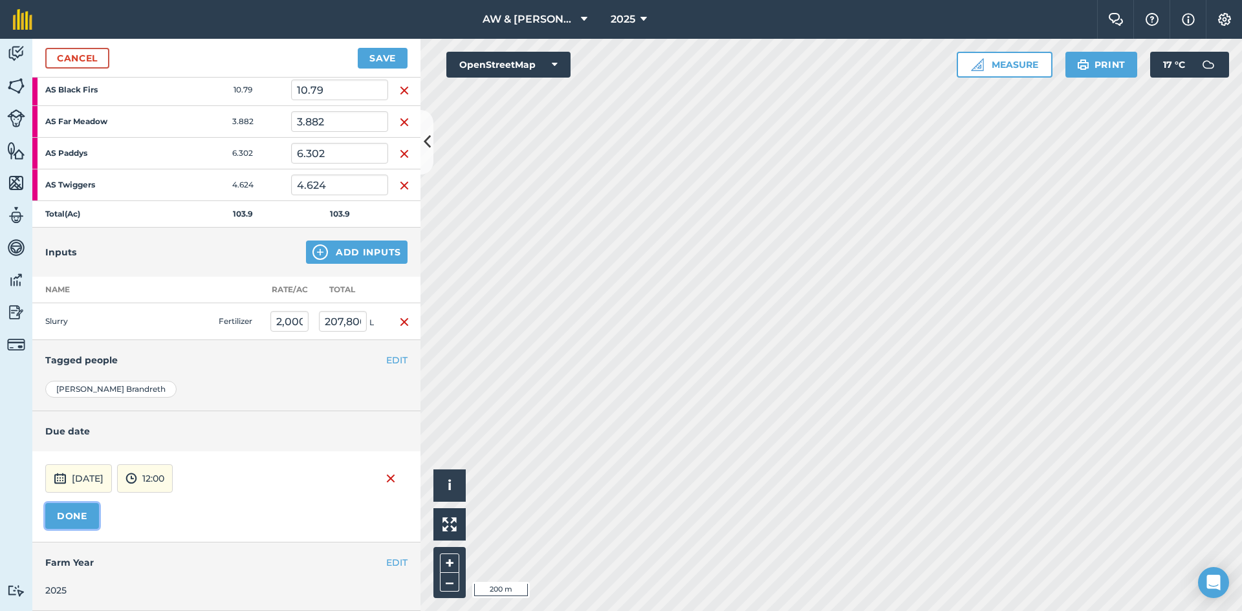
click at [89, 519] on button "DONE" at bounding box center [72, 516] width 54 height 26
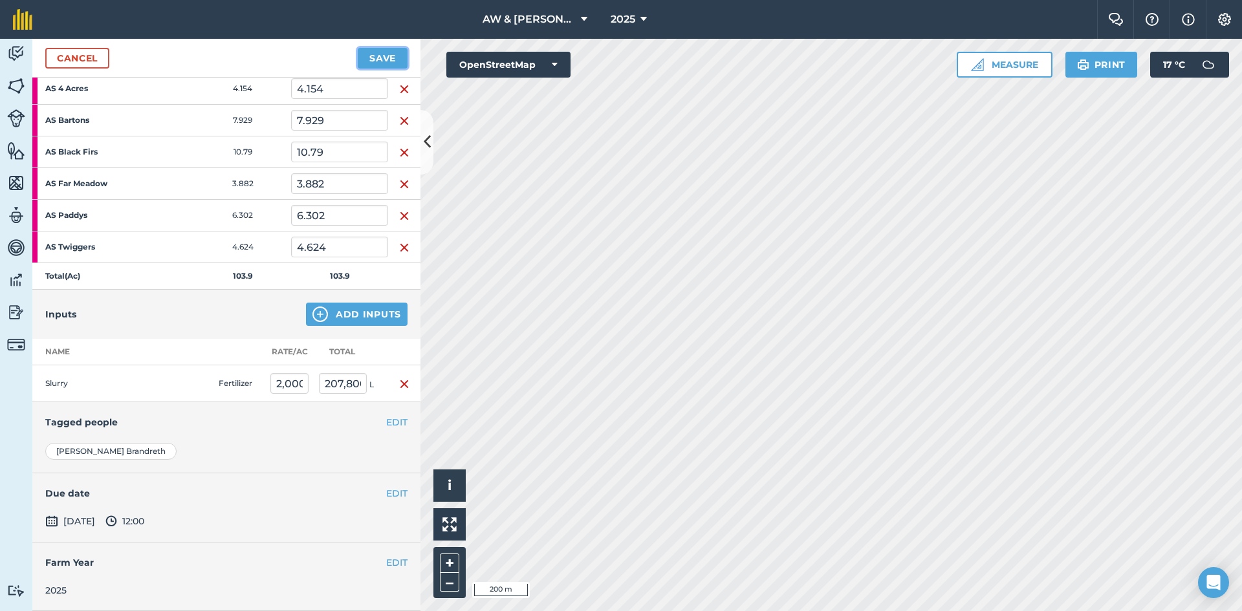
click at [389, 57] on button "Save" at bounding box center [383, 58] width 50 height 21
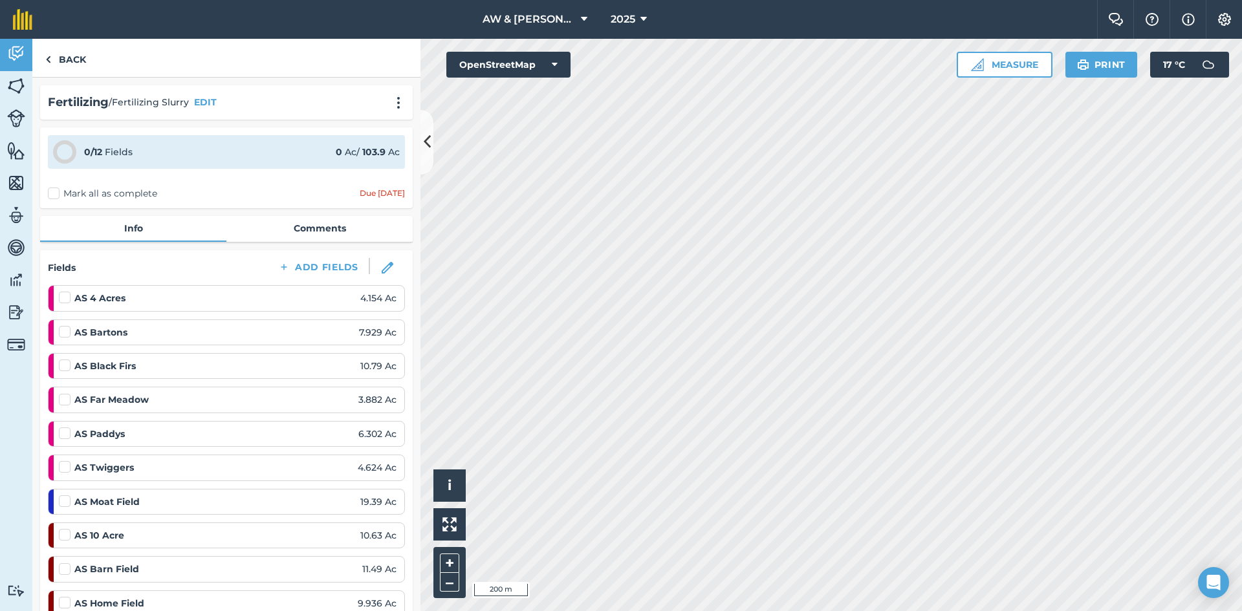
click at [118, 192] on label "Mark all as complete" at bounding box center [102, 194] width 109 height 14
click at [56, 192] on input "Mark all as complete" at bounding box center [52, 191] width 8 height 8
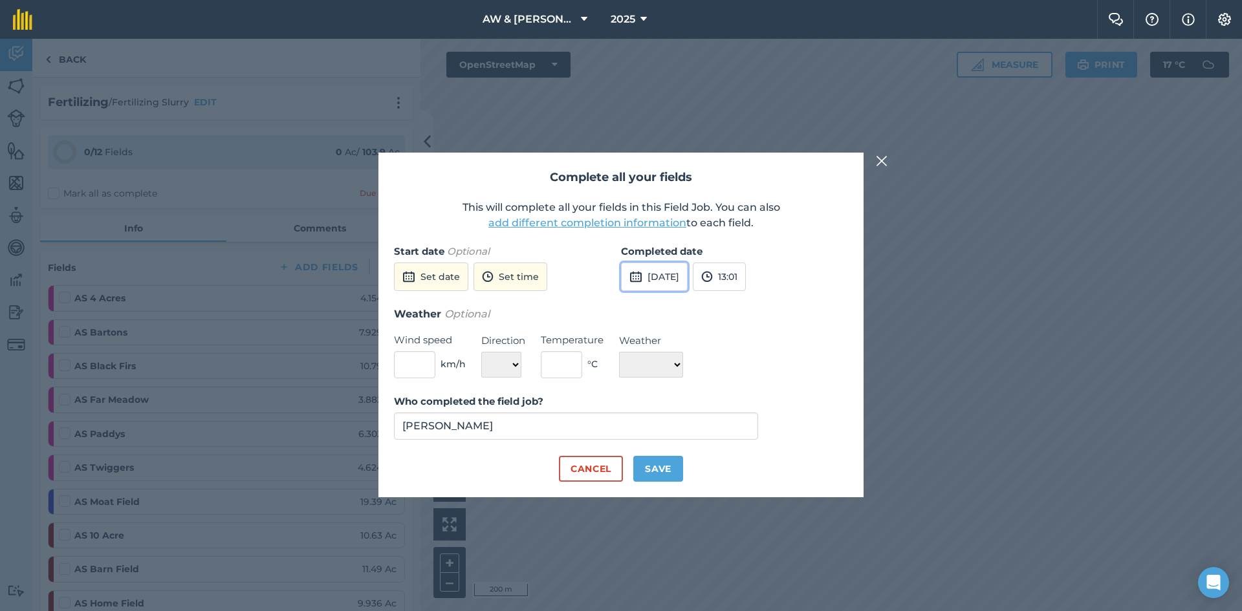
click at [658, 285] on button "[DATE]" at bounding box center [654, 277] width 67 height 28
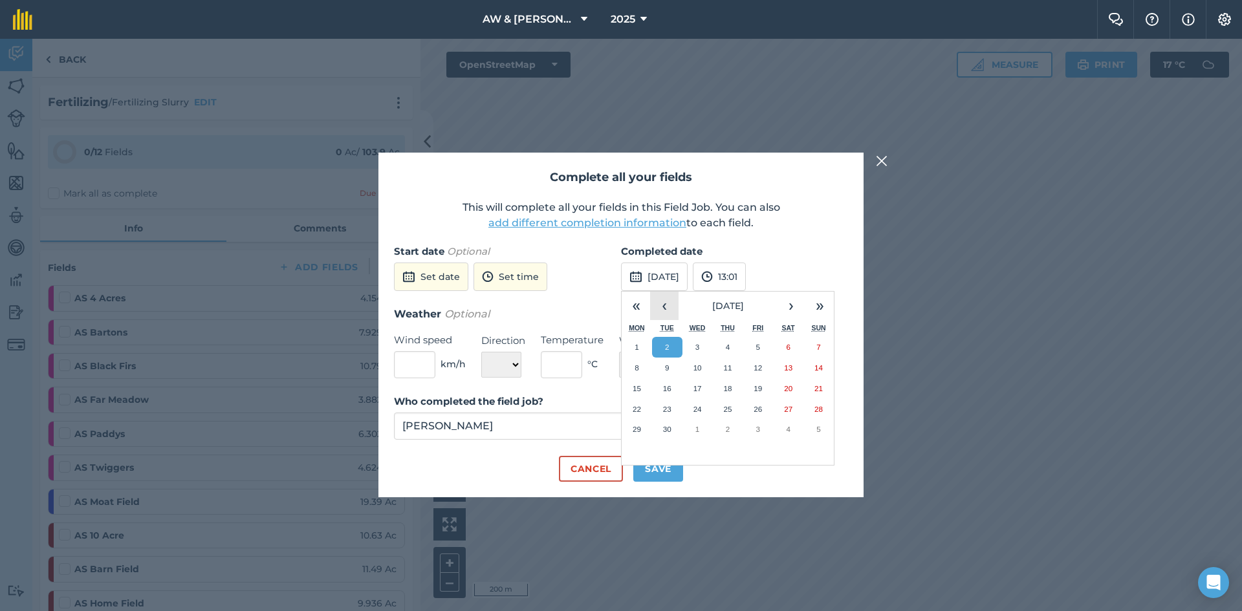
click at [664, 311] on button "‹" at bounding box center [664, 306] width 28 height 28
click at [664, 310] on button "‹" at bounding box center [664, 306] width 28 height 28
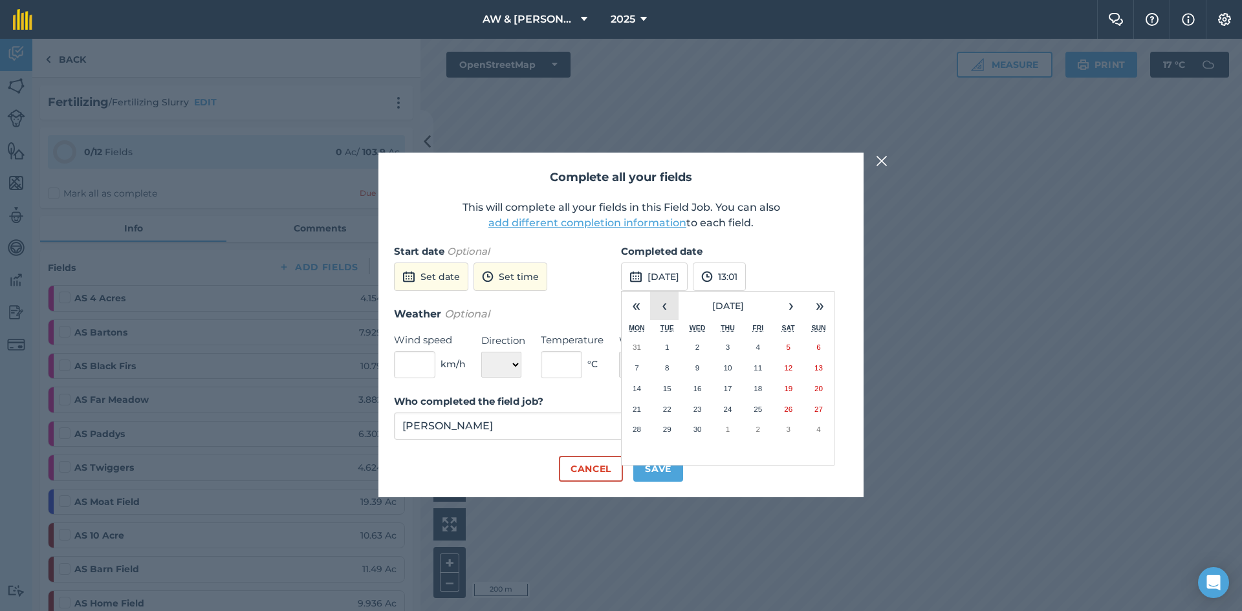
click at [664, 310] on button "‹" at bounding box center [664, 306] width 28 height 28
click at [788, 312] on button "›" at bounding box center [791, 306] width 28 height 28
click at [752, 367] on button "7" at bounding box center [758, 368] width 30 height 21
click at [662, 468] on button "Save" at bounding box center [658, 469] width 50 height 26
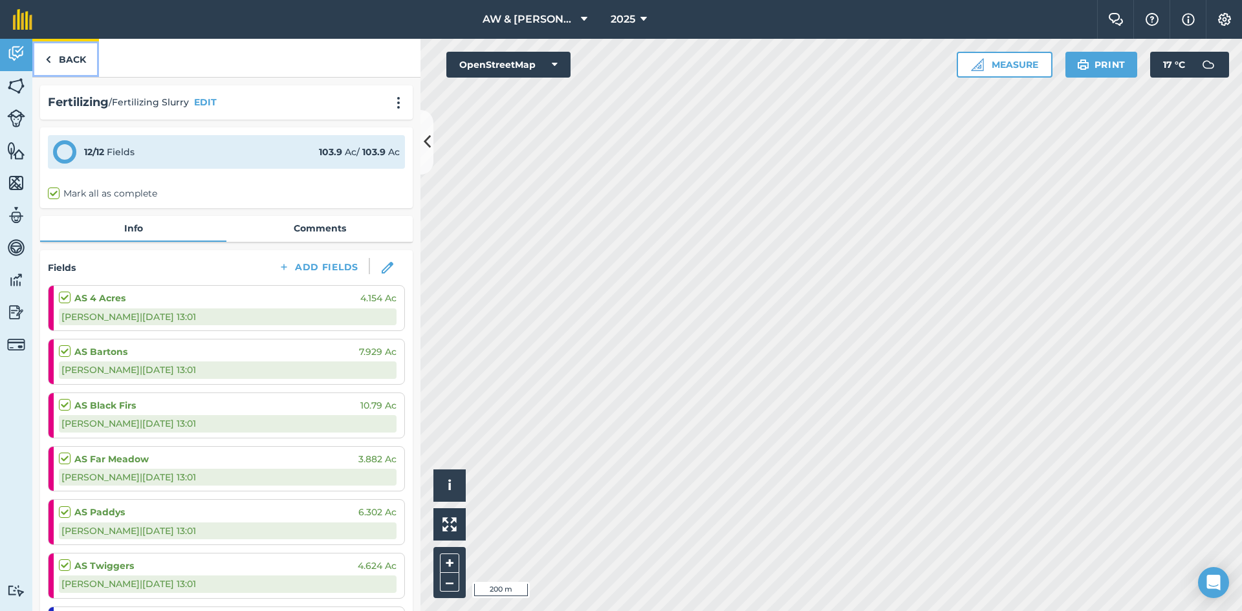
click at [67, 62] on link "Back" at bounding box center [65, 58] width 67 height 38
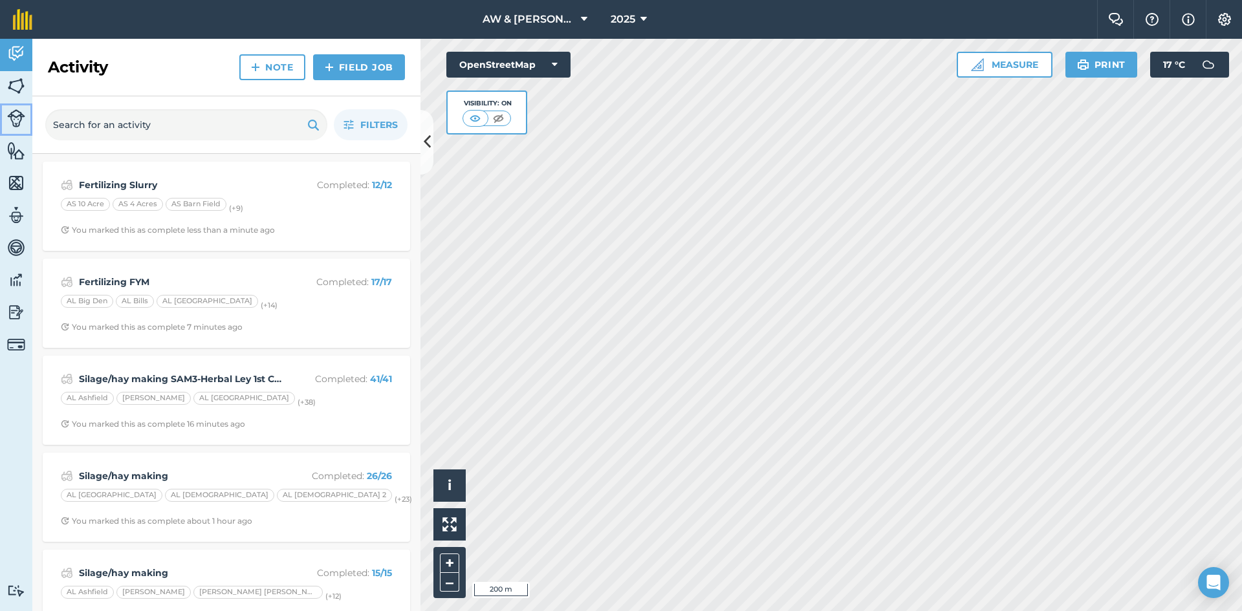
click at [14, 118] on img at bounding box center [16, 118] width 18 height 18
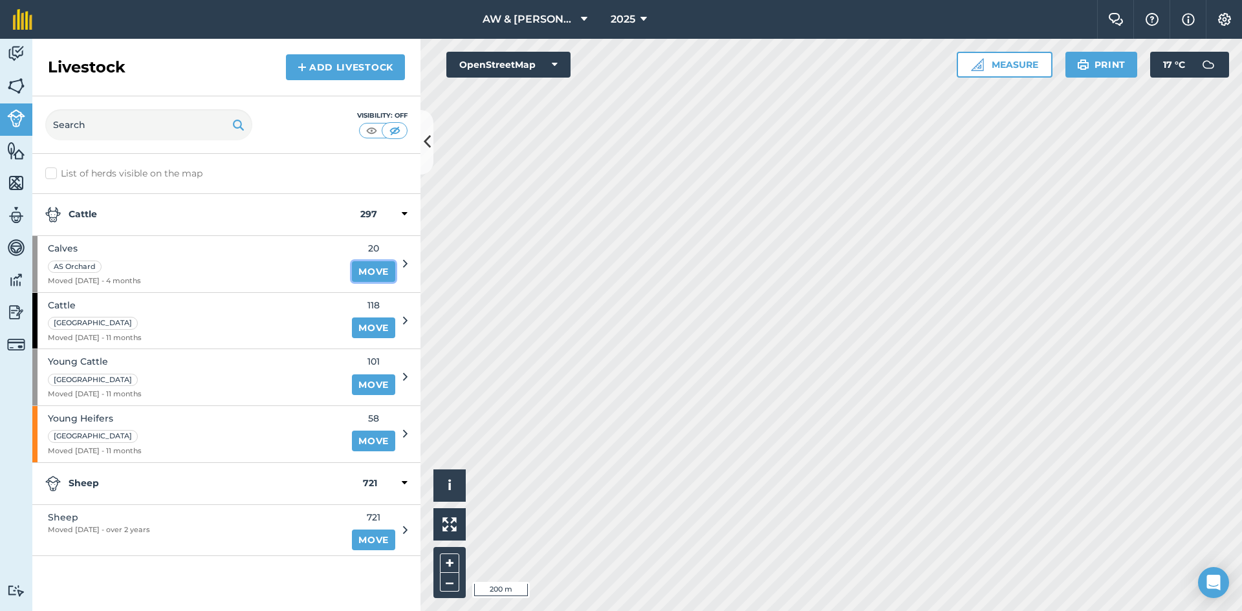
click at [362, 268] on link "Move" at bounding box center [373, 271] width 43 height 21
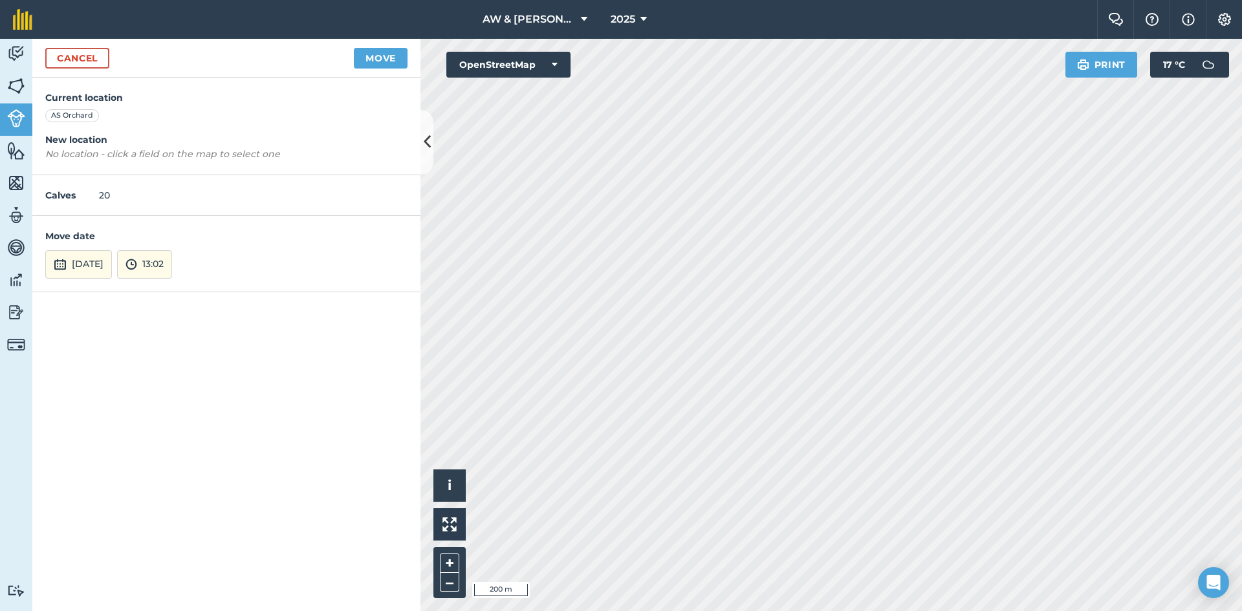
click at [78, 148] on em "No location - click a field on the map to select one" at bounding box center [162, 154] width 235 height 12
click at [84, 157] on em "No location - click a field on the map to select one" at bounding box center [162, 154] width 235 height 12
click at [91, 57] on link "Cancel" at bounding box center [77, 58] width 64 height 21
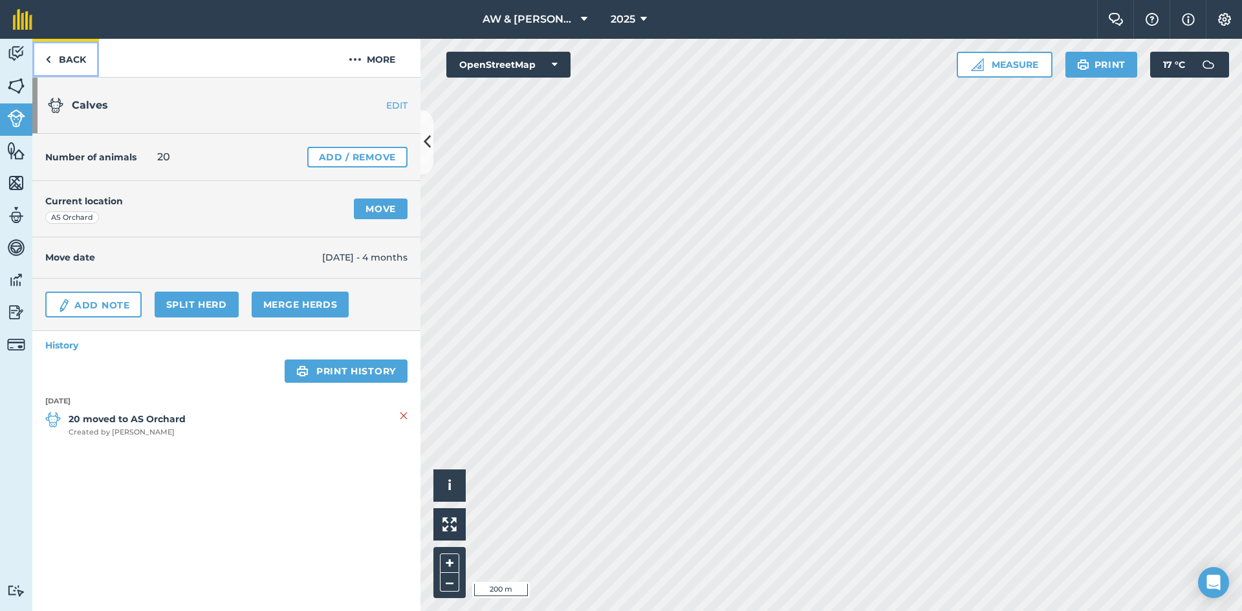
click at [72, 60] on link "Back" at bounding box center [65, 58] width 67 height 38
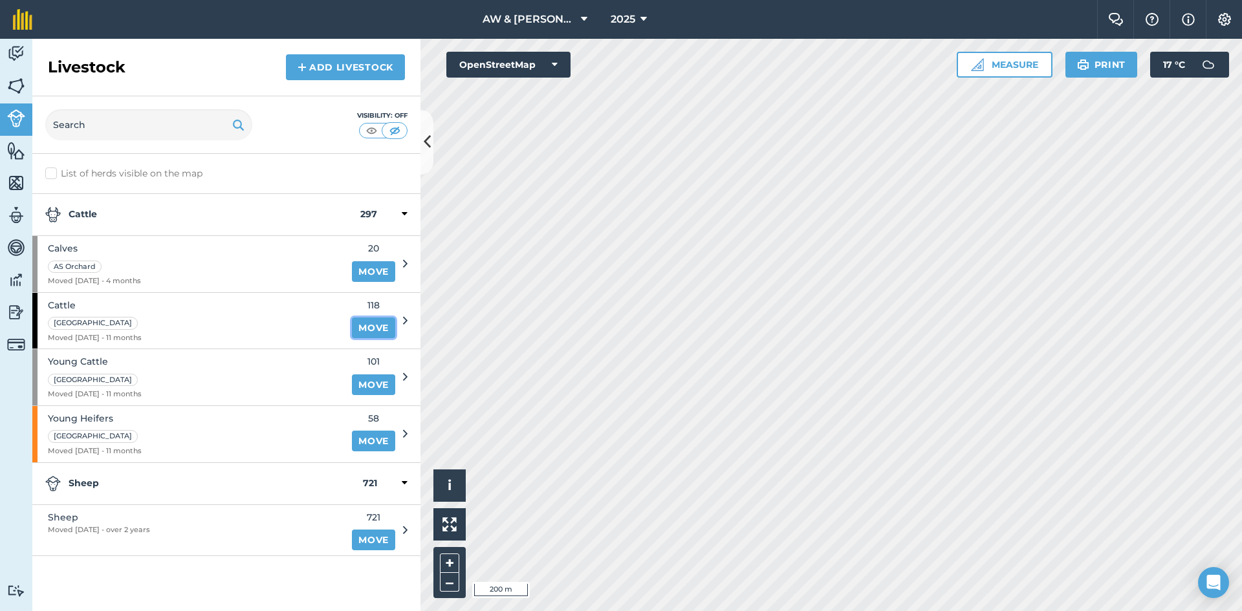
click at [372, 330] on link "Move" at bounding box center [373, 328] width 43 height 21
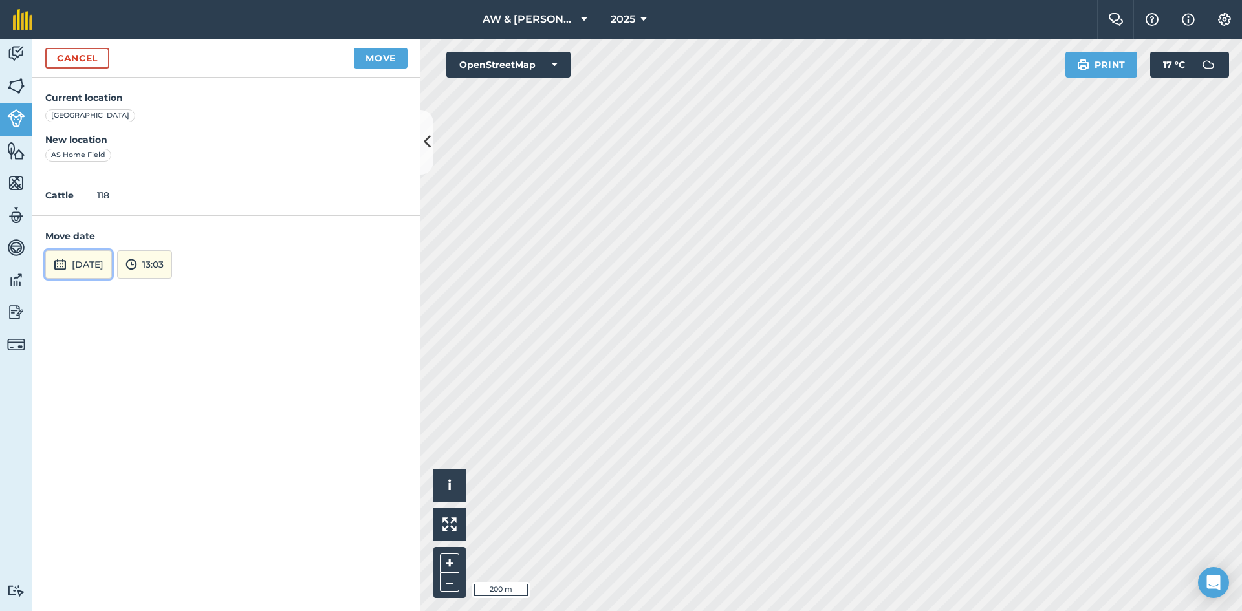
click at [112, 263] on button "[DATE]" at bounding box center [78, 264] width 67 height 28
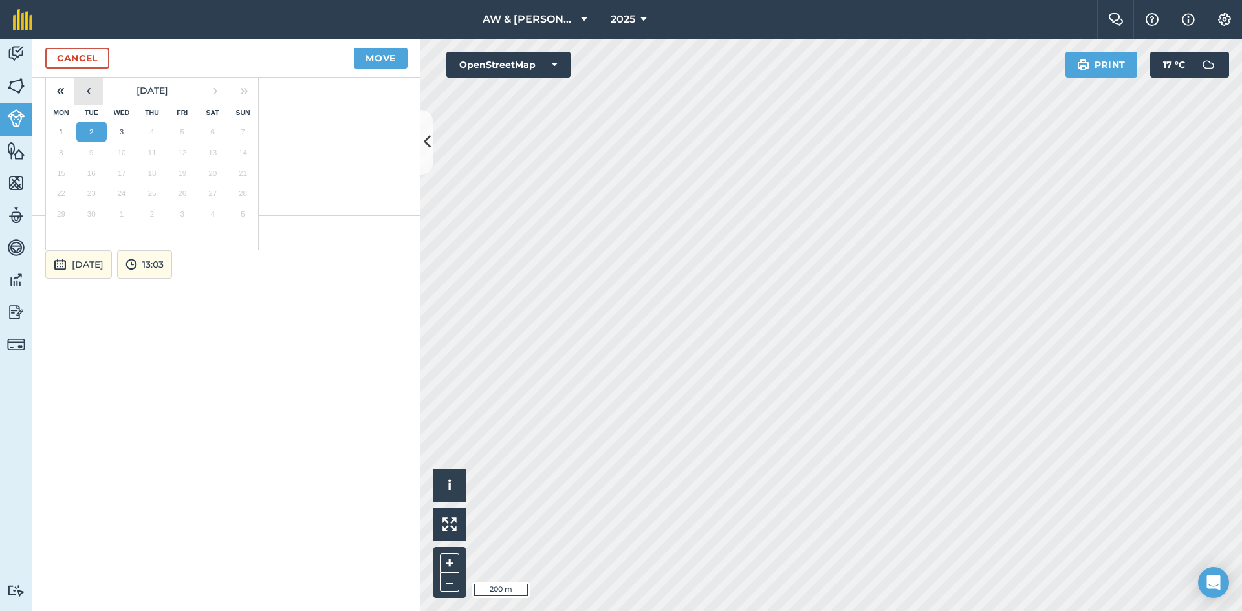
click at [97, 98] on button "‹" at bounding box center [88, 90] width 28 height 28
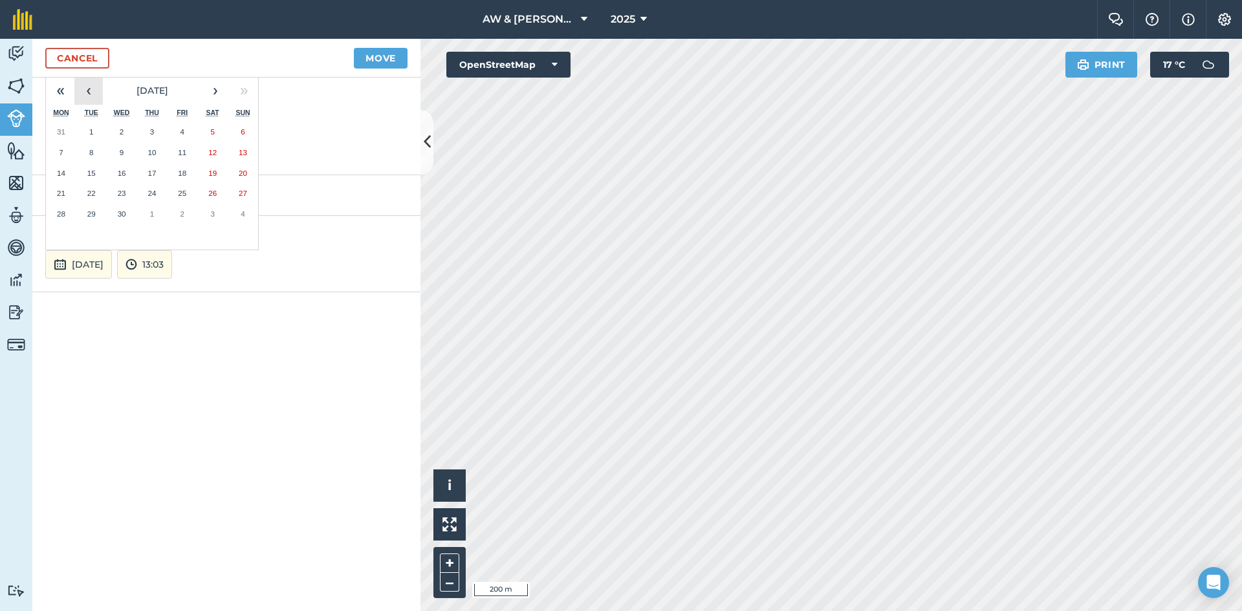
click at [97, 98] on button "‹" at bounding box center [88, 90] width 28 height 28
click at [100, 194] on button "18" at bounding box center [91, 193] width 30 height 21
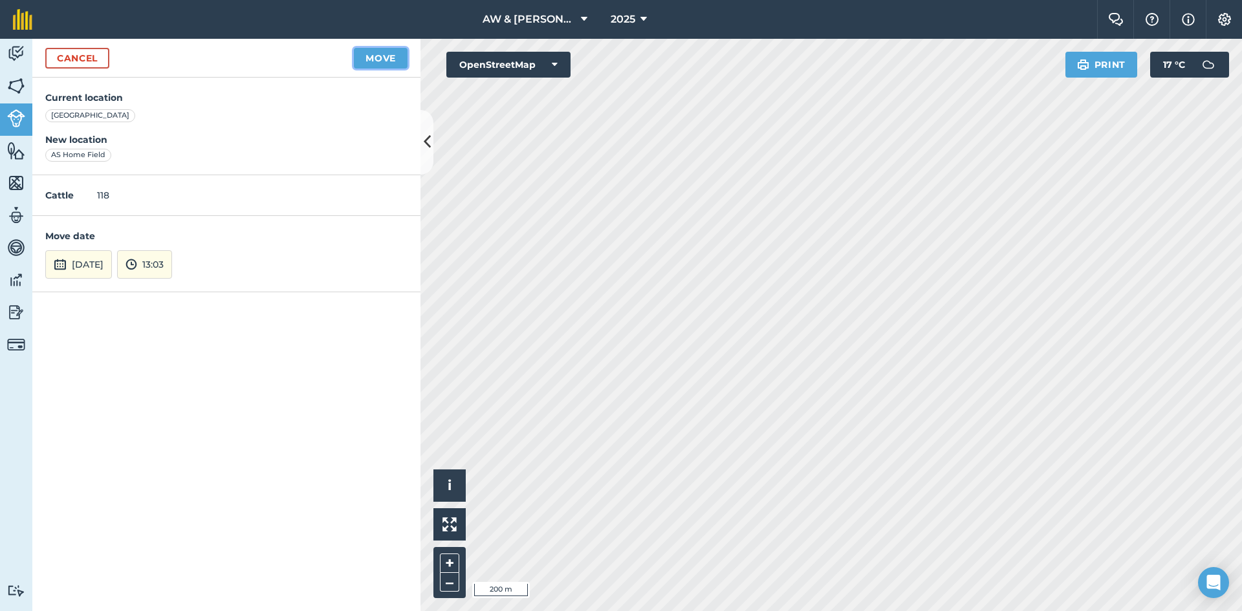
click at [386, 54] on button "Move" at bounding box center [381, 58] width 54 height 21
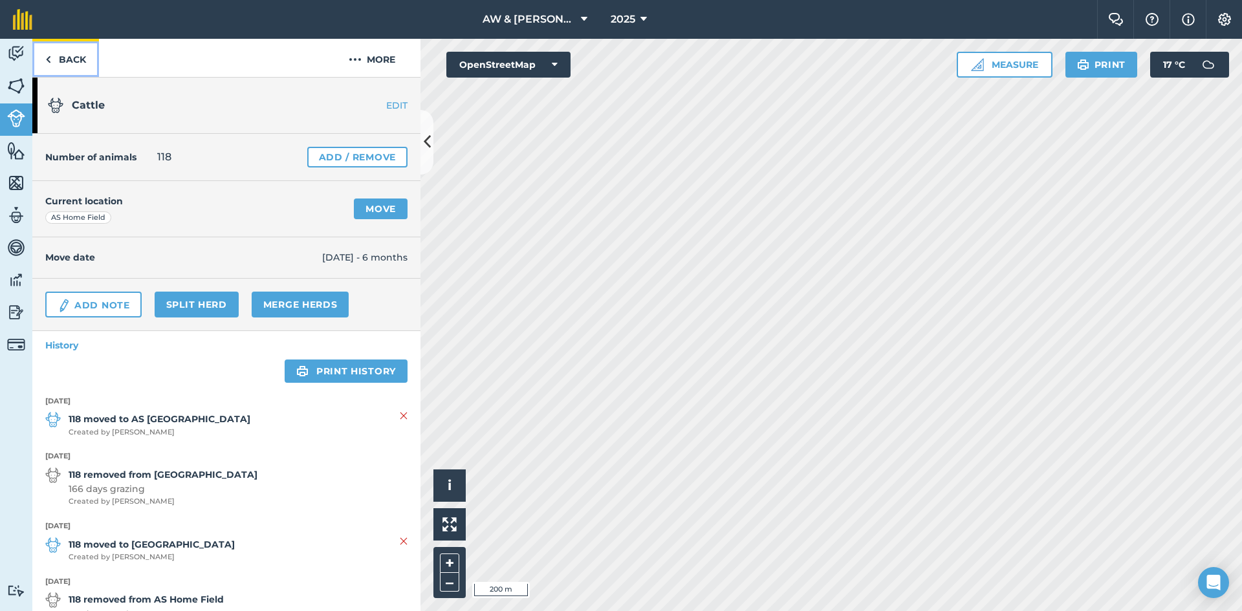
click at [57, 60] on link "Back" at bounding box center [65, 58] width 67 height 38
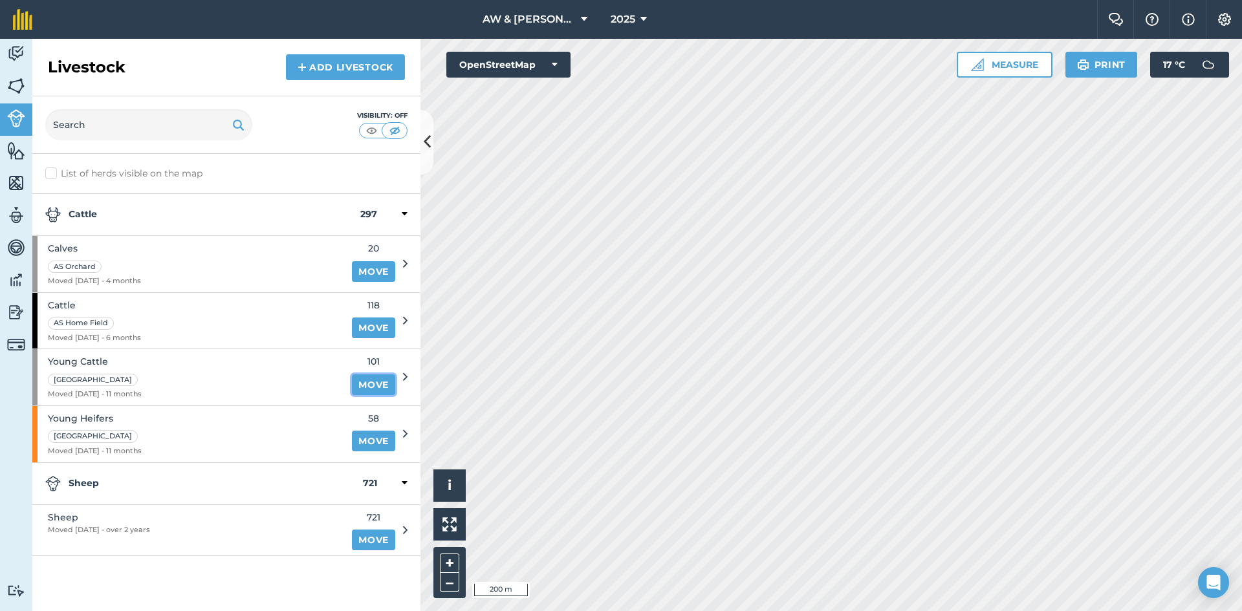
click at [373, 386] on link "Move" at bounding box center [373, 384] width 43 height 21
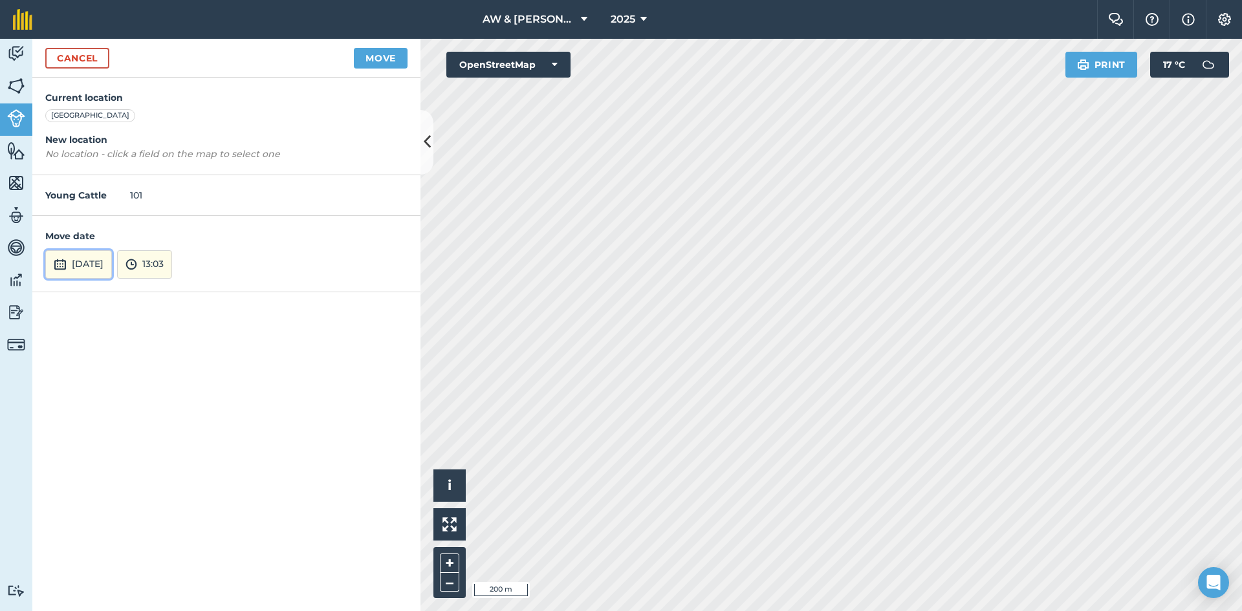
click at [112, 272] on button "[DATE]" at bounding box center [78, 264] width 67 height 28
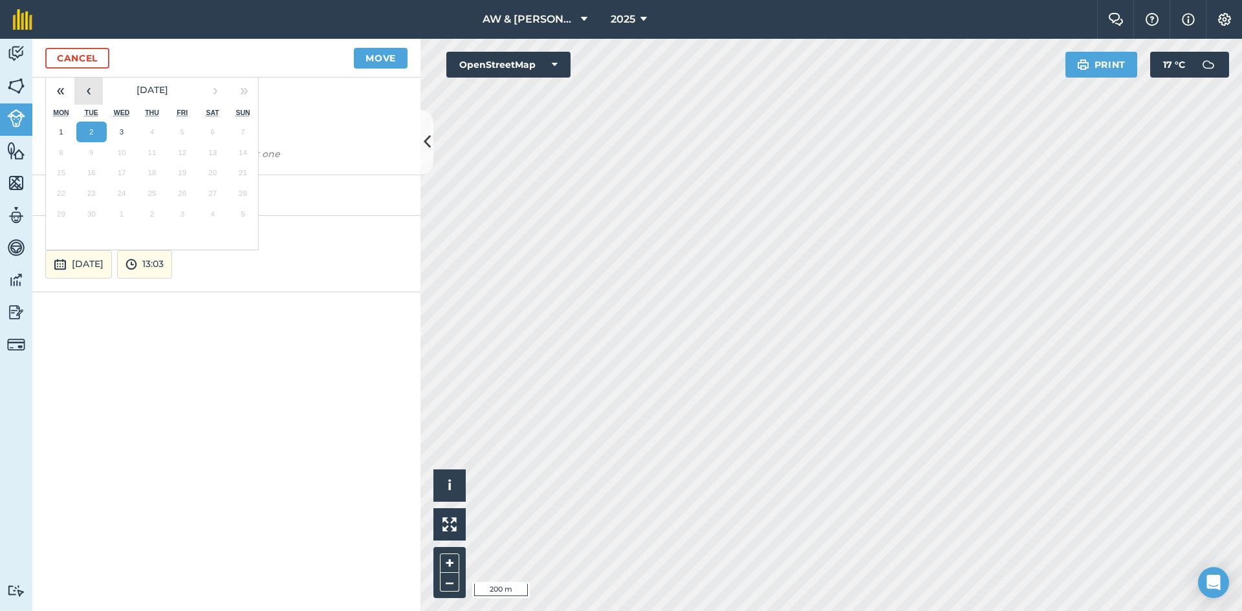
click at [81, 92] on button "‹" at bounding box center [88, 90] width 28 height 28
click at [83, 94] on button "‹" at bounding box center [88, 90] width 28 height 28
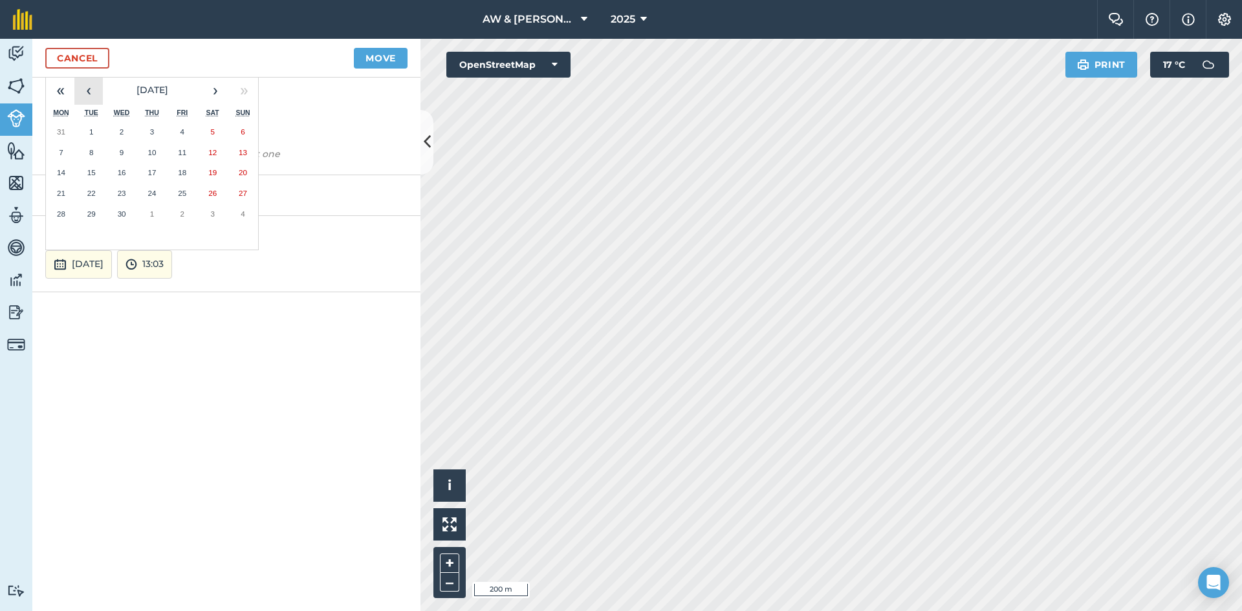
click at [83, 94] on button "‹" at bounding box center [88, 90] width 28 height 28
click at [92, 190] on abbr "18" at bounding box center [91, 193] width 8 height 8
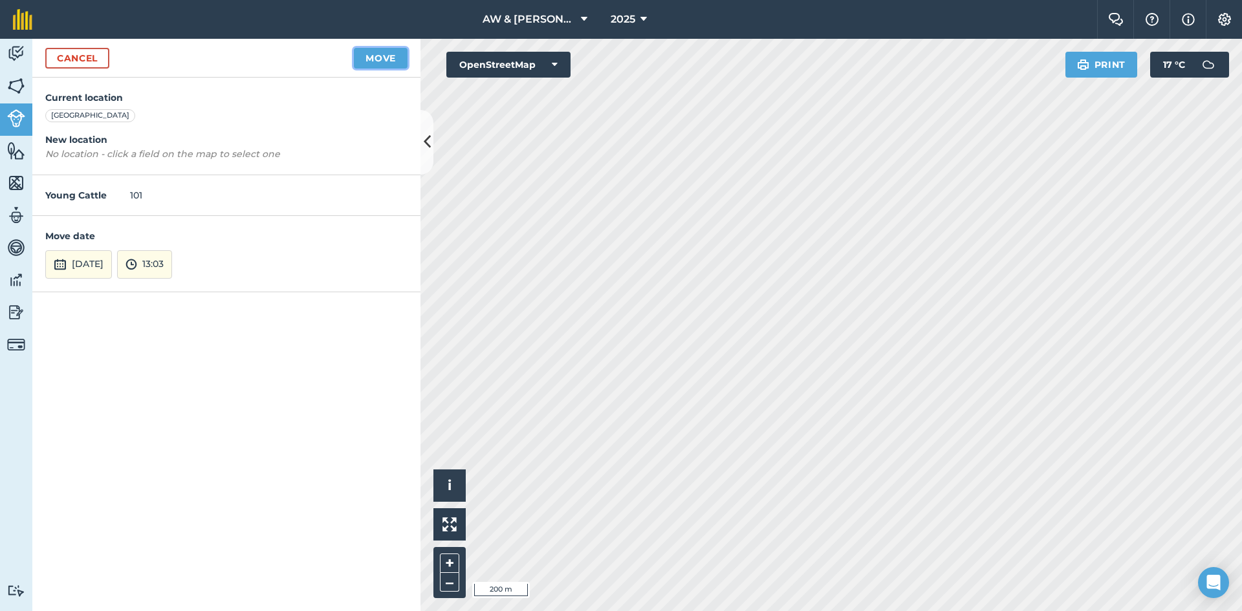
click at [387, 61] on button "Move" at bounding box center [381, 58] width 54 height 21
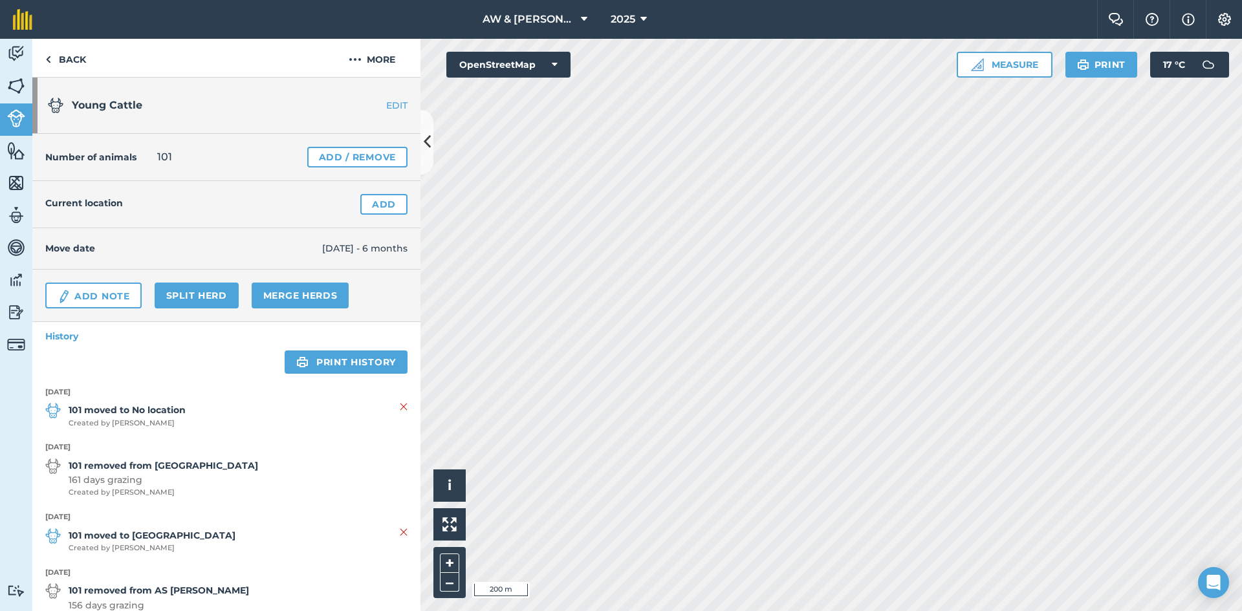
click at [151, 409] on strong "101 moved to No location" at bounding box center [127, 410] width 117 height 14
click at [65, 65] on link "Back" at bounding box center [65, 58] width 67 height 38
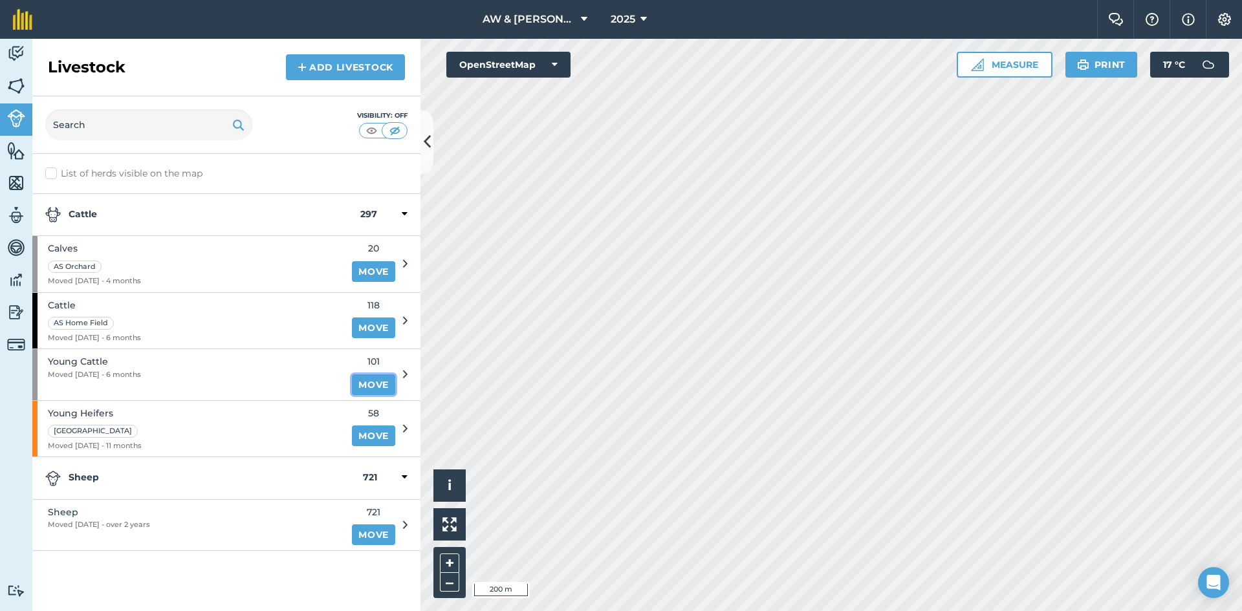
click at [365, 387] on link "Move" at bounding box center [373, 384] width 43 height 21
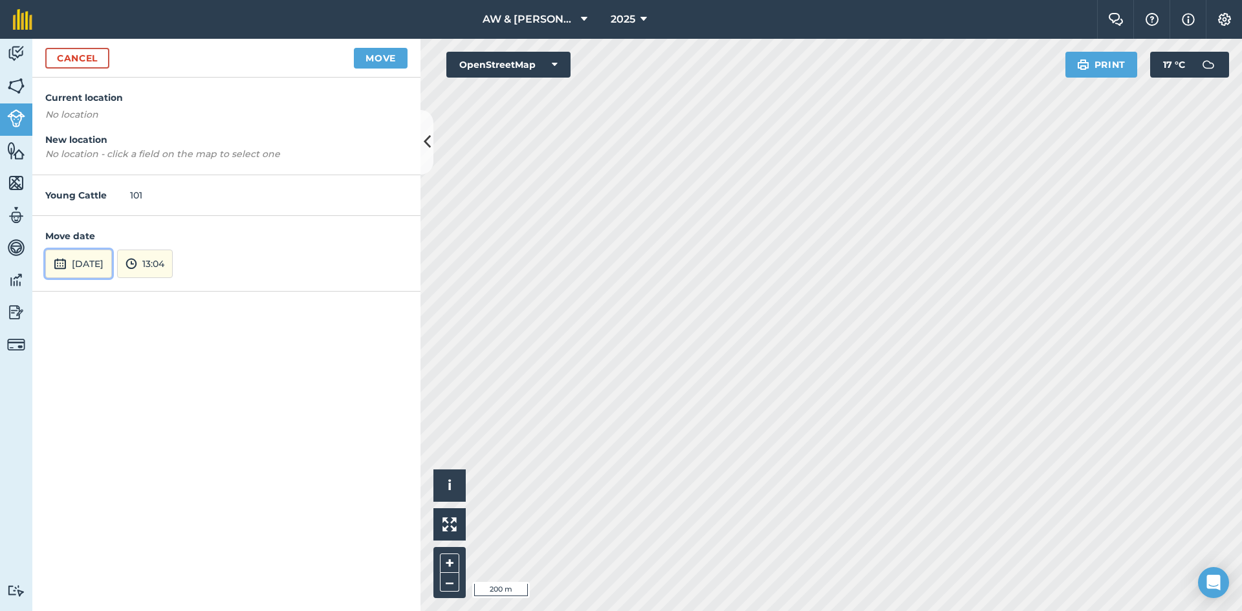
click at [112, 273] on button "[DATE]" at bounding box center [78, 264] width 67 height 28
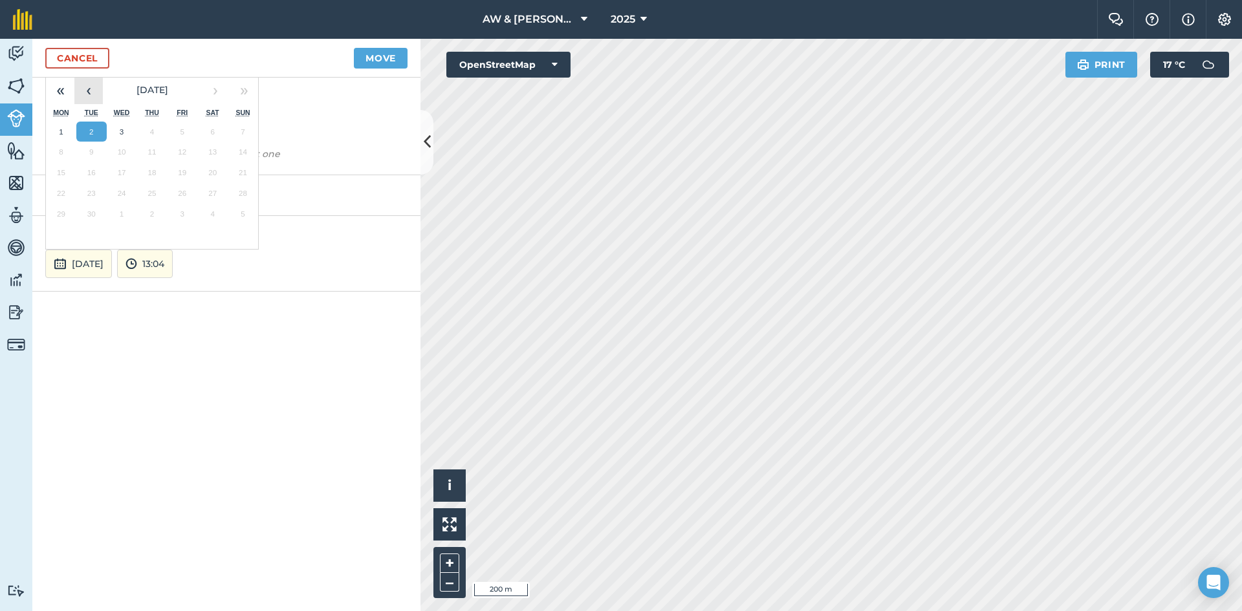
click at [89, 97] on button "‹" at bounding box center [88, 90] width 28 height 28
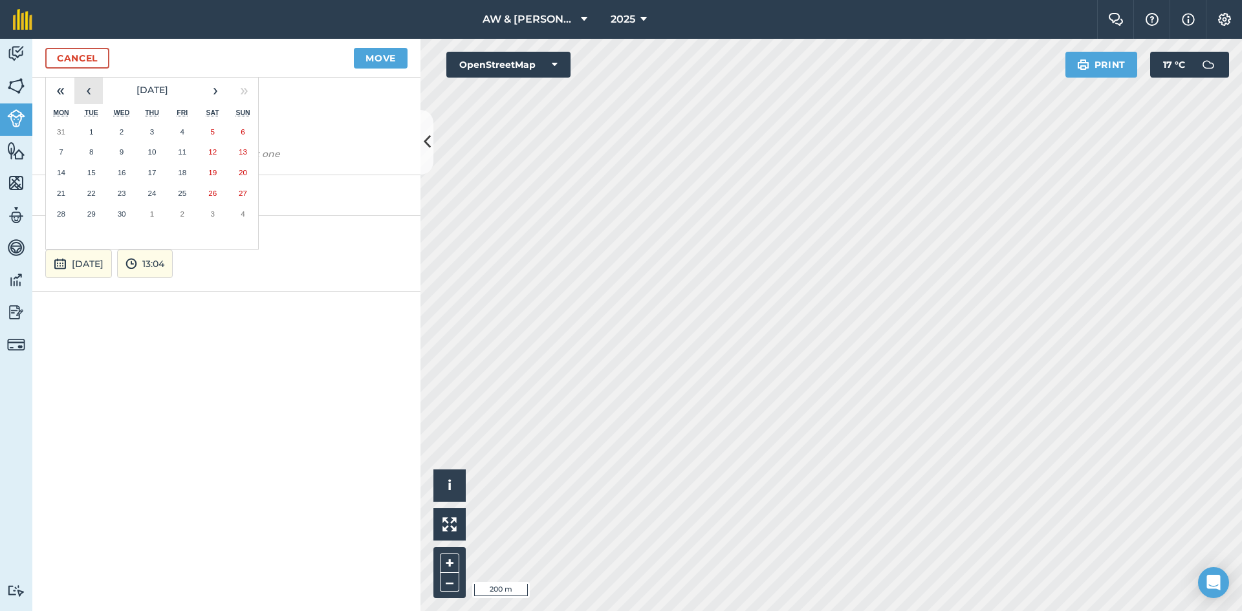
click at [89, 97] on button "‹" at bounding box center [88, 90] width 28 height 28
click at [87, 194] on abbr "18" at bounding box center [91, 193] width 8 height 8
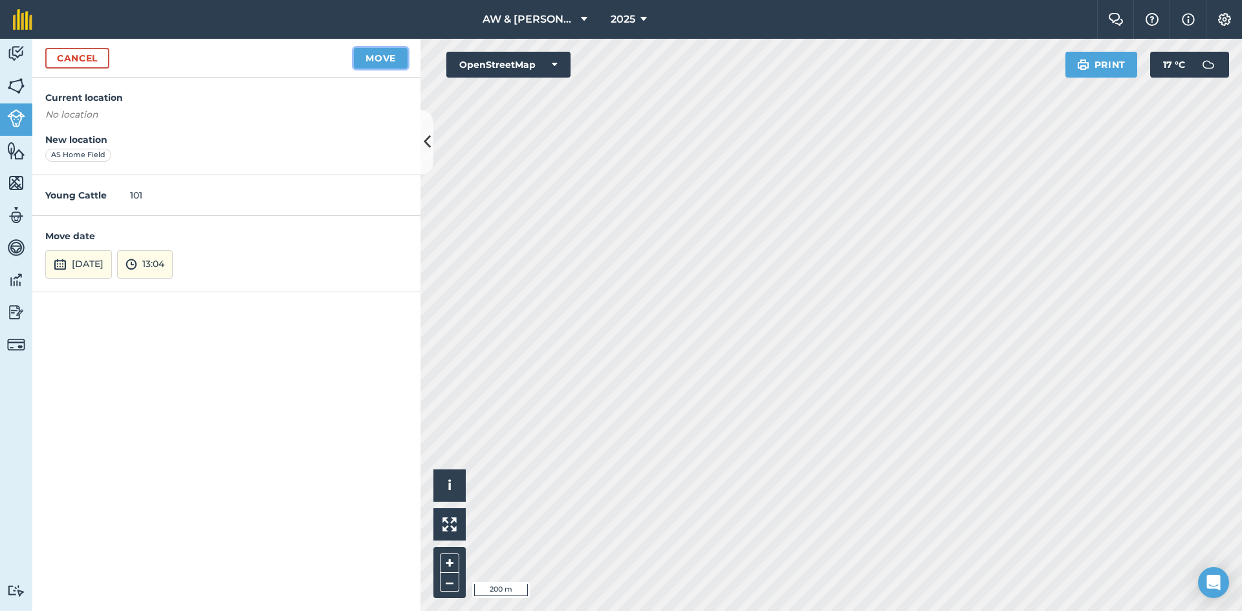
click at [396, 55] on button "Move" at bounding box center [381, 58] width 54 height 21
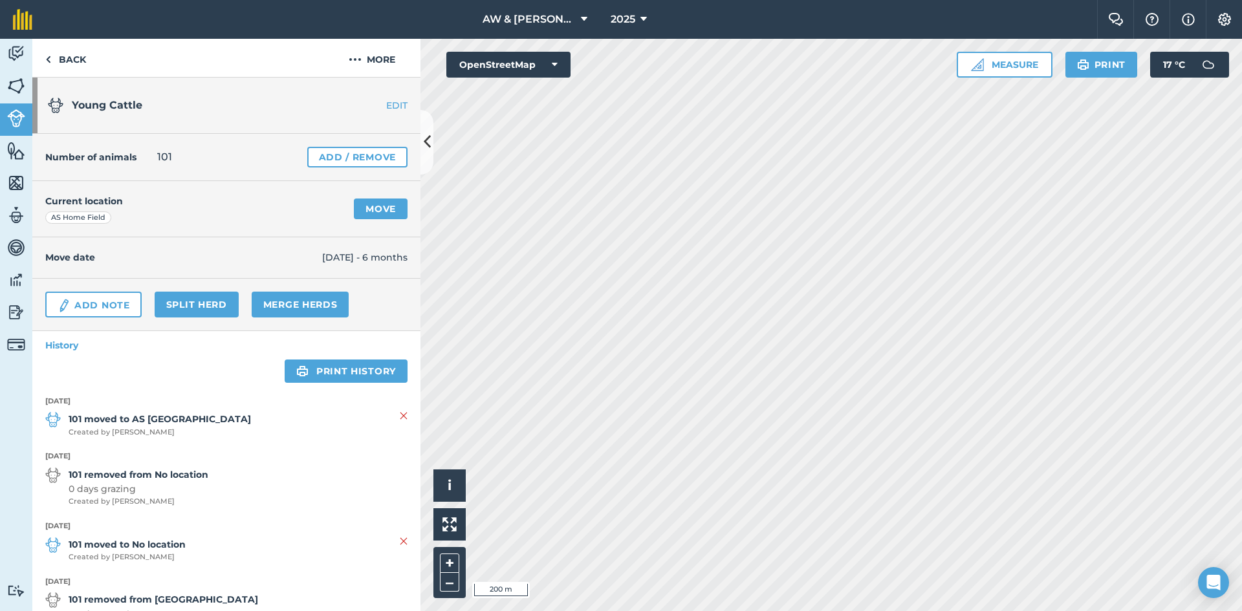
click at [154, 482] on strong "101 removed from No location" at bounding box center [139, 475] width 140 height 14
click at [111, 495] on span "0 days grazing" at bounding box center [139, 489] width 140 height 14
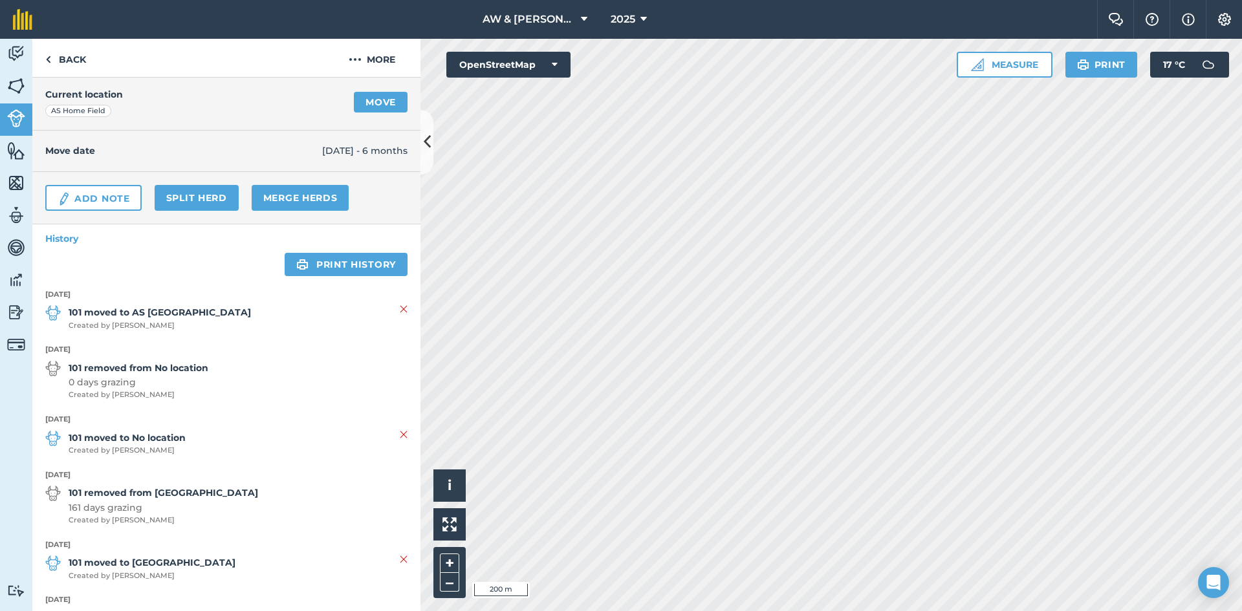
scroll to position [129, 0]
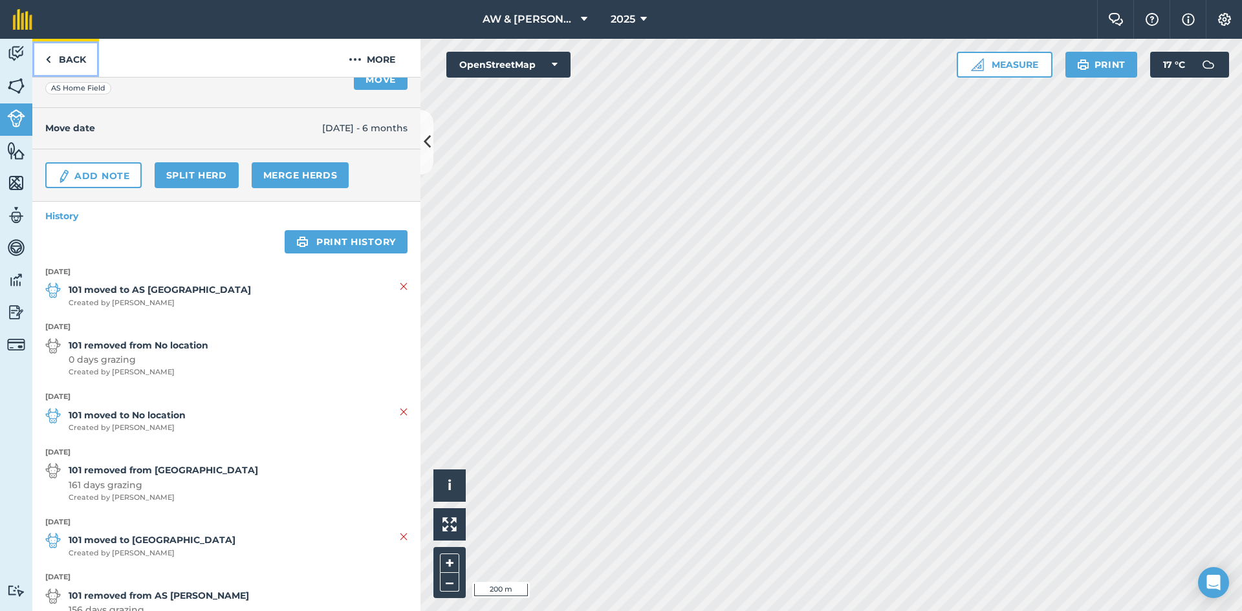
click at [61, 56] on link "Back" at bounding box center [65, 58] width 67 height 38
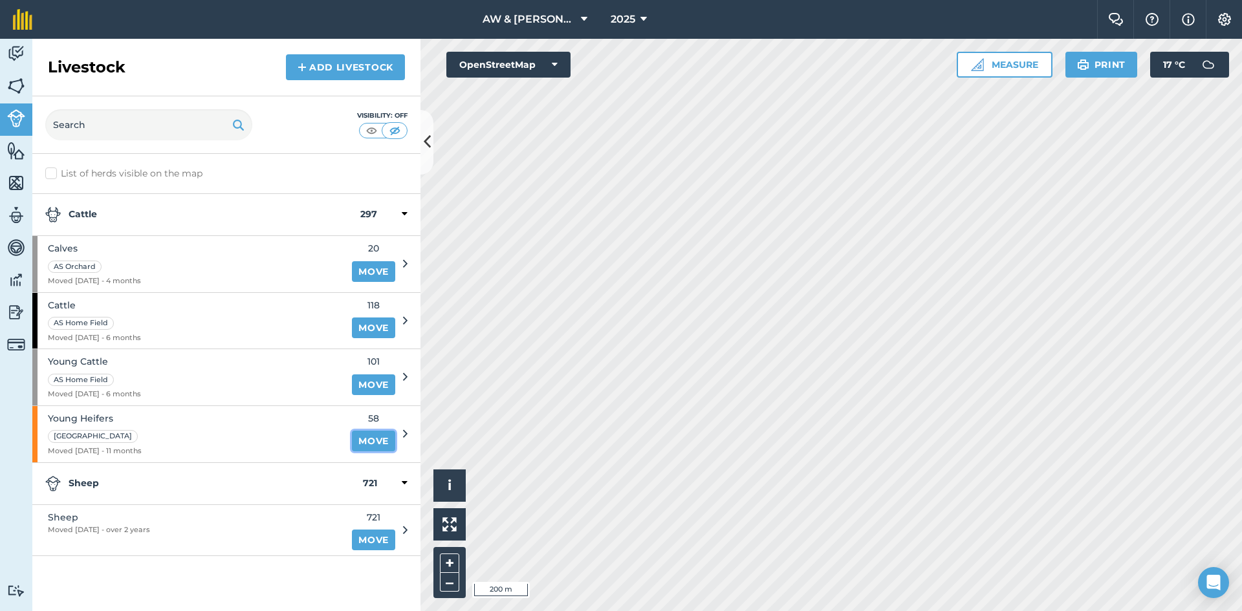
click at [362, 448] on link "Move" at bounding box center [373, 441] width 43 height 21
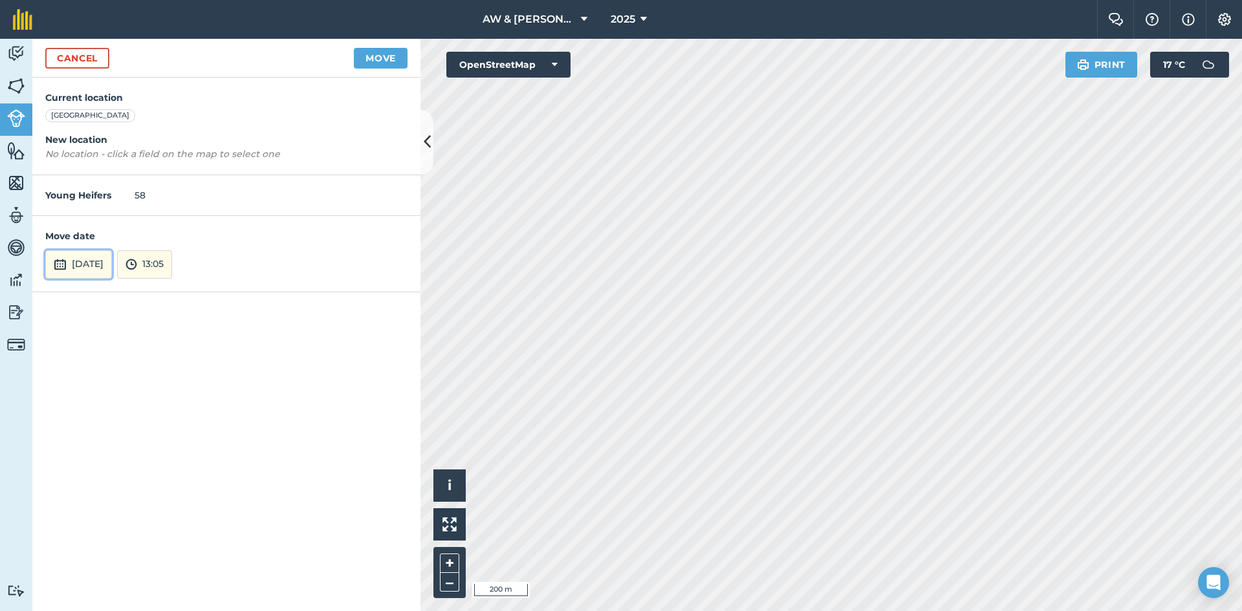
click at [112, 261] on button "[DATE]" at bounding box center [78, 264] width 67 height 28
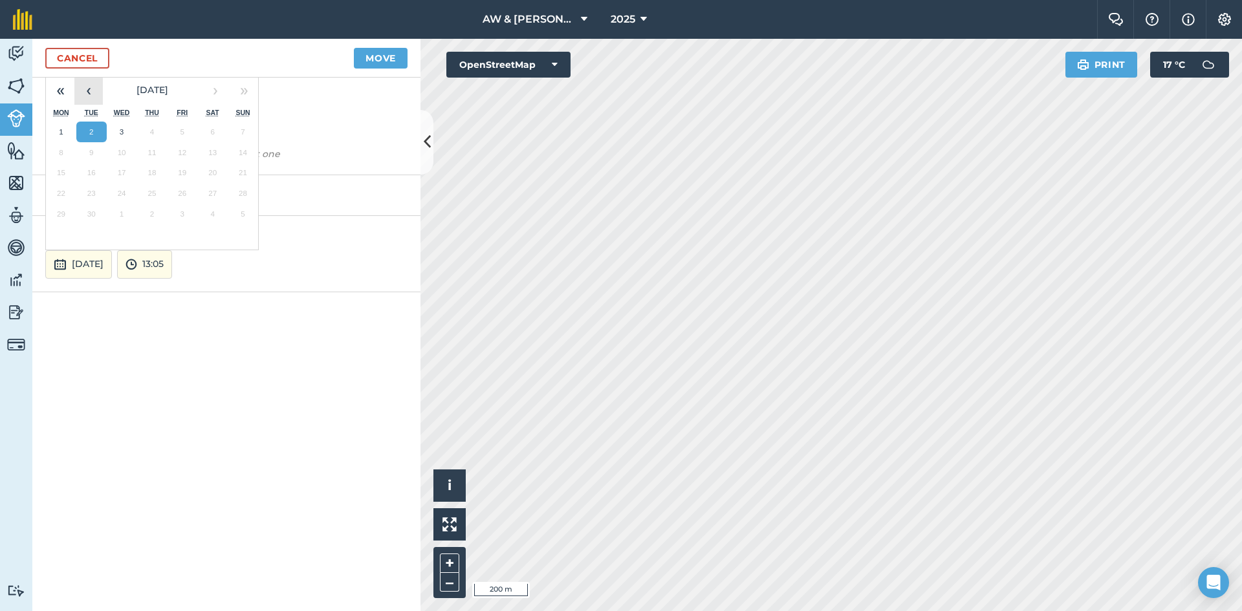
click at [86, 91] on button "‹" at bounding box center [88, 90] width 28 height 28
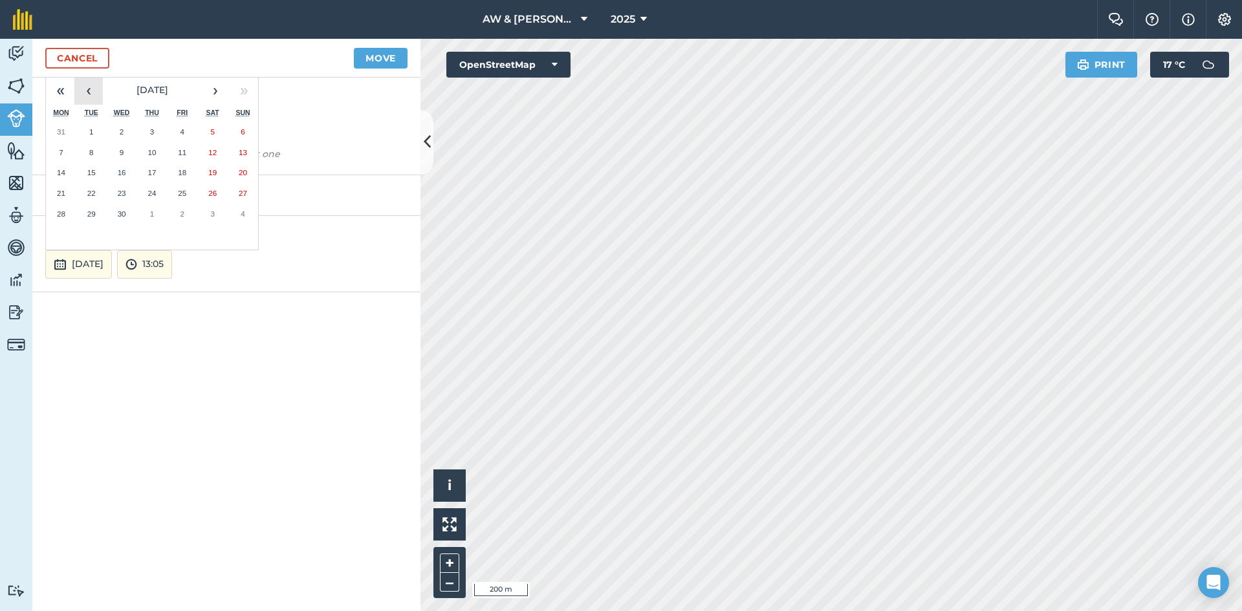
click at [86, 91] on button "‹" at bounding box center [88, 90] width 28 height 28
click at [92, 193] on abbr "18" at bounding box center [91, 193] width 8 height 8
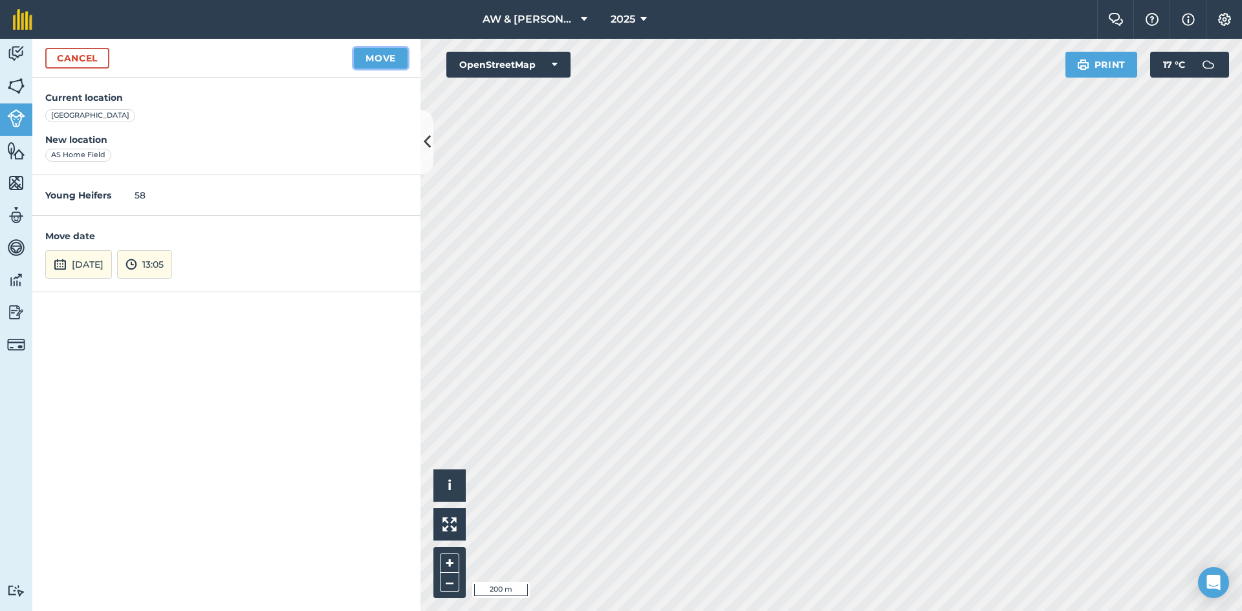
click at [374, 60] on button "Move" at bounding box center [381, 58] width 54 height 21
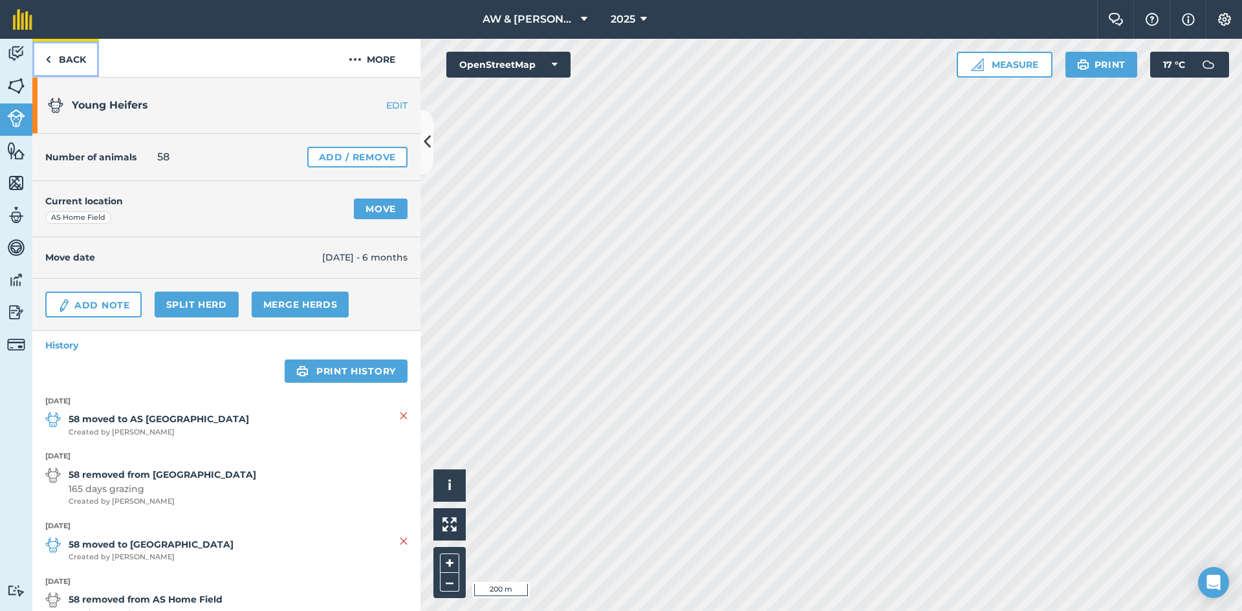
click at [68, 56] on link "Back" at bounding box center [65, 58] width 67 height 38
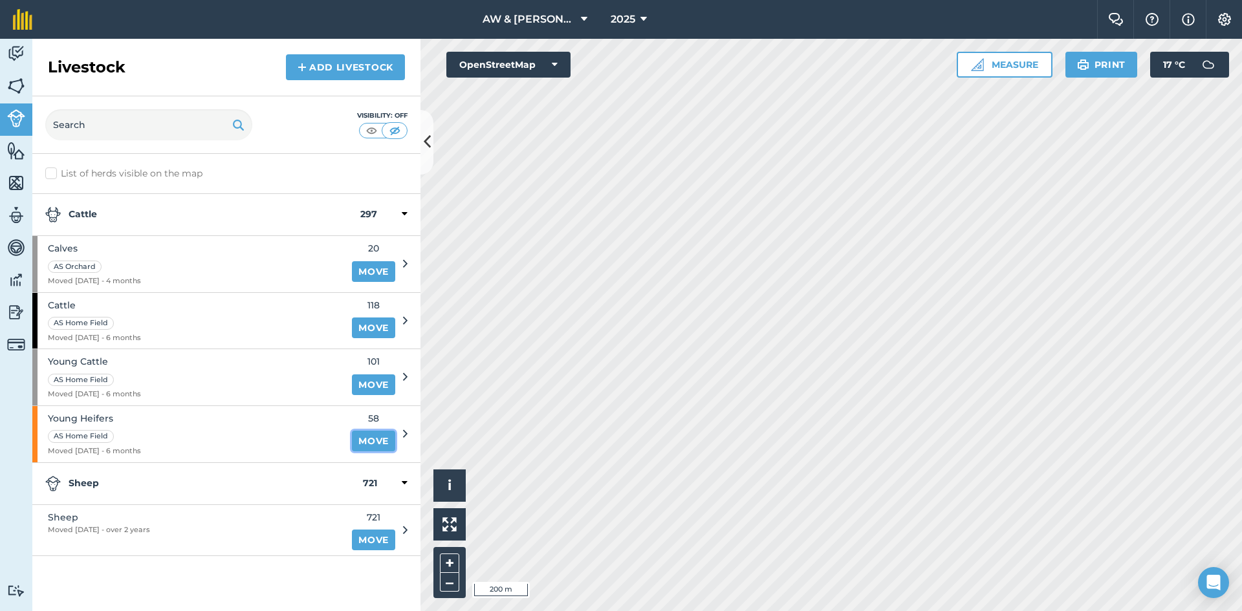
click at [373, 437] on link "Move" at bounding box center [373, 441] width 43 height 21
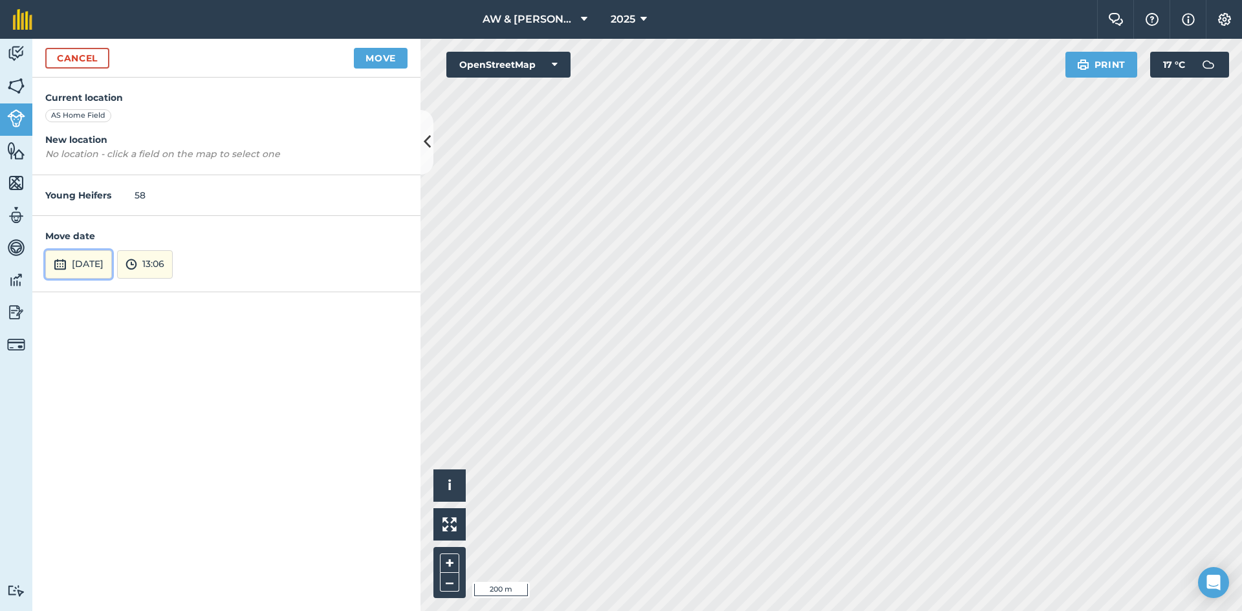
click at [112, 268] on button "[DATE]" at bounding box center [78, 264] width 67 height 28
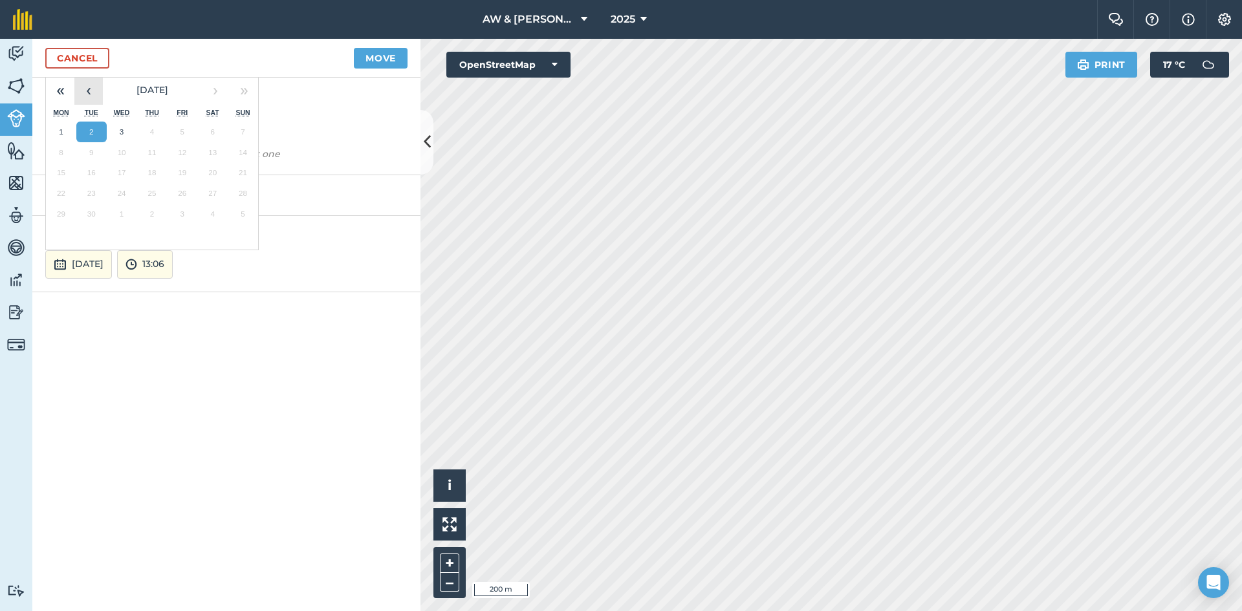
click at [83, 86] on button "‹" at bounding box center [88, 90] width 28 height 28
click at [81, 85] on button "‹" at bounding box center [88, 90] width 28 height 28
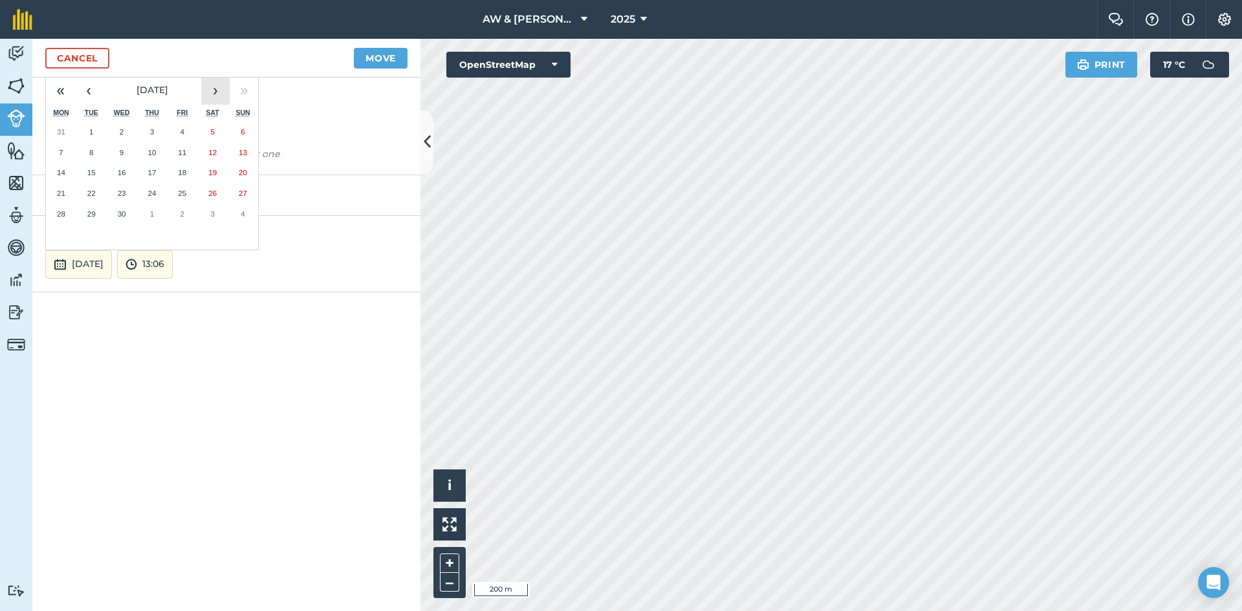
click at [213, 92] on button "›" at bounding box center [215, 90] width 28 height 28
click at [213, 93] on button "›" at bounding box center [215, 90] width 28 height 28
click at [215, 94] on button "›" at bounding box center [215, 90] width 28 height 28
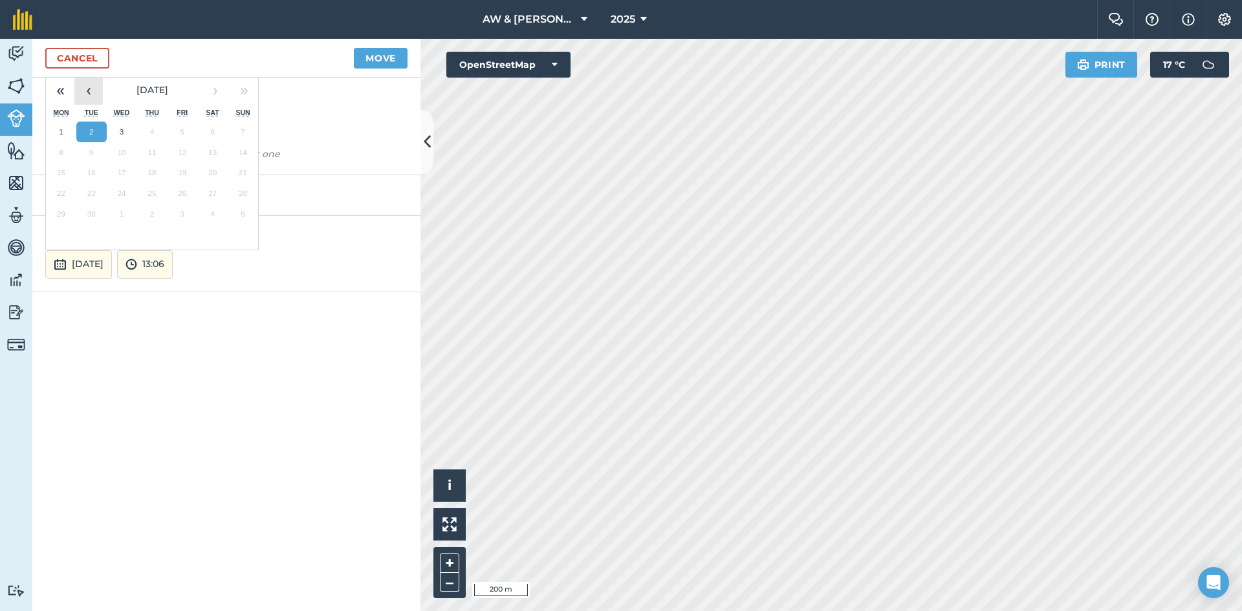
click at [83, 98] on button "‹" at bounding box center [88, 90] width 28 height 28
click at [182, 171] on abbr "15" at bounding box center [182, 172] width 8 height 8
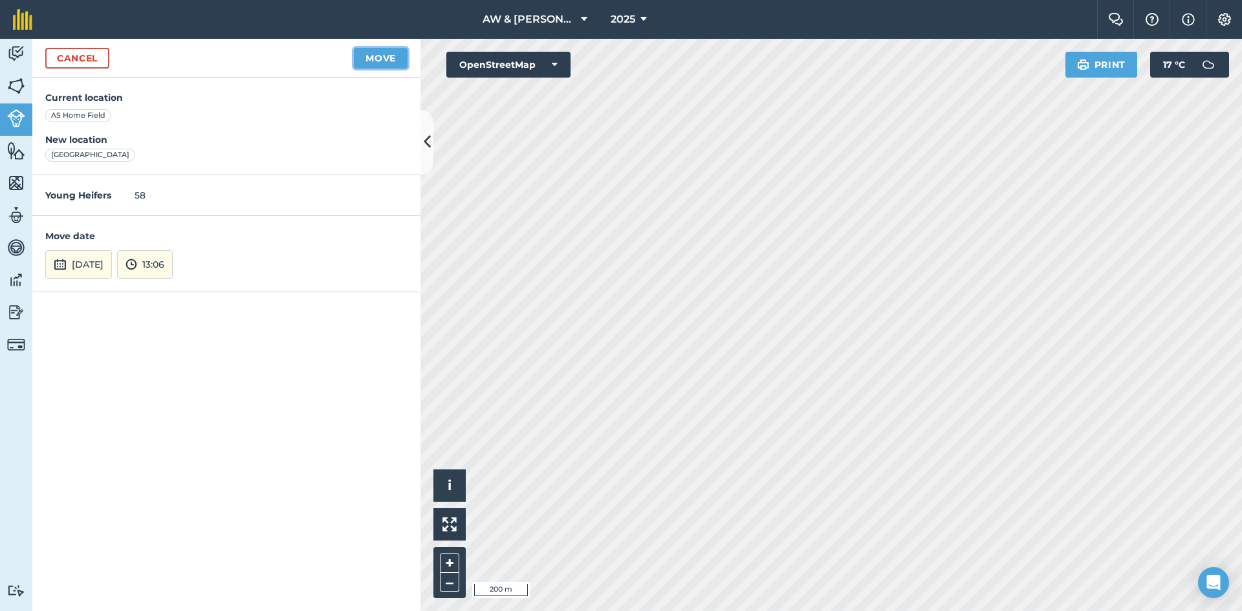
click at [391, 61] on button "Move" at bounding box center [381, 58] width 54 height 21
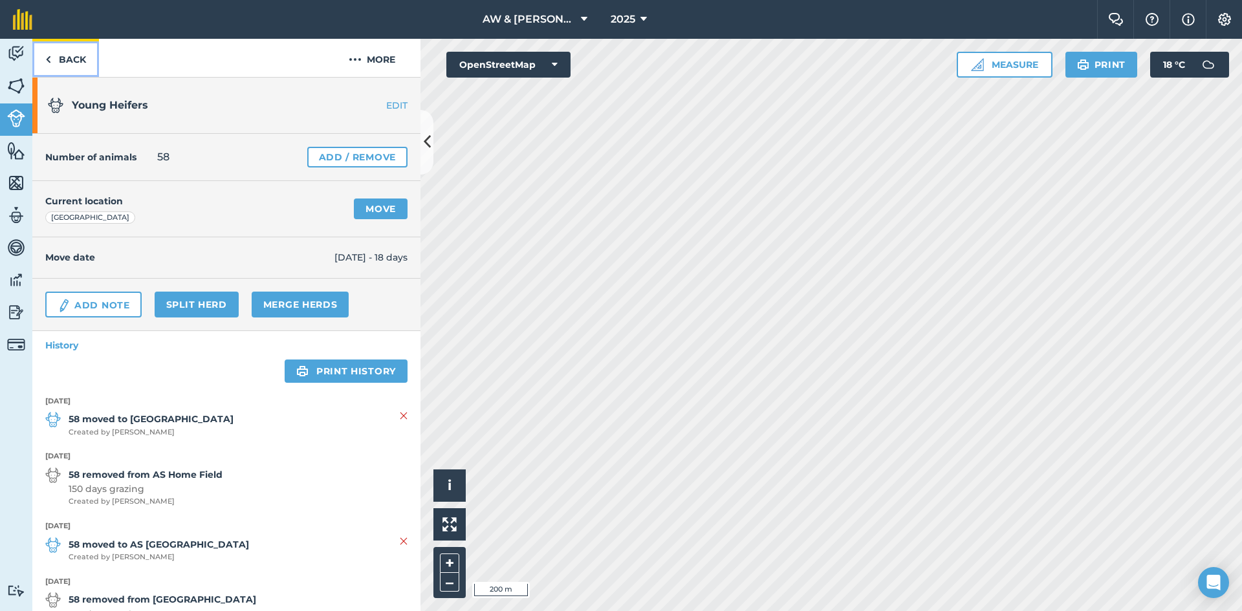
click at [72, 56] on link "Back" at bounding box center [65, 58] width 67 height 38
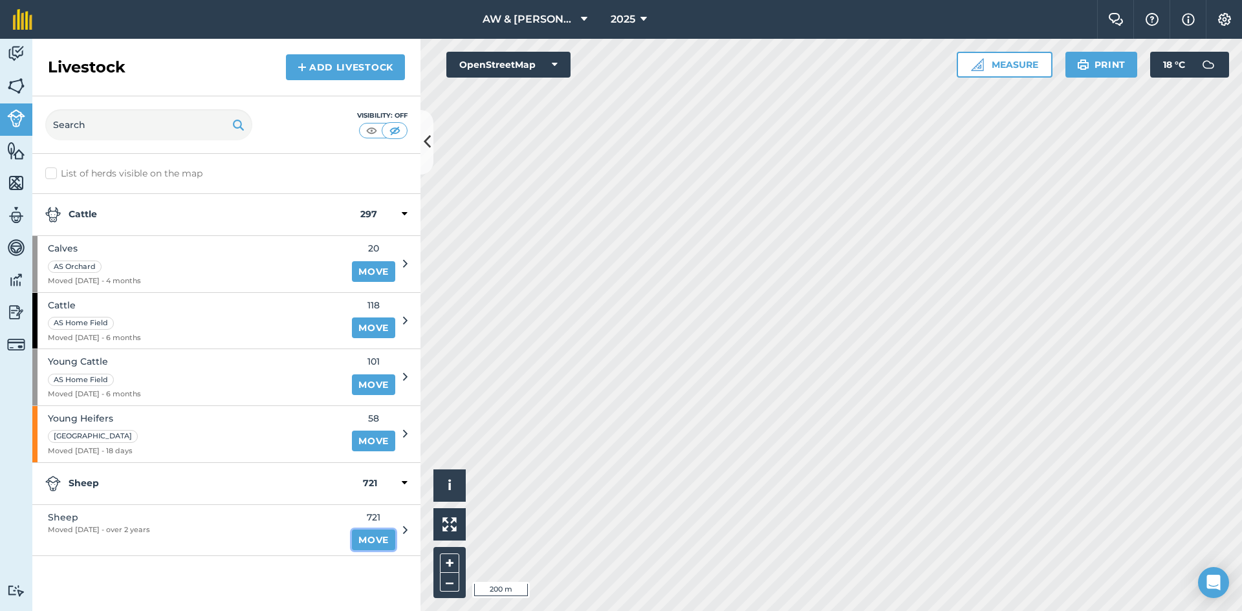
click at [366, 545] on link "Move" at bounding box center [373, 540] width 43 height 21
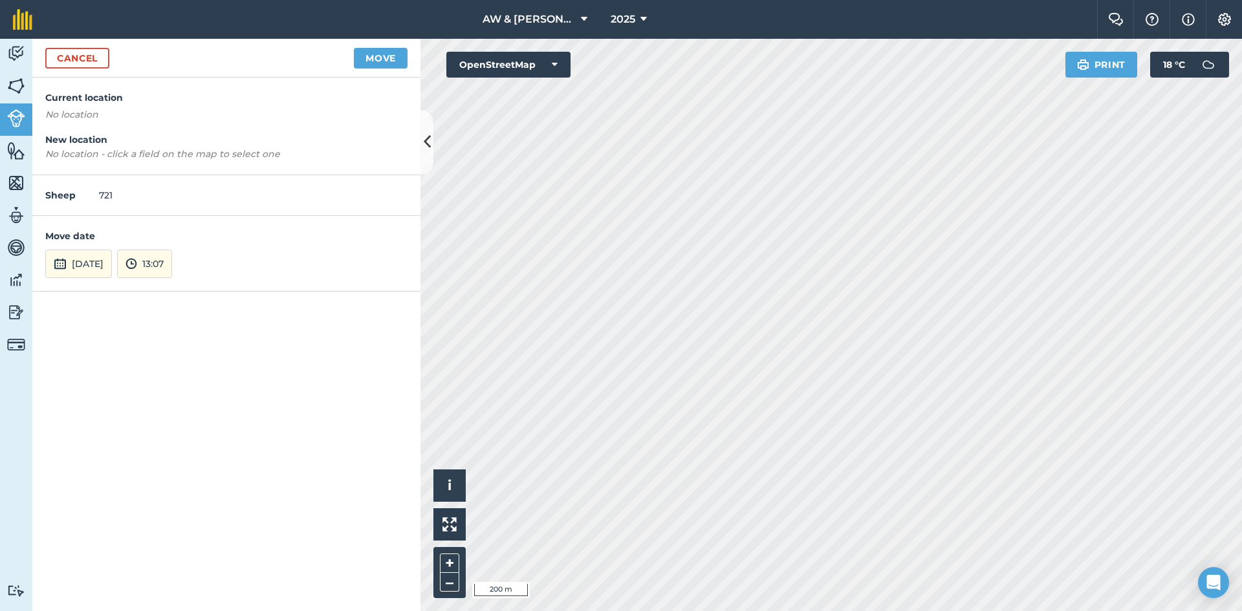
click at [105, 195] on div "Sheep 721" at bounding box center [226, 195] width 388 height 41
click at [110, 266] on button "[DATE]" at bounding box center [78, 264] width 67 height 28
click at [92, 89] on button "‹" at bounding box center [88, 90] width 28 height 28
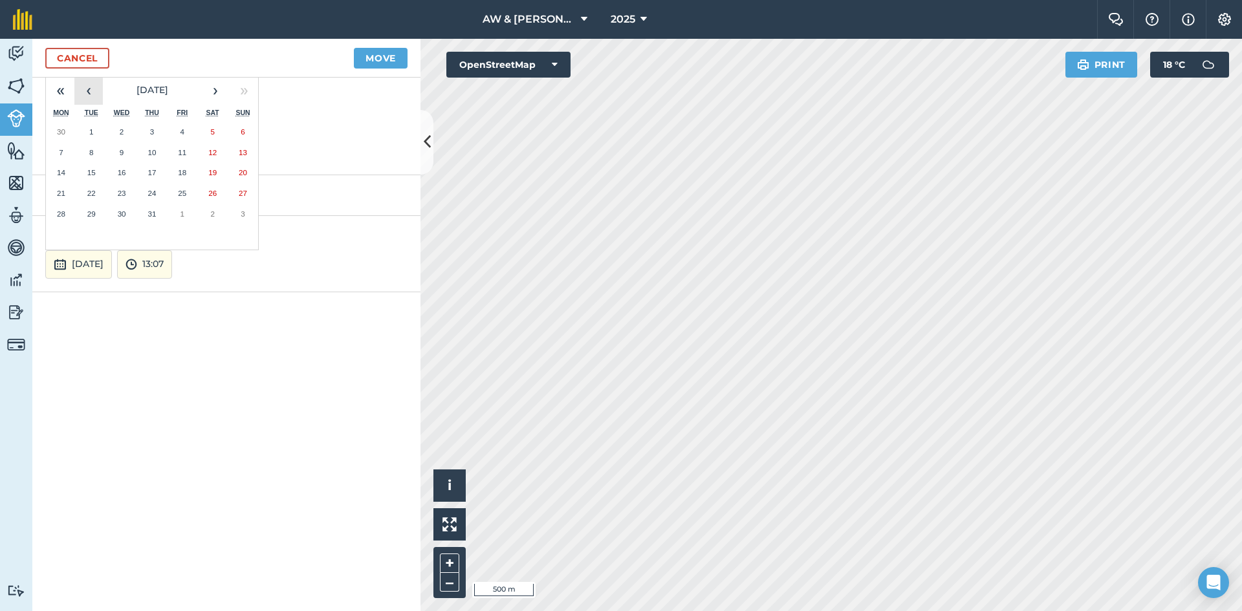
click at [92, 89] on button "‹" at bounding box center [88, 90] width 28 height 28
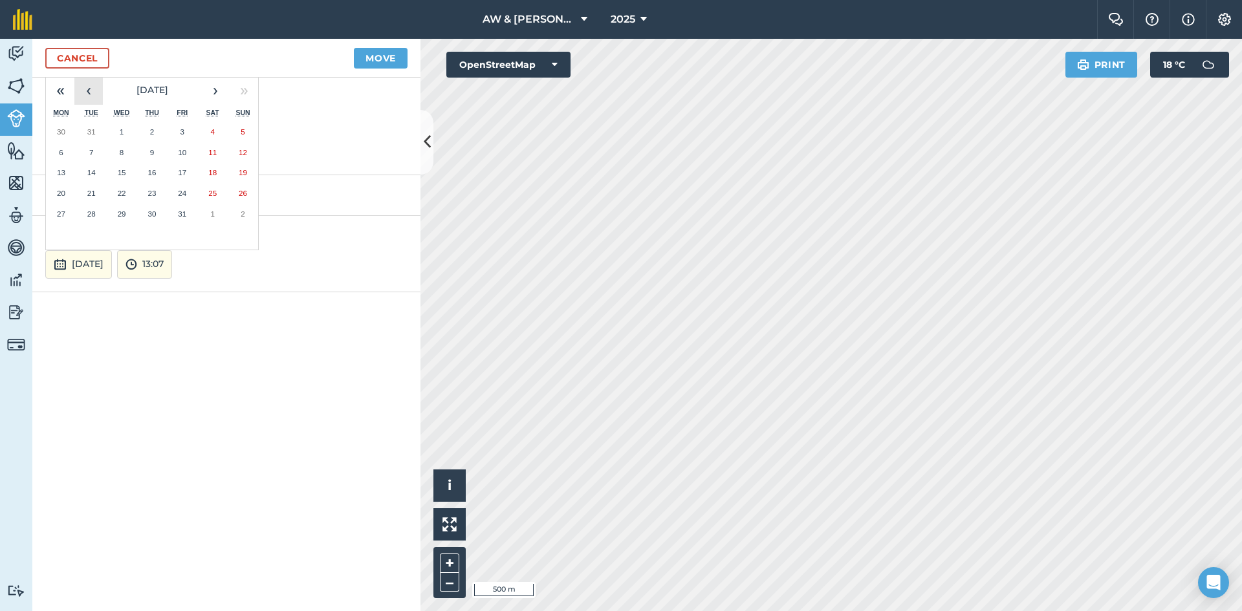
click at [92, 89] on button "‹" at bounding box center [88, 90] width 28 height 28
click at [173, 194] on button "25" at bounding box center [182, 193] width 30 height 21
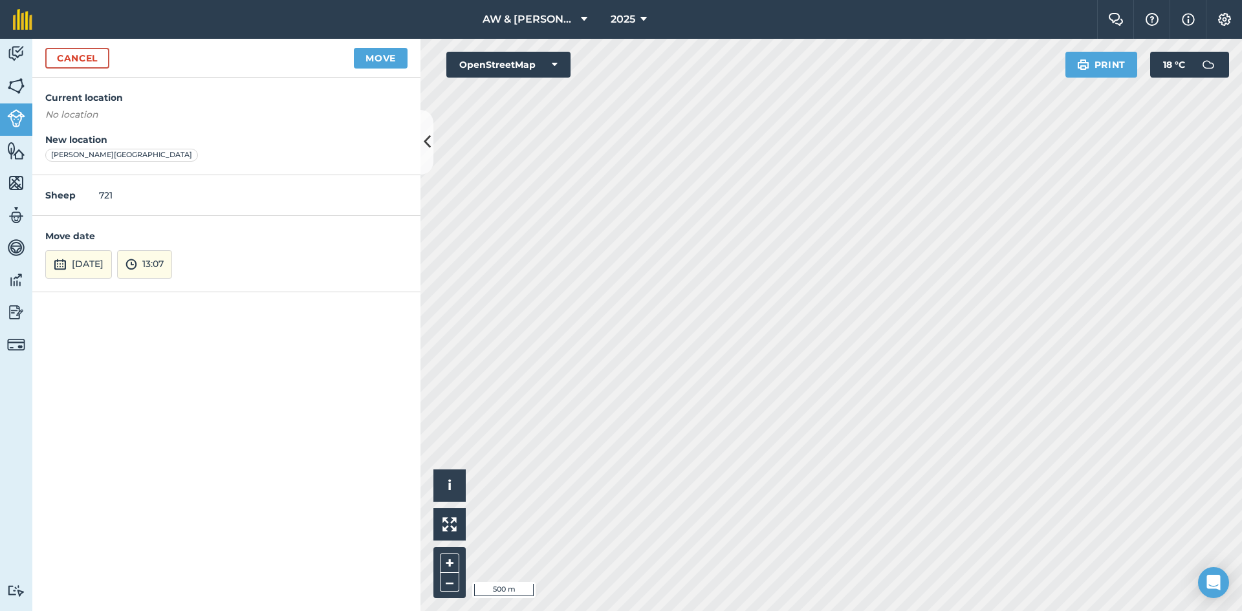
click at [109, 196] on div "Sheep 721" at bounding box center [226, 195] width 388 height 41
click at [107, 196] on div "Sheep 721" at bounding box center [226, 195] width 388 height 41
click at [103, 193] on div "Sheep 721" at bounding box center [226, 195] width 388 height 41
click at [384, 62] on button "Move" at bounding box center [381, 58] width 54 height 21
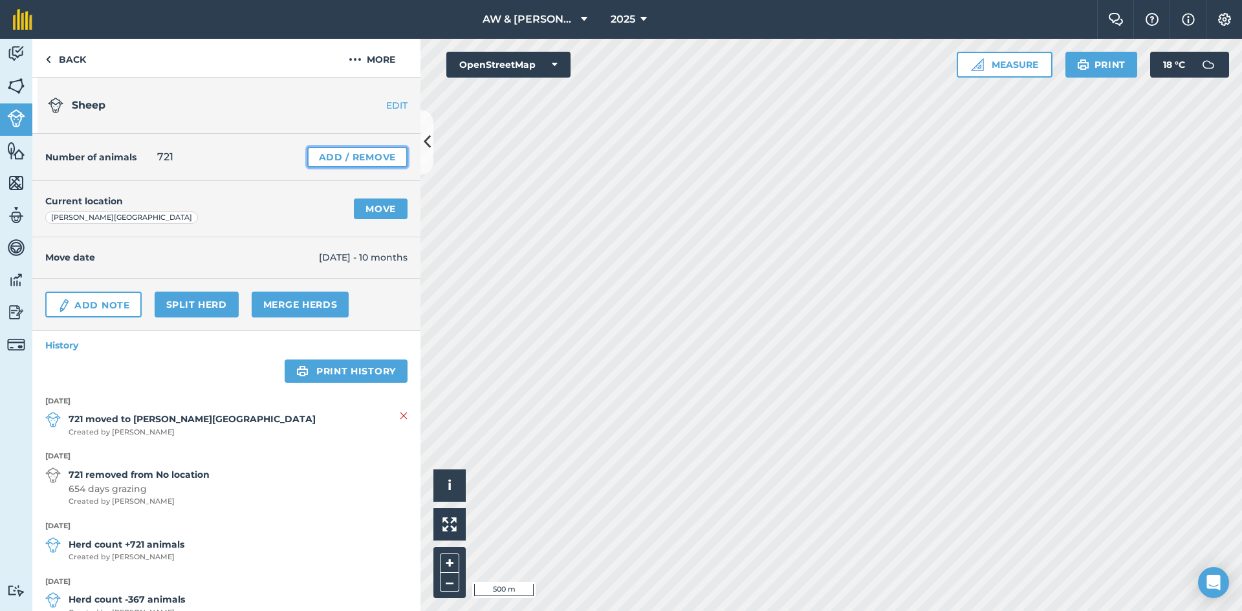
click at [322, 155] on link "Add / Remove" at bounding box center [357, 157] width 100 height 21
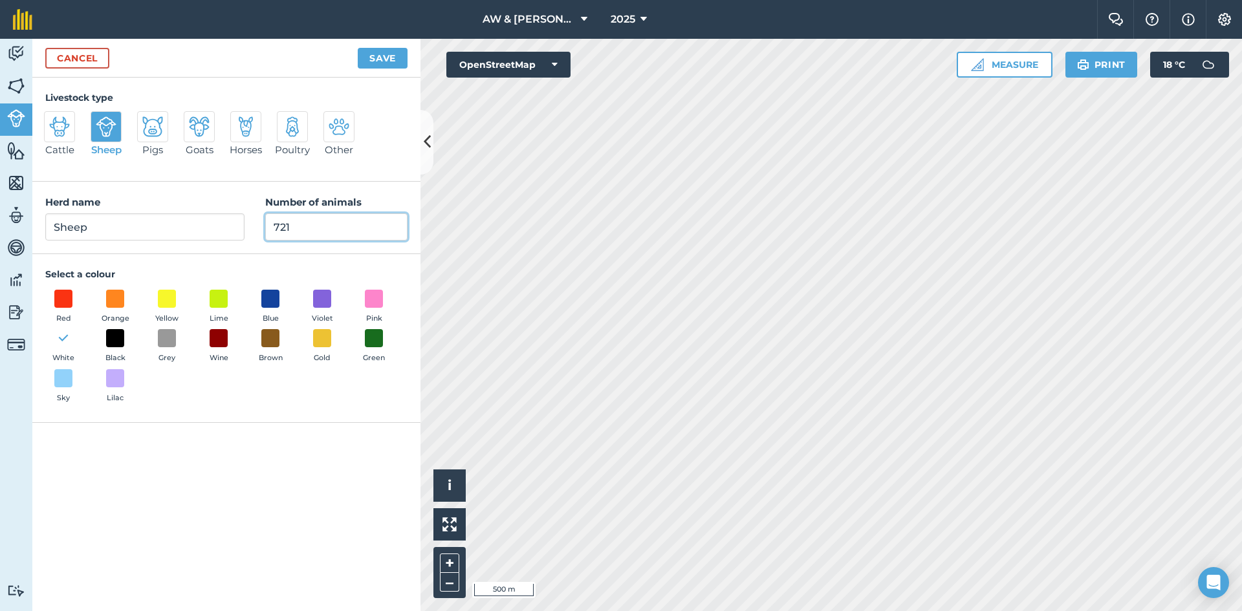
drag, startPoint x: 295, startPoint y: 228, endPoint x: 249, endPoint y: 221, distance: 46.5
click at [249, 221] on div "Herd name Sheep Number of animals 721" at bounding box center [226, 218] width 388 height 72
click at [382, 59] on button "Save" at bounding box center [383, 58] width 50 height 21
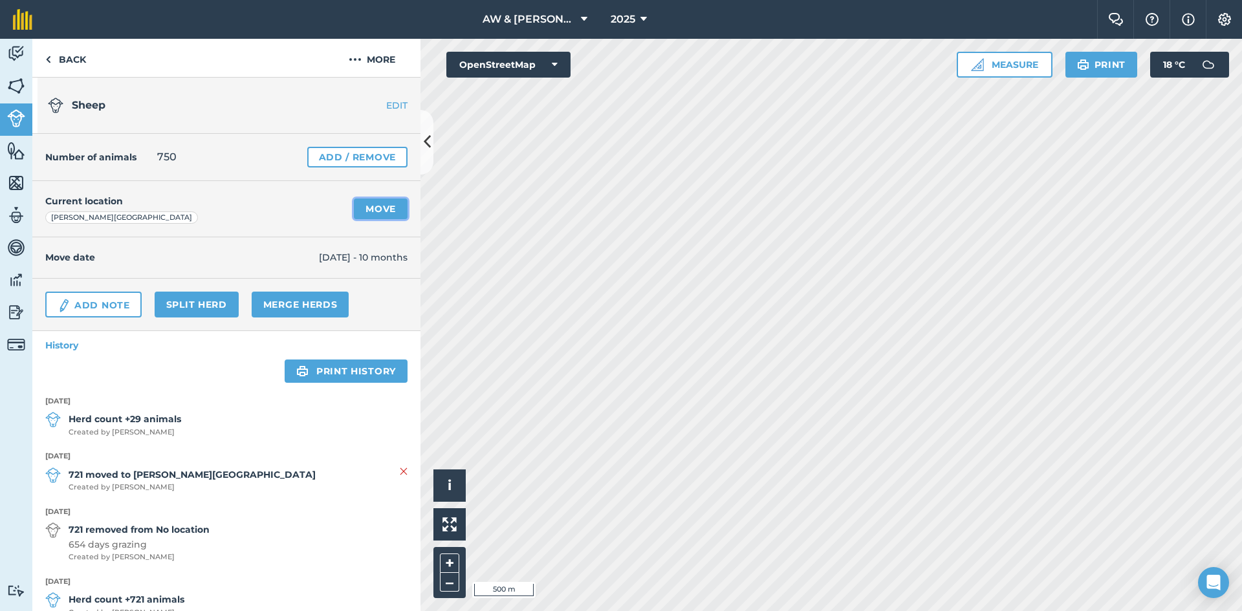
click at [376, 211] on link "Move" at bounding box center [381, 209] width 54 height 21
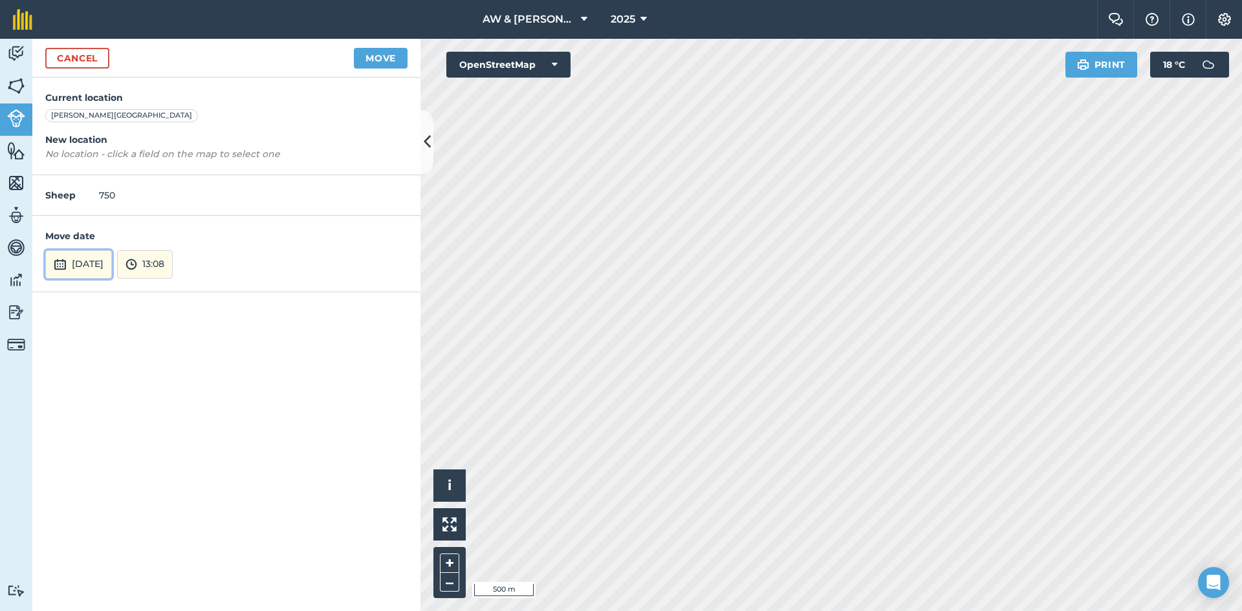
click at [67, 265] on button "[DATE]" at bounding box center [78, 264] width 67 height 28
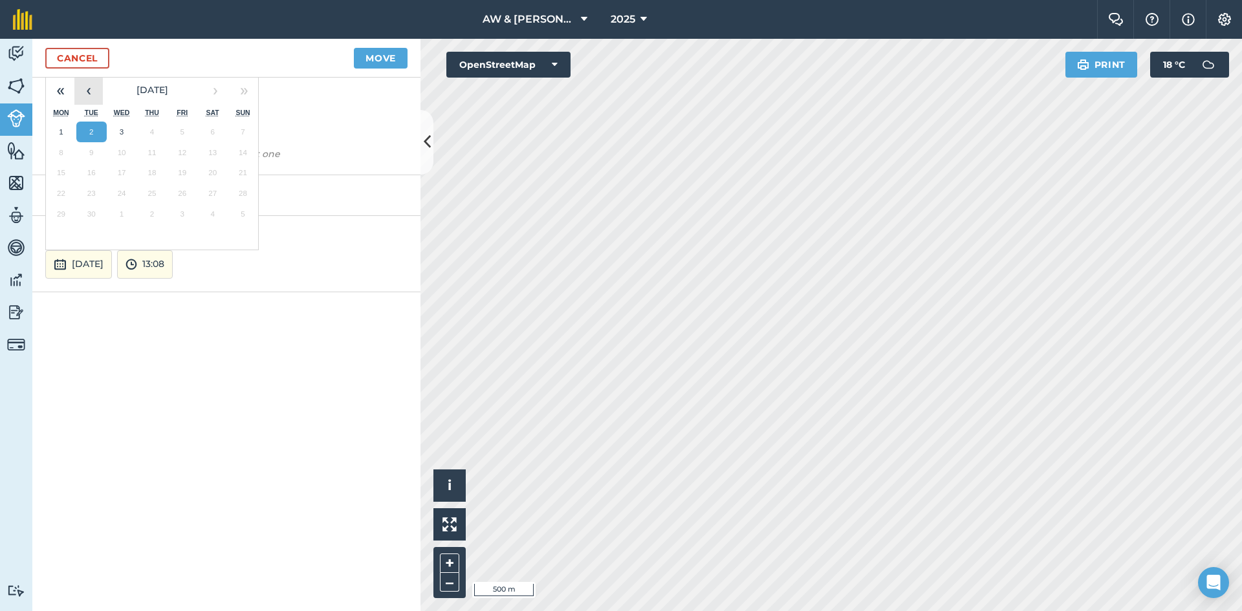
click at [88, 95] on button "‹" at bounding box center [88, 90] width 28 height 28
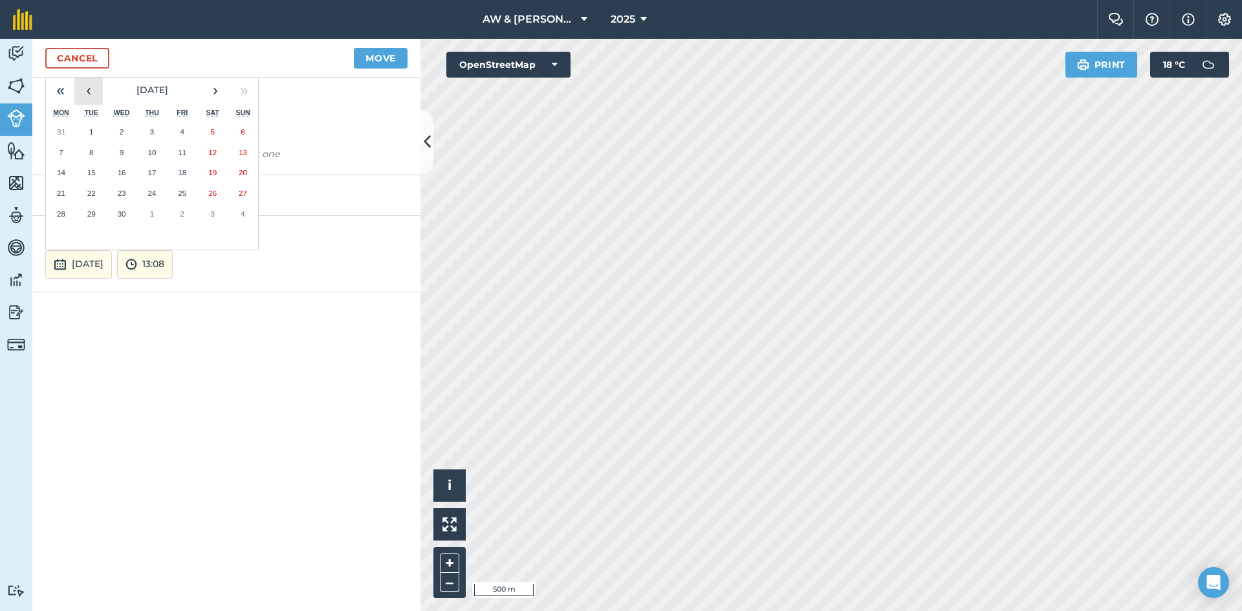
click at [88, 95] on button "‹" at bounding box center [88, 90] width 28 height 28
click at [153, 212] on abbr "30" at bounding box center [151, 214] width 8 height 8
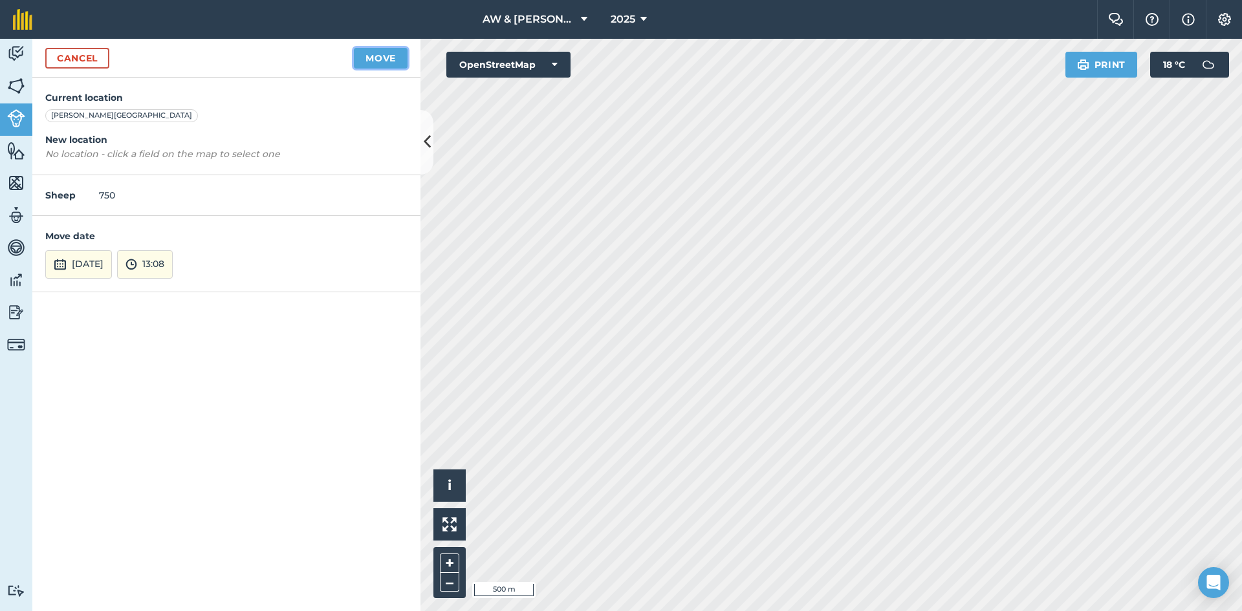
click at [391, 63] on button "Move" at bounding box center [381, 58] width 54 height 21
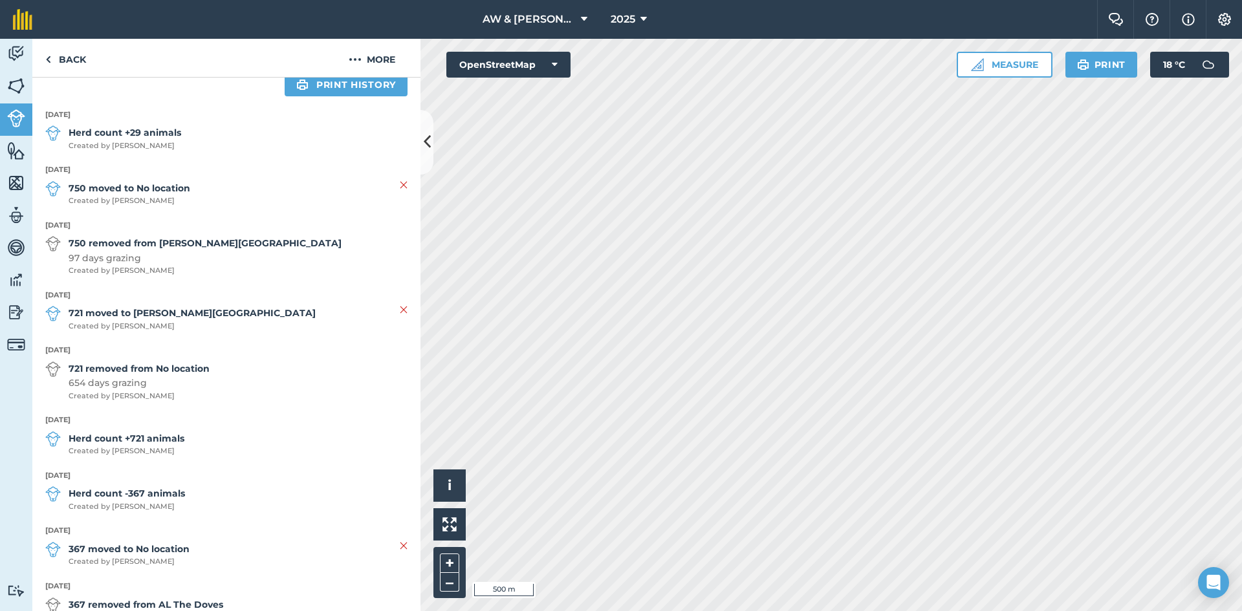
scroll to position [255, 0]
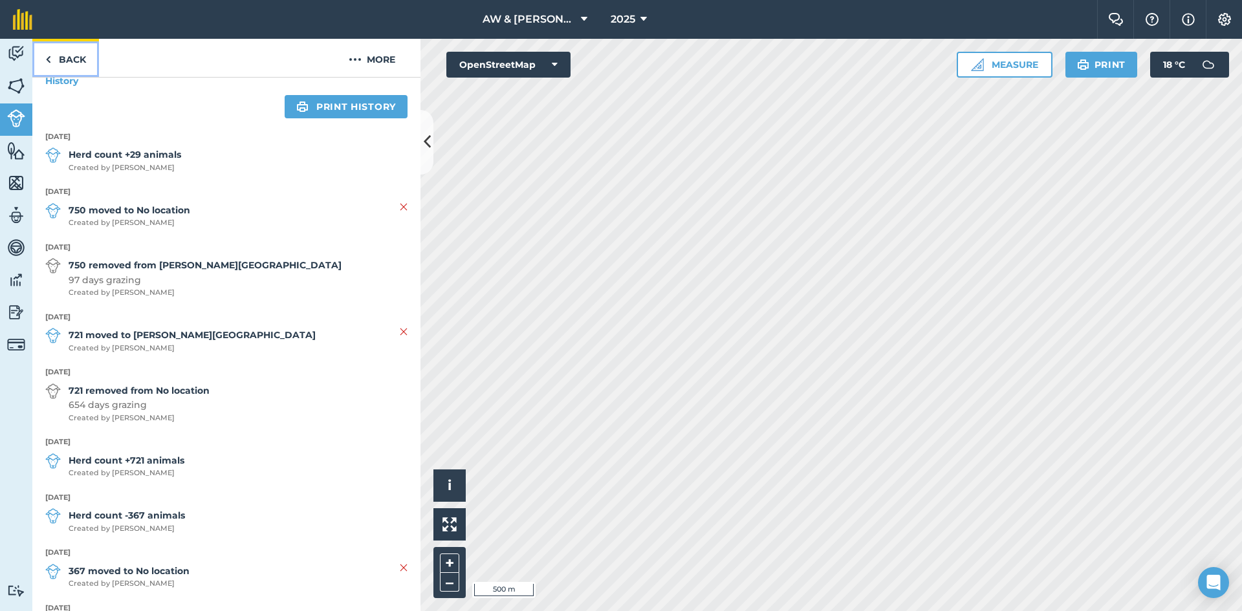
click at [59, 60] on link "Back" at bounding box center [65, 58] width 67 height 38
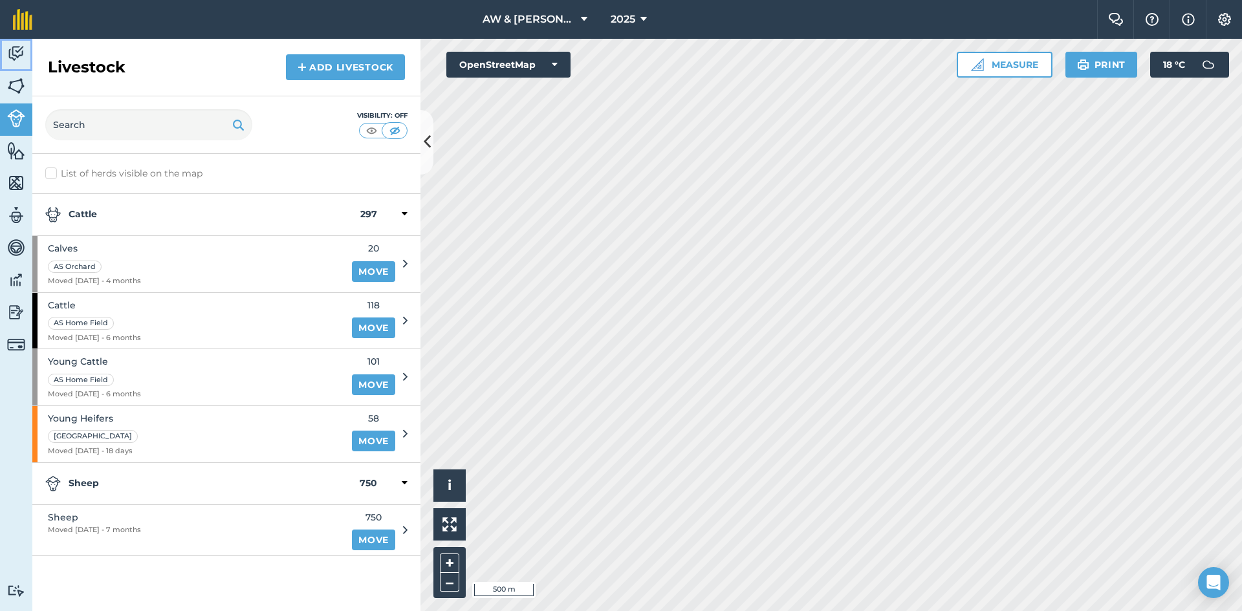
click at [15, 61] on img at bounding box center [16, 53] width 18 height 19
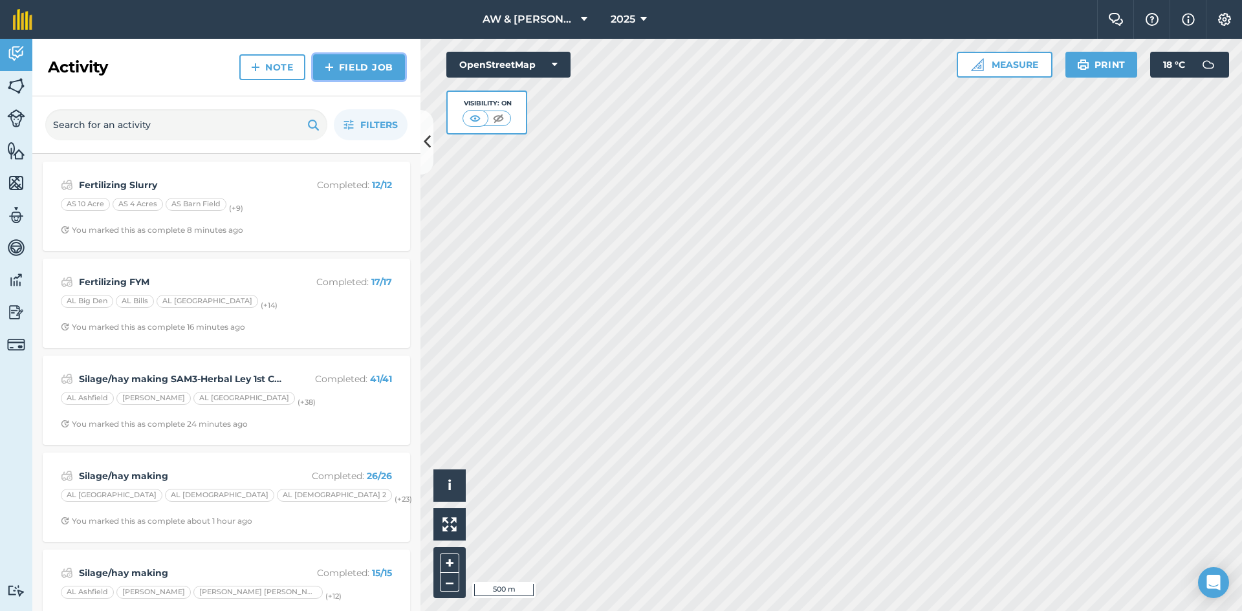
click at [354, 69] on link "Field Job" at bounding box center [359, 67] width 92 height 26
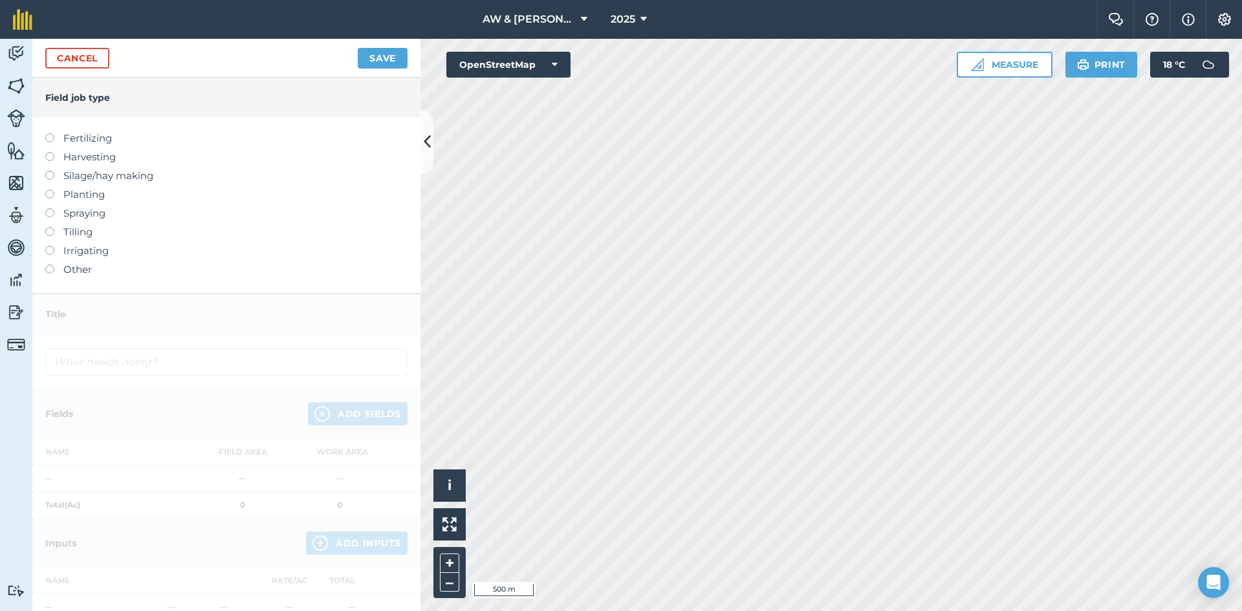
click at [64, 269] on label "Other" at bounding box center [226, 270] width 362 height 16
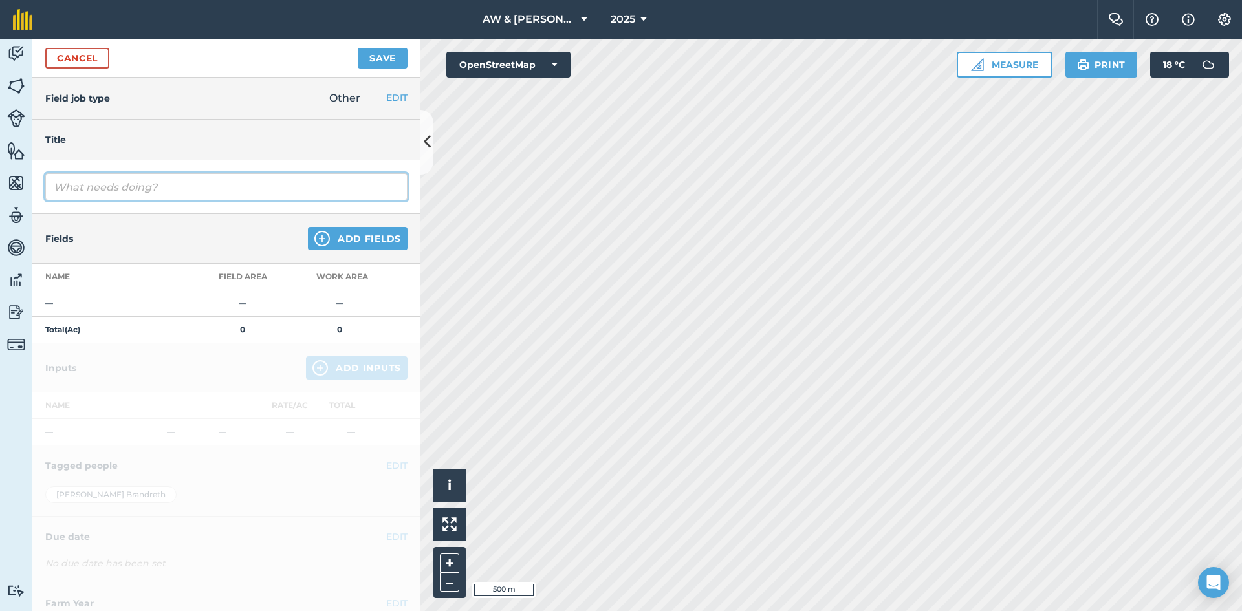
click at [226, 184] on input "text" at bounding box center [226, 186] width 362 height 27
click at [364, 243] on button "Add Fields" at bounding box center [358, 238] width 100 height 23
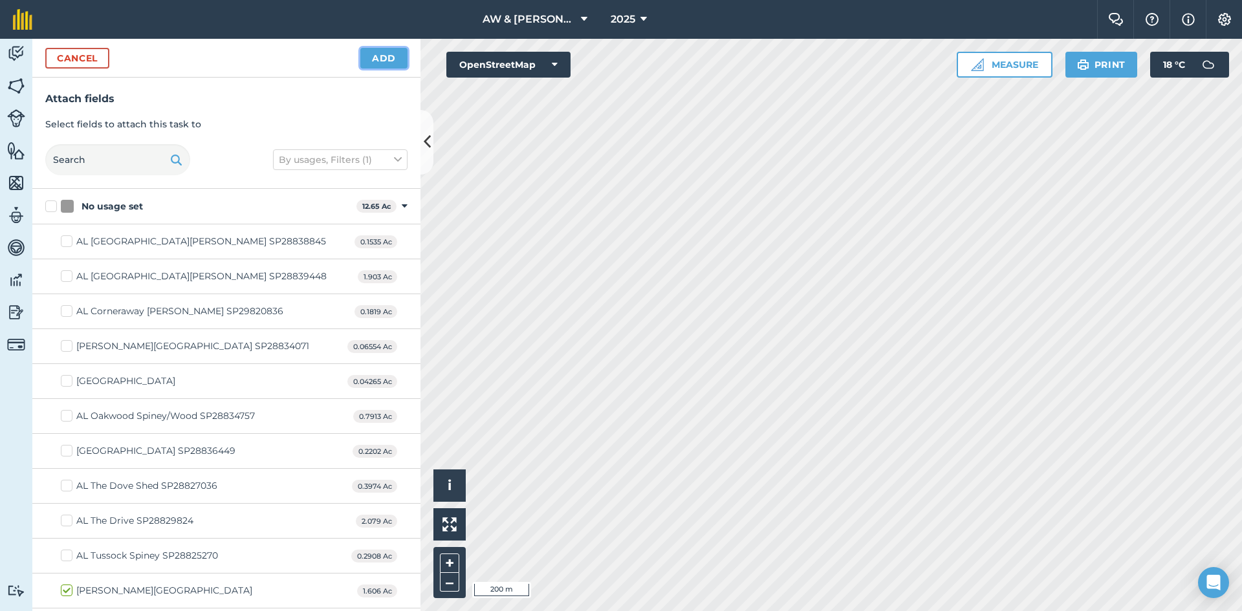
click at [391, 61] on button "Add" at bounding box center [383, 58] width 47 height 21
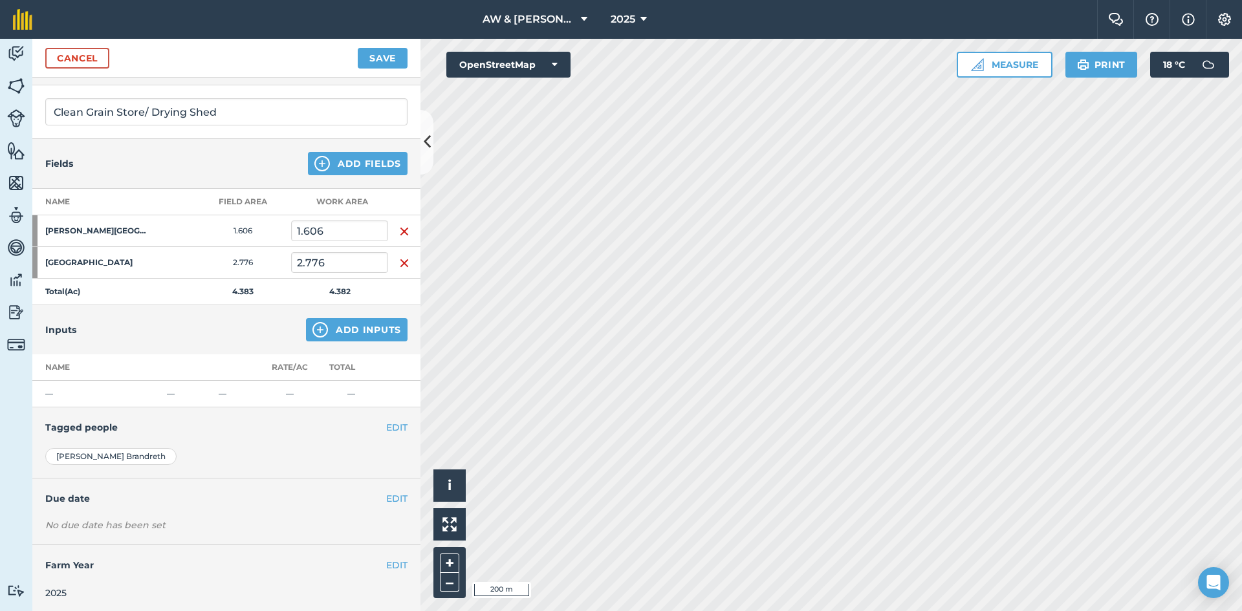
scroll to position [78, 0]
click at [386, 496] on button "EDIT" at bounding box center [396, 496] width 21 height 14
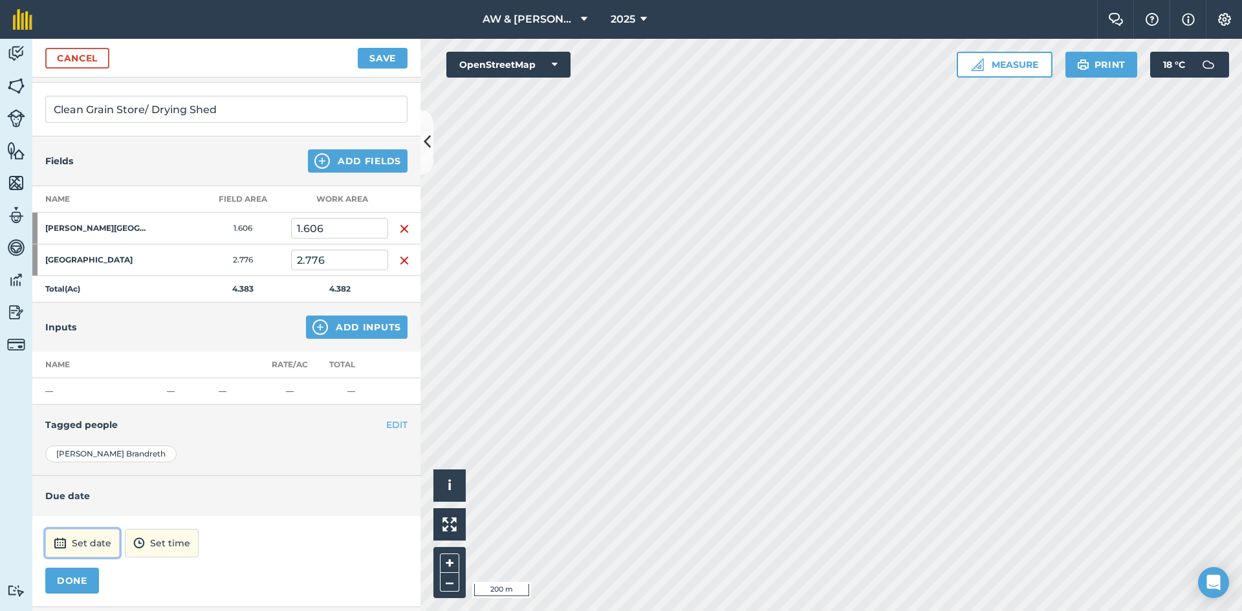
click at [100, 543] on button "Set date" at bounding box center [82, 543] width 74 height 28
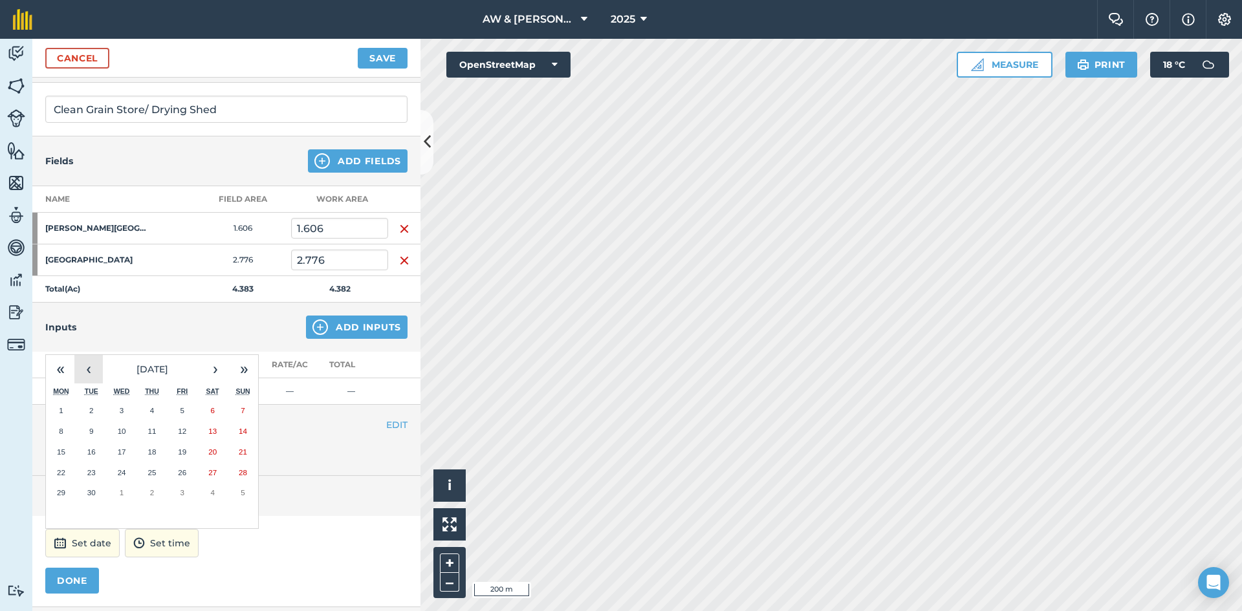
click at [90, 371] on button "‹" at bounding box center [88, 369] width 28 height 28
click at [67, 449] on button "9" at bounding box center [61, 452] width 30 height 21
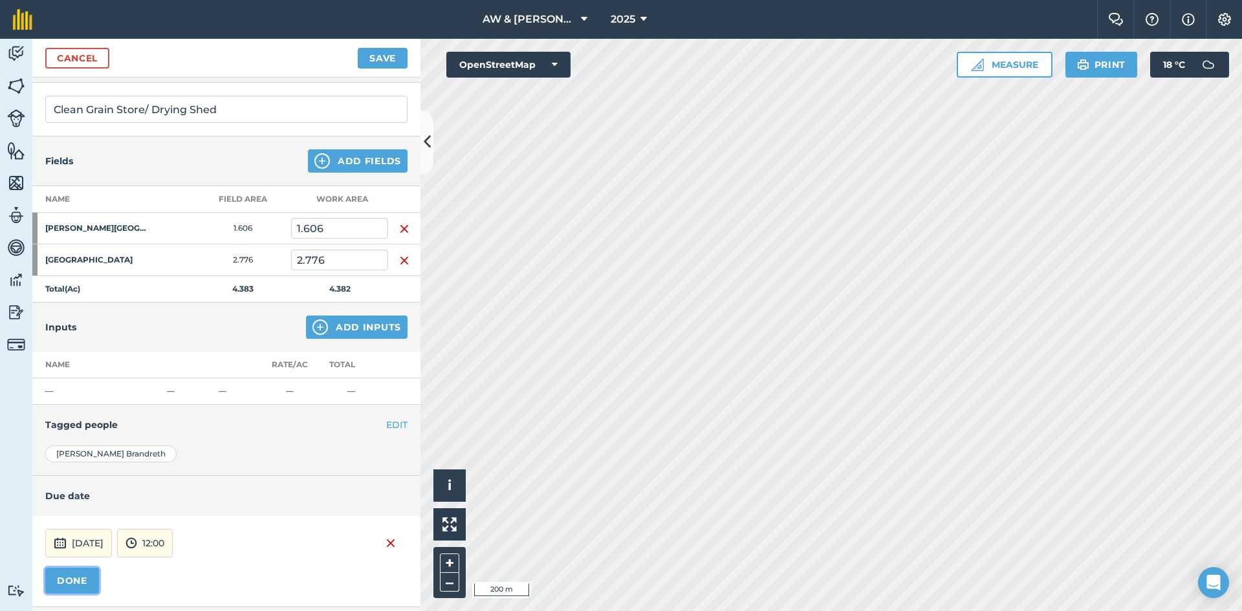
click at [80, 576] on button "DONE" at bounding box center [72, 581] width 54 height 26
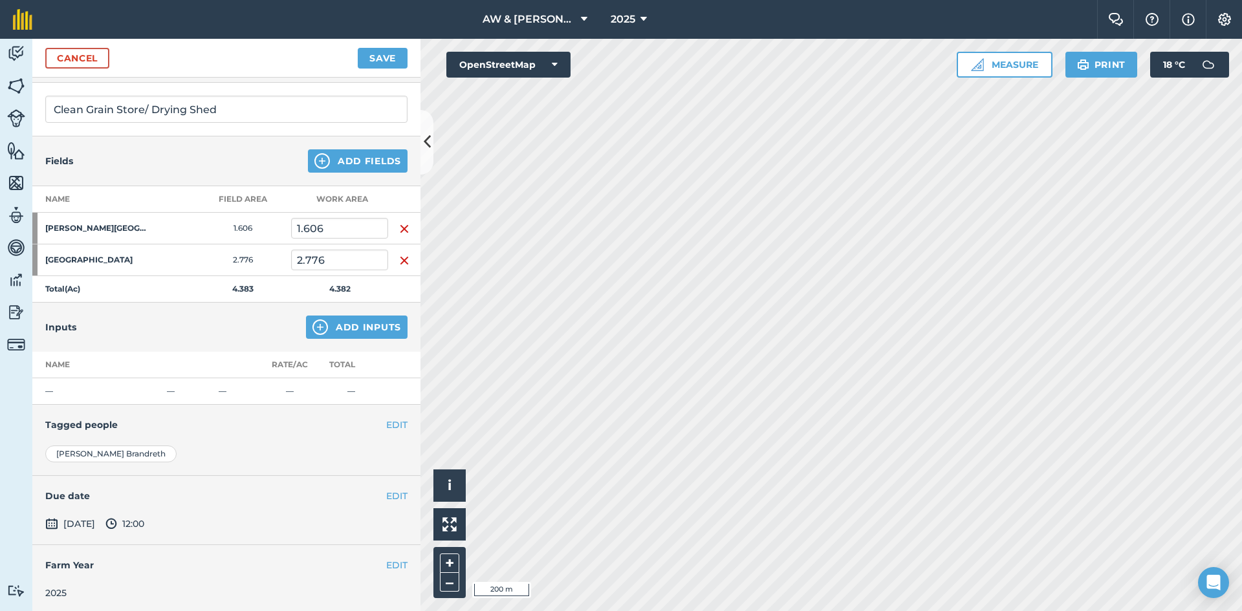
scroll to position [0, 0]
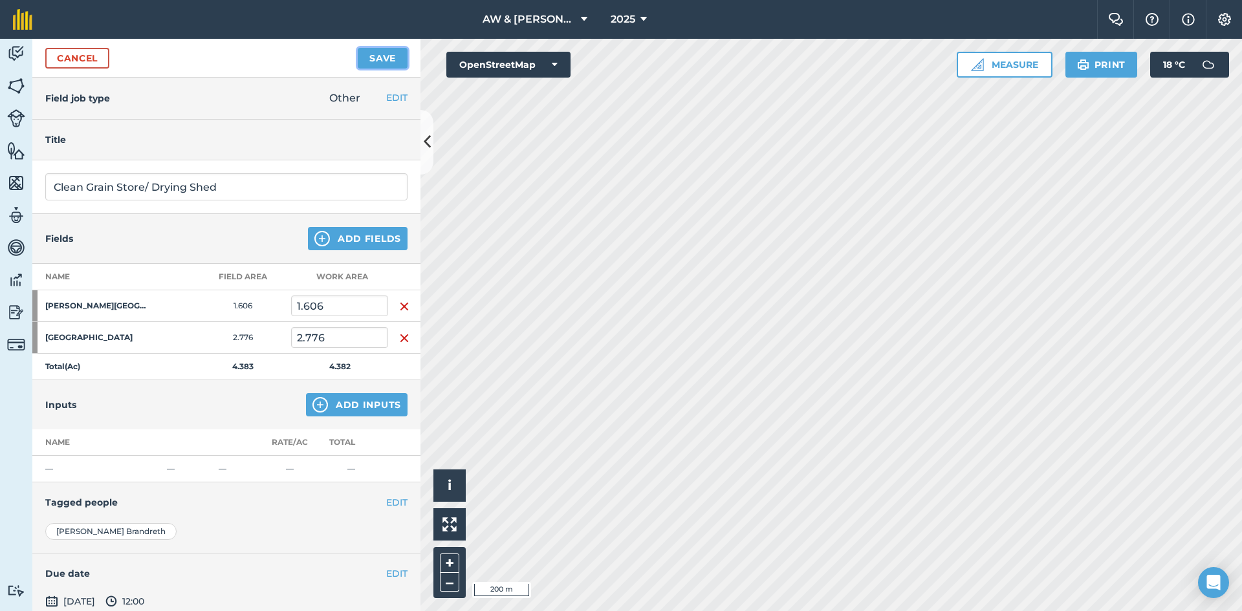
click at [392, 52] on button "Save" at bounding box center [383, 58] width 50 height 21
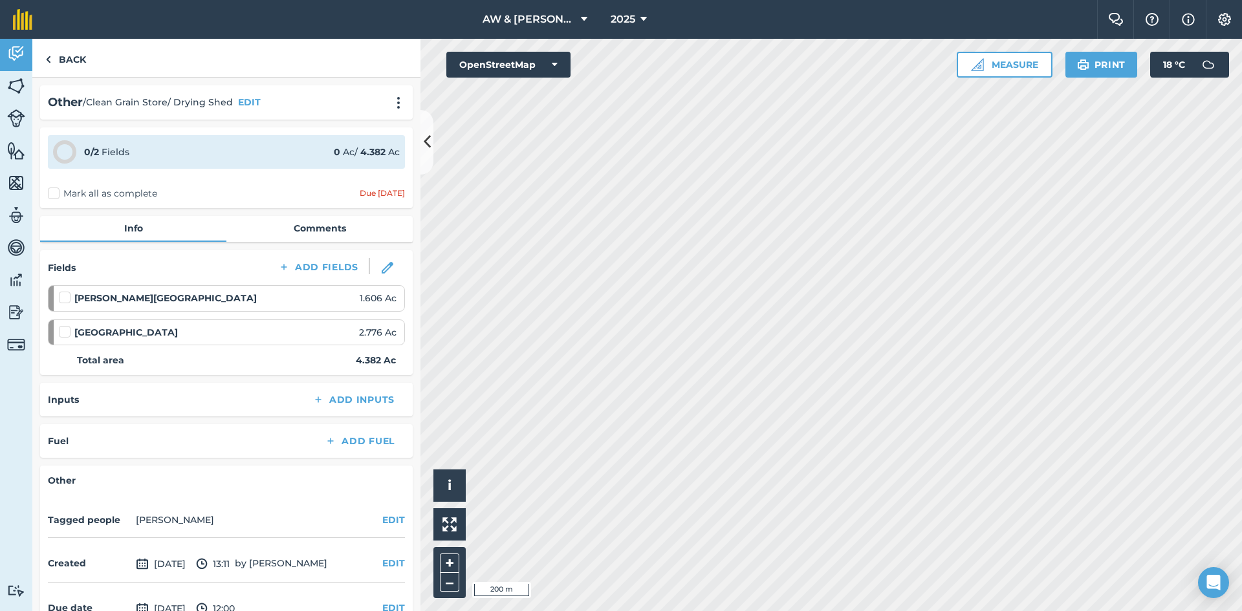
click at [47, 193] on div "0 / 2 Fields 0 Ac / 4.382 Ac Mark all as complete Due [DATE]" at bounding box center [226, 167] width 373 height 81
click at [56, 191] on label "Mark all as complete" at bounding box center [102, 194] width 109 height 14
click at [56, 191] on input "Mark all as complete" at bounding box center [52, 191] width 8 height 8
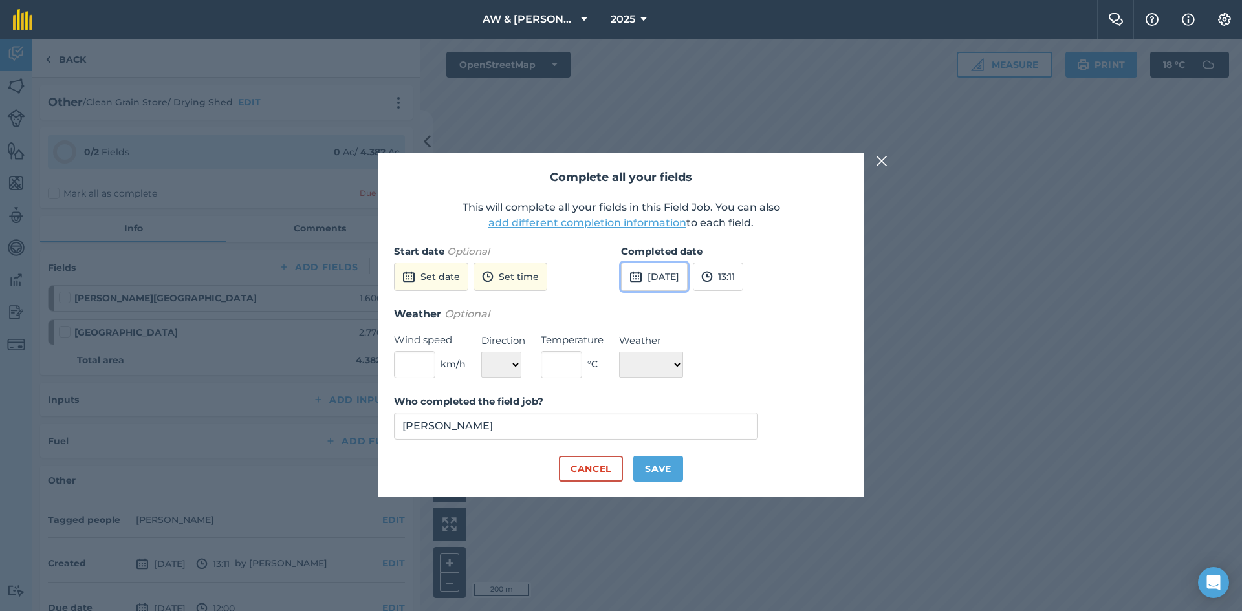
click at [685, 281] on button "[DATE]" at bounding box center [654, 277] width 67 height 28
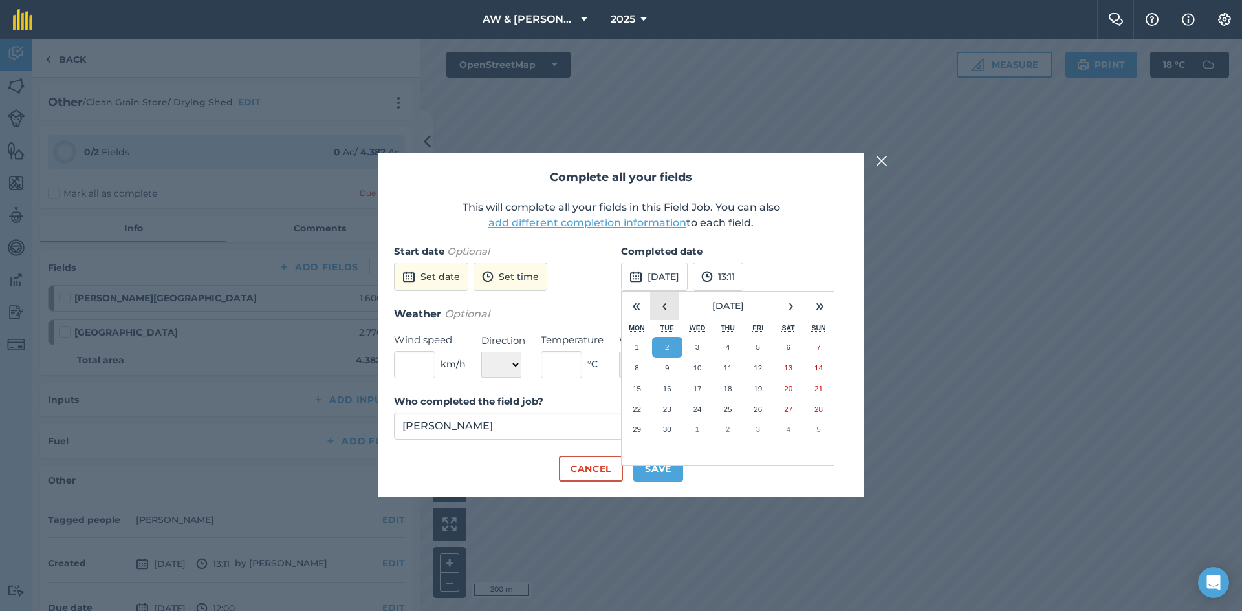
click at [658, 309] on button "‹" at bounding box center [664, 306] width 28 height 28
click at [636, 382] on button "9" at bounding box center [637, 388] width 30 height 21
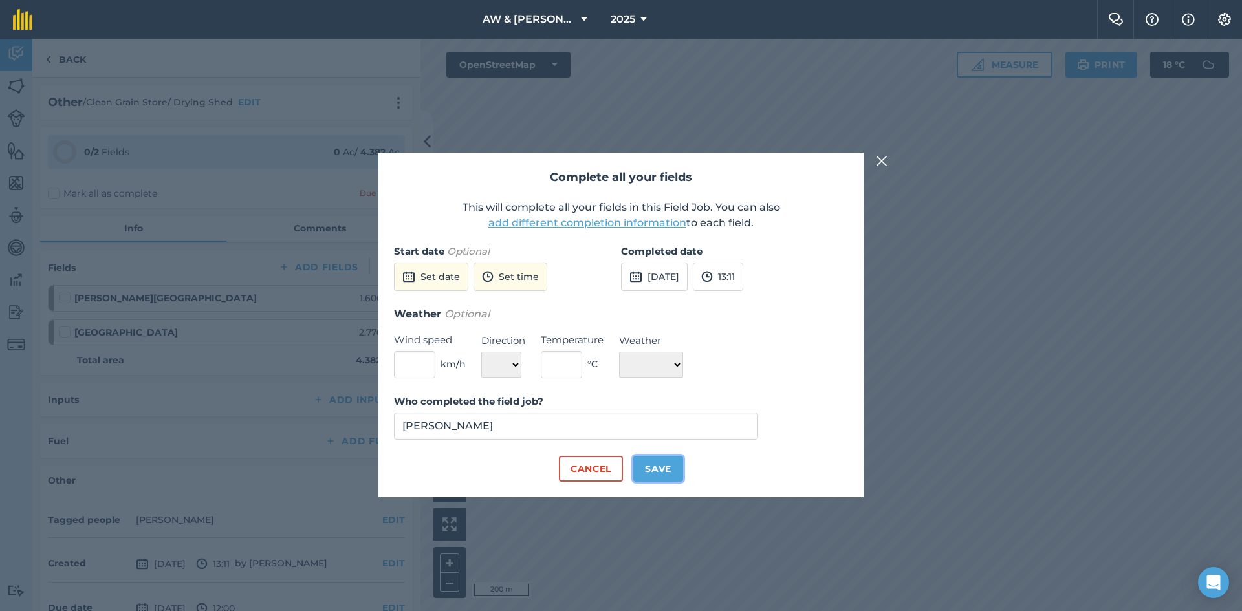
click at [665, 470] on button "Save" at bounding box center [658, 469] width 50 height 26
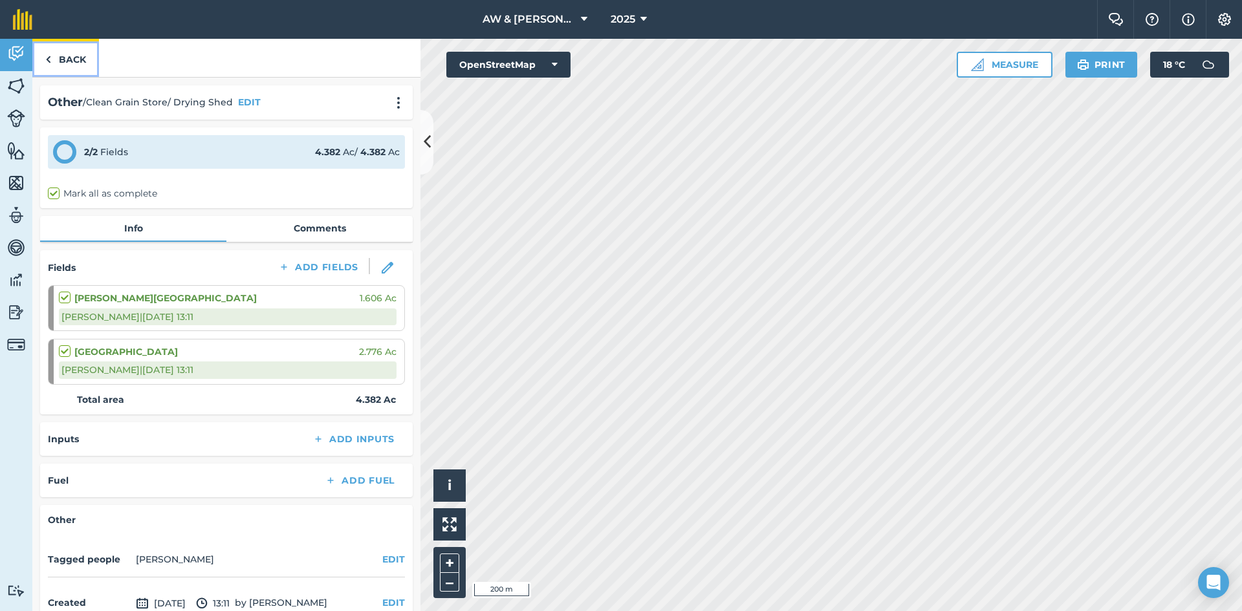
click at [71, 59] on link "Back" at bounding box center [65, 58] width 67 height 38
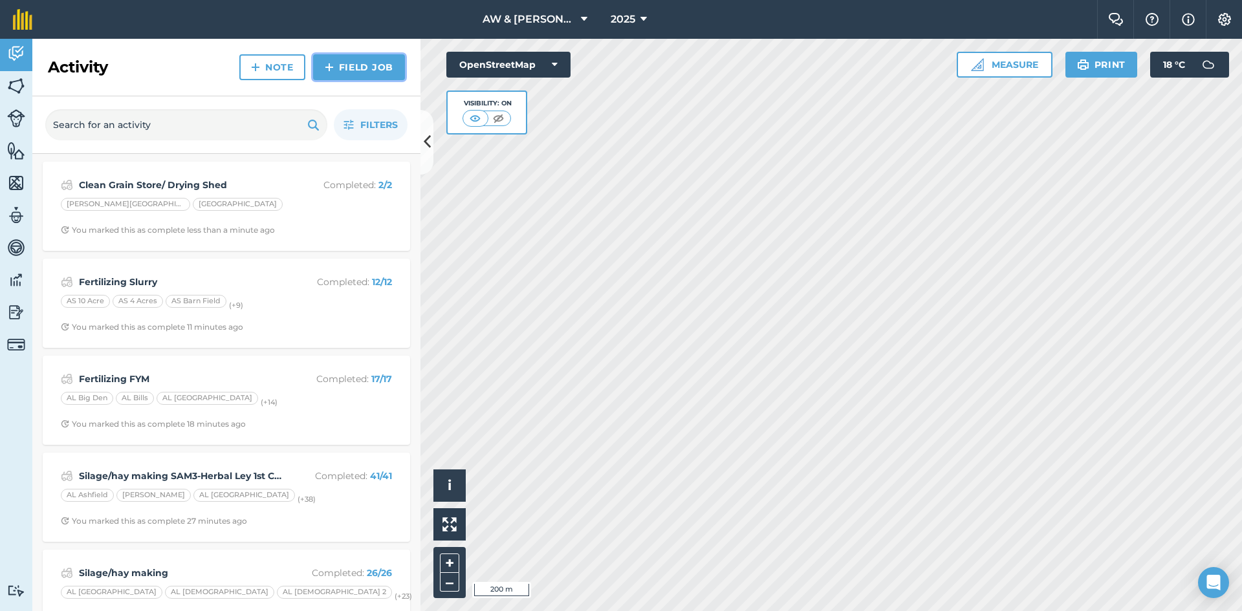
click at [360, 71] on link "Field Job" at bounding box center [359, 67] width 92 height 26
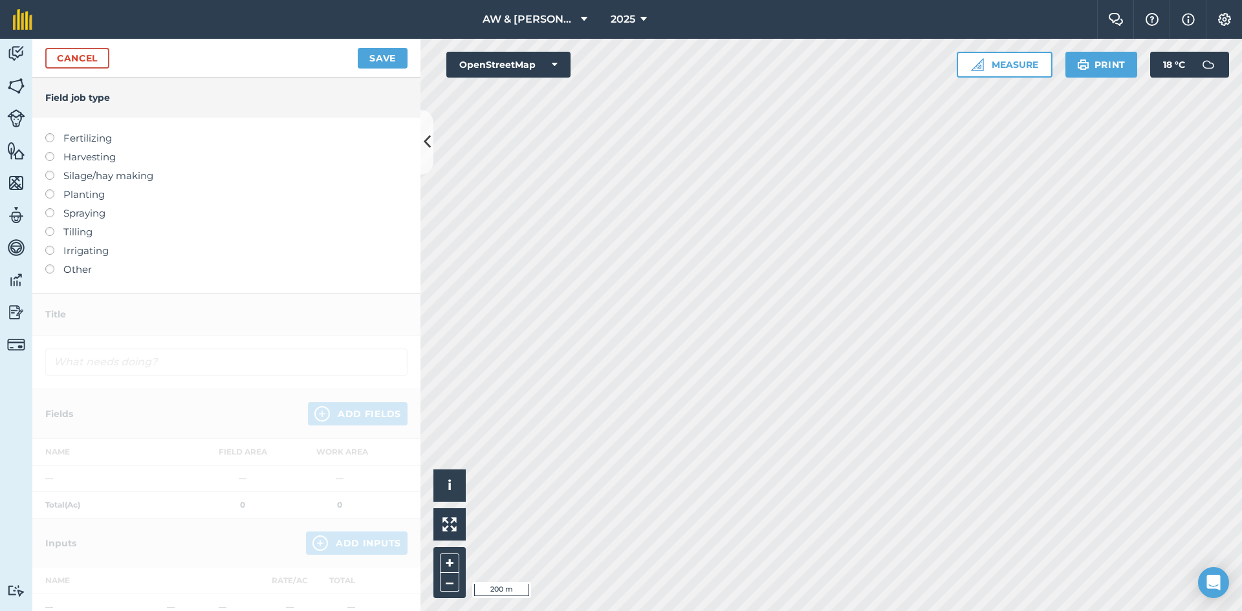
click at [50, 265] on label at bounding box center [54, 265] width 18 height 0
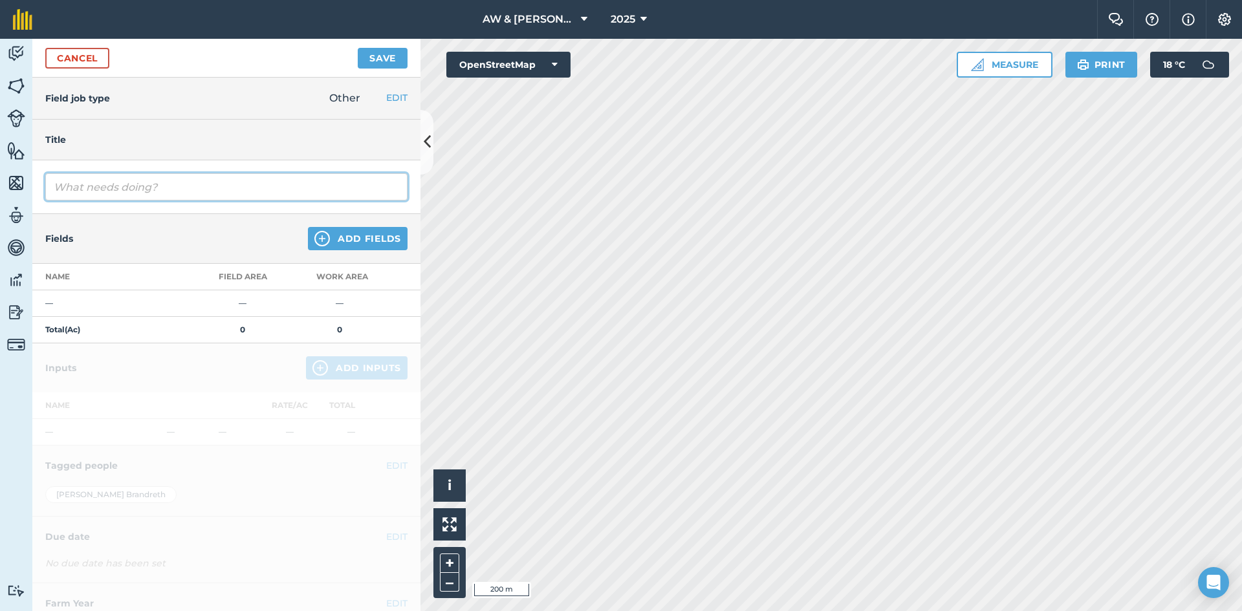
click at [190, 192] on input "text" at bounding box center [226, 186] width 362 height 27
click at [336, 228] on button "Add Fields" at bounding box center [358, 238] width 100 height 23
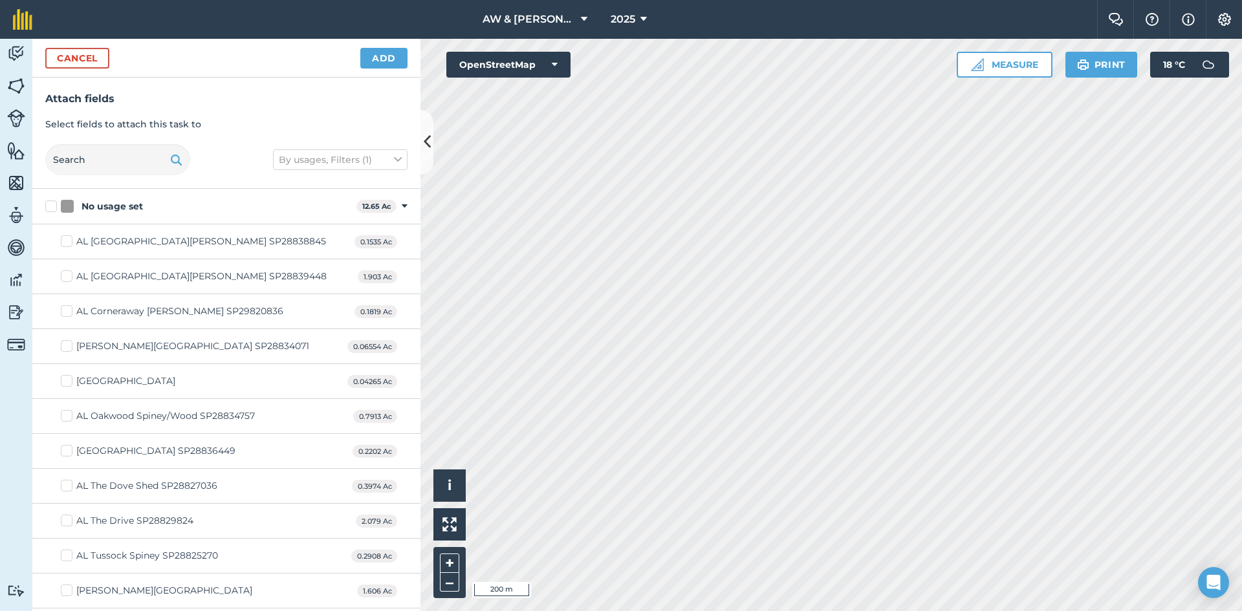
click at [244, 335] on div "Activity Fields Livestock Features Maps Team Vehicles Data Reporting Billing Tu…" at bounding box center [621, 325] width 1242 height 572
click at [385, 60] on button "Add" at bounding box center [383, 58] width 47 height 21
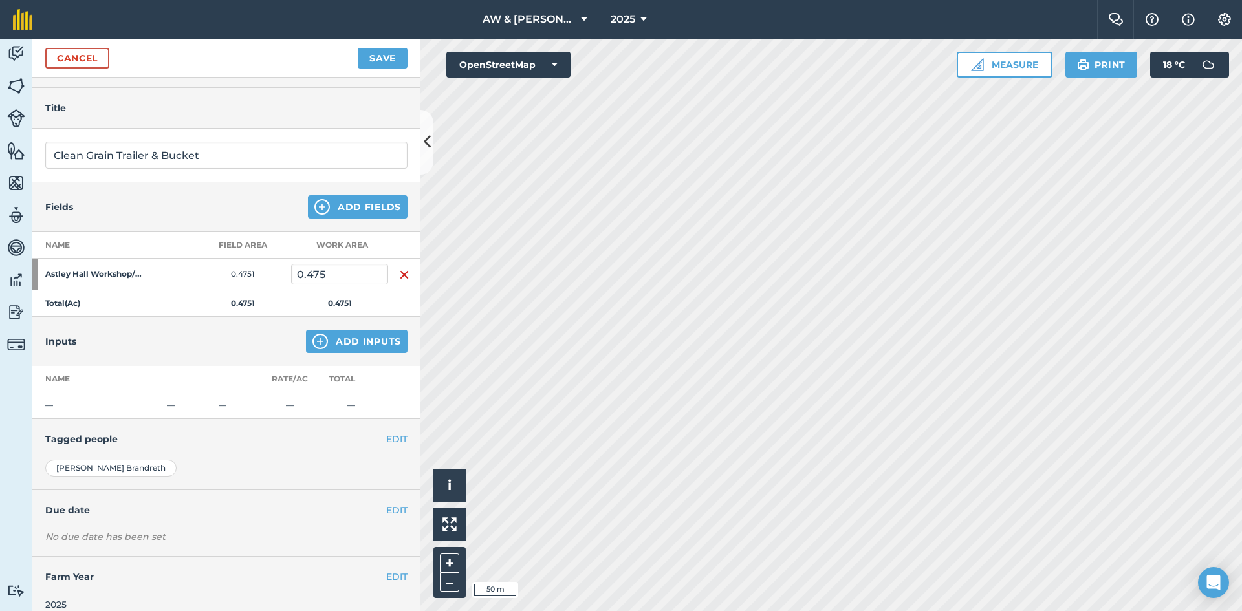
scroll to position [46, 0]
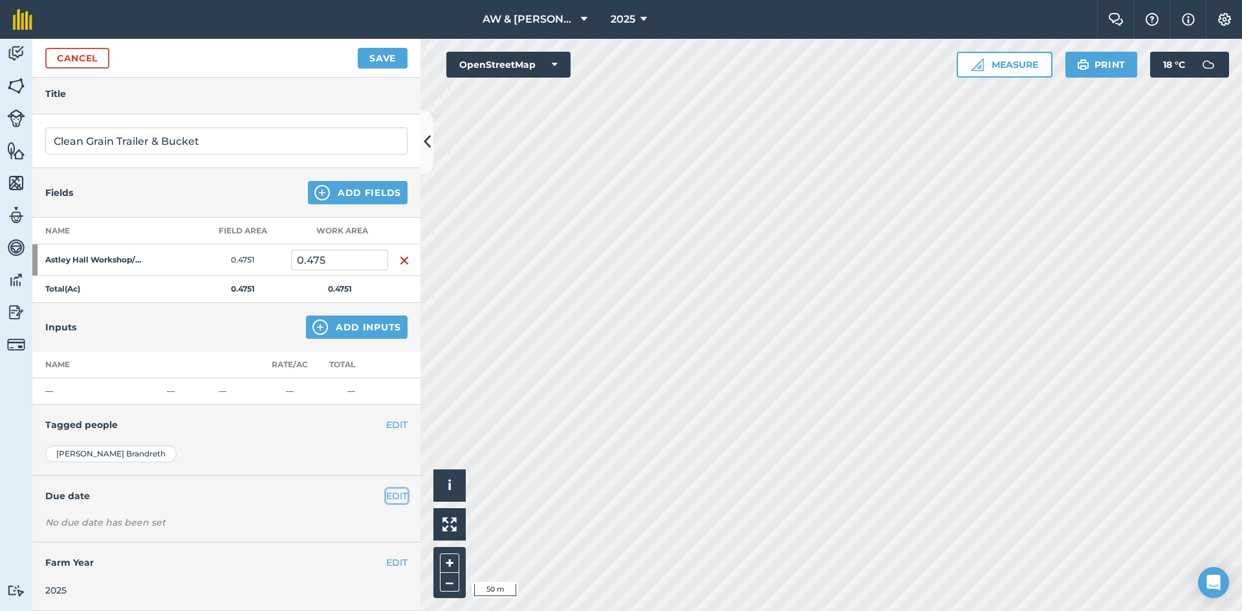
click at [387, 500] on button "EDIT" at bounding box center [396, 496] width 21 height 14
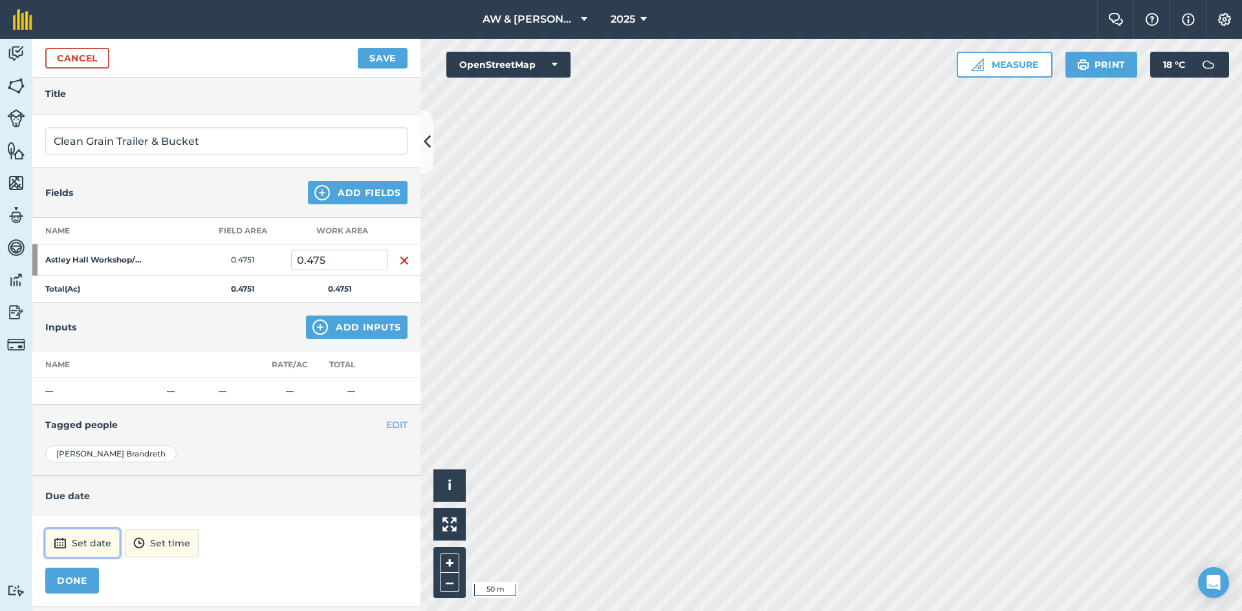
click at [101, 550] on button "Set date" at bounding box center [82, 543] width 74 height 28
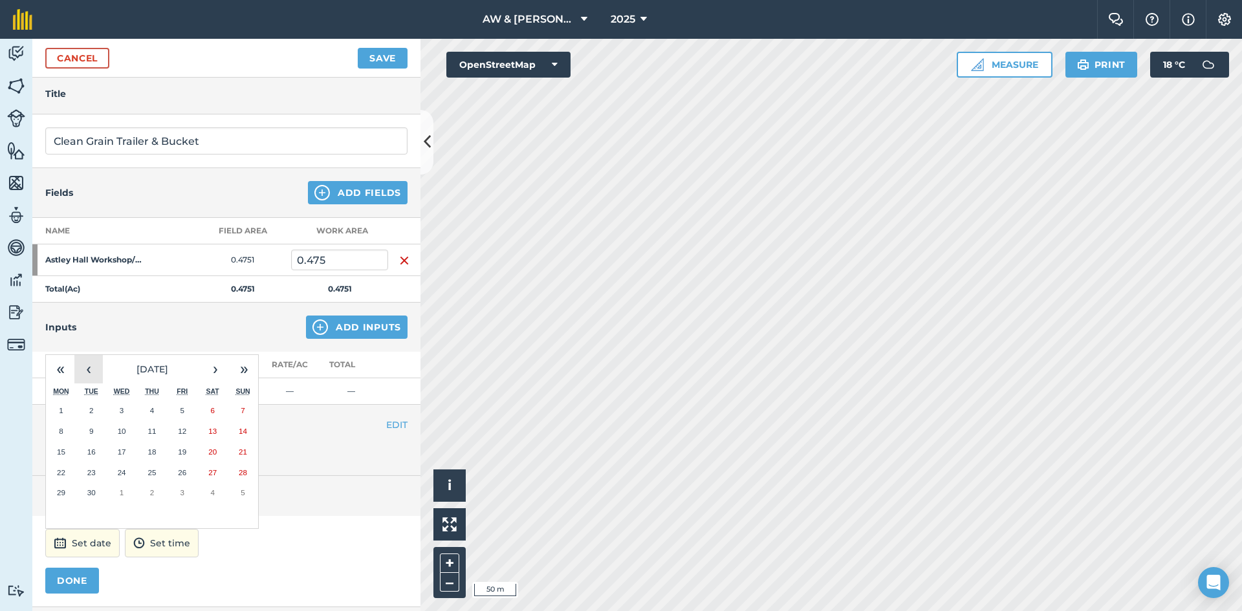
click at [88, 377] on button "‹" at bounding box center [88, 369] width 28 height 28
click at [145, 448] on button "12" at bounding box center [152, 452] width 30 height 21
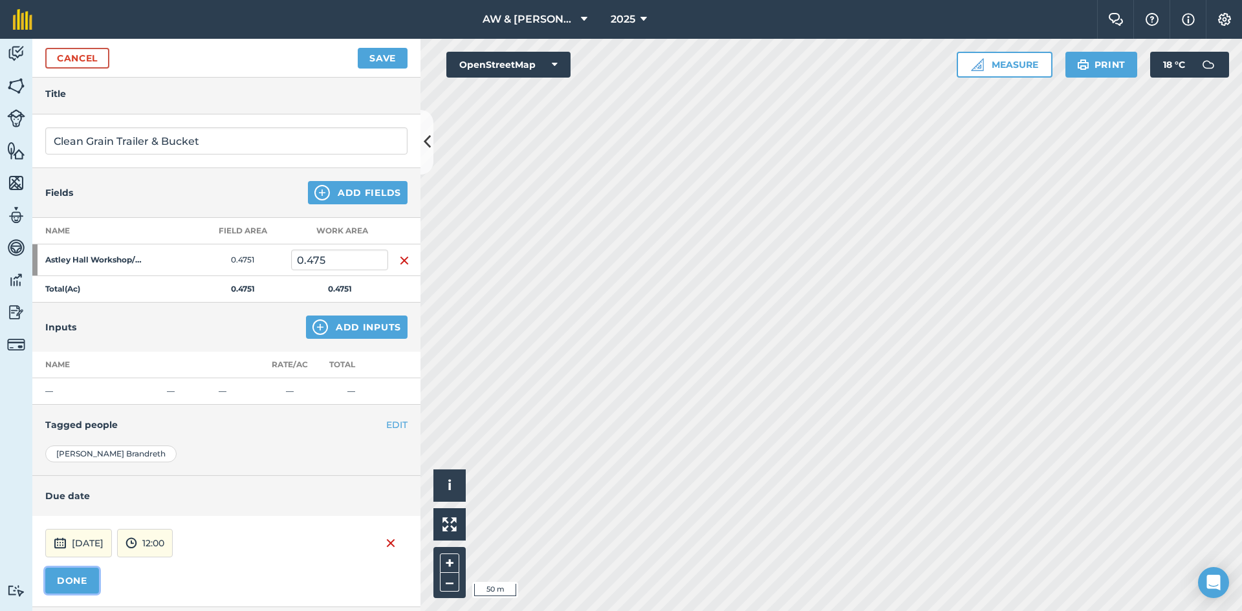
click at [75, 586] on button "DONE" at bounding box center [72, 581] width 54 height 26
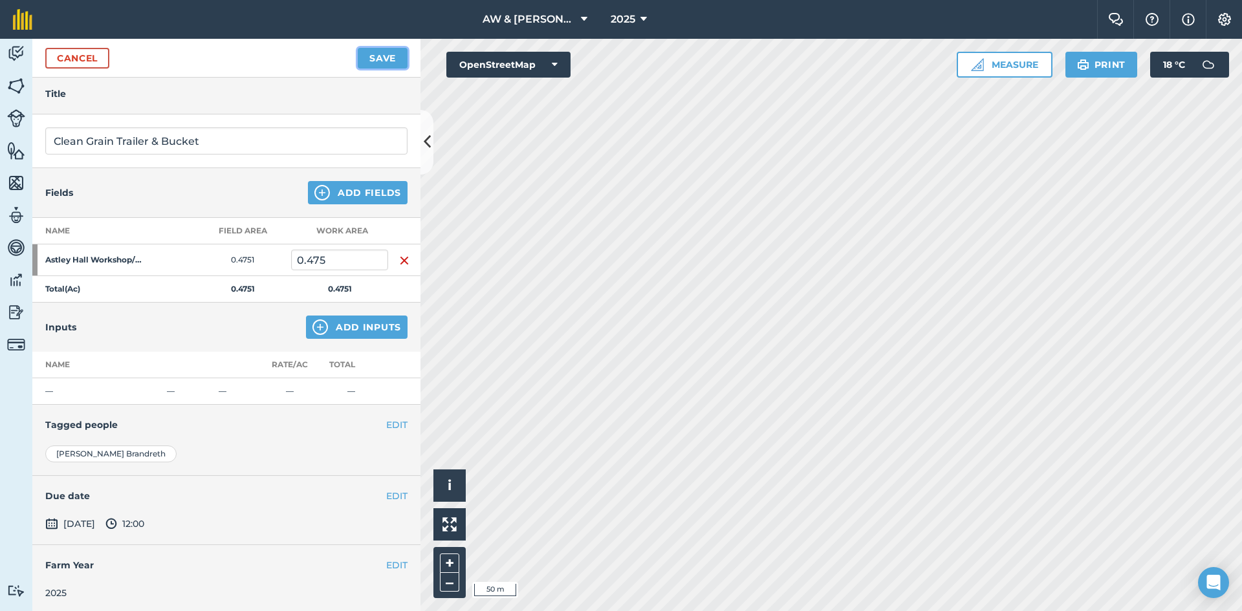
click at [390, 58] on button "Save" at bounding box center [383, 58] width 50 height 21
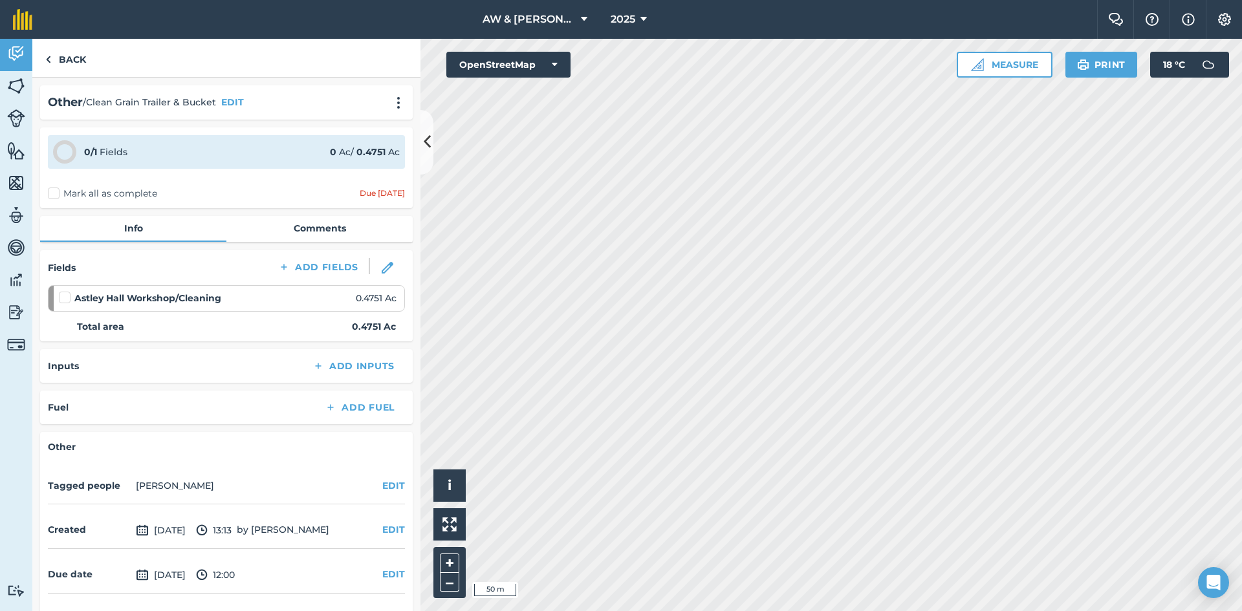
click at [58, 192] on label "Mark all as complete" at bounding box center [102, 194] width 109 height 14
click at [56, 192] on input "Mark all as complete" at bounding box center [52, 191] width 8 height 8
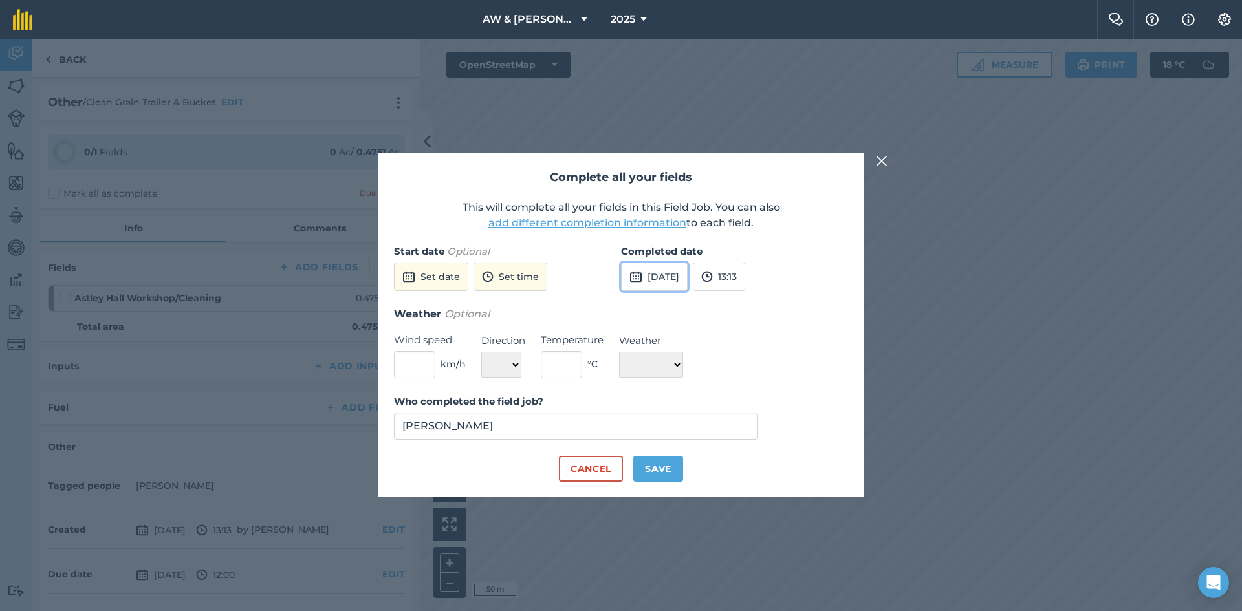
click at [663, 272] on button "[DATE]" at bounding box center [654, 277] width 67 height 28
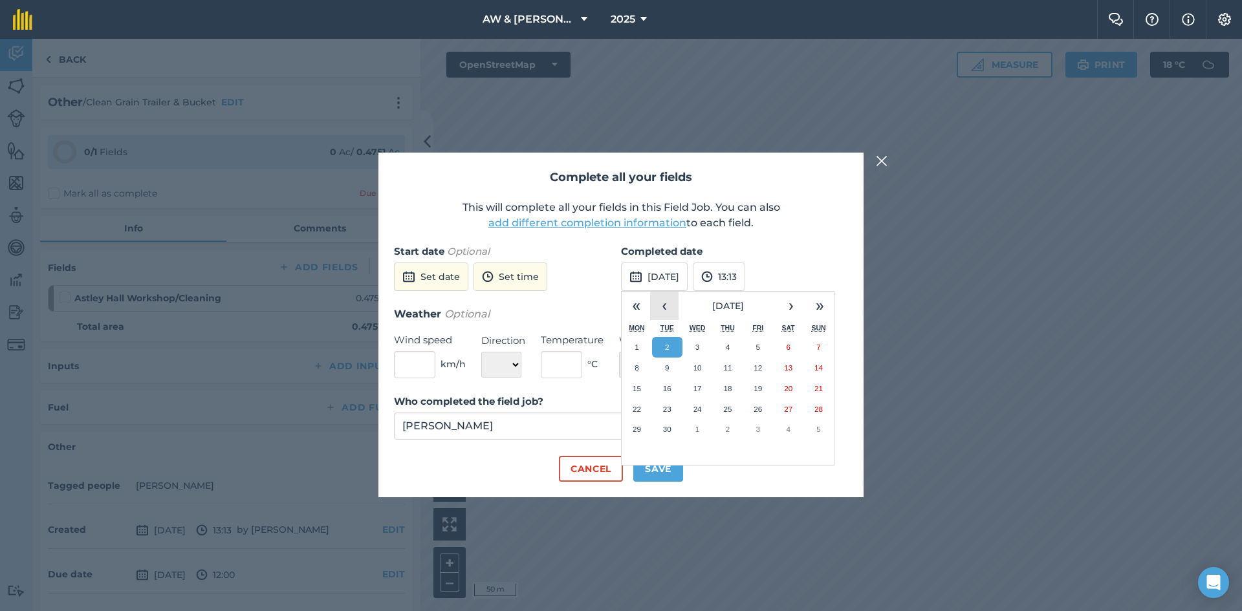
click at [669, 311] on button "‹" at bounding box center [664, 306] width 28 height 28
click at [782, 306] on button "›" at bounding box center [791, 306] width 28 height 28
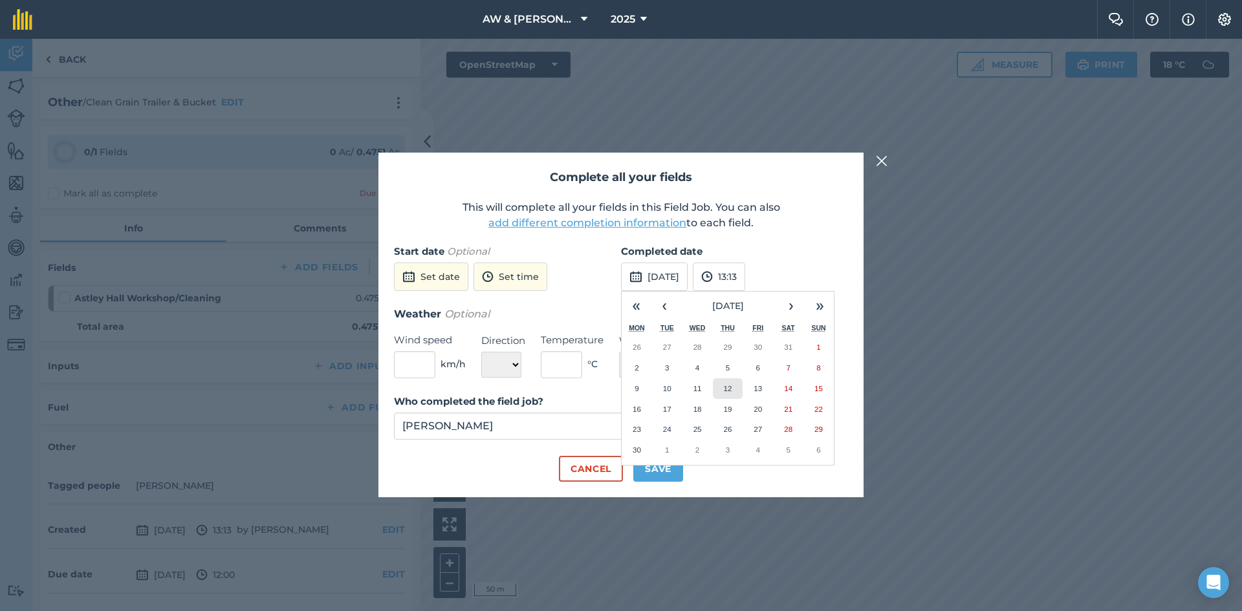
click at [728, 386] on abbr "12" at bounding box center [727, 388] width 8 height 8
click at [673, 461] on button "Save" at bounding box center [658, 469] width 50 height 26
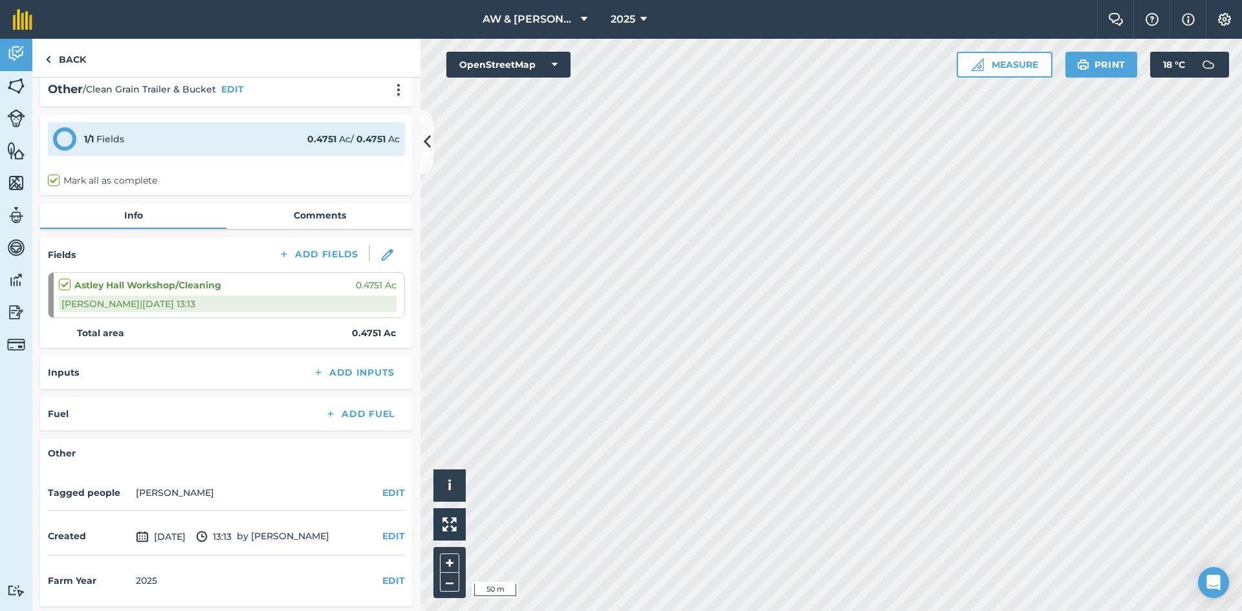
scroll to position [16, 0]
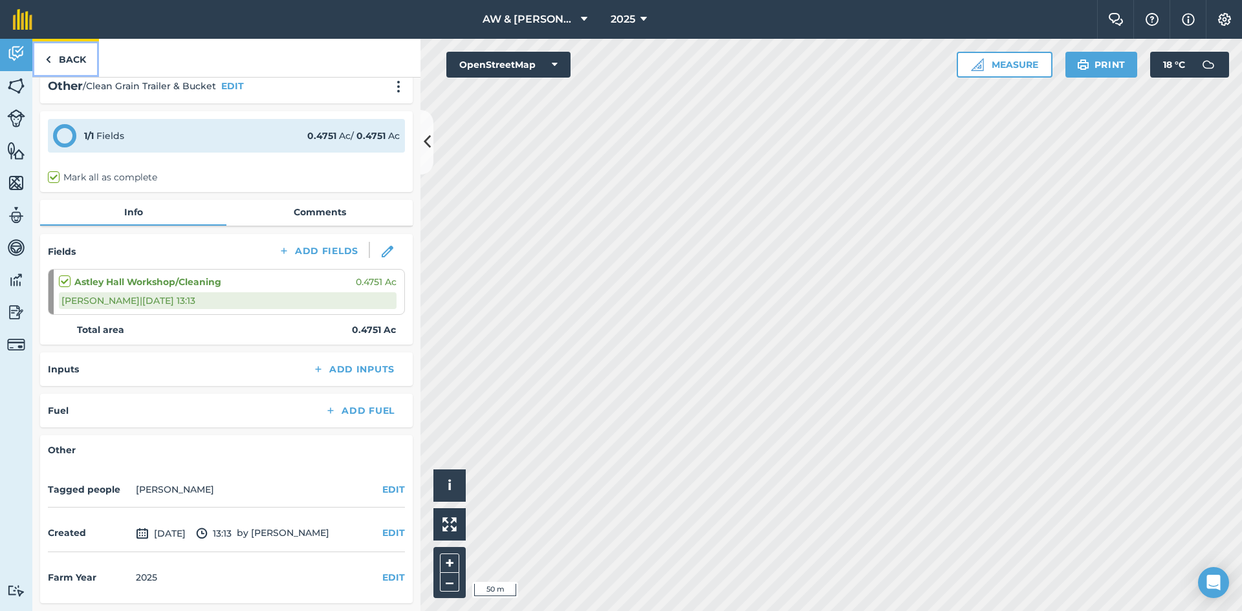
click at [55, 52] on link "Back" at bounding box center [65, 58] width 67 height 38
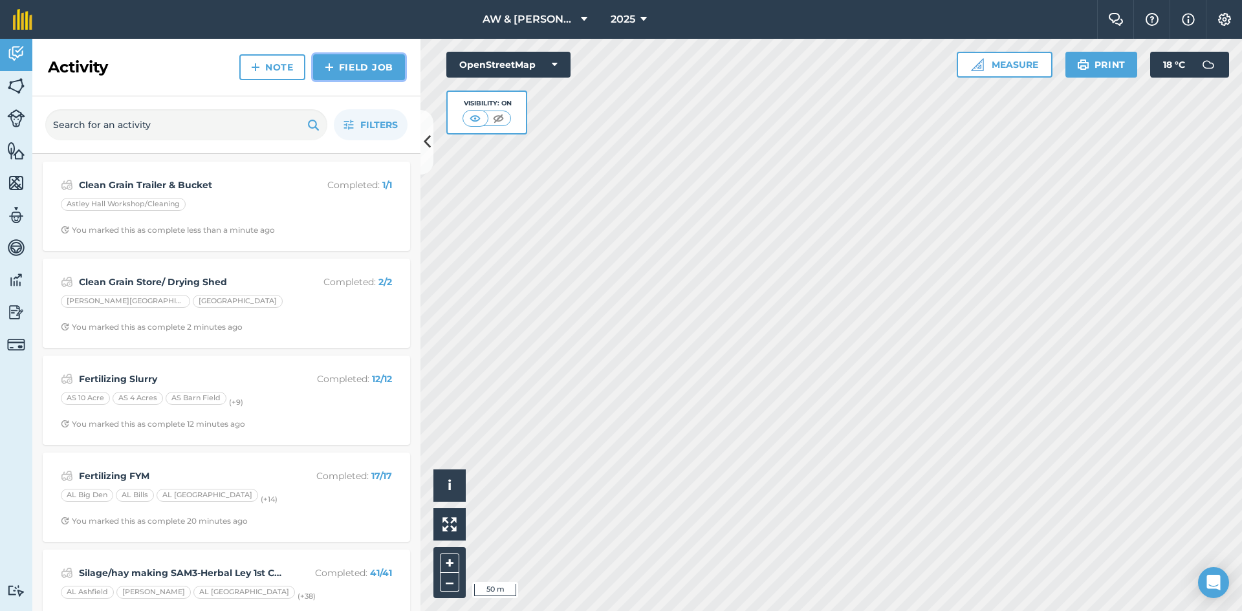
click at [361, 70] on link "Field Job" at bounding box center [359, 67] width 92 height 26
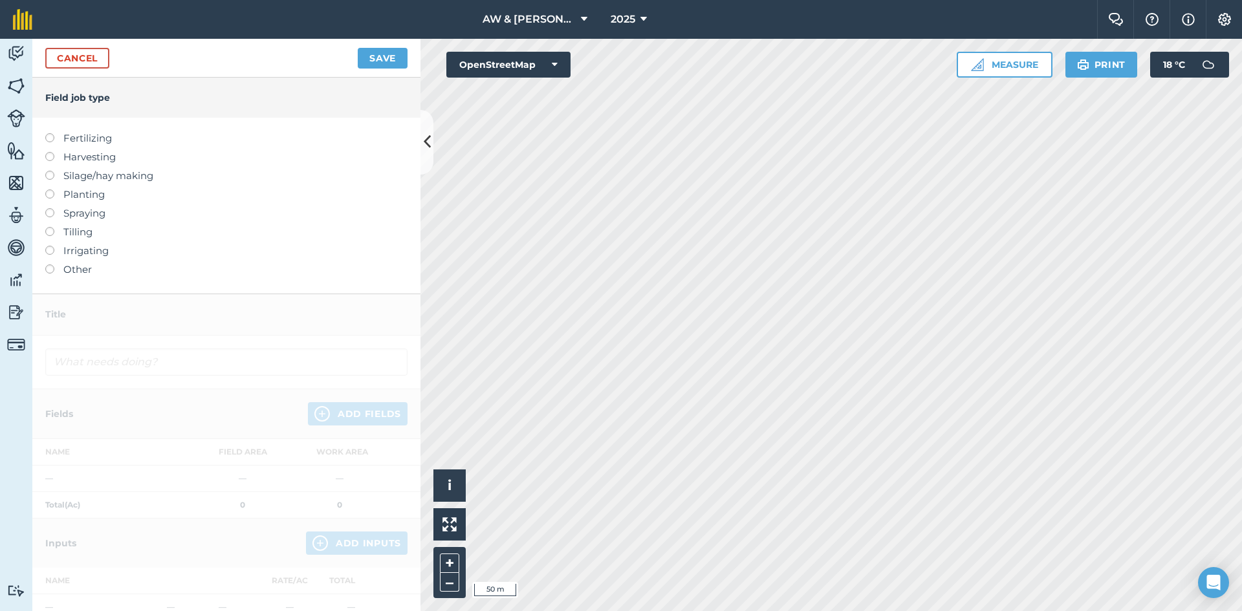
click at [68, 270] on label "Other" at bounding box center [226, 270] width 362 height 16
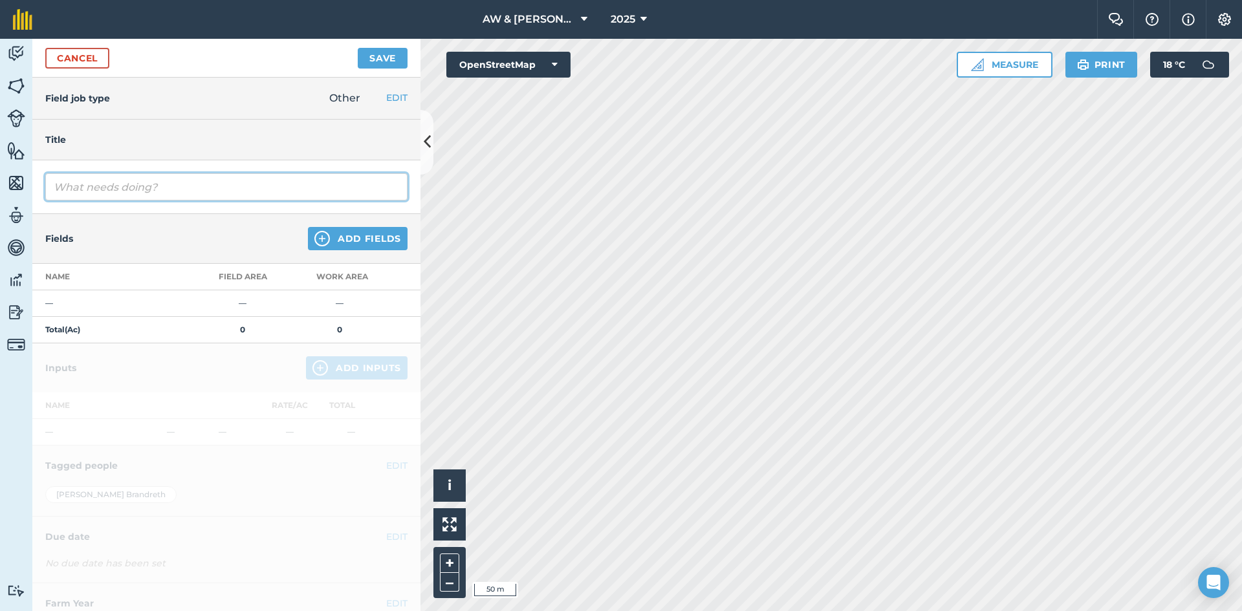
click at [156, 195] on input "text" at bounding box center [226, 186] width 362 height 27
click at [343, 243] on button "Add Fields" at bounding box center [358, 238] width 100 height 23
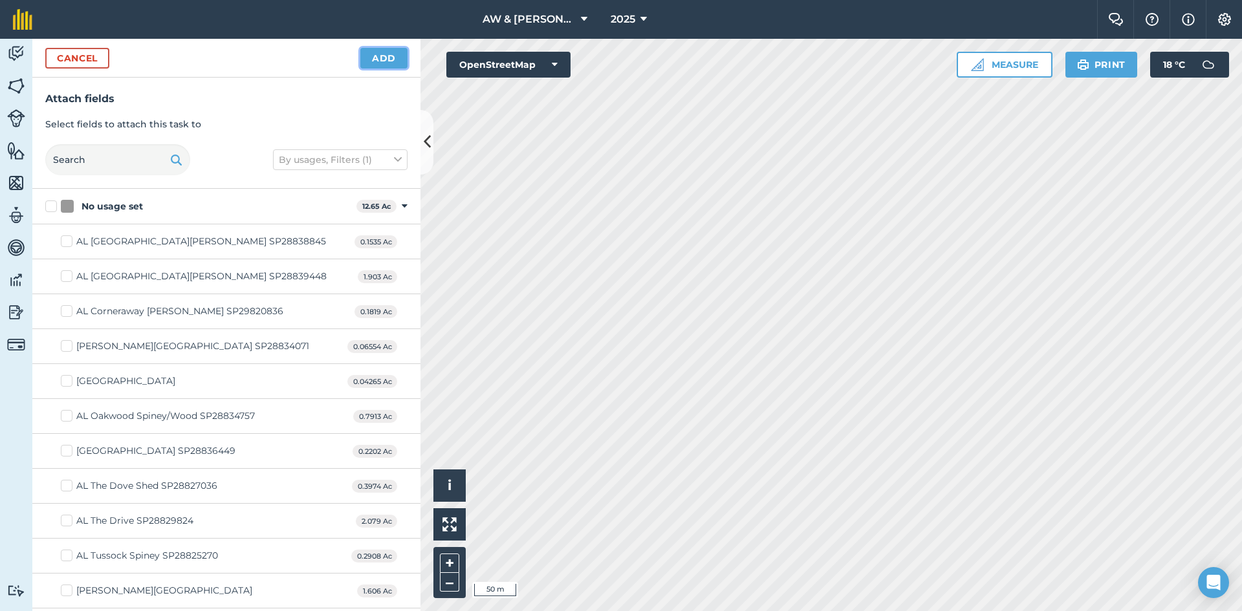
click at [365, 59] on button "Add" at bounding box center [383, 58] width 47 height 21
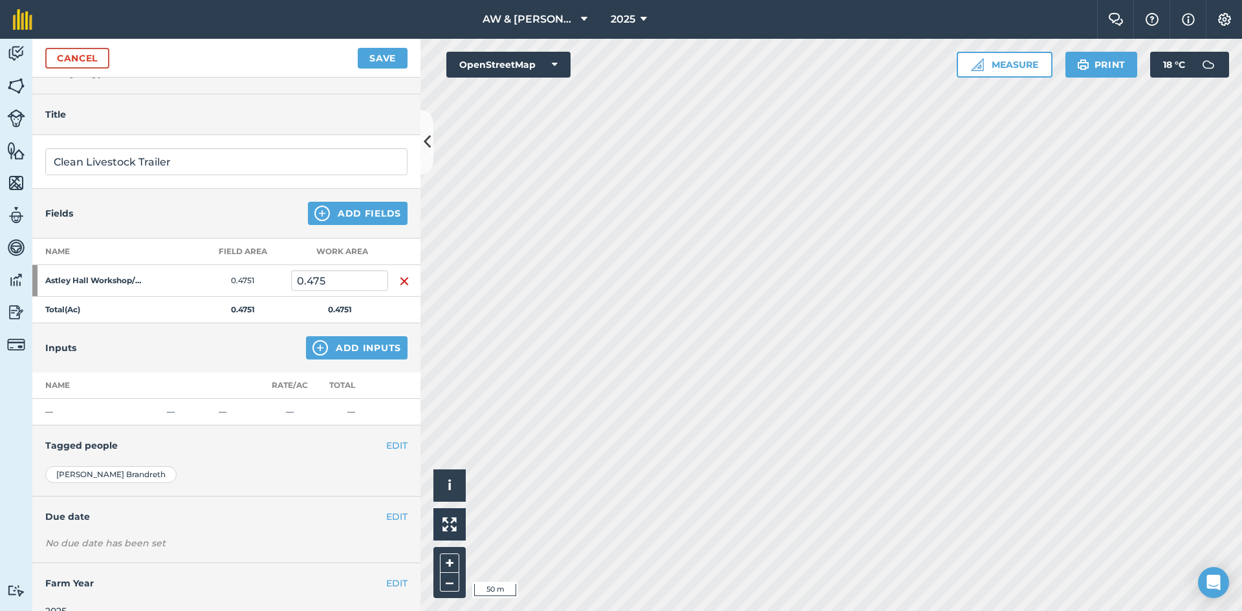
scroll to position [46, 0]
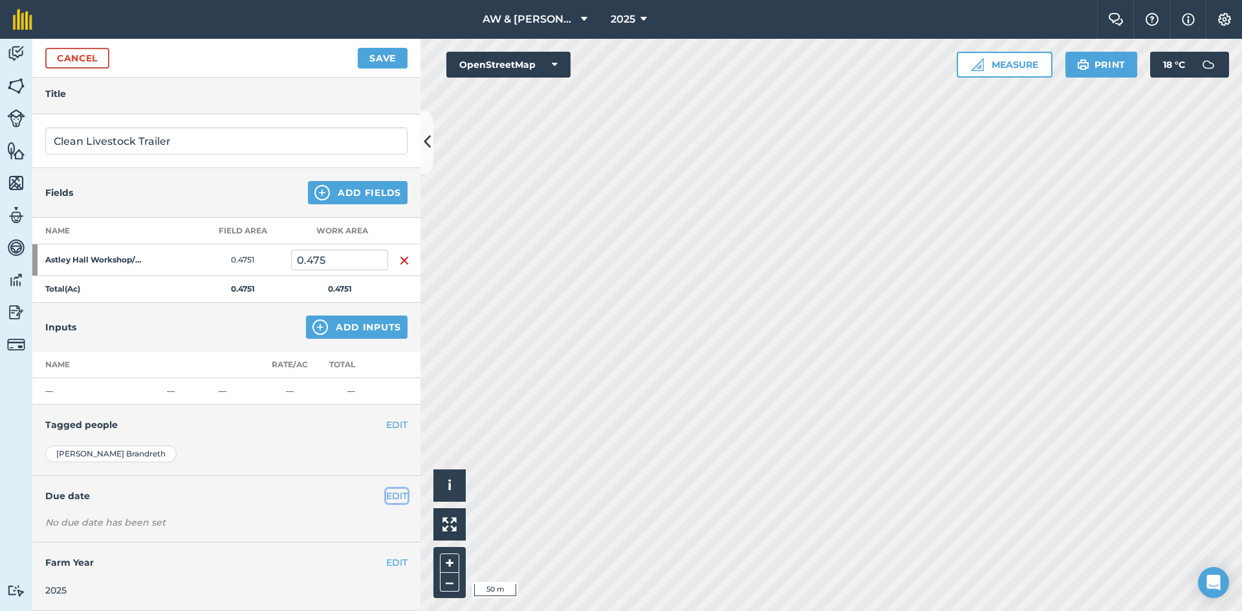
click at [386, 494] on button "EDIT" at bounding box center [396, 496] width 21 height 14
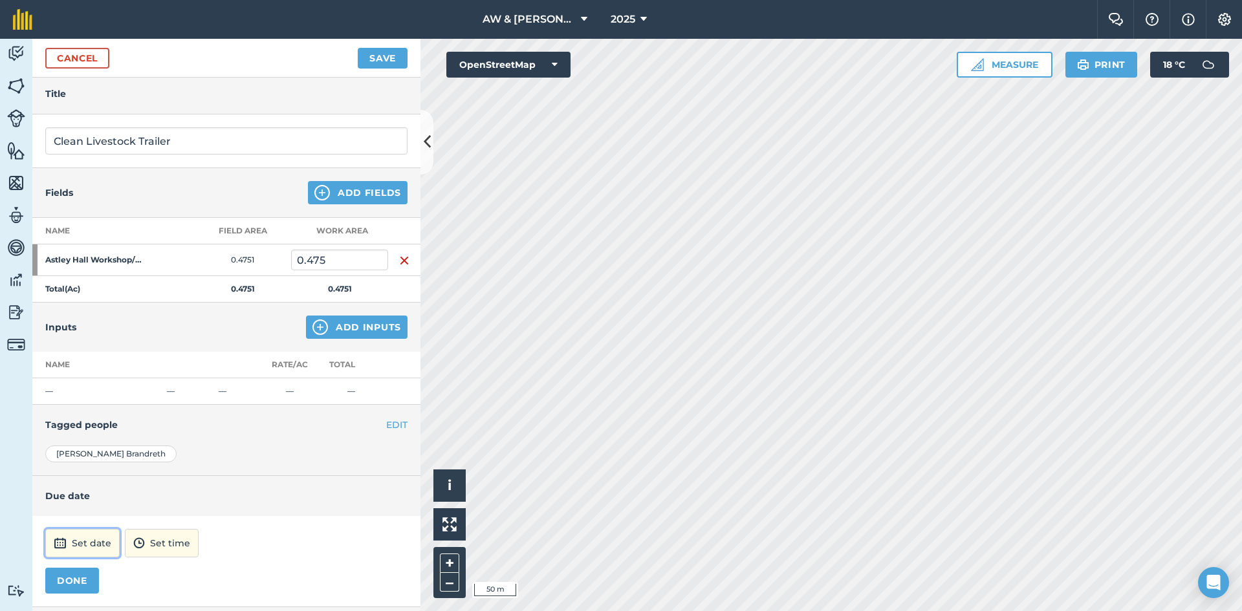
click at [102, 552] on button "Set date" at bounding box center [82, 543] width 74 height 28
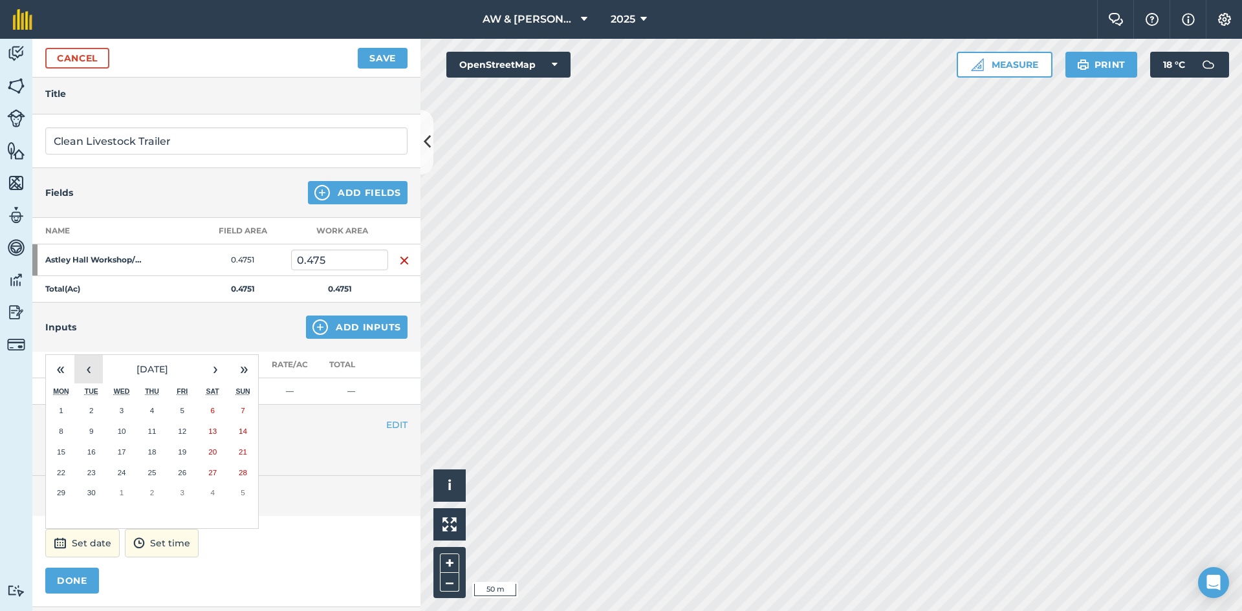
click at [87, 374] on button "‹" at bounding box center [88, 369] width 28 height 28
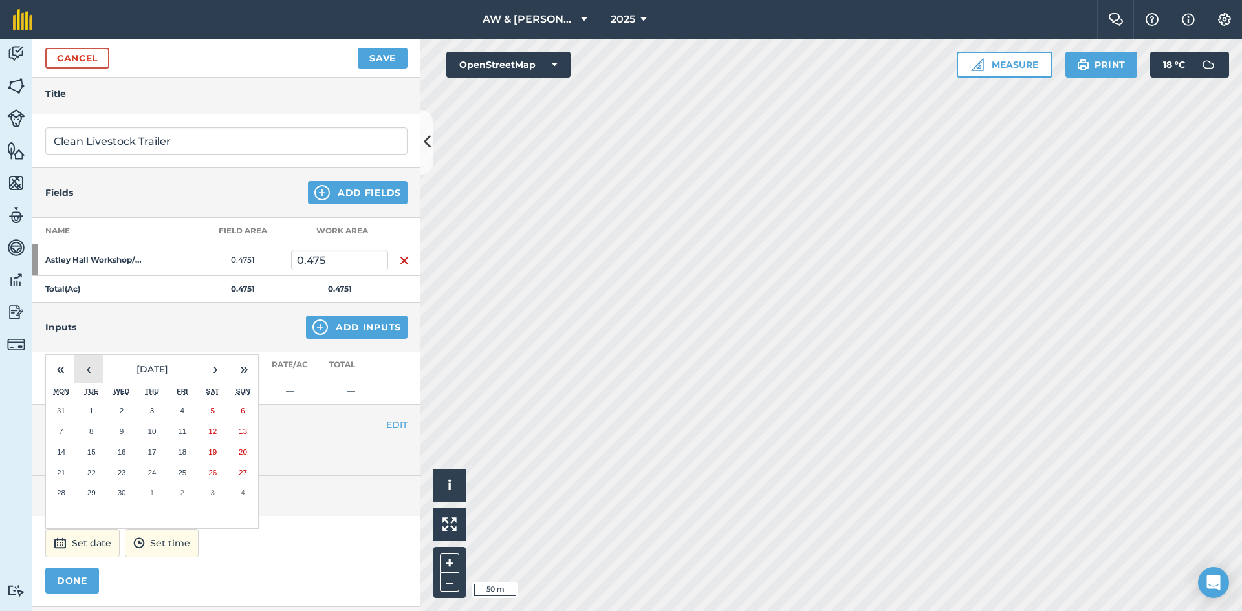
click at [87, 374] on button "‹" at bounding box center [88, 369] width 28 height 28
click at [186, 497] on abbr "28" at bounding box center [182, 492] width 8 height 8
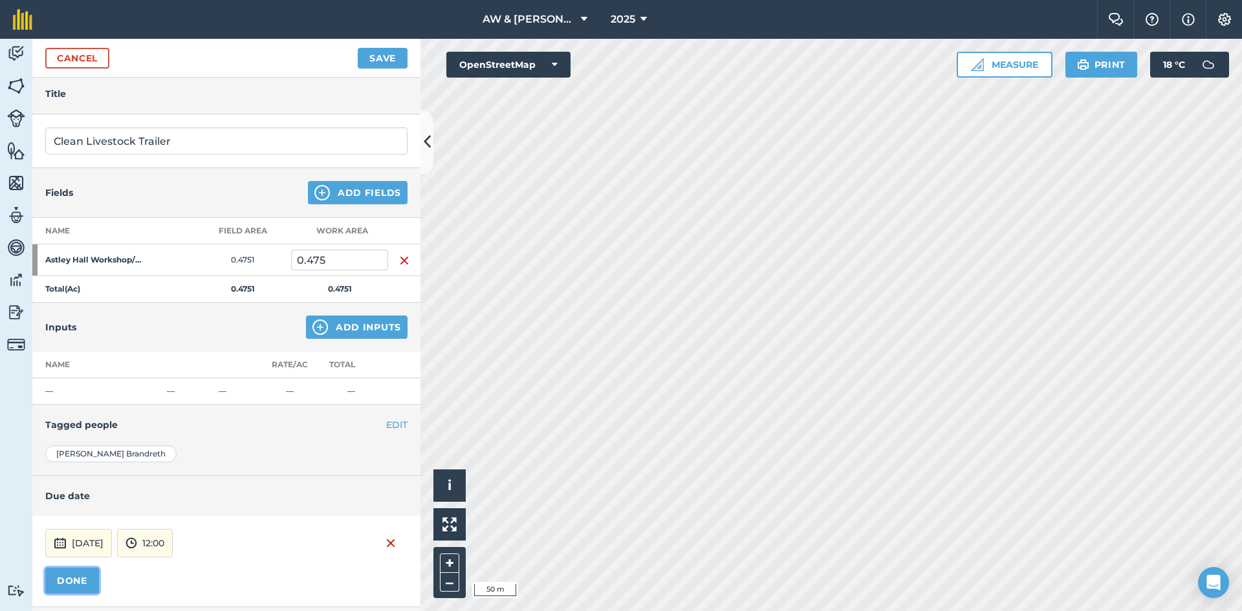
click at [75, 589] on button "DONE" at bounding box center [72, 581] width 54 height 26
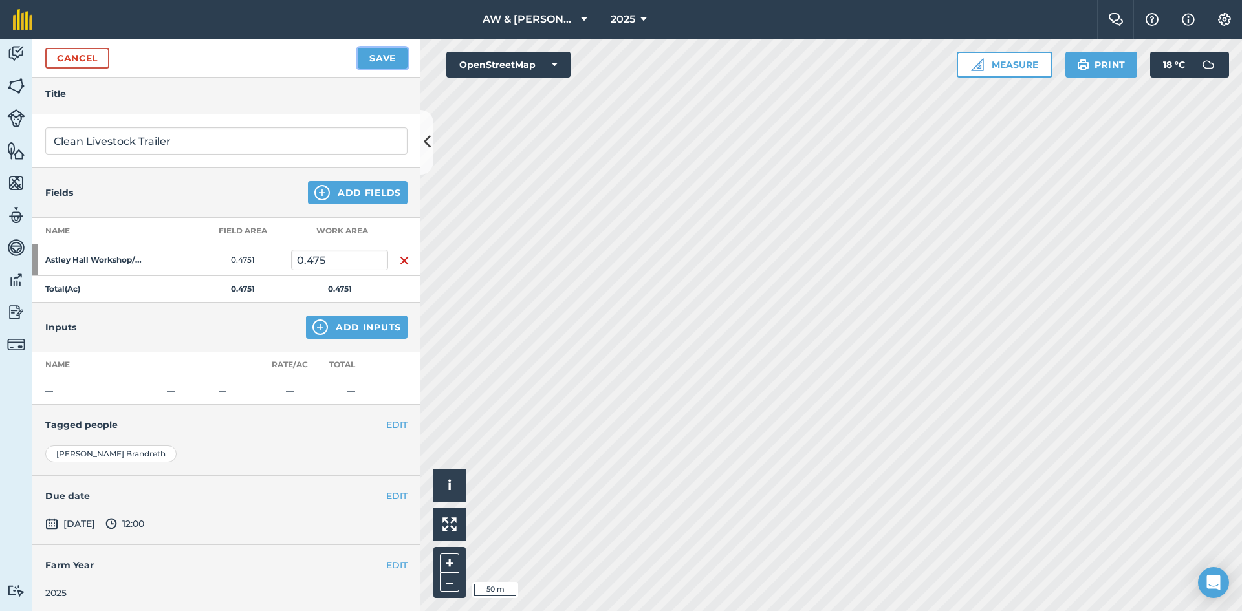
click at [379, 56] on button "Save" at bounding box center [383, 58] width 50 height 21
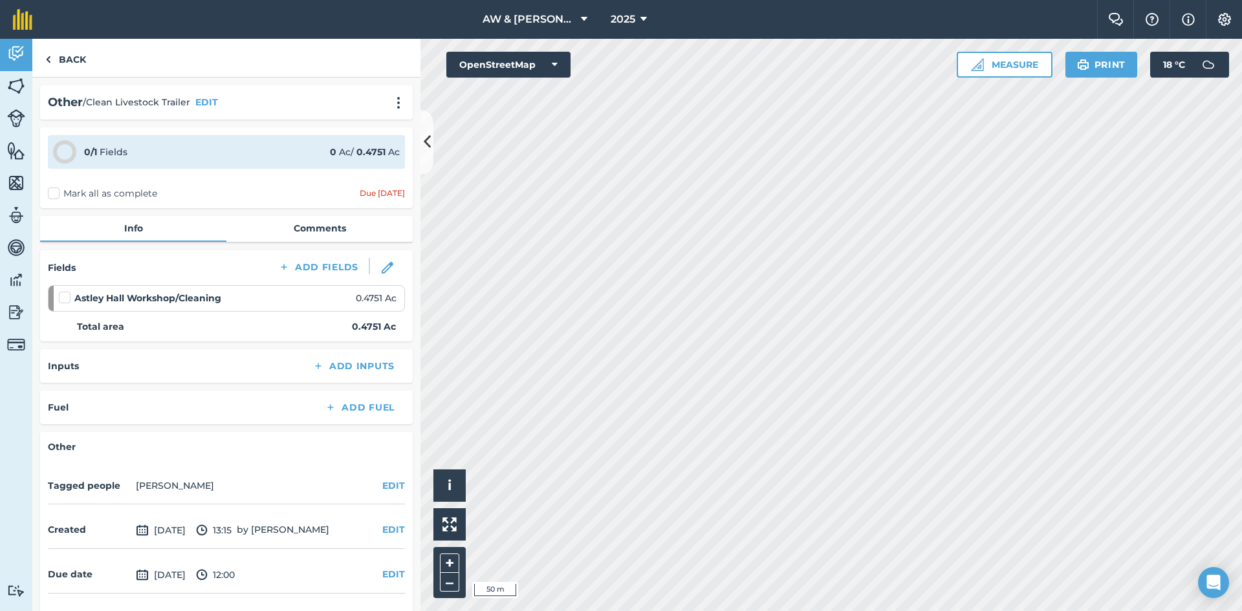
click at [76, 190] on label "Mark all as complete" at bounding box center [102, 194] width 109 height 14
click at [56, 190] on input "Mark all as complete" at bounding box center [52, 191] width 8 height 8
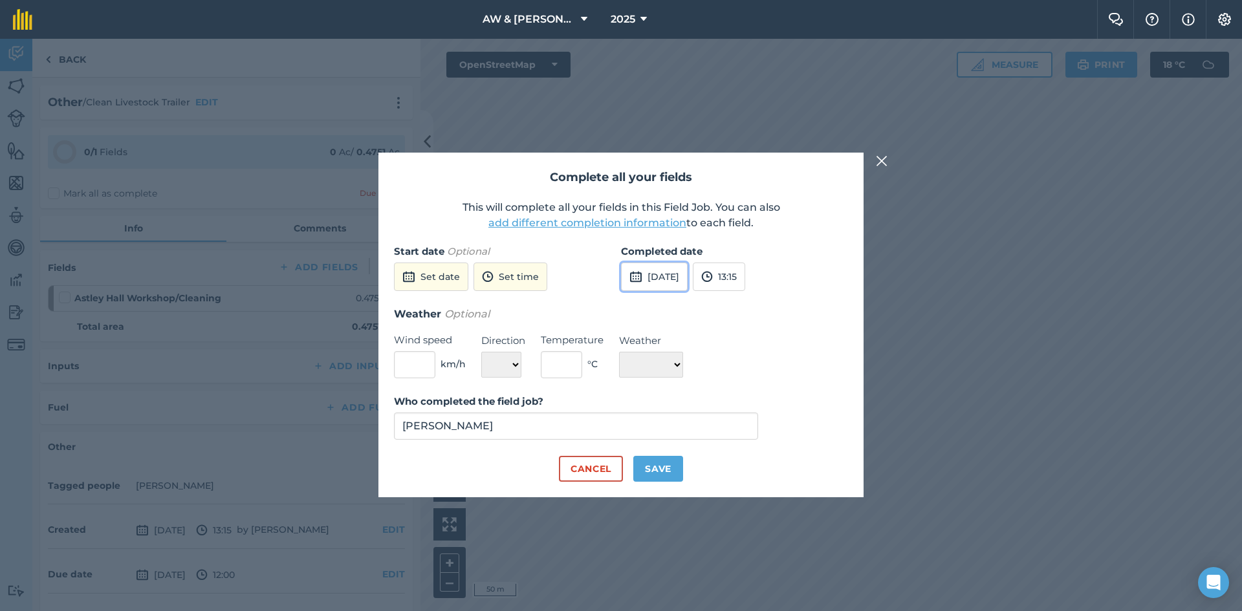
click at [661, 285] on button "[DATE]" at bounding box center [654, 277] width 67 height 28
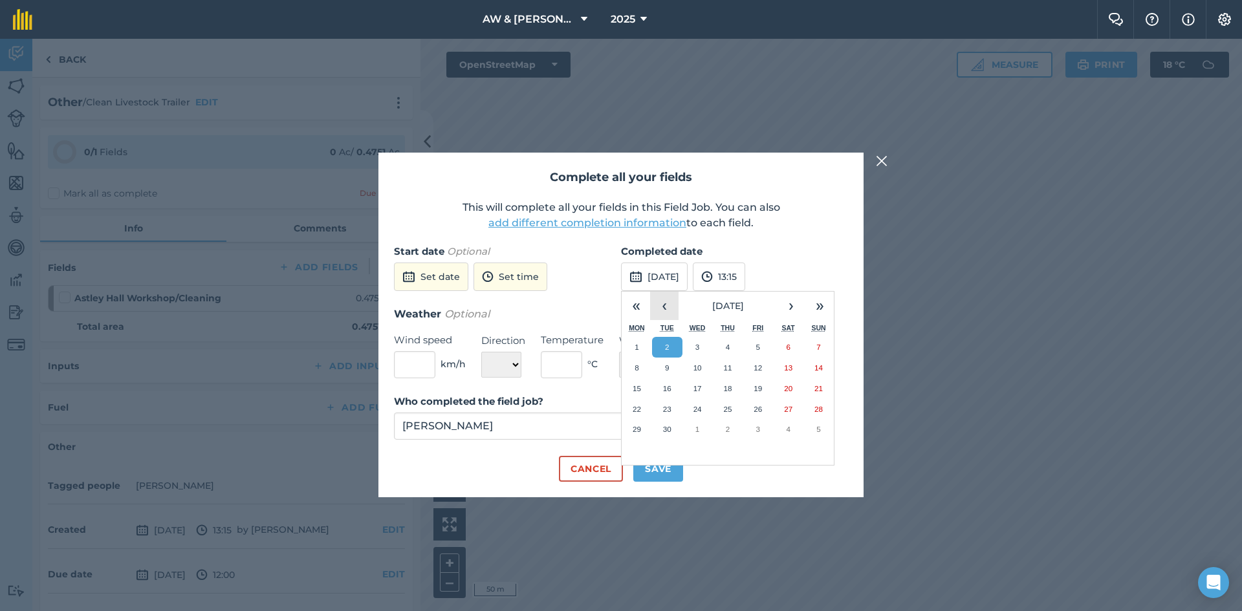
click at [658, 308] on button "‹" at bounding box center [664, 306] width 28 height 28
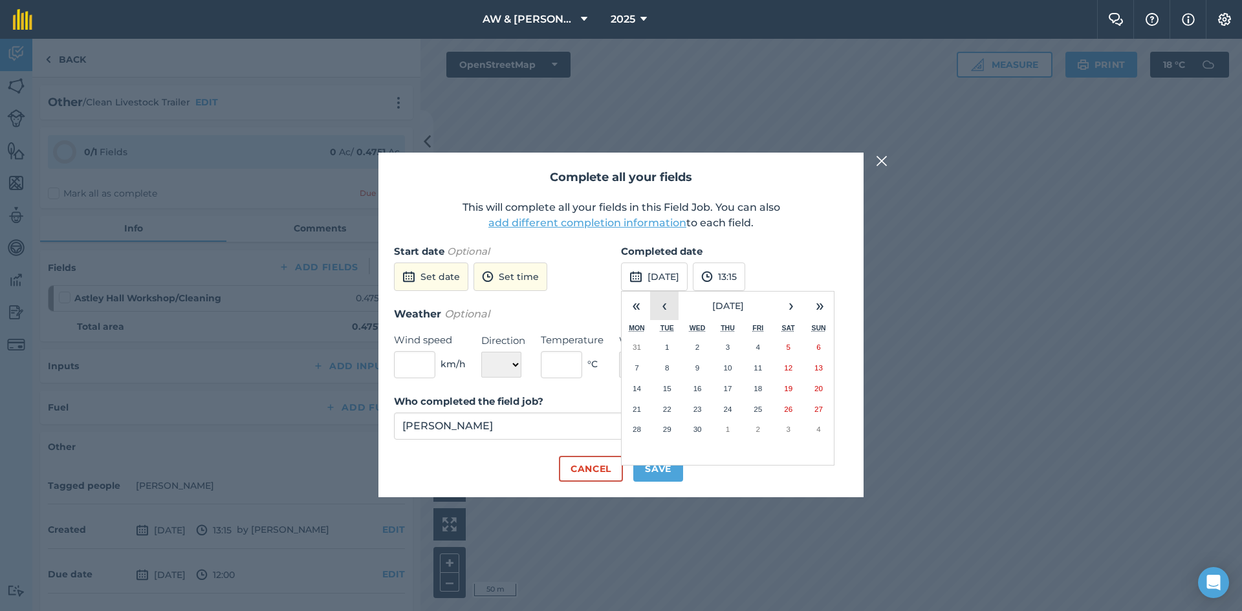
click at [658, 308] on button "‹" at bounding box center [664, 306] width 28 height 28
click at [768, 424] on button "28" at bounding box center [758, 429] width 30 height 21
click at [660, 470] on button "Save" at bounding box center [658, 469] width 50 height 26
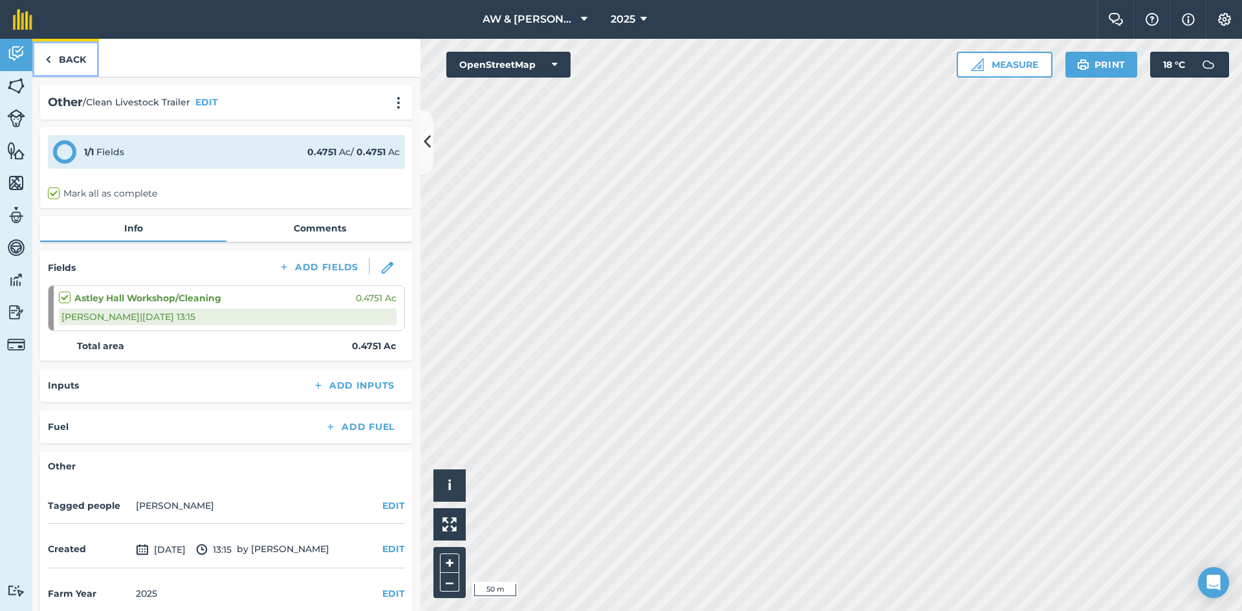
click at [57, 61] on link "Back" at bounding box center [65, 58] width 67 height 38
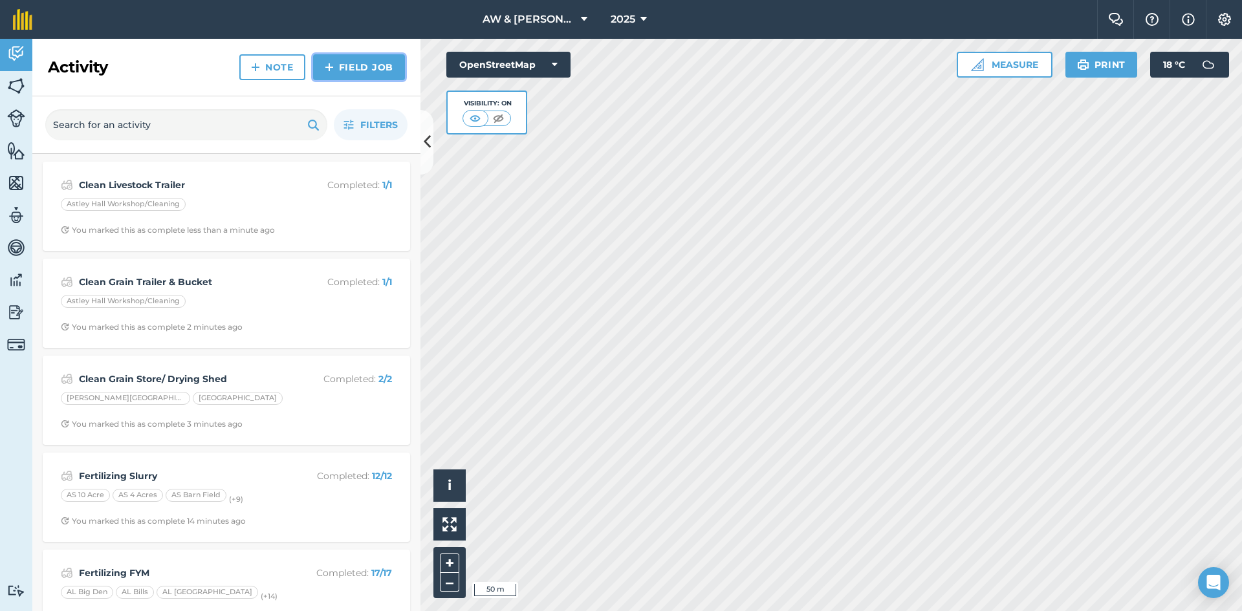
click at [362, 62] on link "Field Job" at bounding box center [359, 67] width 92 height 26
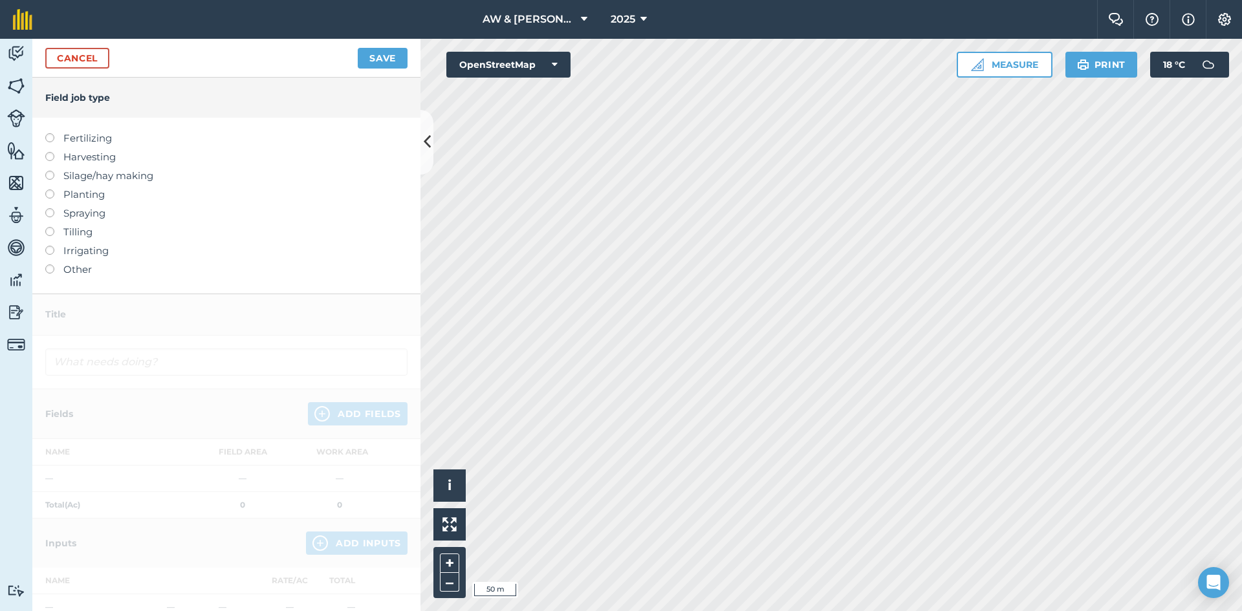
click at [52, 208] on label at bounding box center [54, 208] width 18 height 0
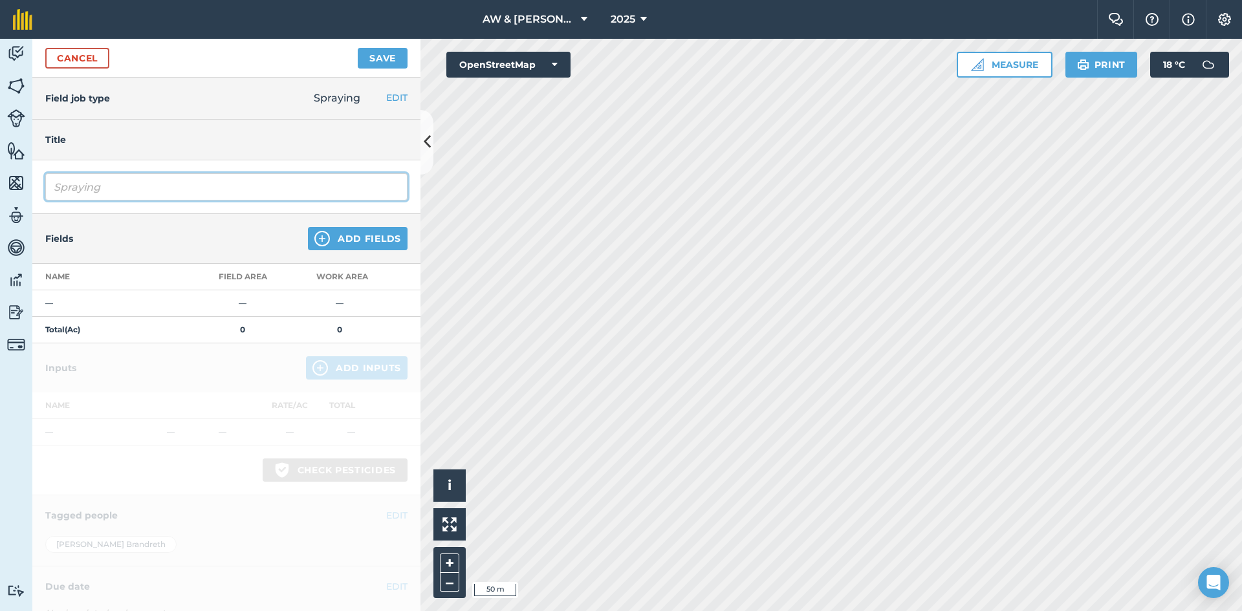
click at [258, 195] on input "Spraying" at bounding box center [226, 186] width 362 height 27
click at [382, 237] on button "Add Fields" at bounding box center [358, 238] width 100 height 23
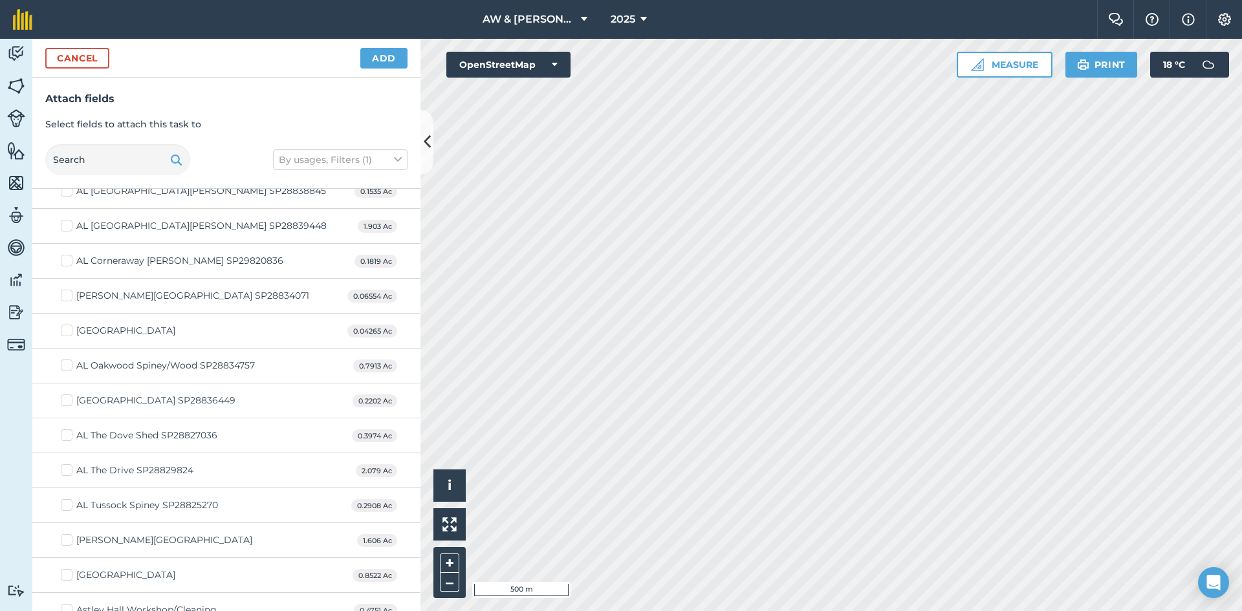
scroll to position [323, 0]
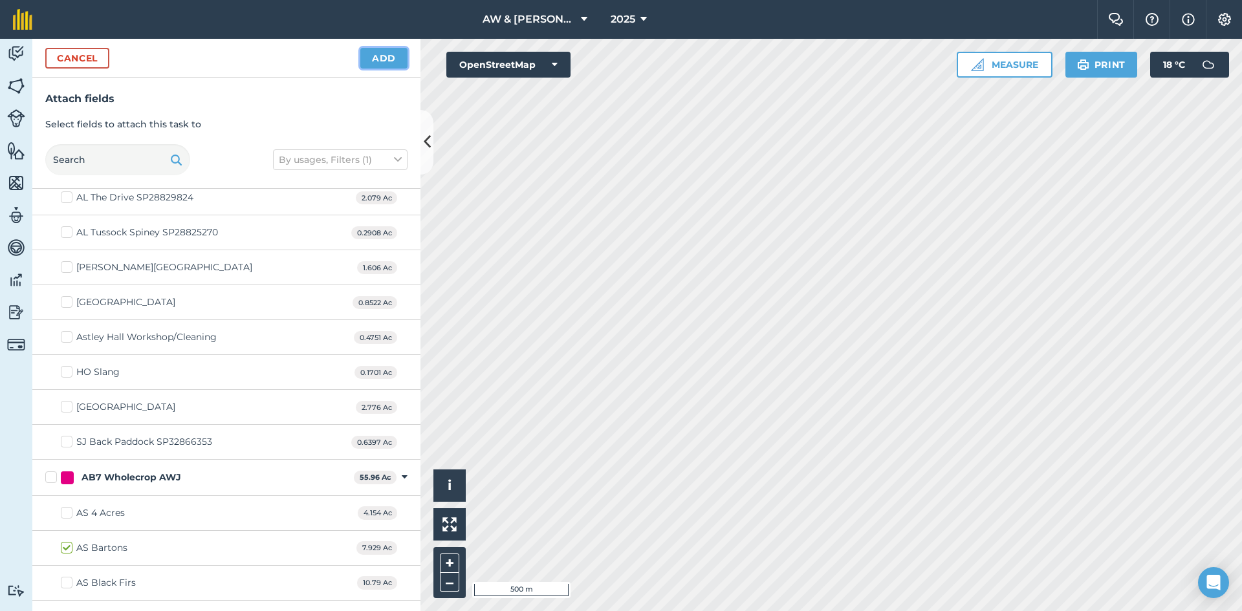
click at [387, 58] on button "Add" at bounding box center [383, 58] width 47 height 21
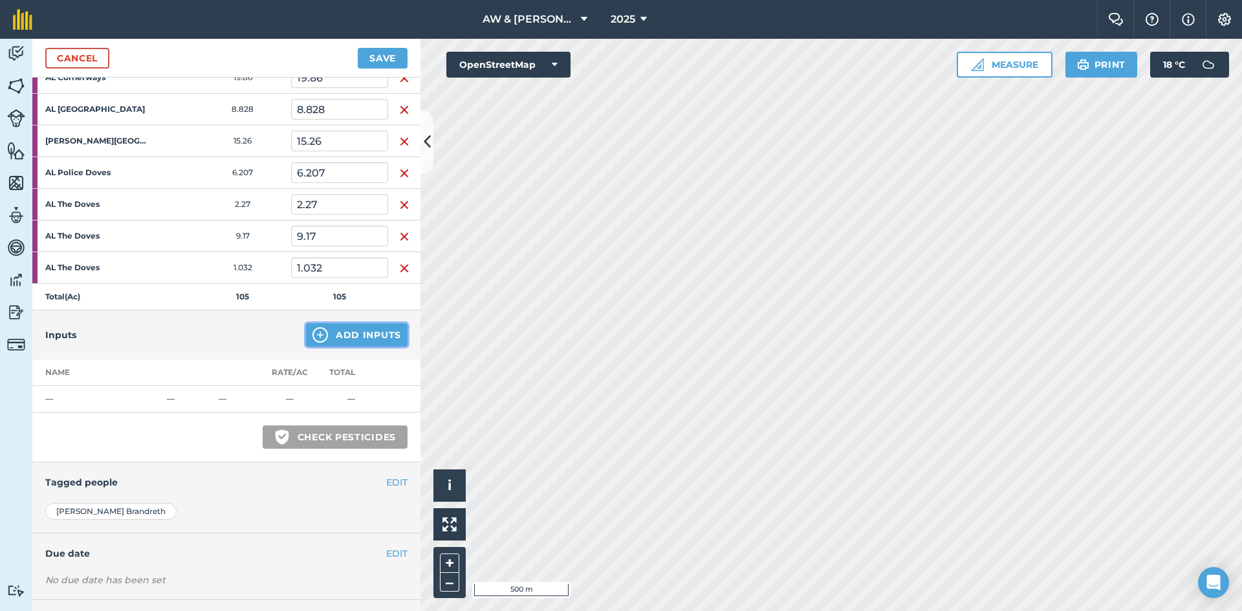
click at [329, 340] on button "Add Inputs" at bounding box center [357, 334] width 102 height 23
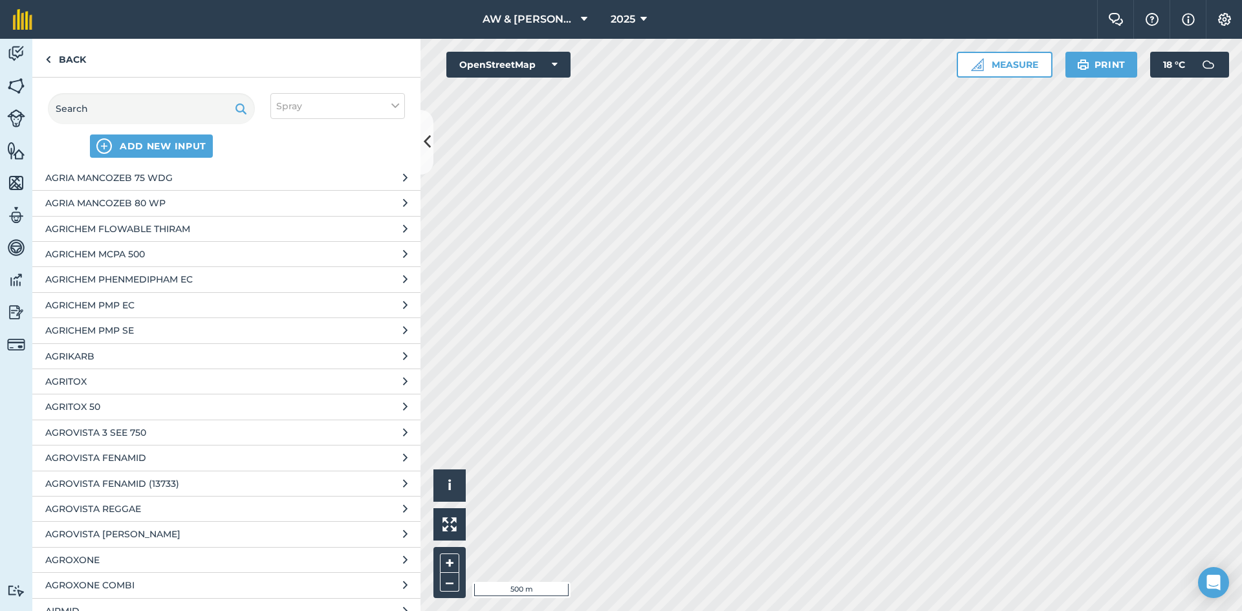
scroll to position [2005, 0]
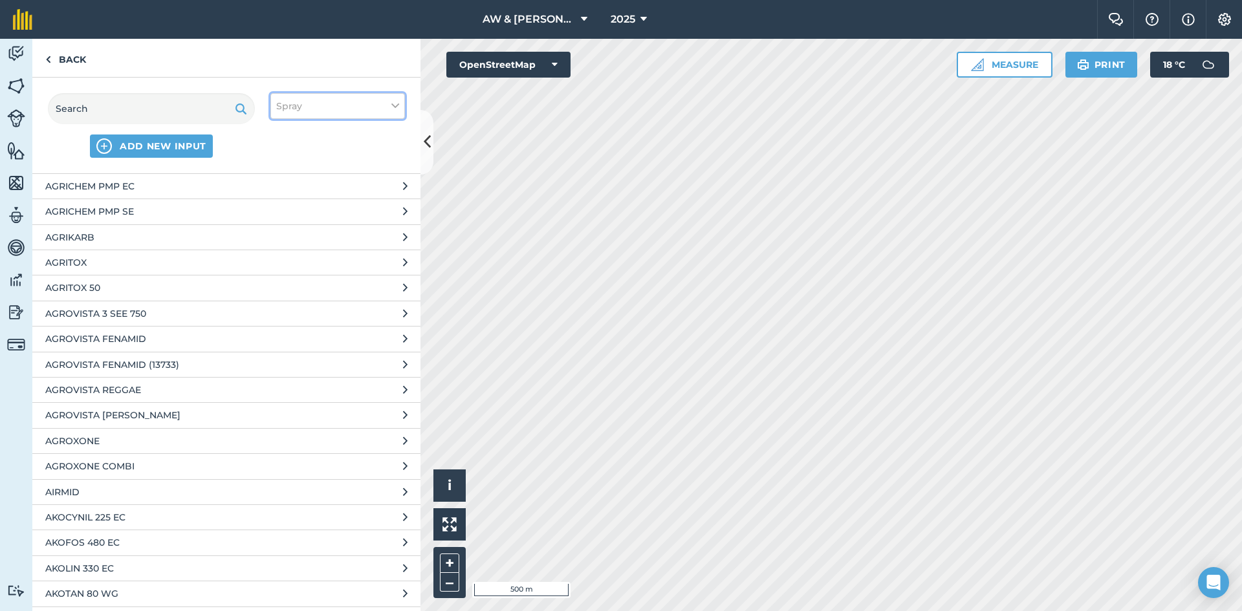
click at [351, 102] on button "Spray" at bounding box center [337, 106] width 135 height 26
click at [287, 182] on label "Spray" at bounding box center [337, 181] width 123 height 14
click at [285, 182] on input "Spray" at bounding box center [280, 178] width 8 height 8
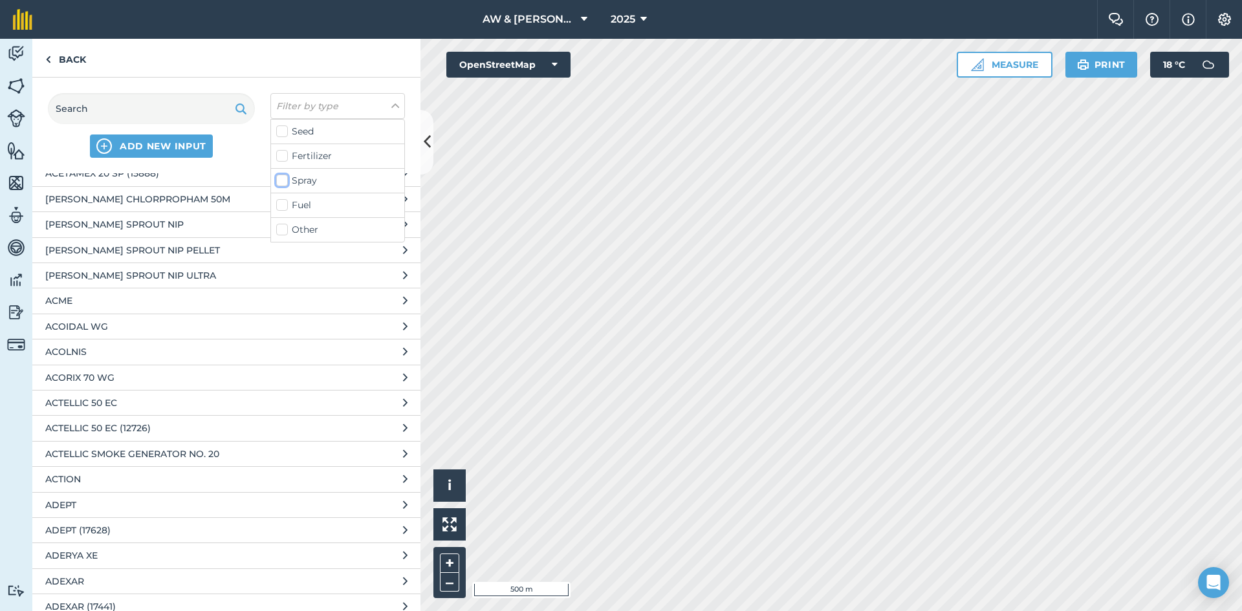
scroll to position [2960, 0]
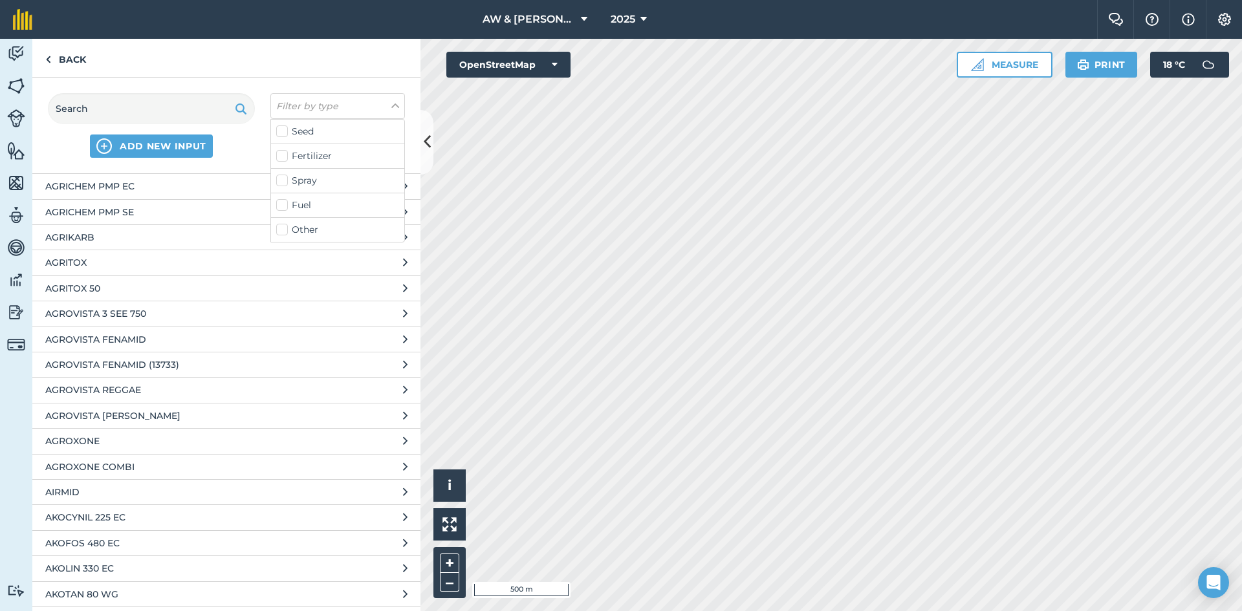
click at [282, 227] on label "Other" at bounding box center [337, 230] width 123 height 14
click at [282, 227] on input "Other" at bounding box center [280, 227] width 8 height 8
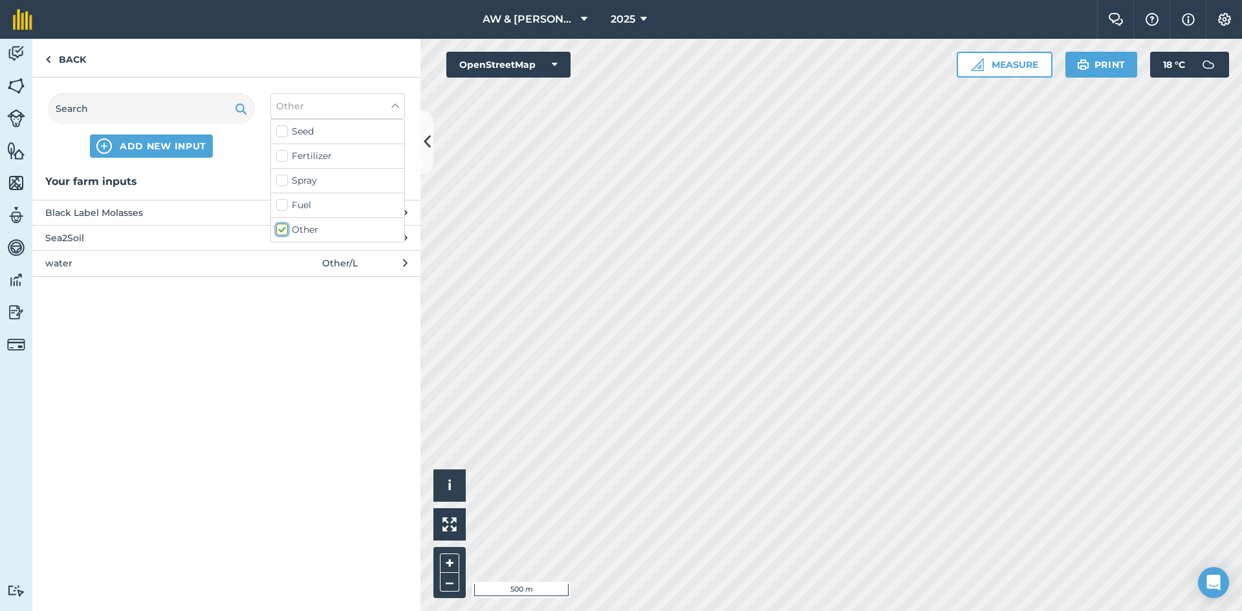
scroll to position [0, 0]
click at [176, 212] on span "Black Label Molasses" at bounding box center [151, 213] width 212 height 14
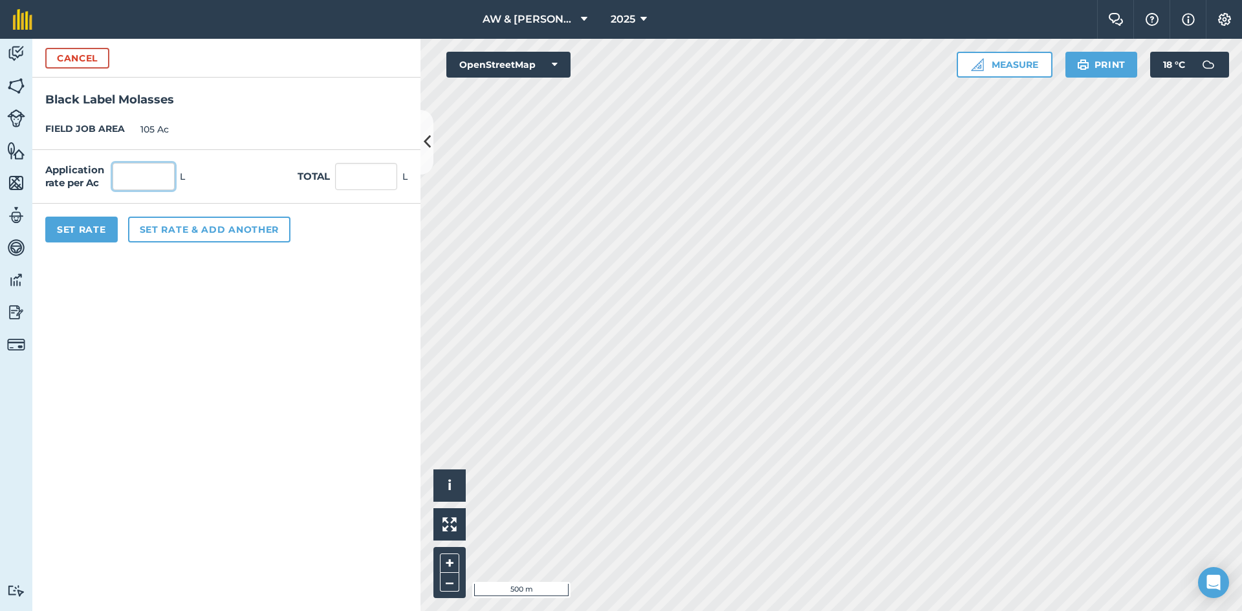
click at [164, 184] on input "text" at bounding box center [144, 176] width 62 height 27
click at [103, 228] on button "Set Rate" at bounding box center [81, 230] width 72 height 26
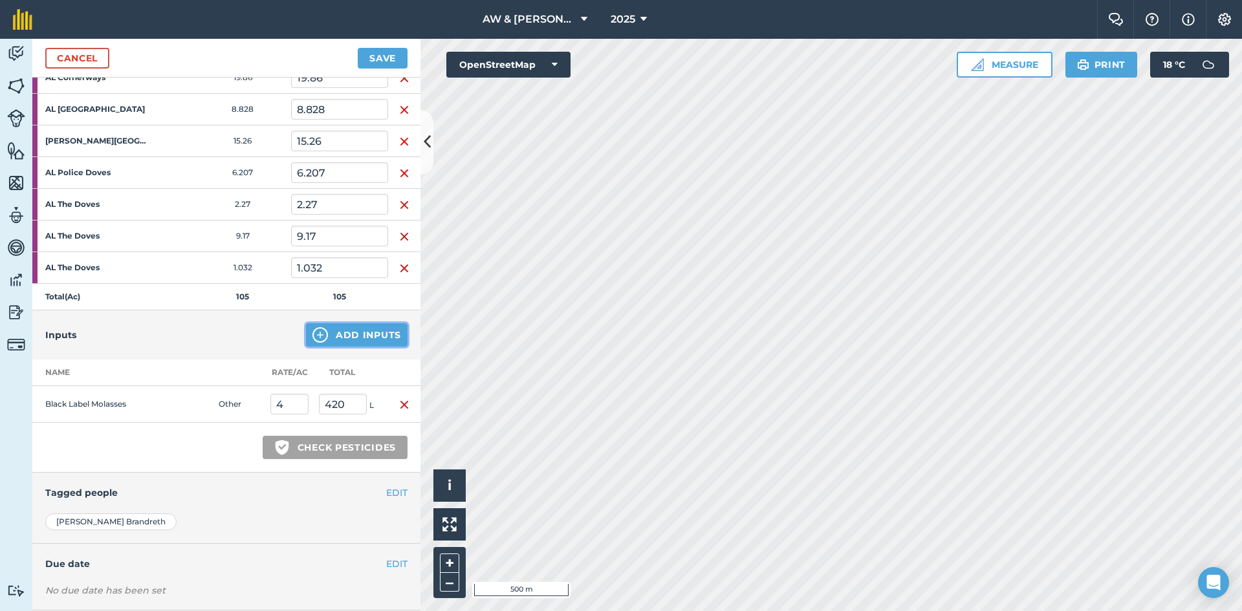
click at [327, 327] on button "Add Inputs" at bounding box center [357, 334] width 102 height 23
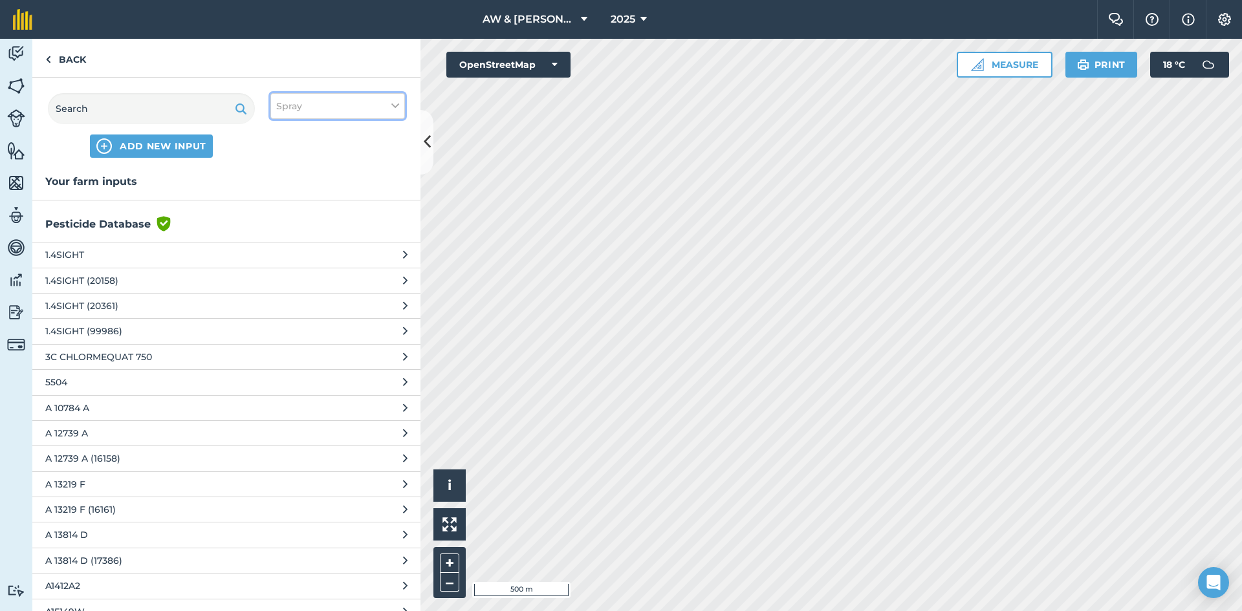
click at [324, 117] on button "Spray" at bounding box center [337, 106] width 135 height 26
click at [307, 229] on label "Other" at bounding box center [337, 230] width 123 height 14
click at [285, 229] on input "Other" at bounding box center [280, 227] width 8 height 8
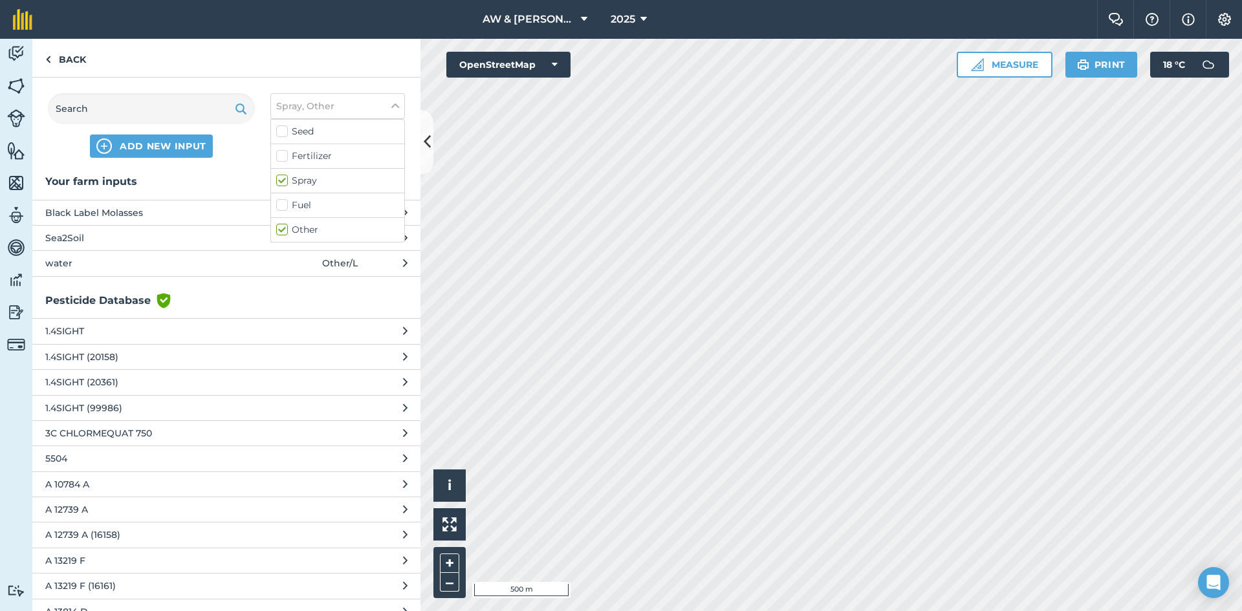
click at [226, 231] on span "Sea2Soil" at bounding box center [151, 238] width 212 height 14
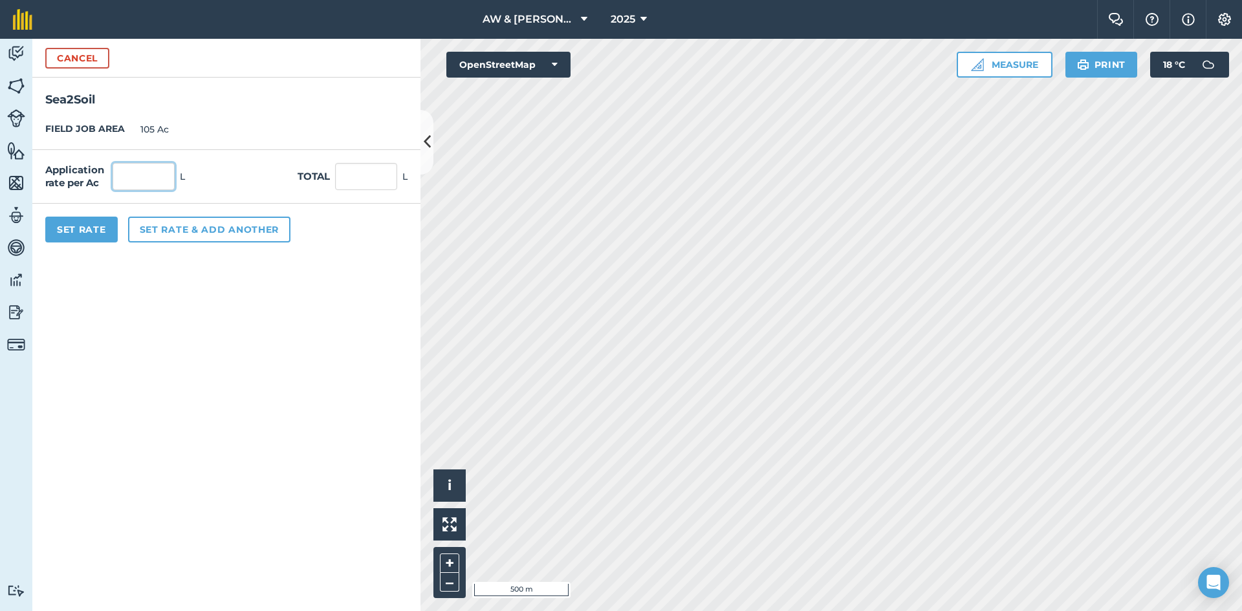
click at [157, 181] on input "text" at bounding box center [144, 176] width 62 height 27
click at [102, 228] on button "Set Rate" at bounding box center [81, 230] width 72 height 26
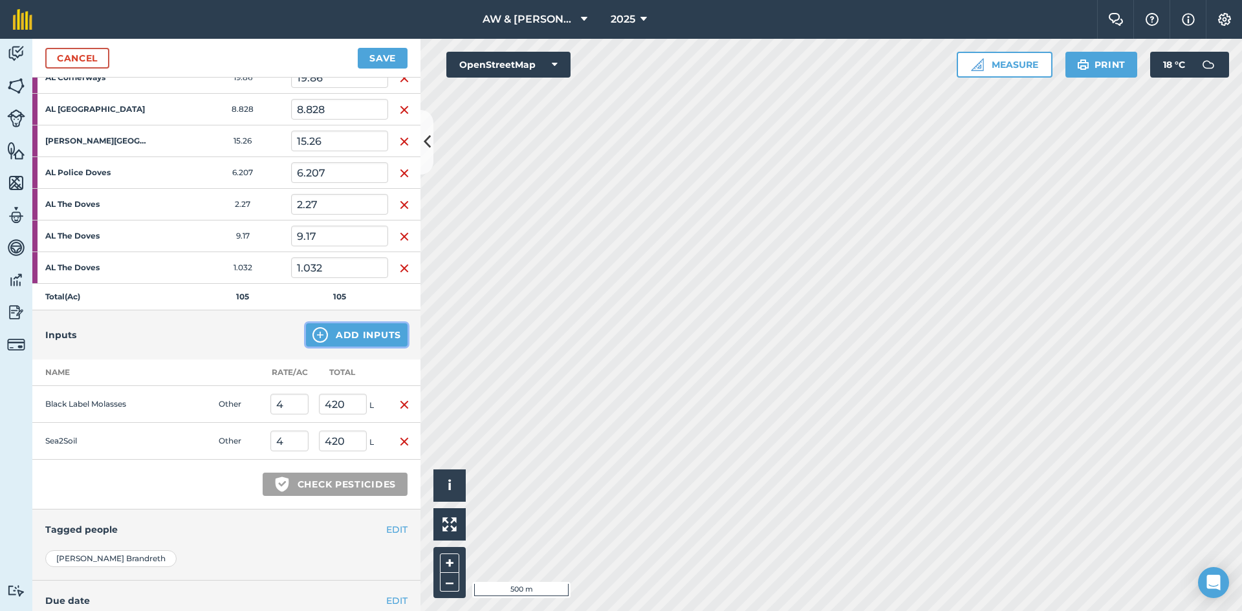
click at [354, 345] on button "Add Inputs" at bounding box center [357, 334] width 102 height 23
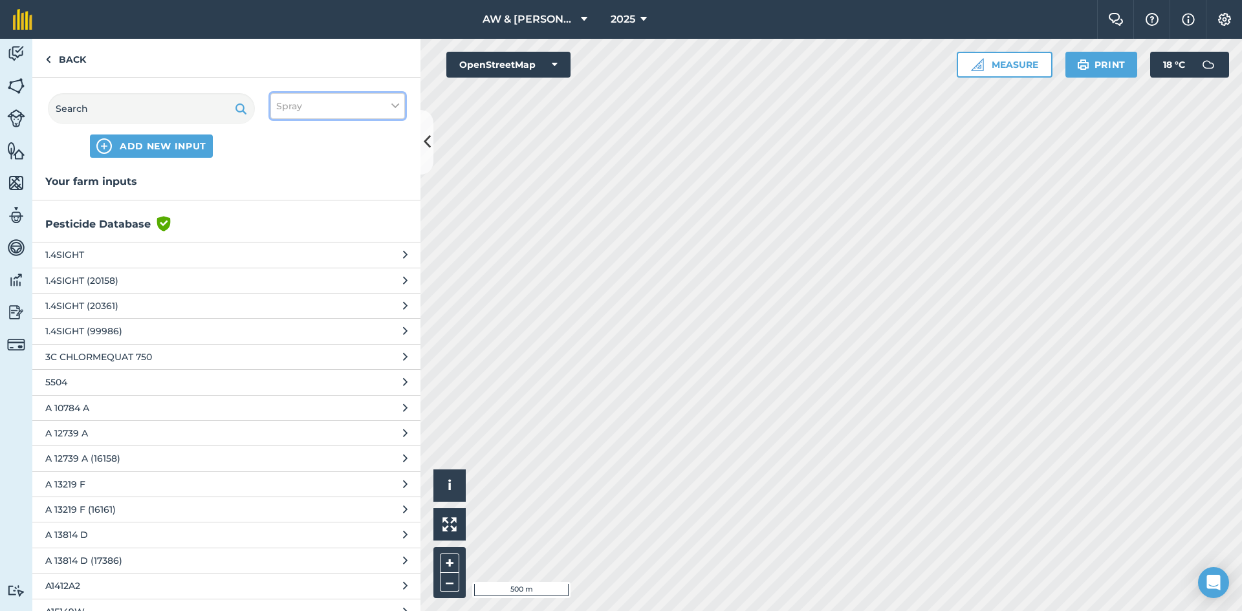
click at [297, 103] on span "Spray" at bounding box center [289, 106] width 26 height 14
click at [304, 239] on div "Other" at bounding box center [337, 230] width 133 height 24
click at [302, 228] on label "Other" at bounding box center [337, 230] width 123 height 14
click at [285, 228] on input "Other" at bounding box center [280, 227] width 8 height 8
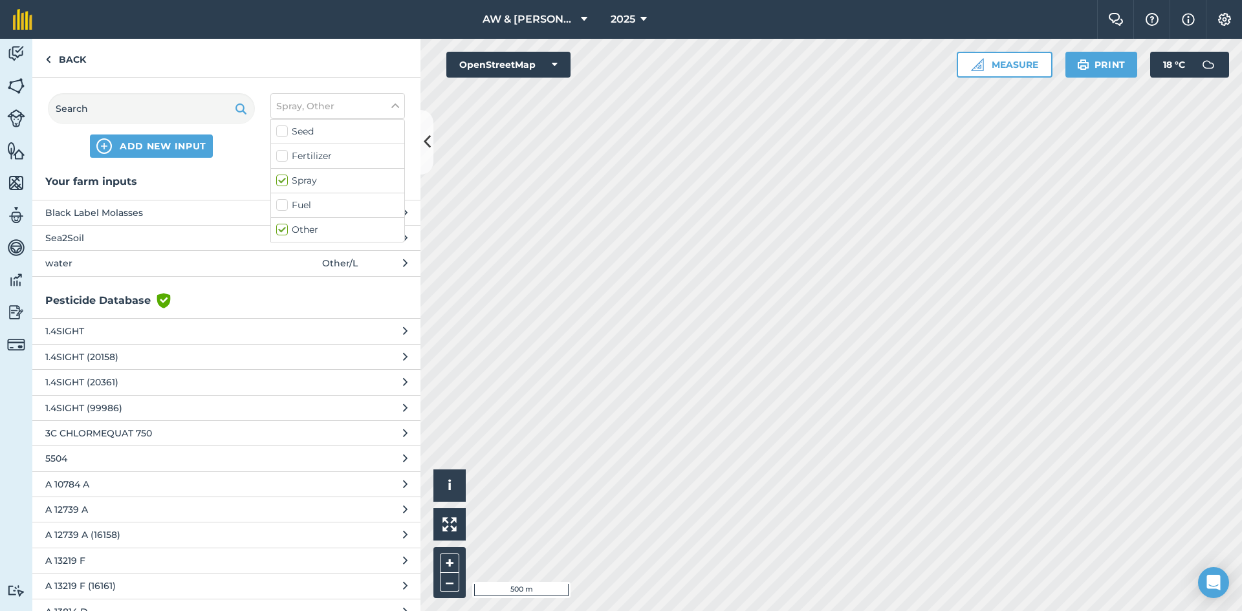
click at [131, 266] on span "water" at bounding box center [151, 263] width 212 height 14
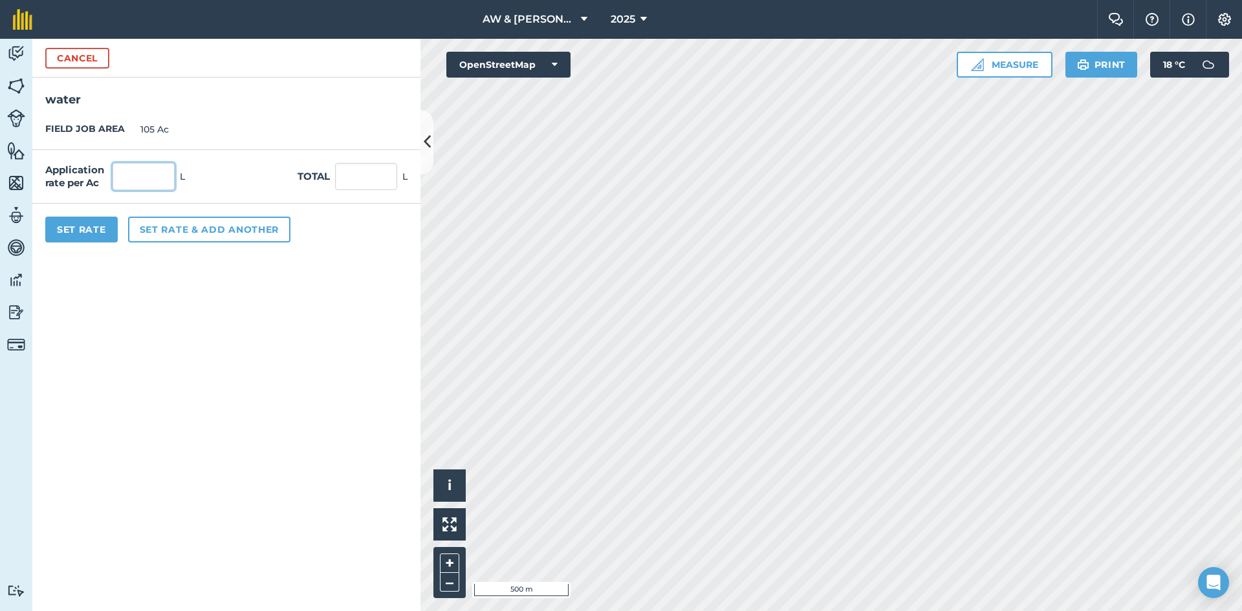
click at [137, 173] on input "text" at bounding box center [144, 176] width 62 height 27
click at [109, 232] on button "Set Rate" at bounding box center [81, 230] width 72 height 26
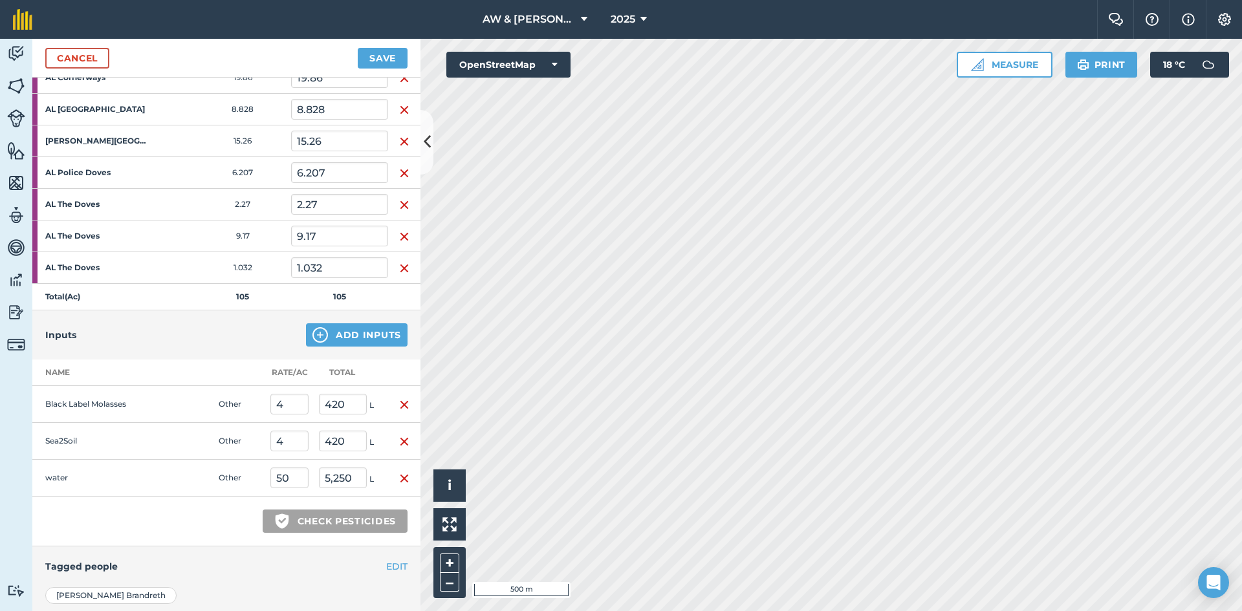
click at [243, 349] on div "Inputs Add Inputs" at bounding box center [226, 334] width 388 height 49
click at [384, 53] on button "Save" at bounding box center [383, 58] width 50 height 21
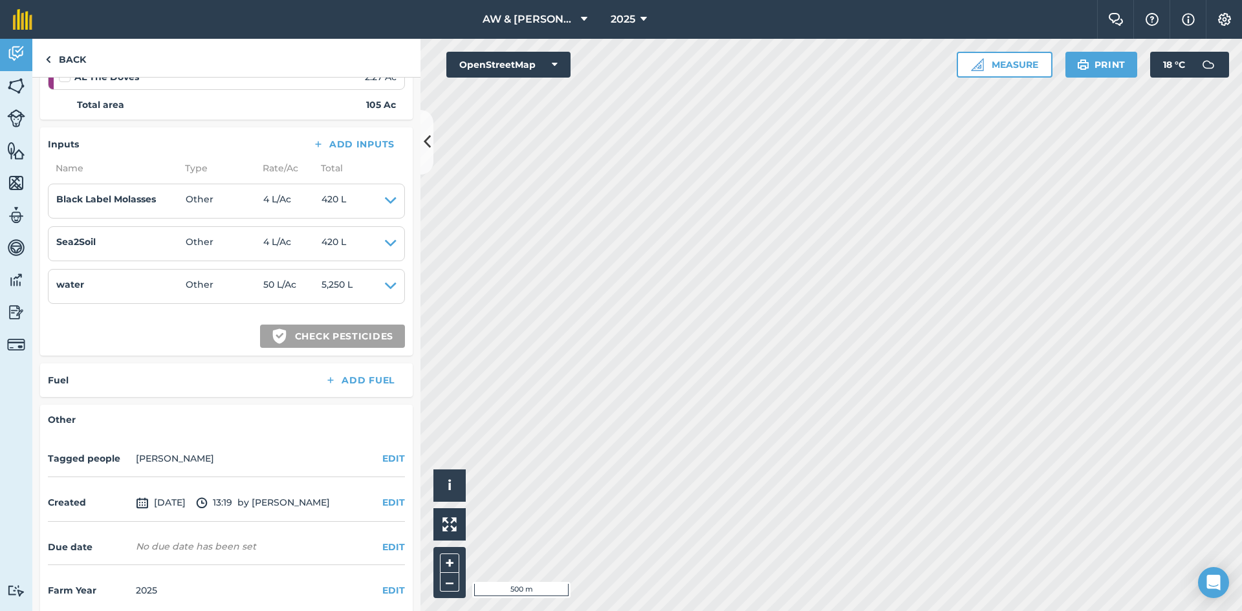
scroll to position [539, 0]
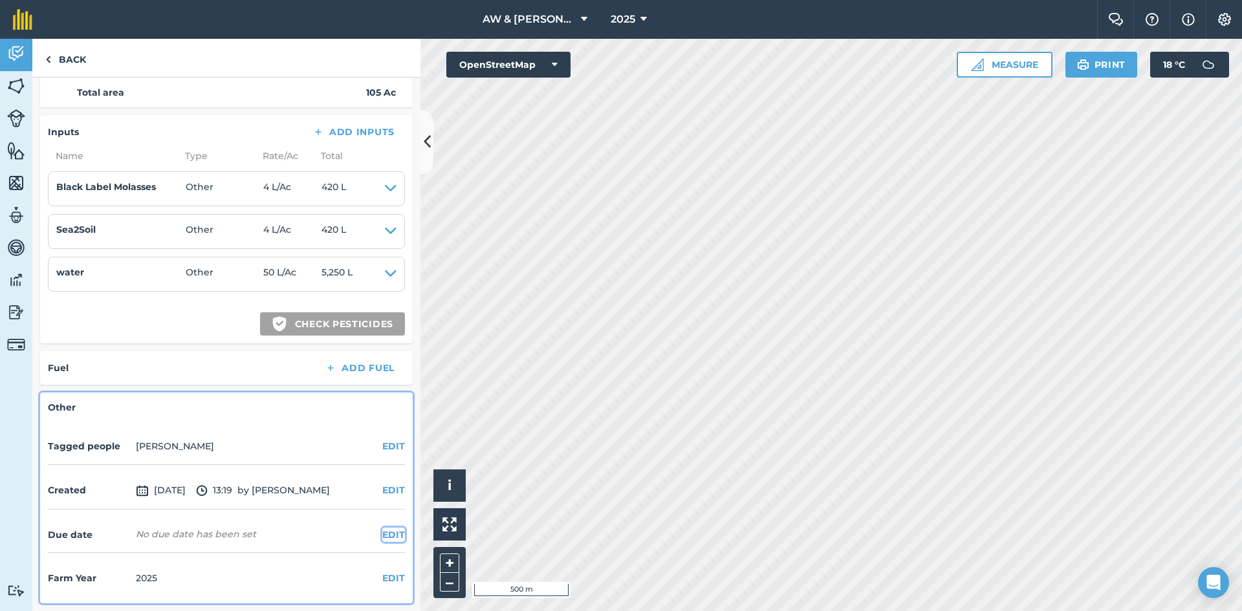
click at [382, 532] on button "EDIT" at bounding box center [393, 535] width 23 height 14
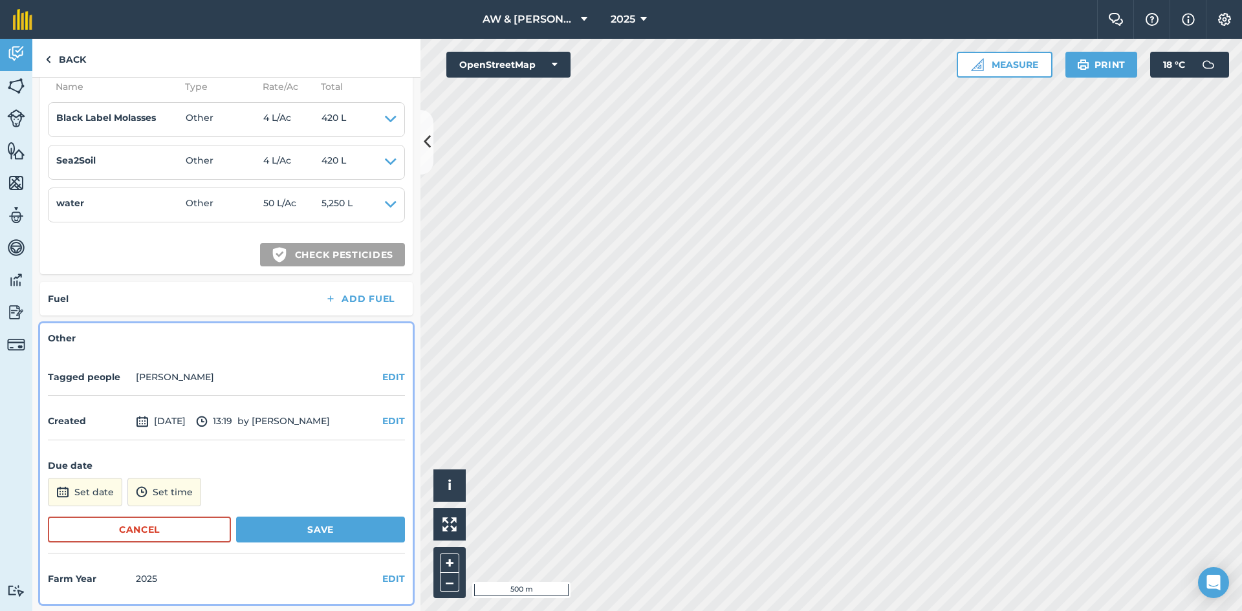
scroll to position [609, 0]
click at [83, 492] on button "Set date" at bounding box center [85, 491] width 74 height 28
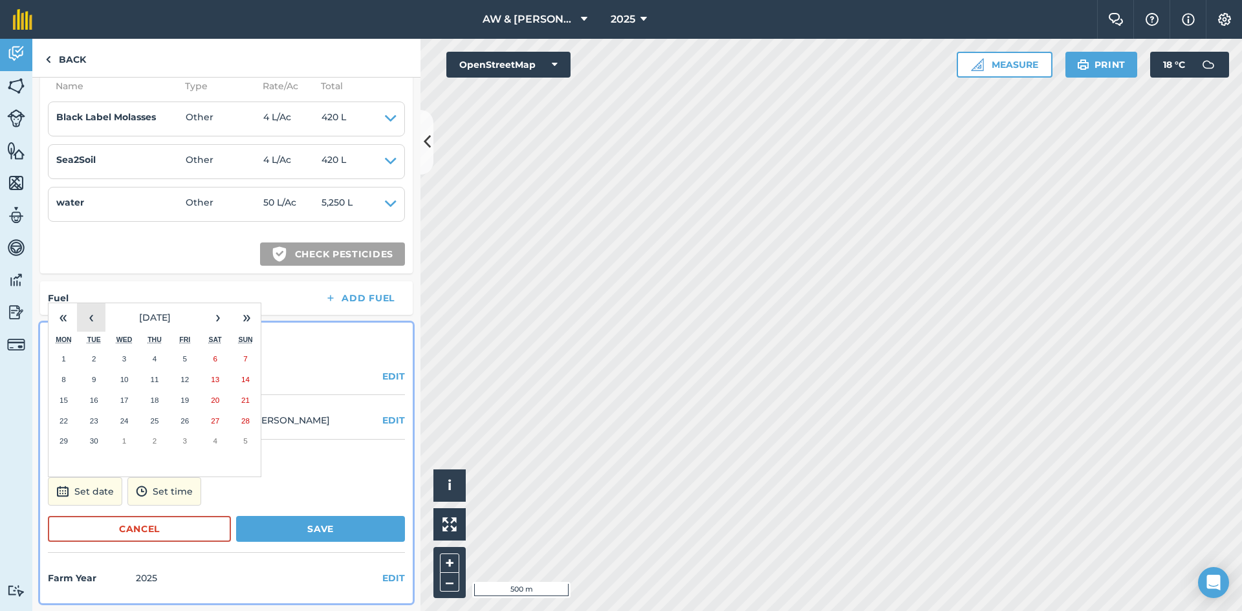
click at [85, 323] on button "‹" at bounding box center [91, 317] width 28 height 28
click at [96, 323] on button "‹" at bounding box center [91, 317] width 28 height 28
click at [120, 417] on abbr "21" at bounding box center [124, 421] width 8 height 8
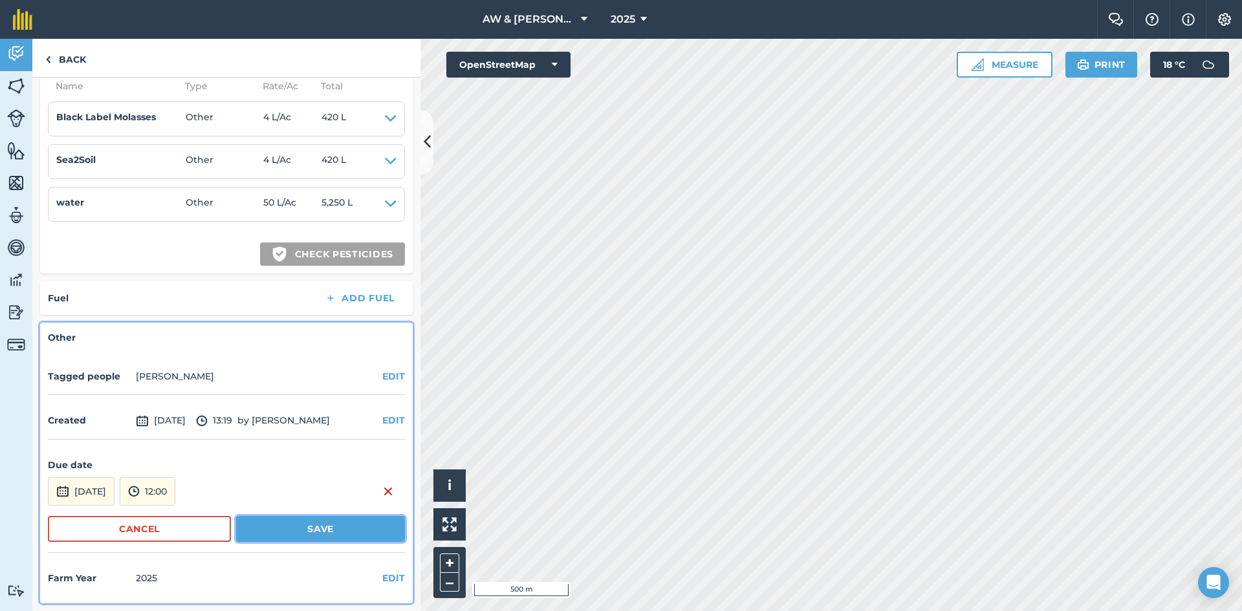
click at [314, 534] on button "Save" at bounding box center [320, 529] width 169 height 26
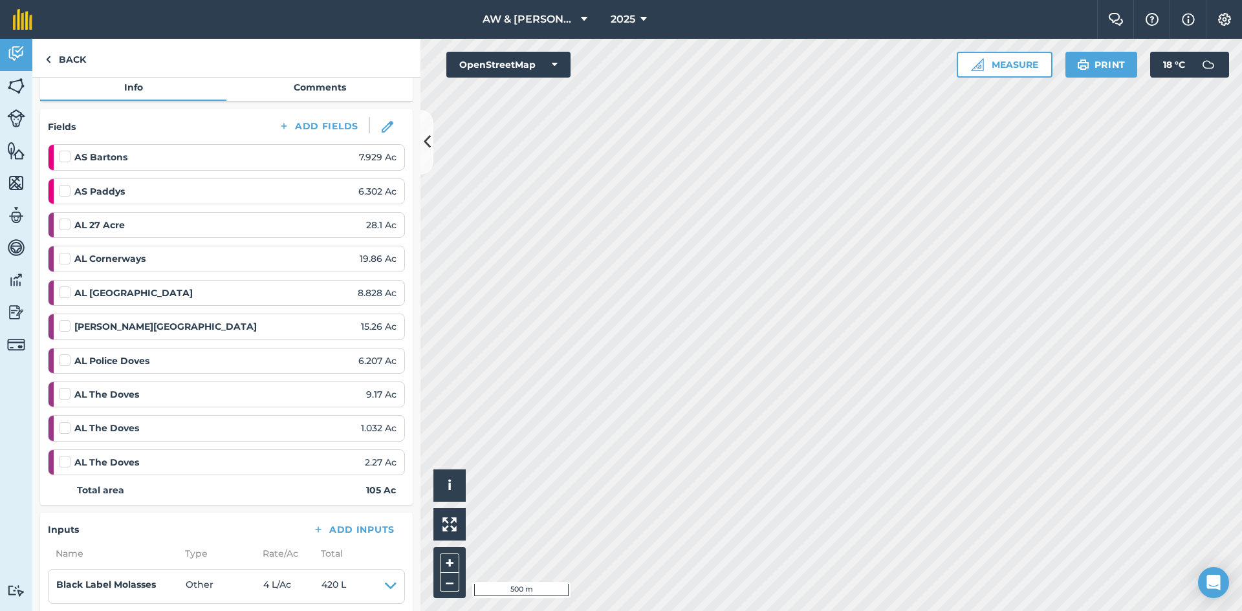
scroll to position [23, 0]
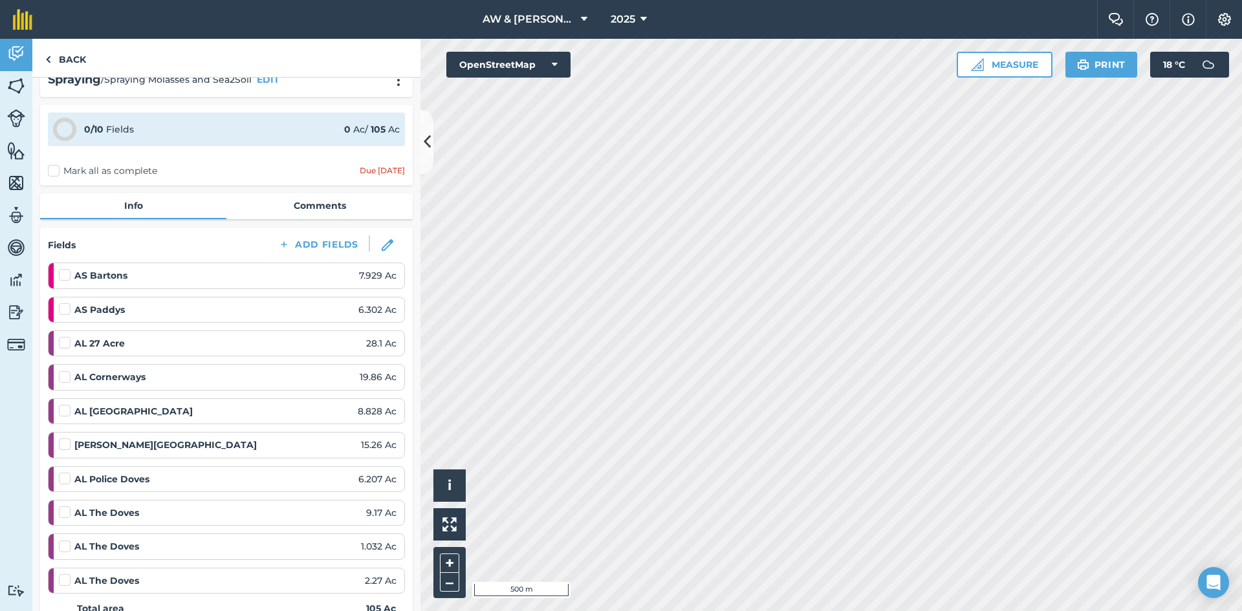
click at [77, 169] on label "Mark all as complete" at bounding box center [102, 171] width 109 height 14
click at [56, 187] on input "Mark all as complete" at bounding box center [52, 191] width 8 height 8
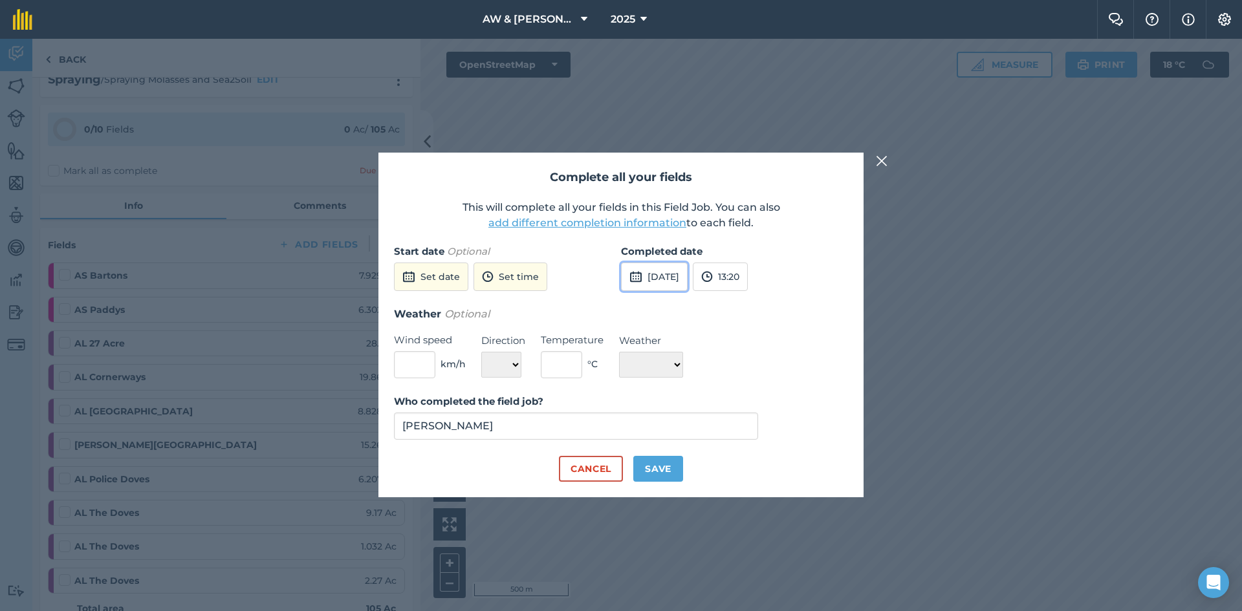
click at [653, 277] on button "[DATE]" at bounding box center [654, 277] width 67 height 28
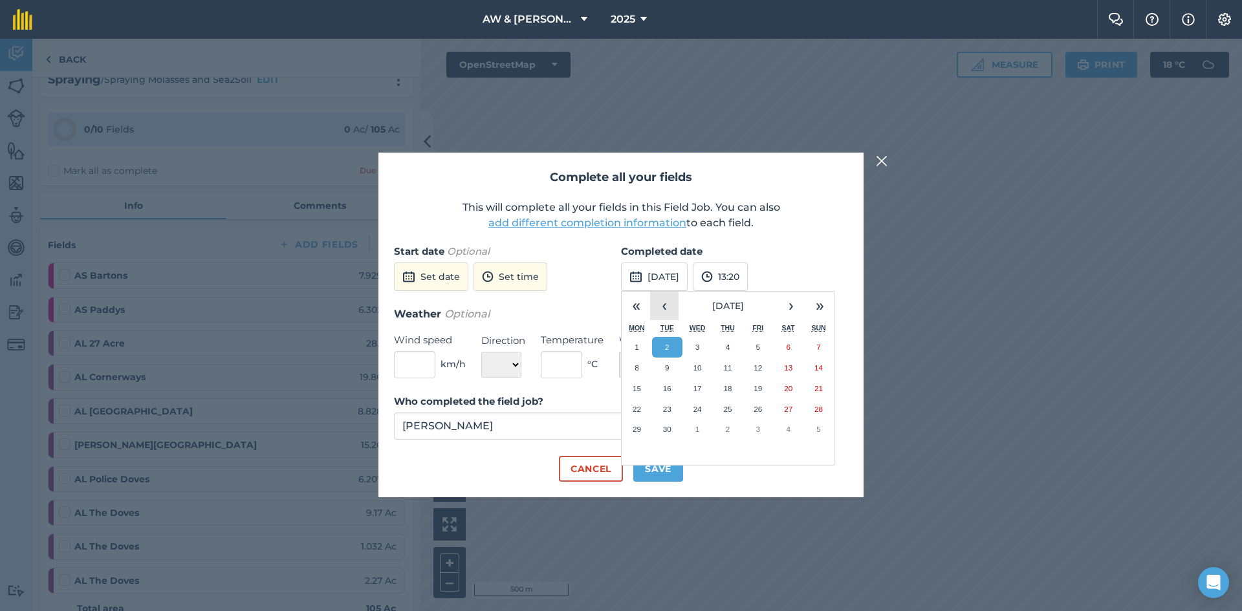
click at [663, 310] on button "‹" at bounding box center [664, 306] width 28 height 28
click at [724, 406] on abbr "22" at bounding box center [727, 409] width 8 height 8
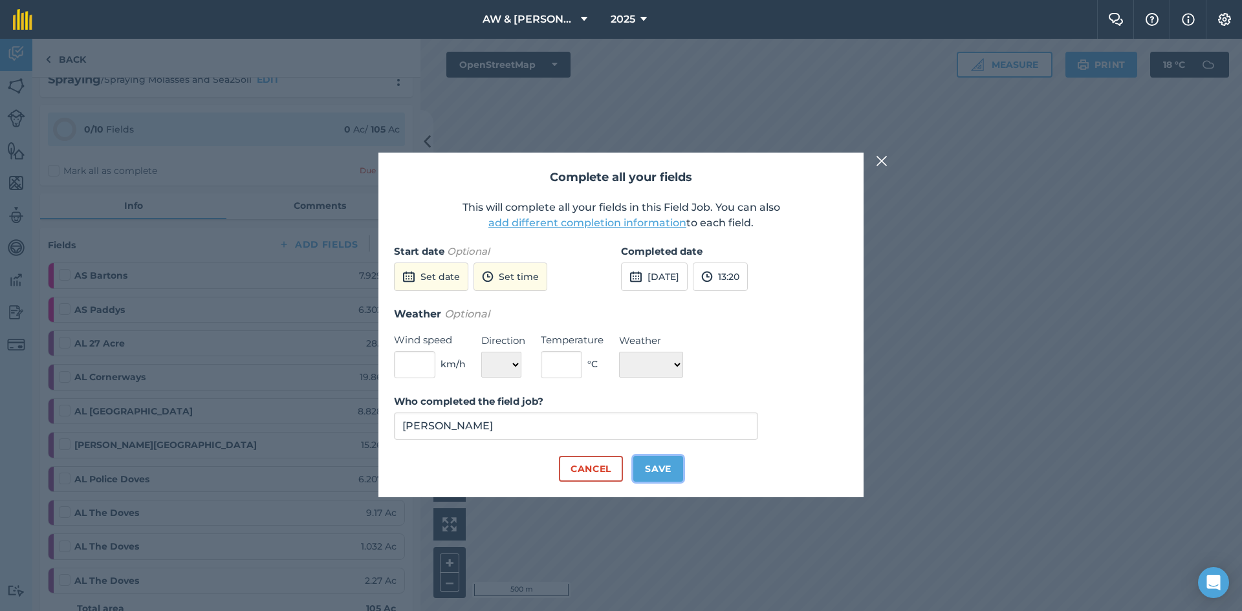
click at [661, 473] on button "Save" at bounding box center [658, 469] width 50 height 26
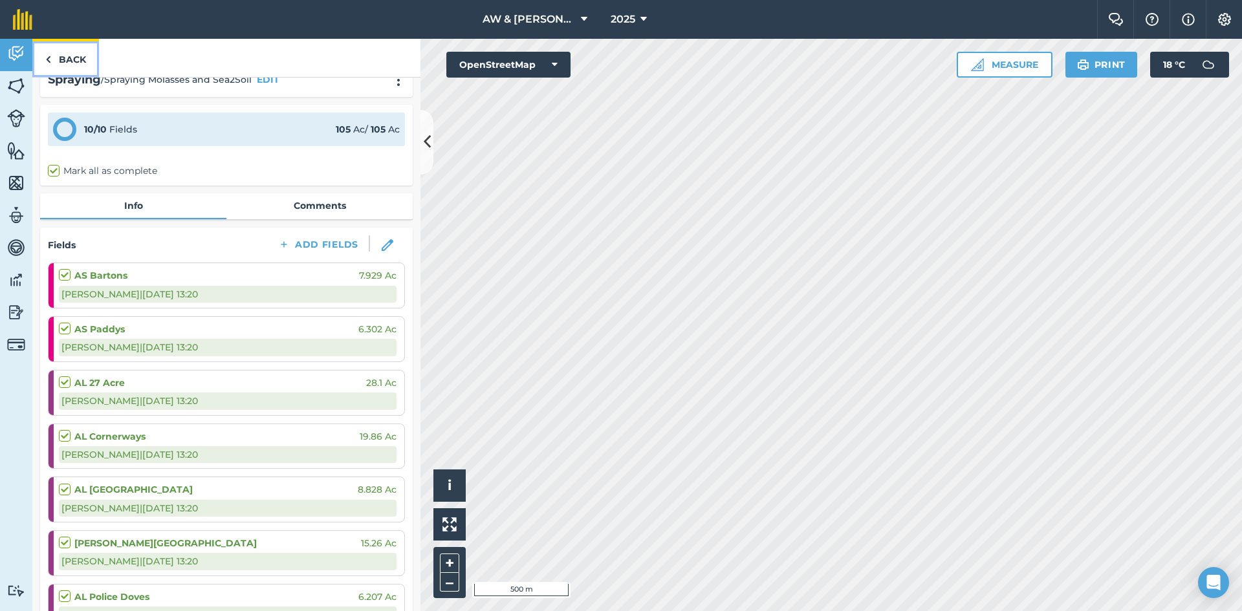
click at [67, 60] on link "Back" at bounding box center [65, 58] width 67 height 38
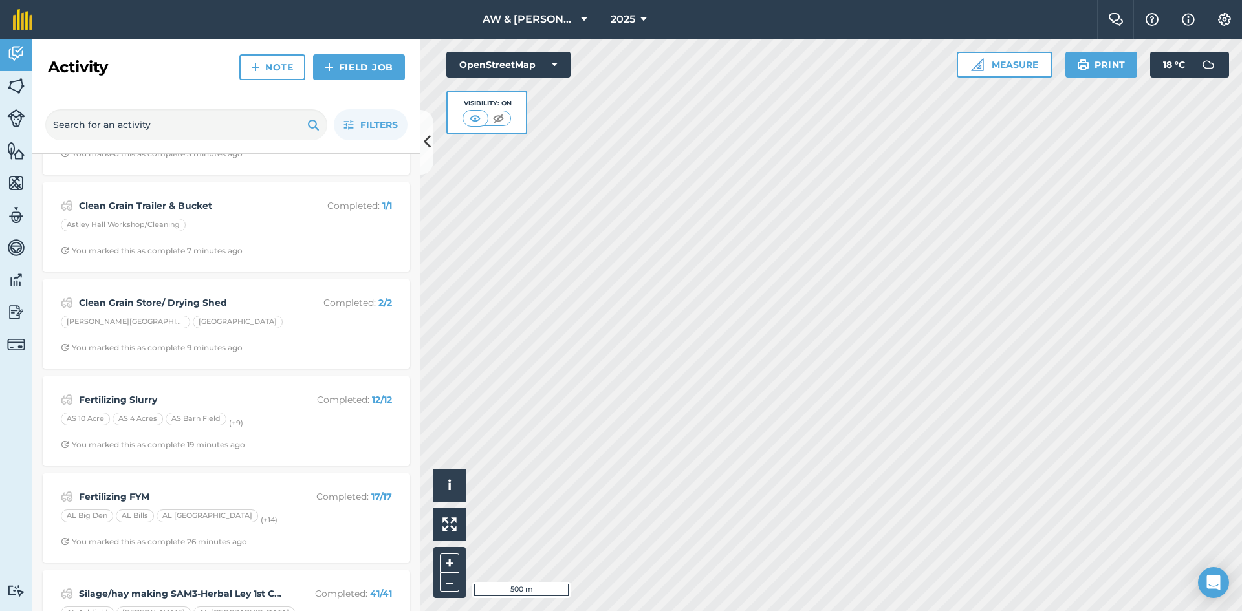
scroll to position [194, 0]
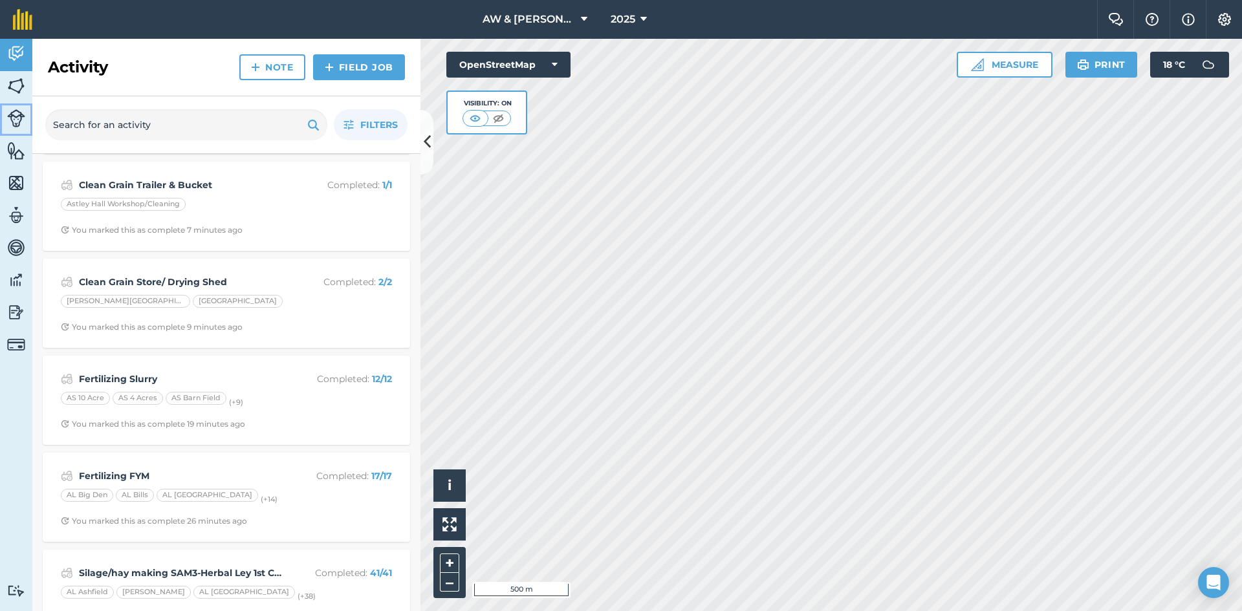
drag, startPoint x: 14, startPoint y: 120, endPoint x: 30, endPoint y: 129, distance: 18.5
click at [14, 120] on img at bounding box center [16, 118] width 18 height 18
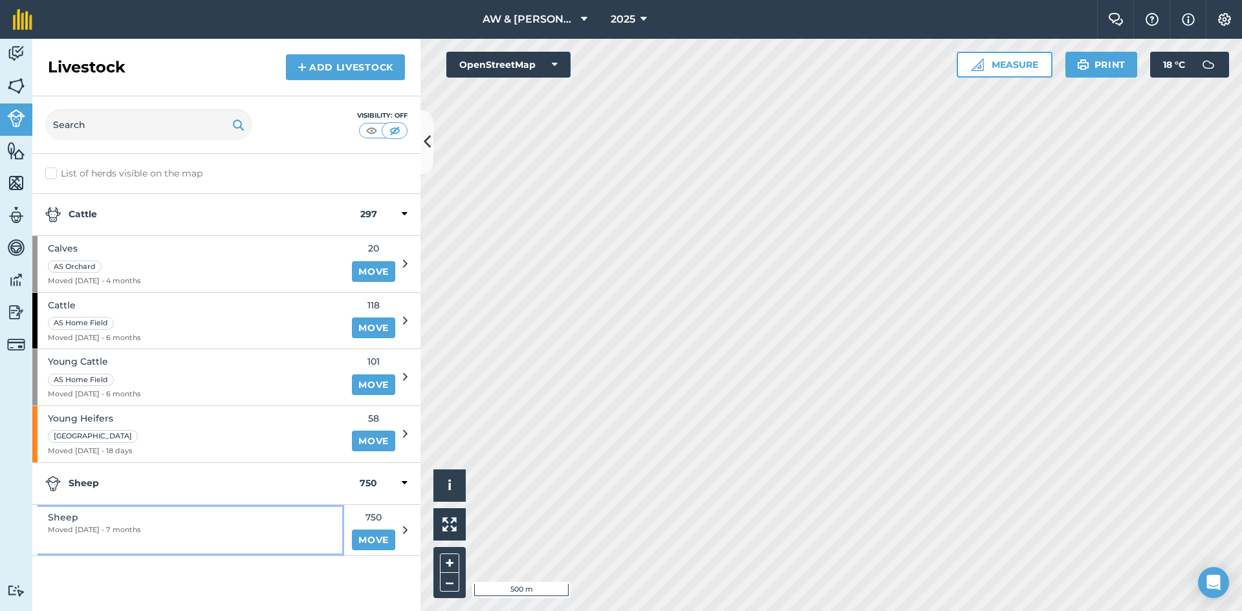
click at [222, 520] on div "Sheep Moved [DATE] - 7 months" at bounding box center [188, 530] width 312 height 50
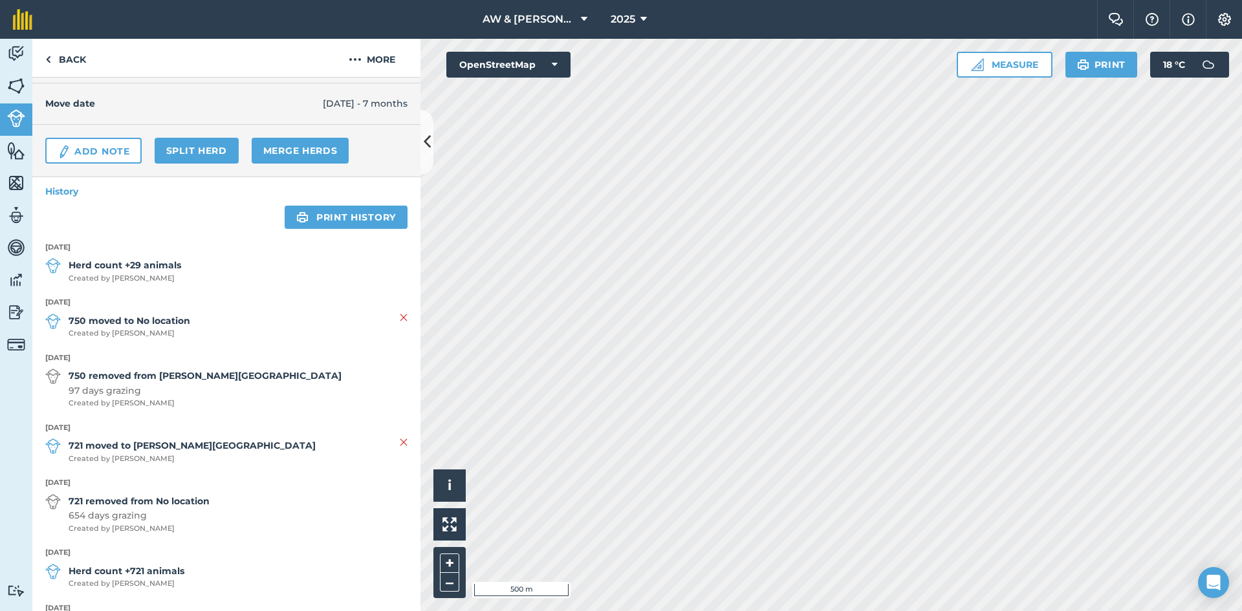
scroll to position [194, 0]
